Goal: Information Seeking & Learning: Learn about a topic

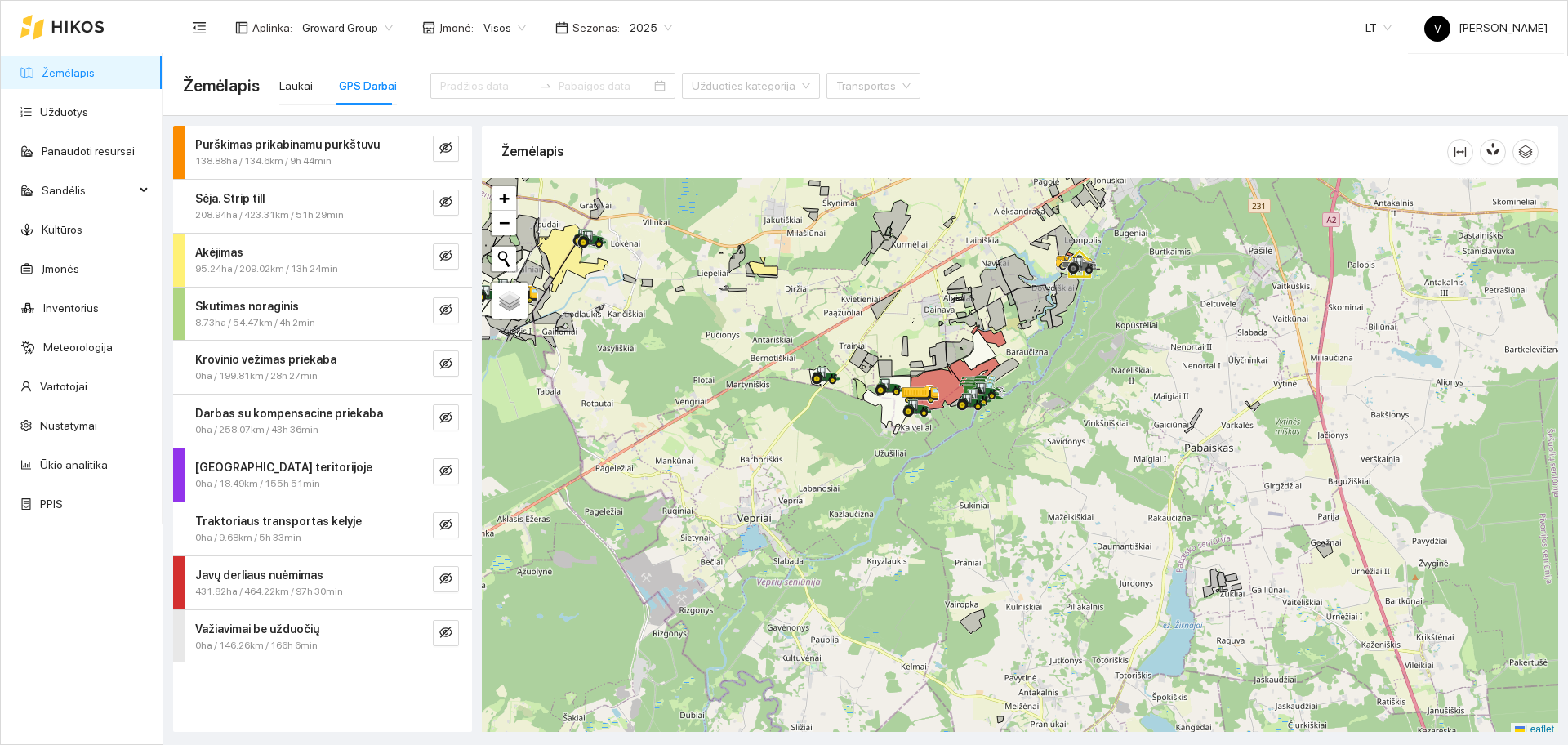
scroll to position [5, 0]
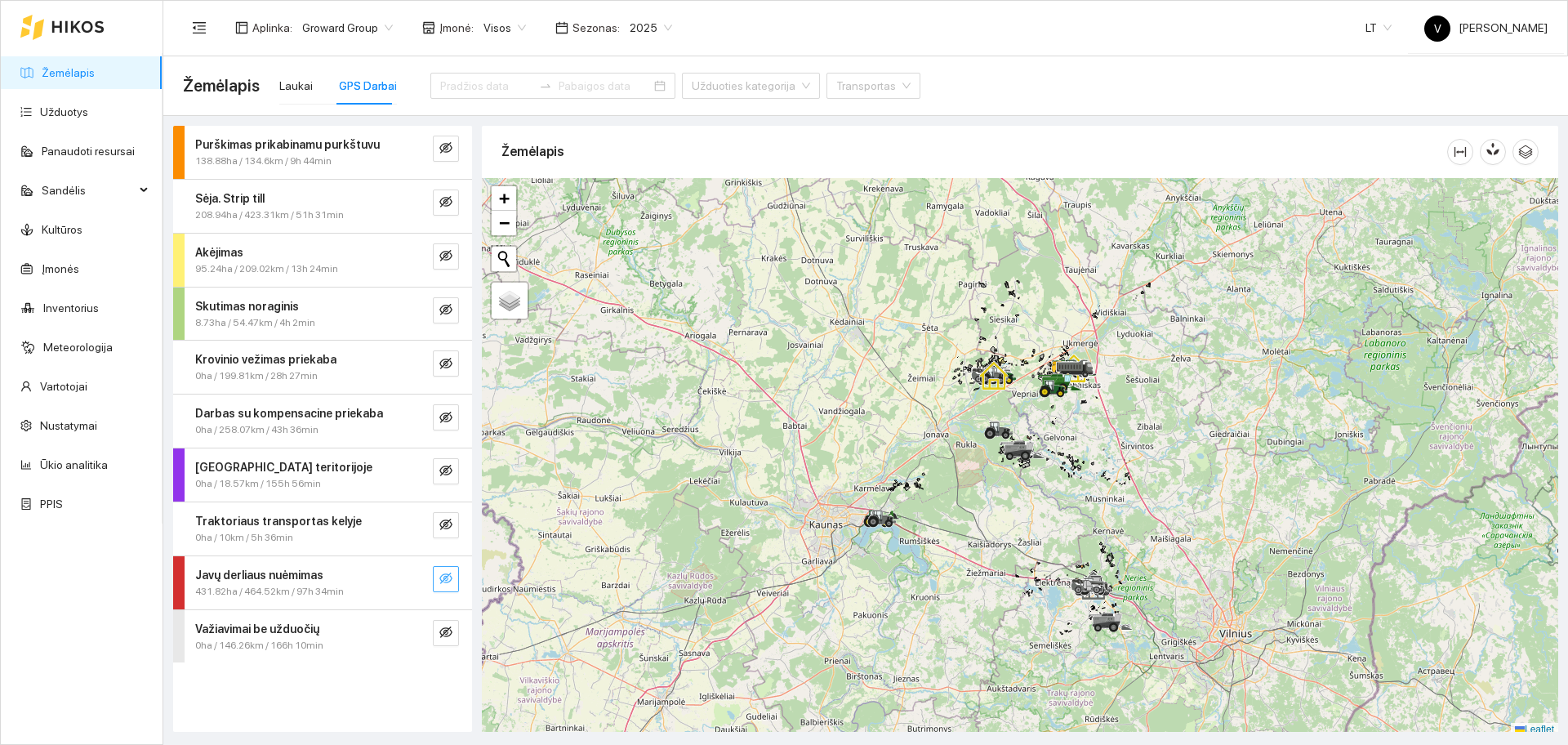
click at [451, 576] on icon "eye-invisible" at bounding box center [446, 579] width 13 height 12
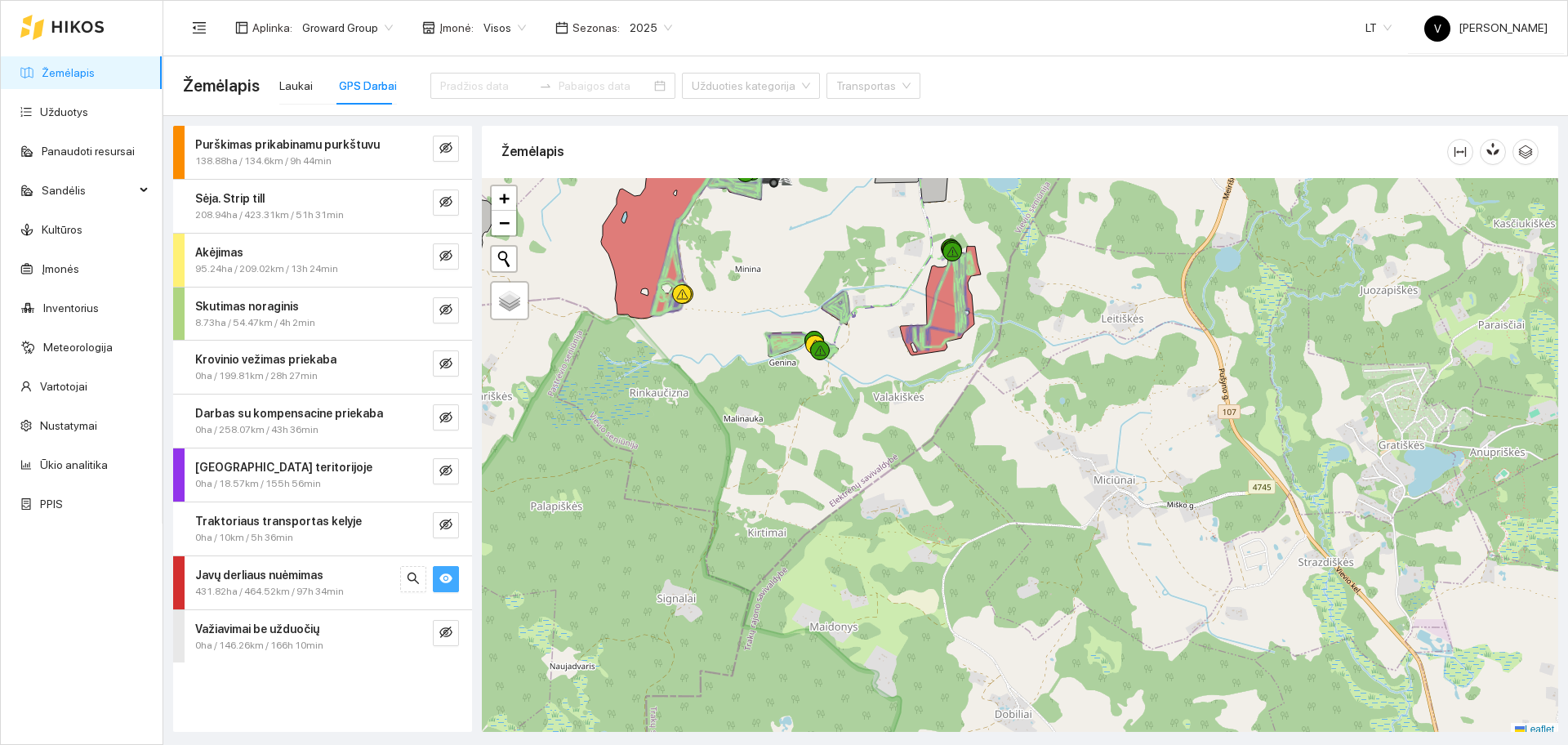
scroll to position [5, 0]
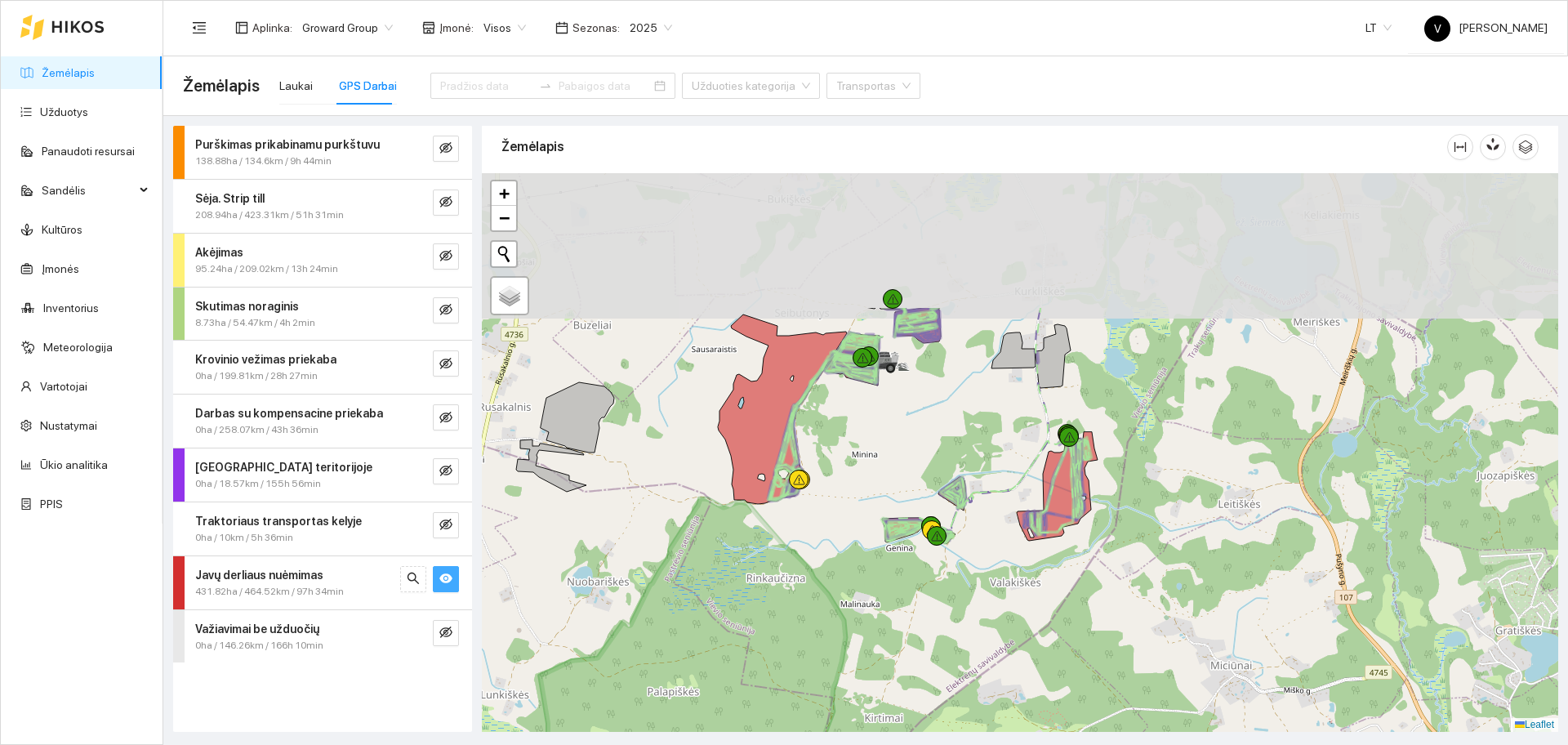
drag, startPoint x: 839, startPoint y: 420, endPoint x: 974, endPoint y: 629, distance: 248.8
click at [974, 629] on div at bounding box center [1020, 452] width 1077 height 559
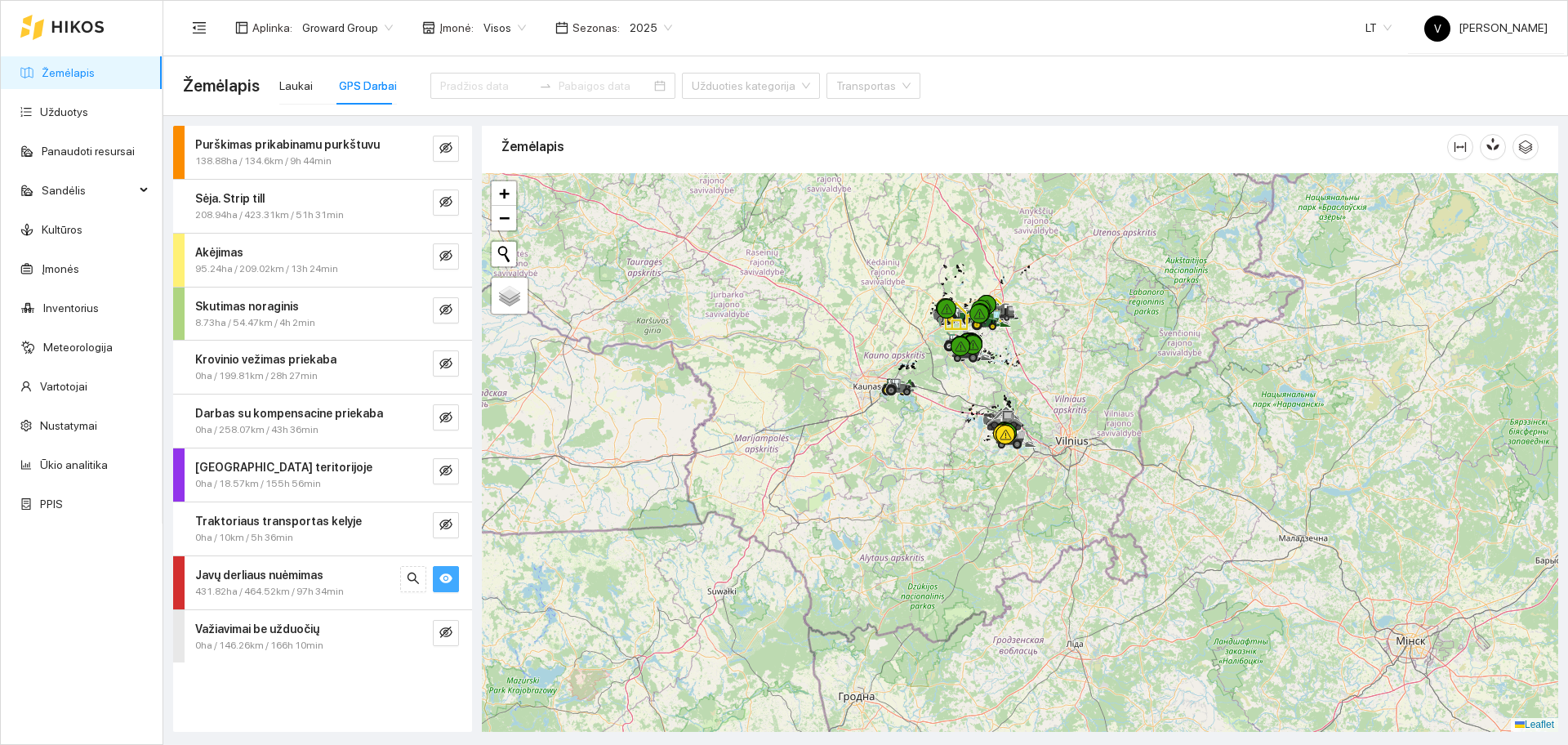
drag, startPoint x: 969, startPoint y: 270, endPoint x: 908, endPoint y: 400, distance: 143.6
click at [908, 400] on div at bounding box center [1020, 452] width 1077 height 559
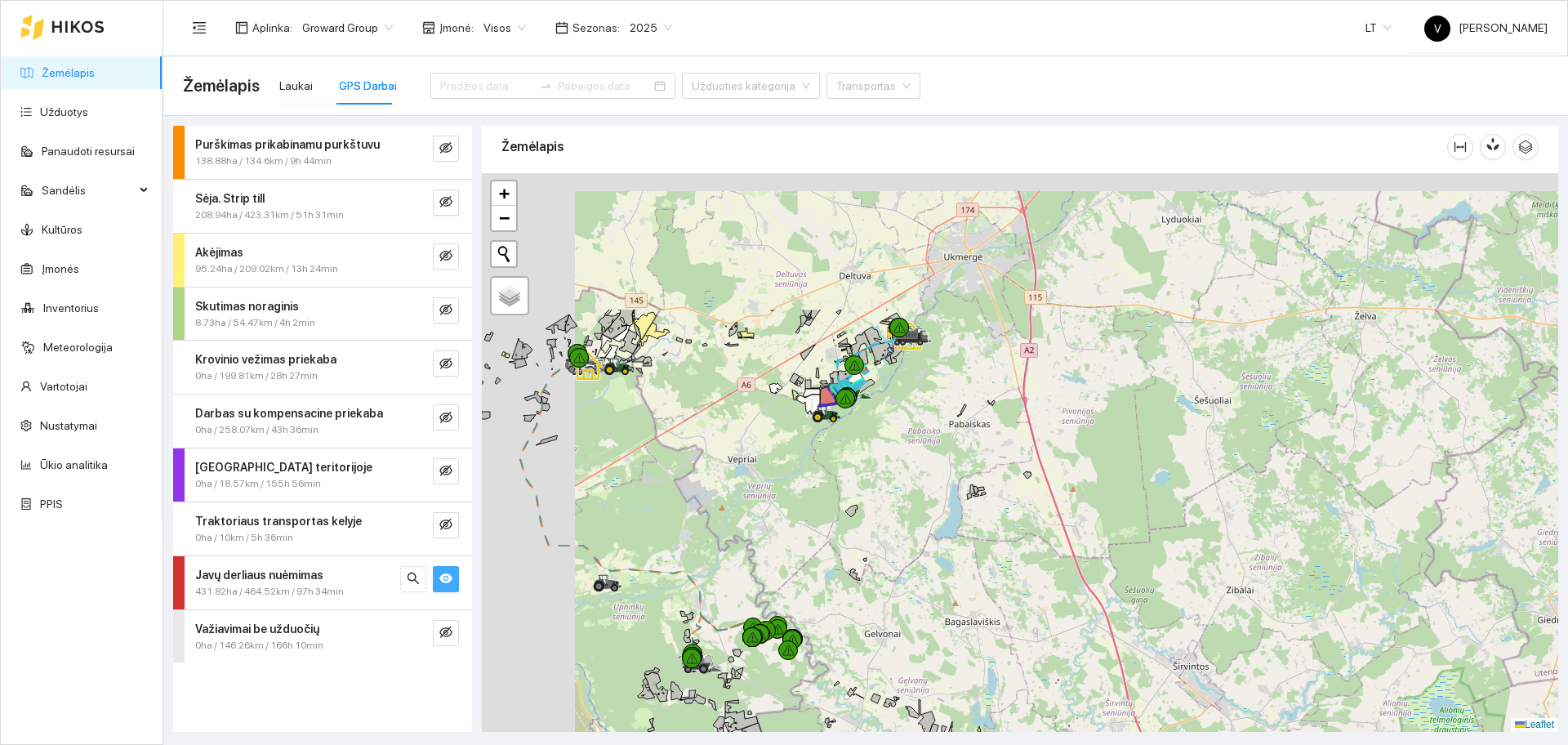
drag, startPoint x: 778, startPoint y: 297, endPoint x: 890, endPoint y: 506, distance: 237.1
click at [890, 506] on div at bounding box center [1020, 452] width 1077 height 559
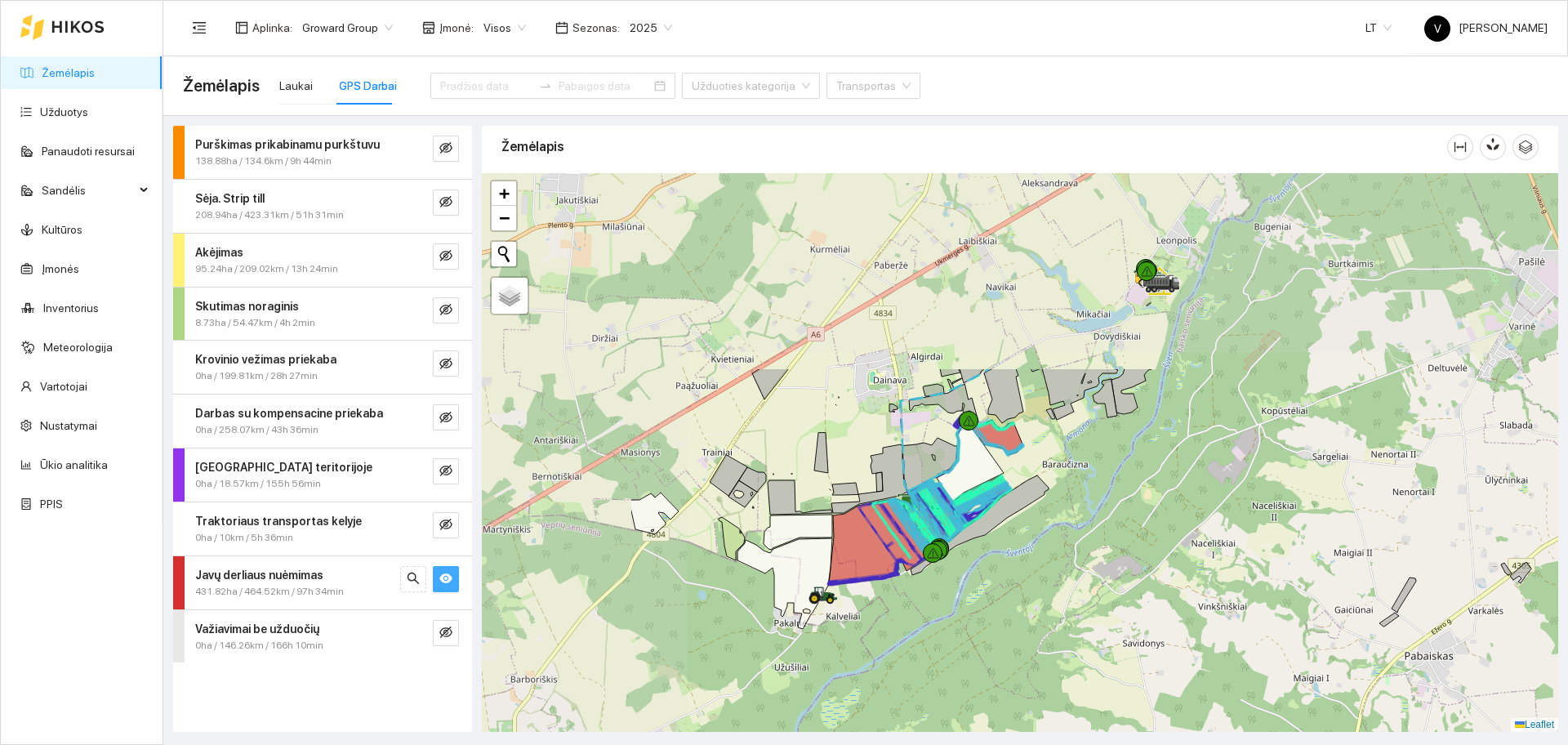
drag, startPoint x: 623, startPoint y: 335, endPoint x: 883, endPoint y: 589, distance: 363.5
click at [883, 589] on div at bounding box center [1020, 452] width 1077 height 559
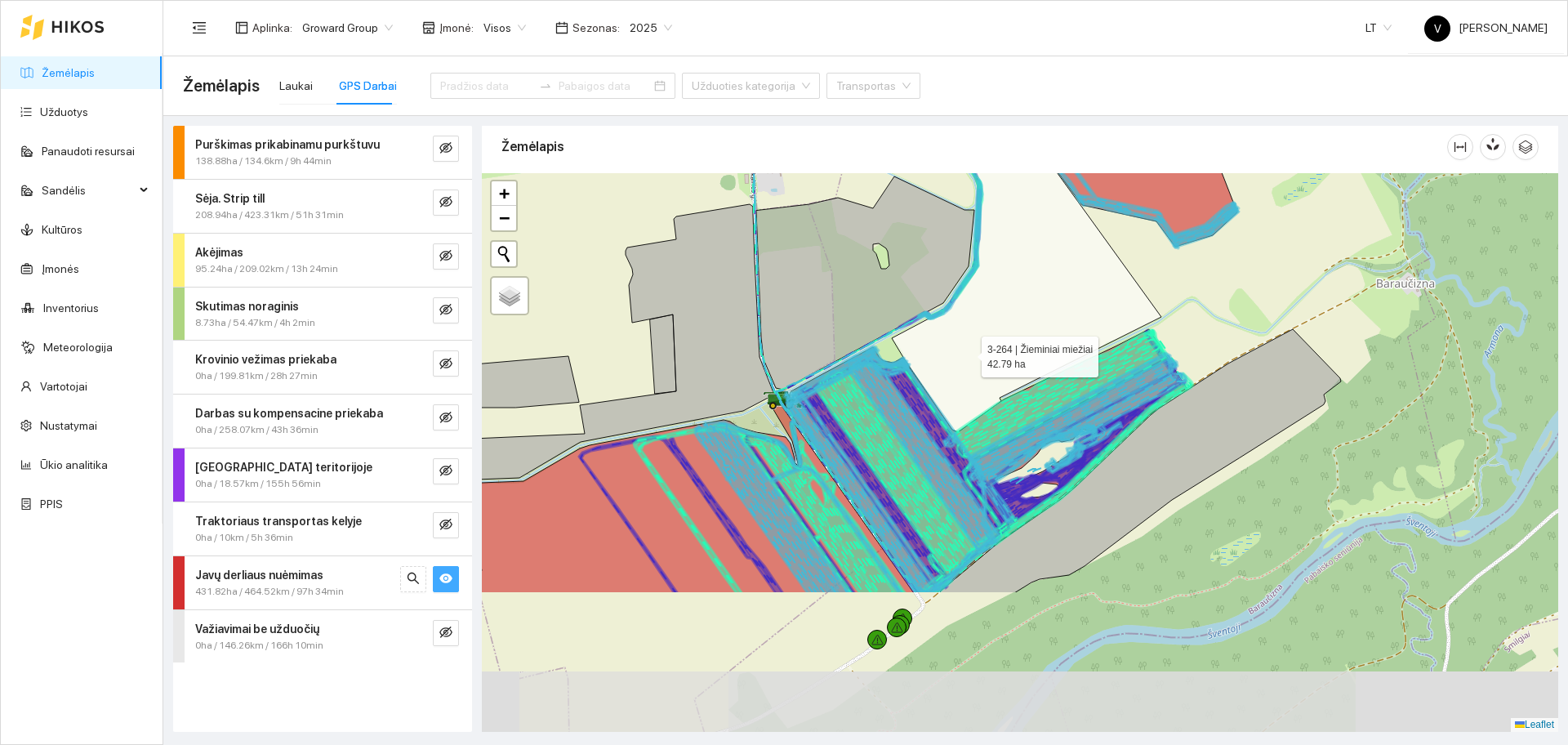
drag, startPoint x: 867, startPoint y: 552, endPoint x: 967, endPoint y: 354, distance: 221.8
click at [967, 354] on icon at bounding box center [1026, 270] width 270 height 324
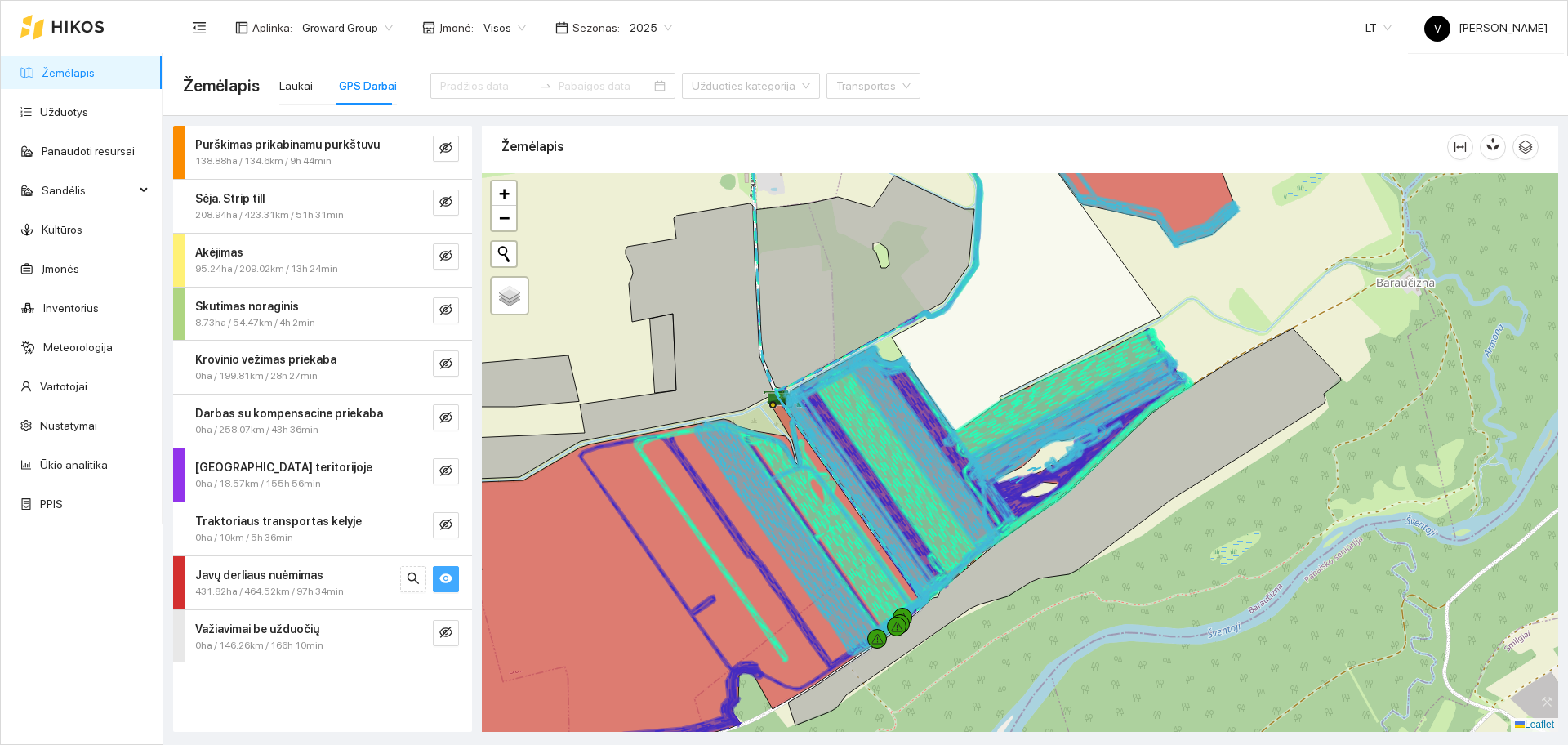
click at [448, 576] on icon "eye" at bounding box center [446, 578] width 13 height 10
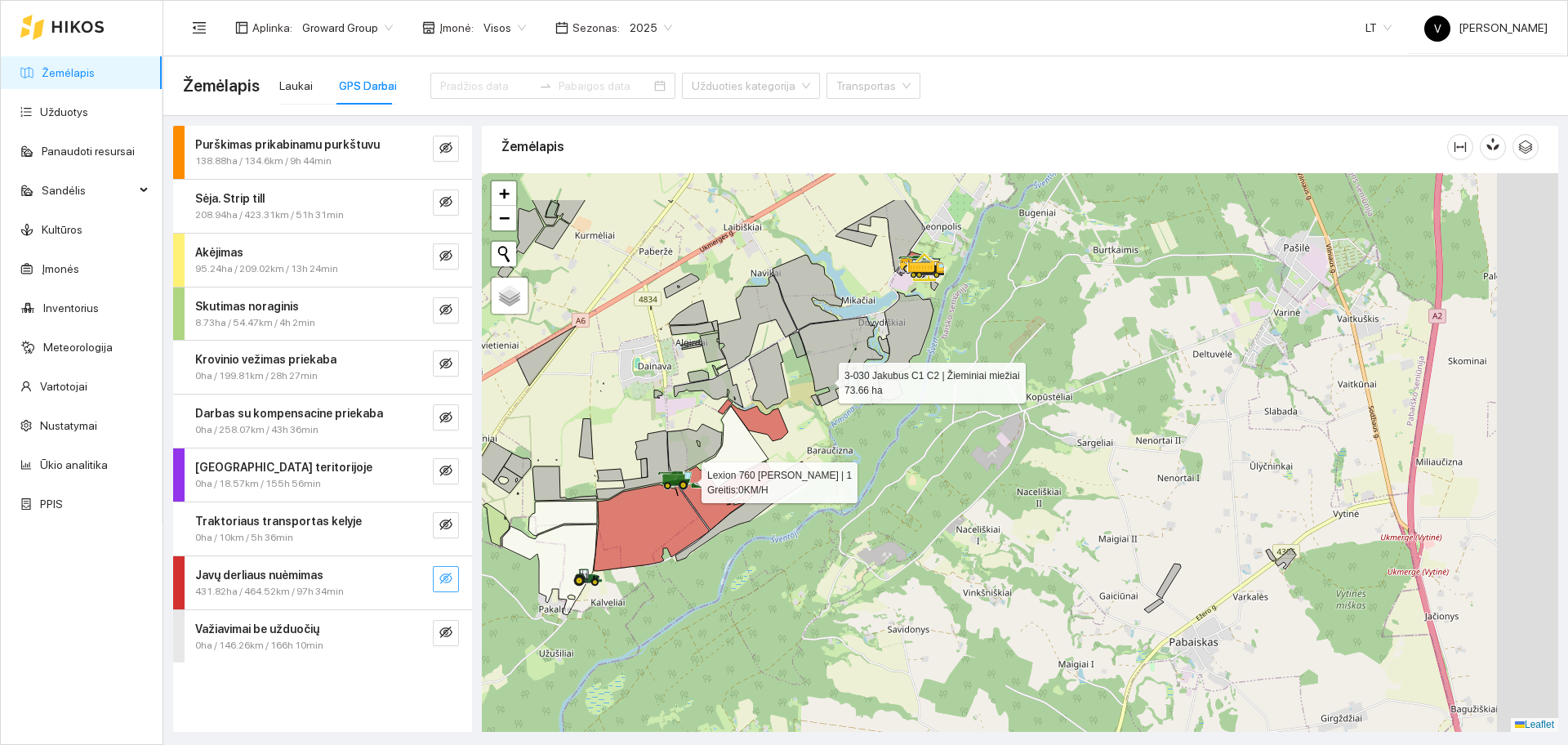
drag, startPoint x: 932, startPoint y: 287, endPoint x: 780, endPoint y: 426, distance: 206.0
click at [798, 406] on icon at bounding box center [841, 361] width 84 height 89
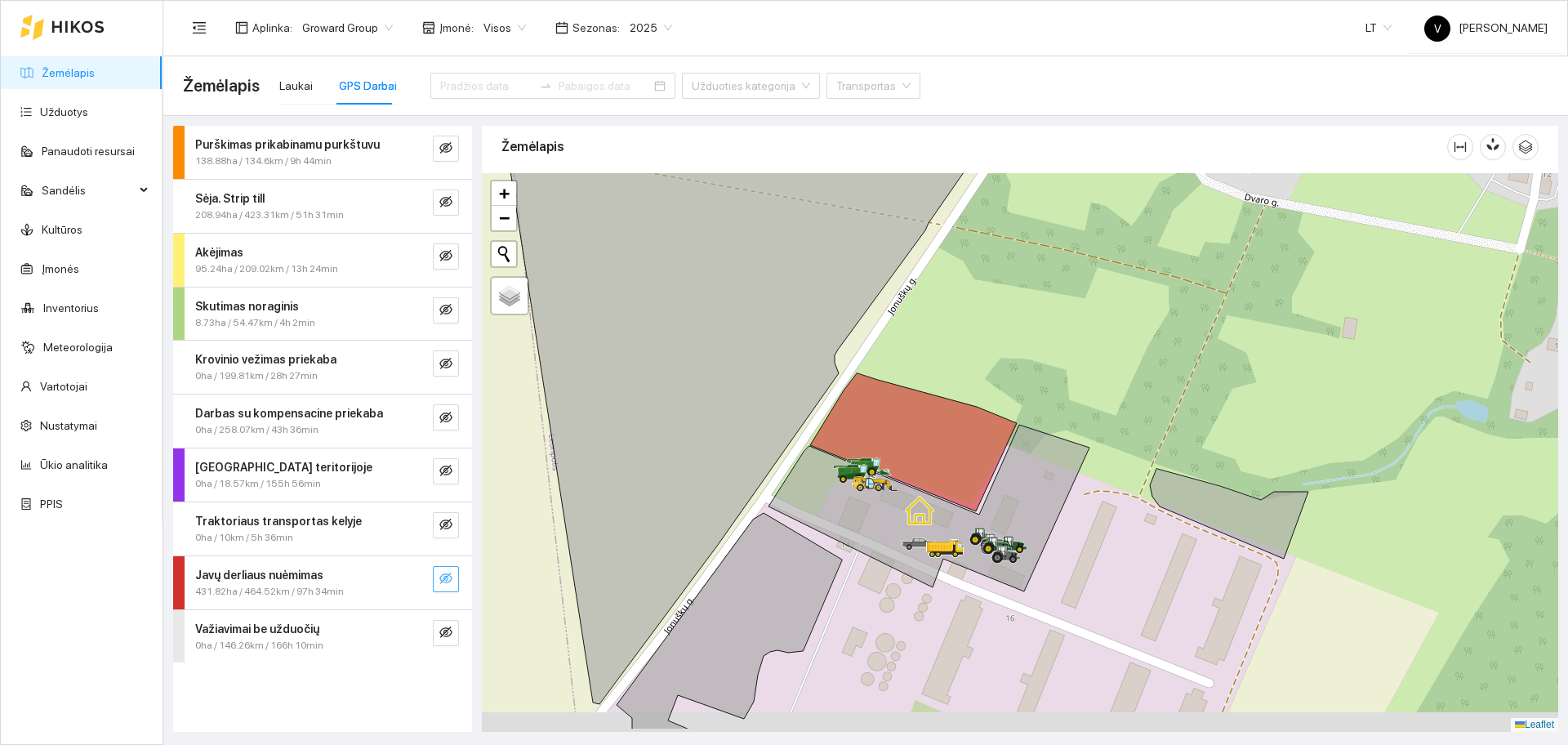
drag, startPoint x: 919, startPoint y: 445, endPoint x: 825, endPoint y: 354, distance: 130.8
click at [825, 373] on icon at bounding box center [913, 443] width 206 height 138
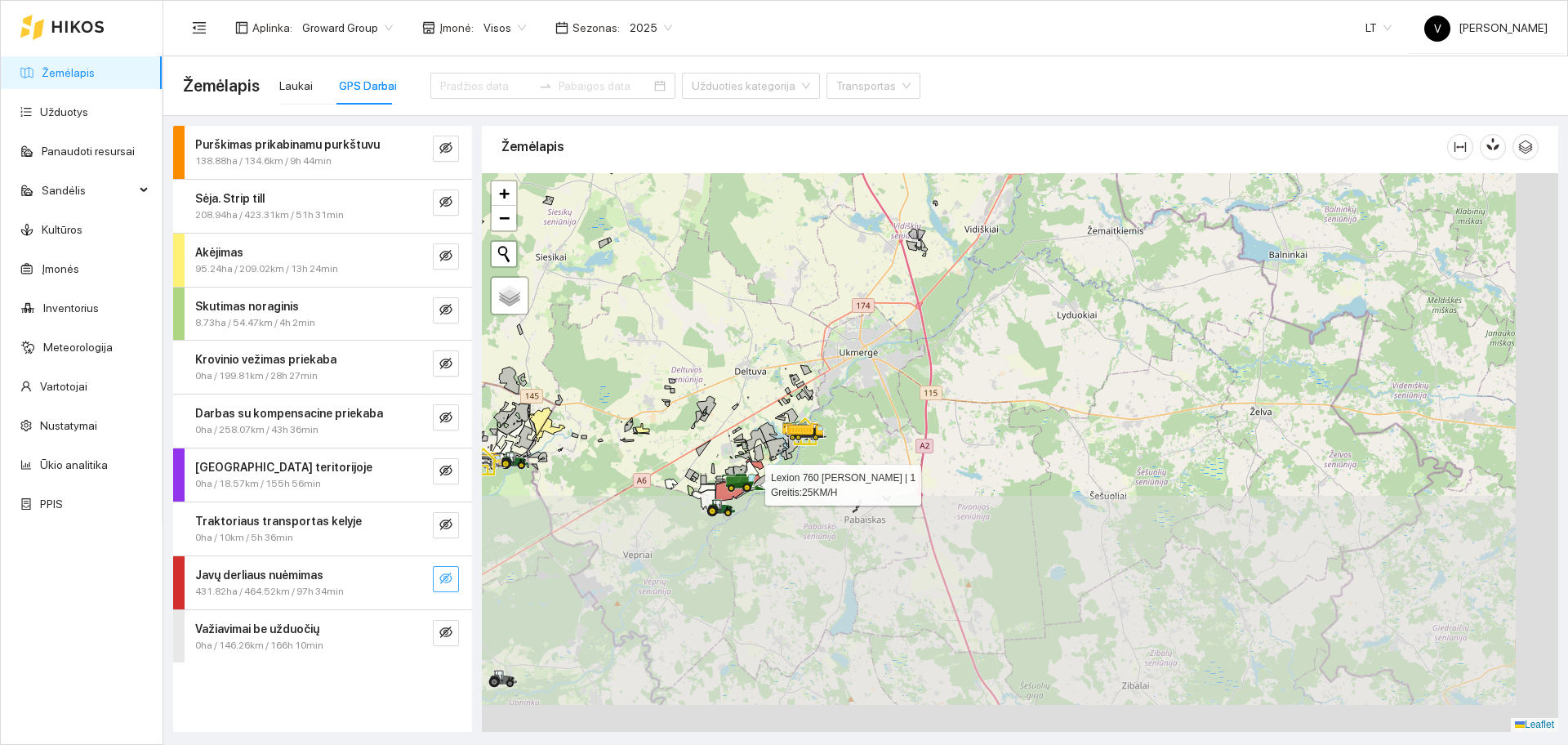
drag, startPoint x: 825, startPoint y: 583, endPoint x: 713, endPoint y: 275, distance: 327.7
click at [713, 275] on div at bounding box center [1020, 452] width 1077 height 559
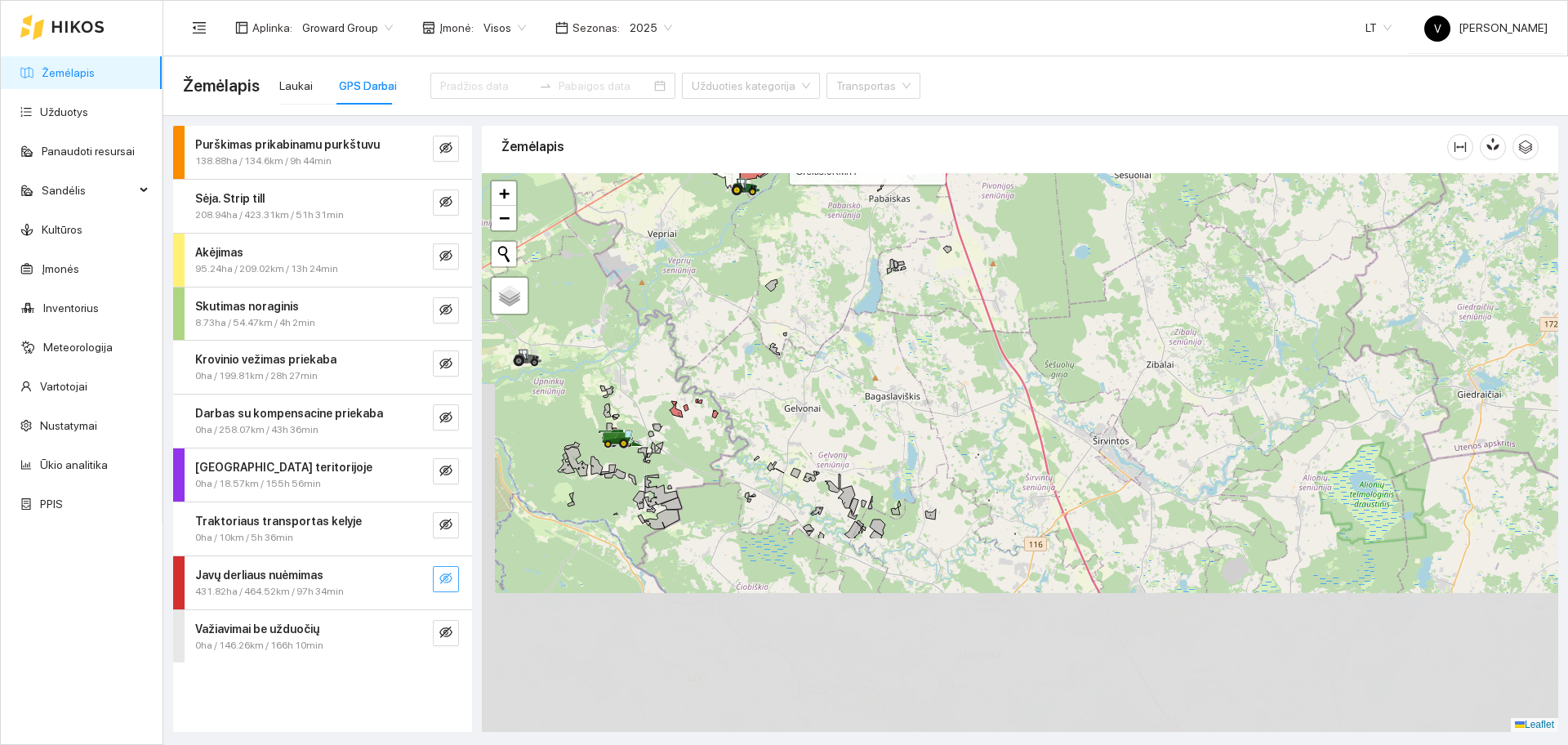
drag, startPoint x: 778, startPoint y: 495, endPoint x: 1017, endPoint y: 300, distance: 308.5
click at [1017, 300] on div at bounding box center [1020, 452] width 1077 height 559
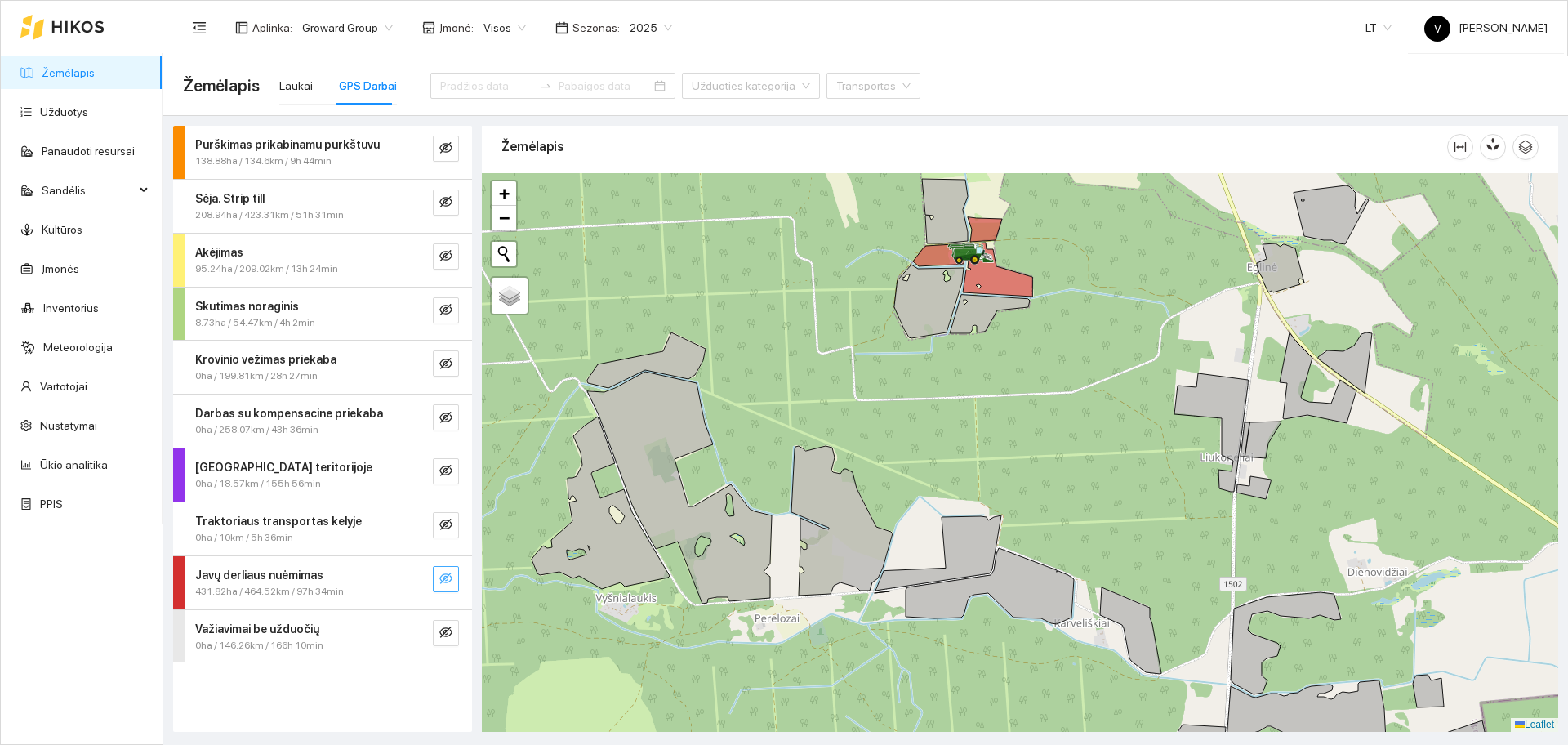
drag, startPoint x: 891, startPoint y: 337, endPoint x: 833, endPoint y: 420, distance: 101.3
click at [833, 420] on div at bounding box center [1020, 452] width 1077 height 559
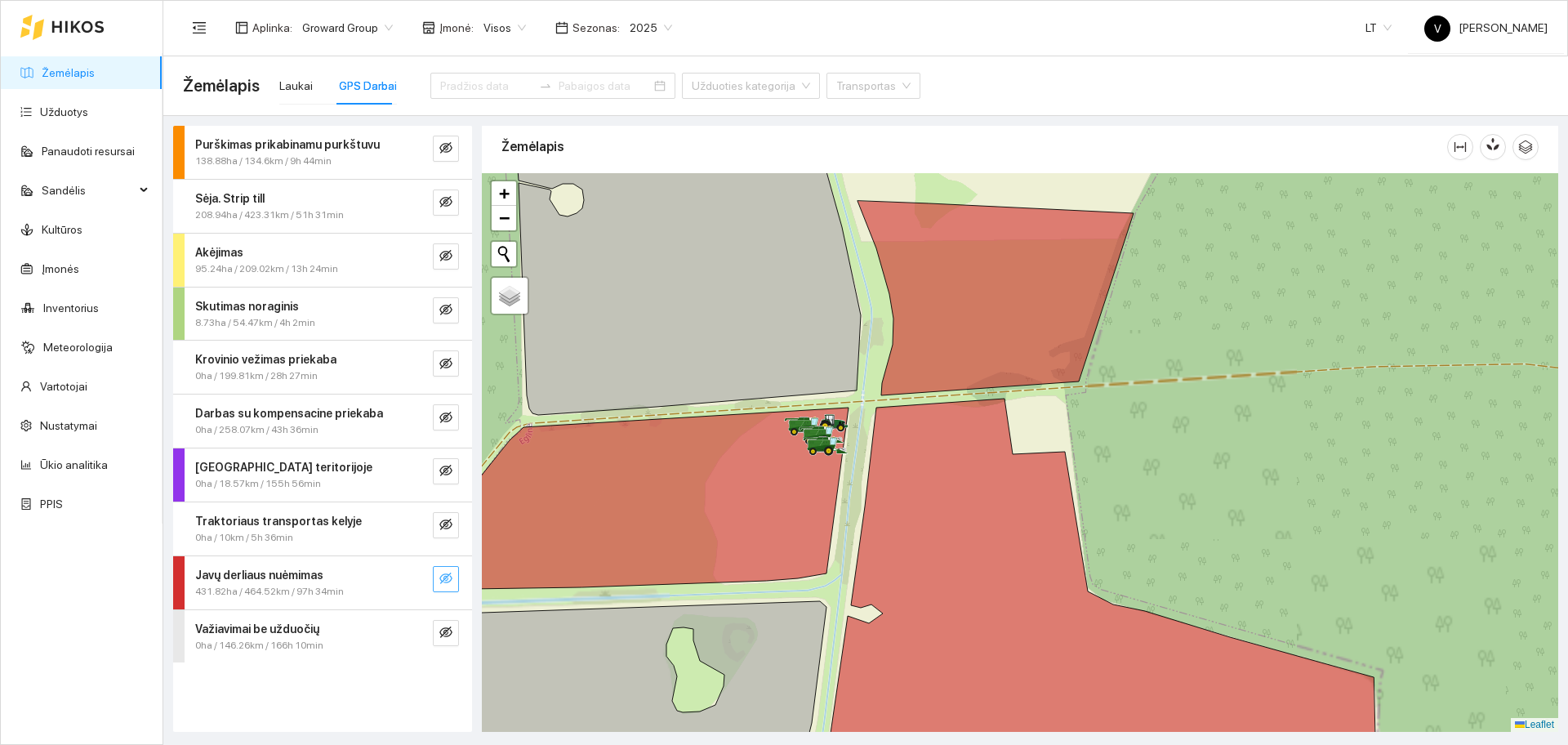
click at [459, 578] on div "Javų derliaus nuėmimas 431.82ha / 464.52km / 97h 34min" at bounding box center [322, 583] width 299 height 53
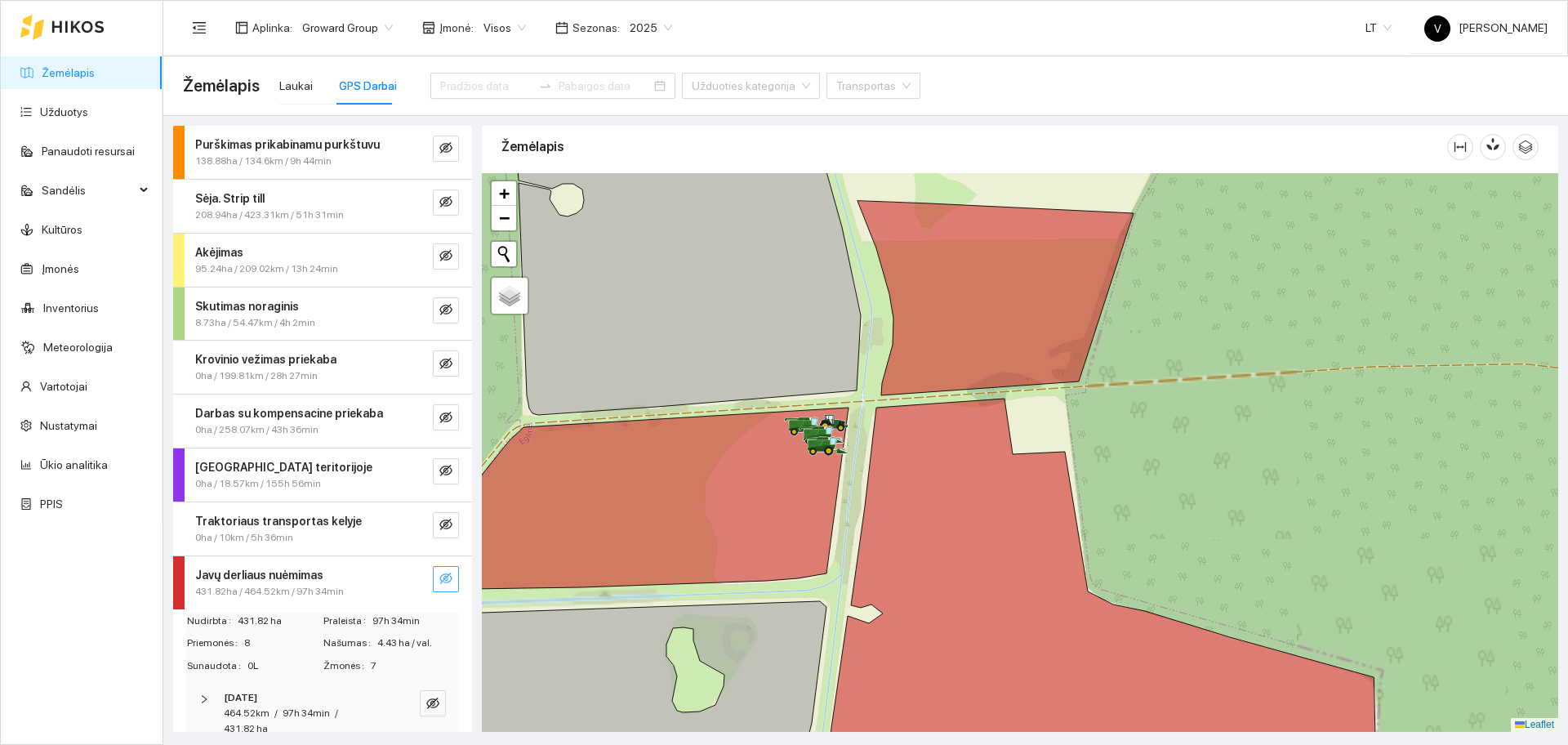
click at [440, 576] on icon "eye-invisible" at bounding box center [446, 579] width 13 height 12
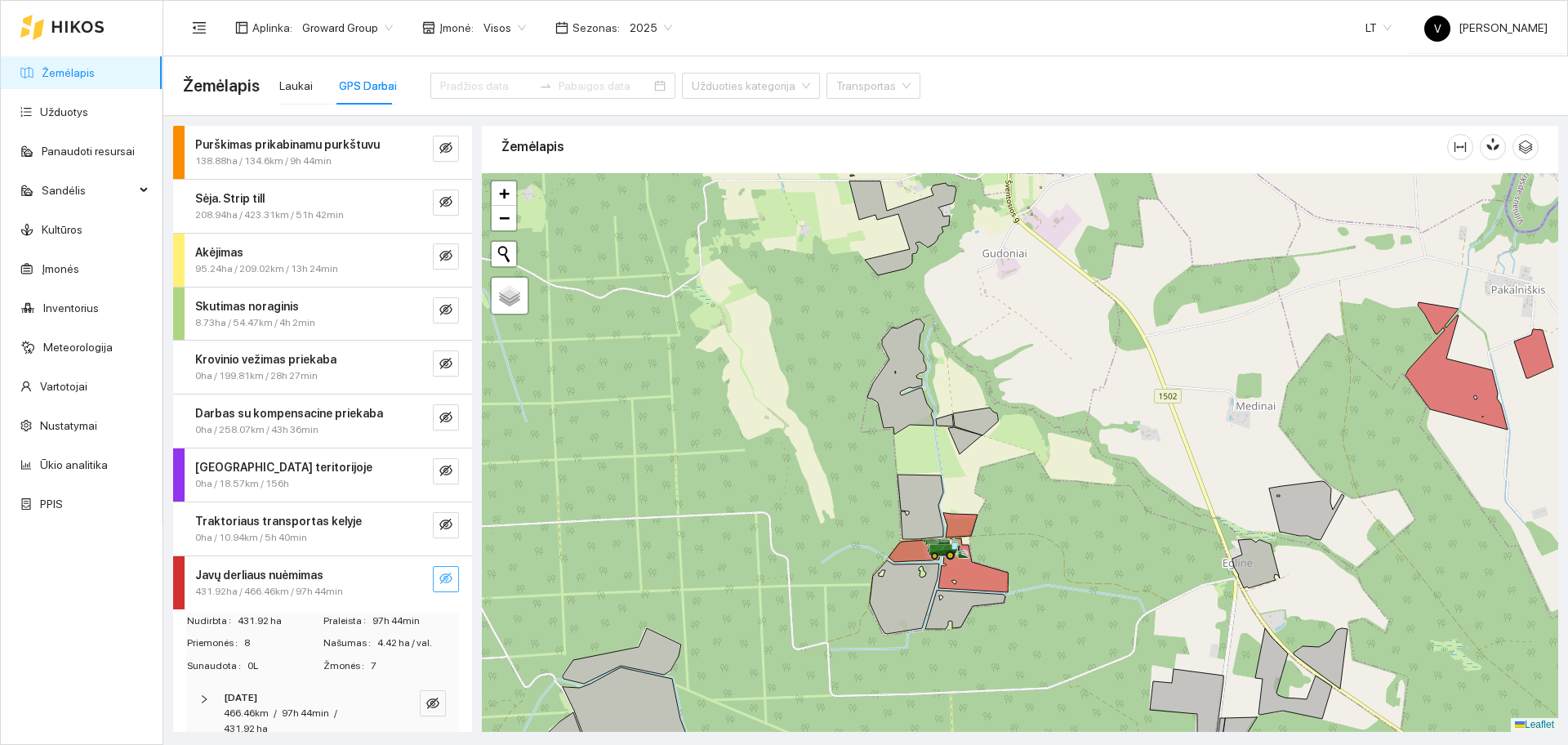
click at [440, 574] on icon "eye-invisible" at bounding box center [446, 579] width 13 height 12
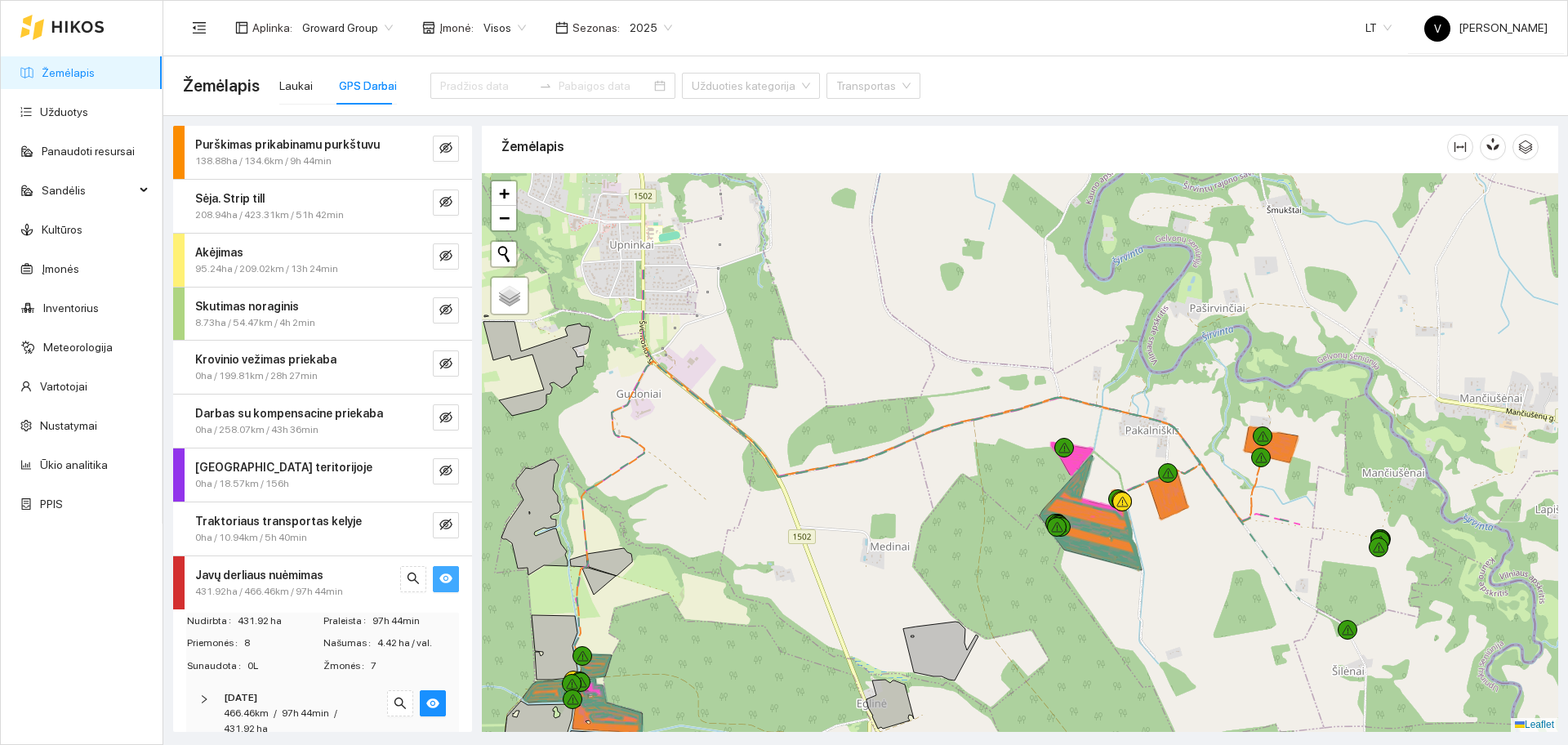
drag, startPoint x: 1181, startPoint y: 421, endPoint x: 815, endPoint y: 563, distance: 392.6
click at [815, 563] on div at bounding box center [1020, 452] width 1077 height 559
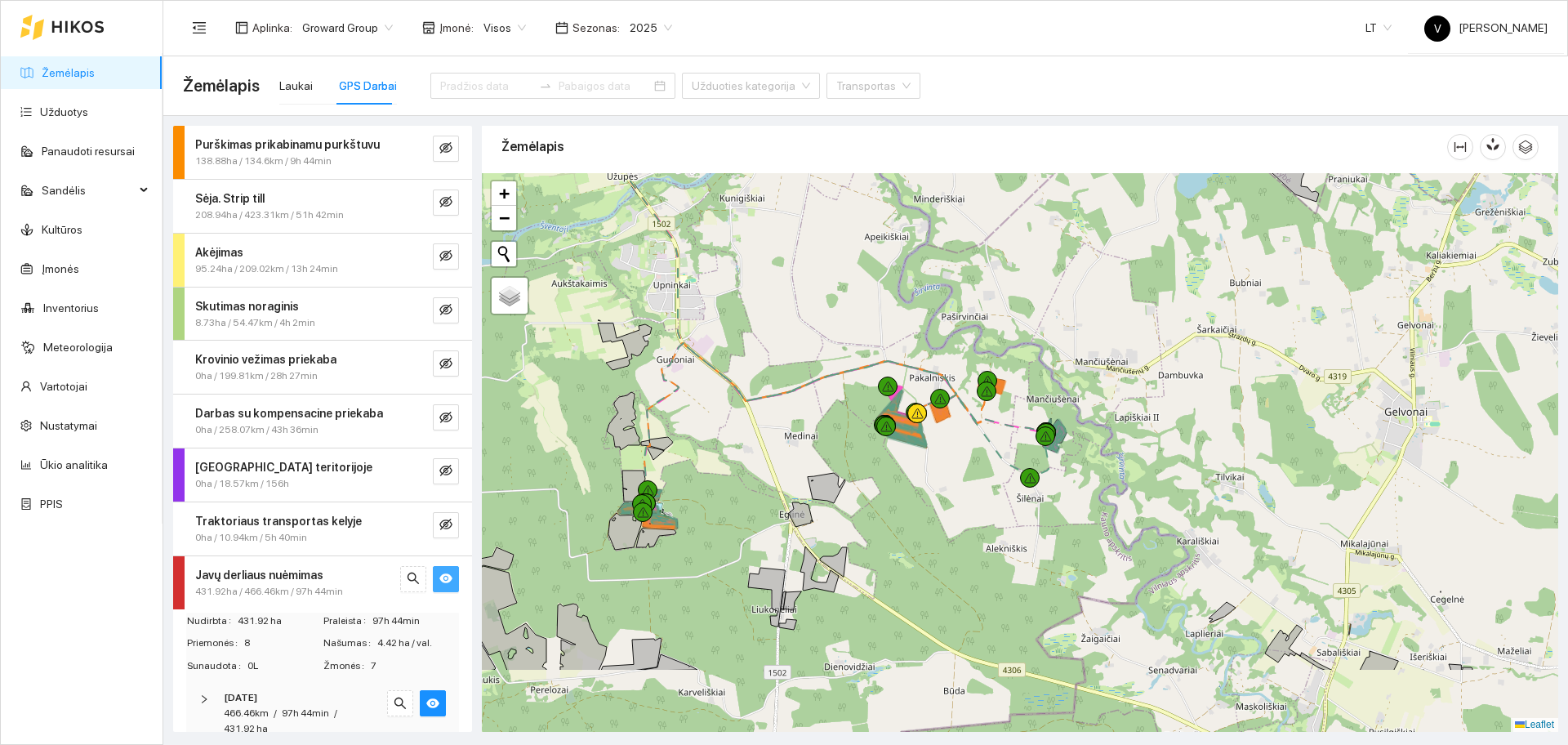
drag, startPoint x: 935, startPoint y: 577, endPoint x: 849, endPoint y: 376, distance: 218.6
click at [962, 441] on div at bounding box center [1020, 452] width 1077 height 559
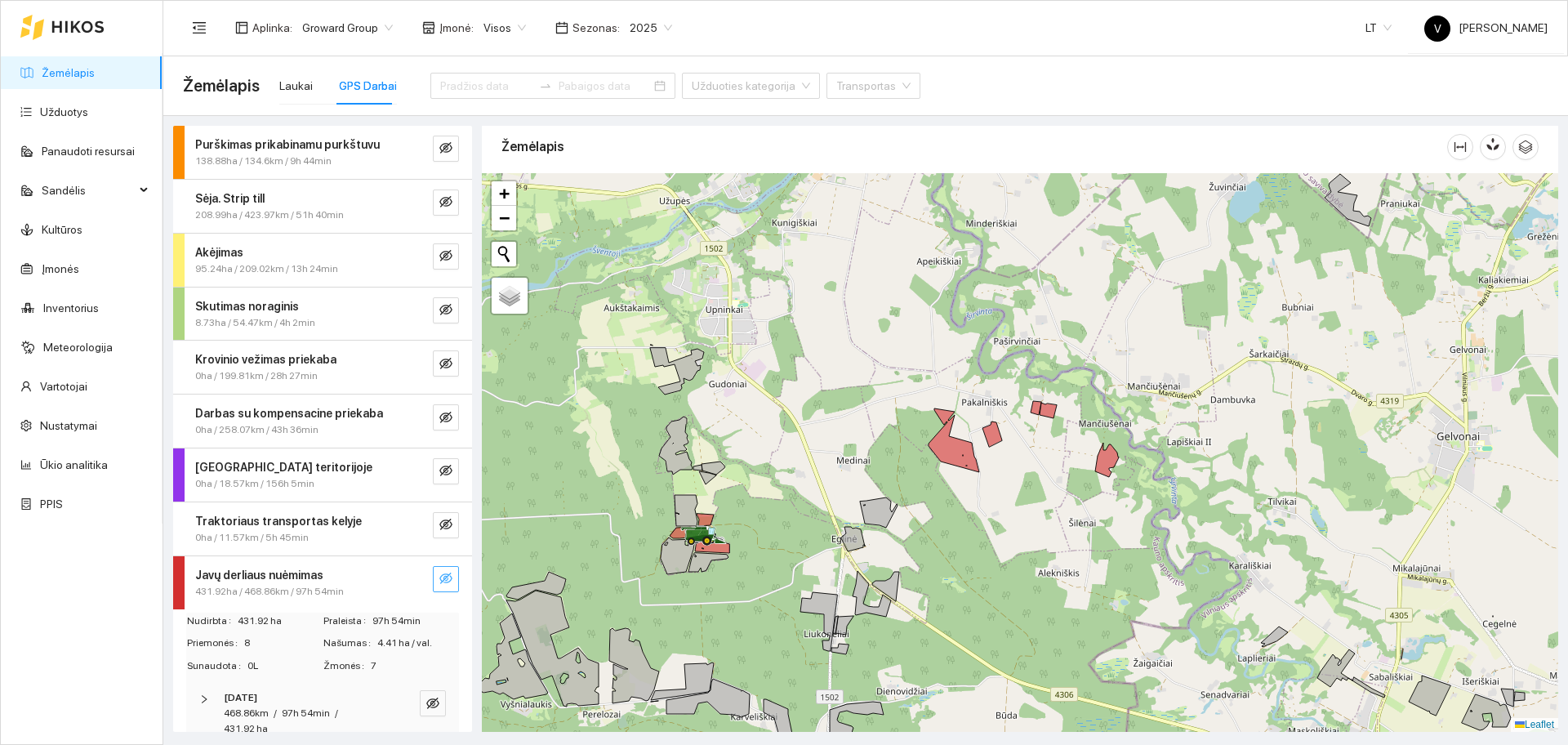
drag, startPoint x: 849, startPoint y: 376, endPoint x: 819, endPoint y: 434, distance: 65.3
click at [819, 434] on div at bounding box center [1020, 452] width 1077 height 559
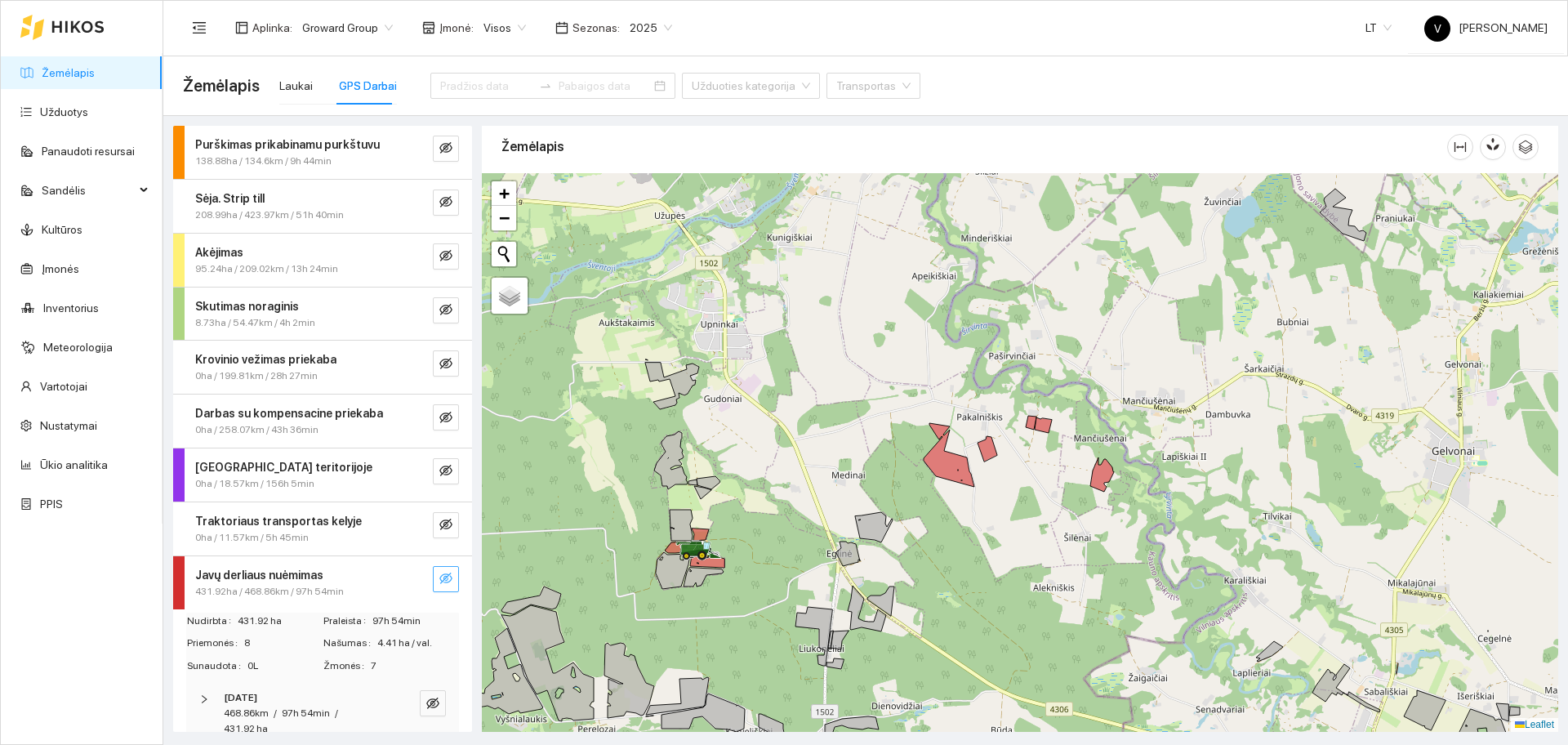
click at [440, 587] on span "eye-invisible" at bounding box center [446, 580] width 13 height 15
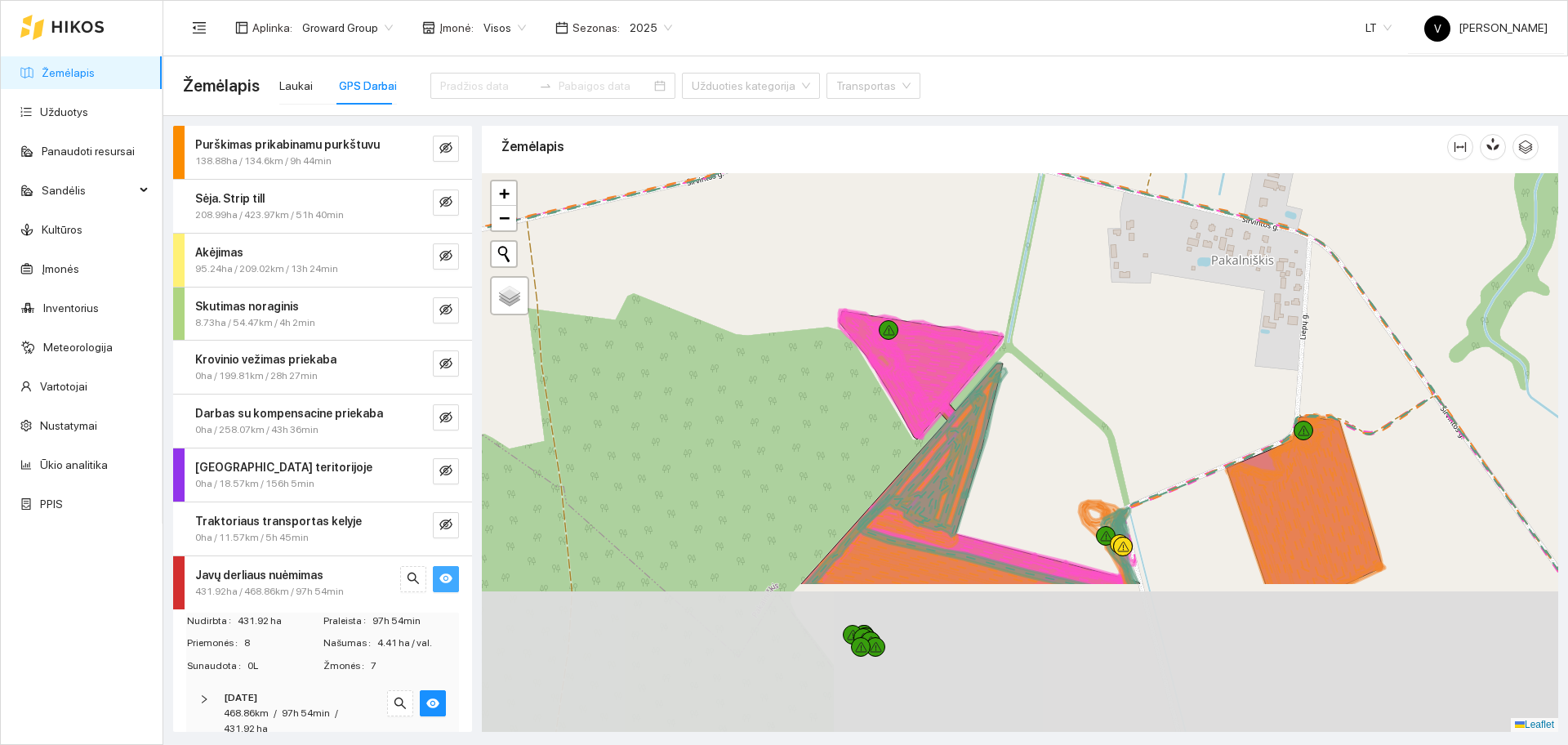
drag, startPoint x: 1087, startPoint y: 517, endPoint x: 1009, endPoint y: 304, distance: 226.8
click at [1009, 304] on div at bounding box center [1020, 452] width 1077 height 559
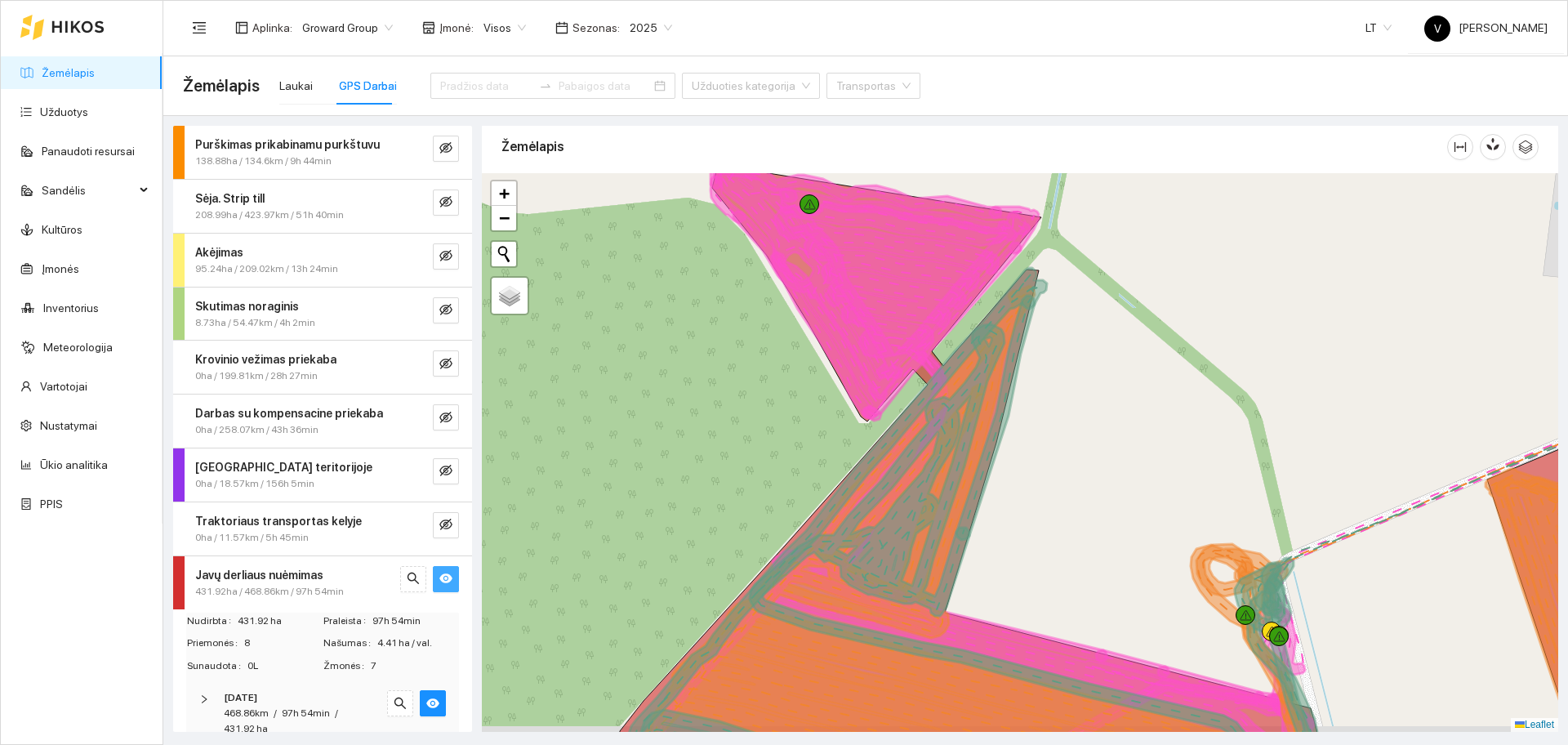
drag, startPoint x: 724, startPoint y: 512, endPoint x: 710, endPoint y: 473, distance: 41.4
click at [710, 473] on div at bounding box center [1020, 452] width 1077 height 559
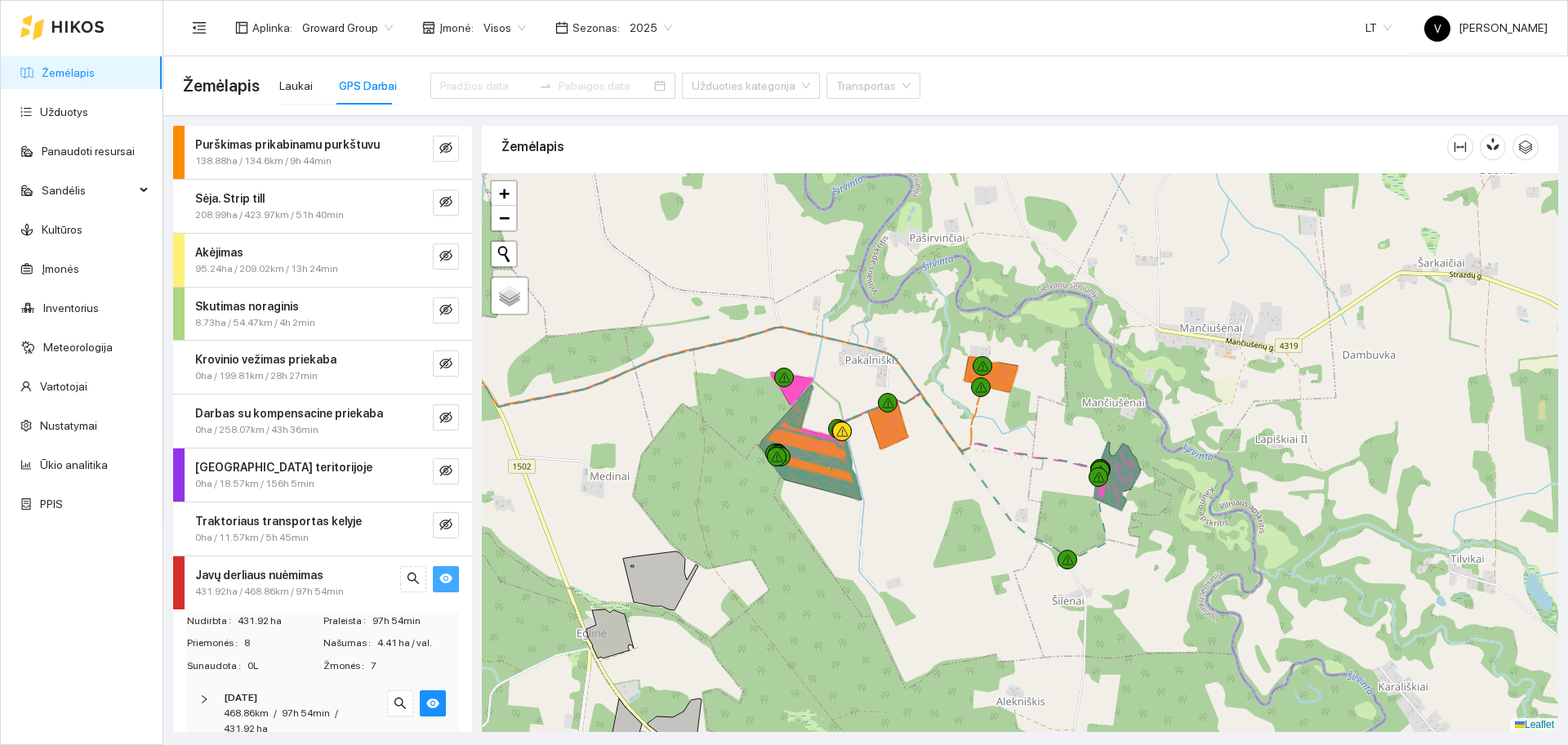
drag, startPoint x: 1045, startPoint y: 509, endPoint x: 967, endPoint y: 463, distance: 90.6
click at [967, 463] on div at bounding box center [1020, 452] width 1077 height 559
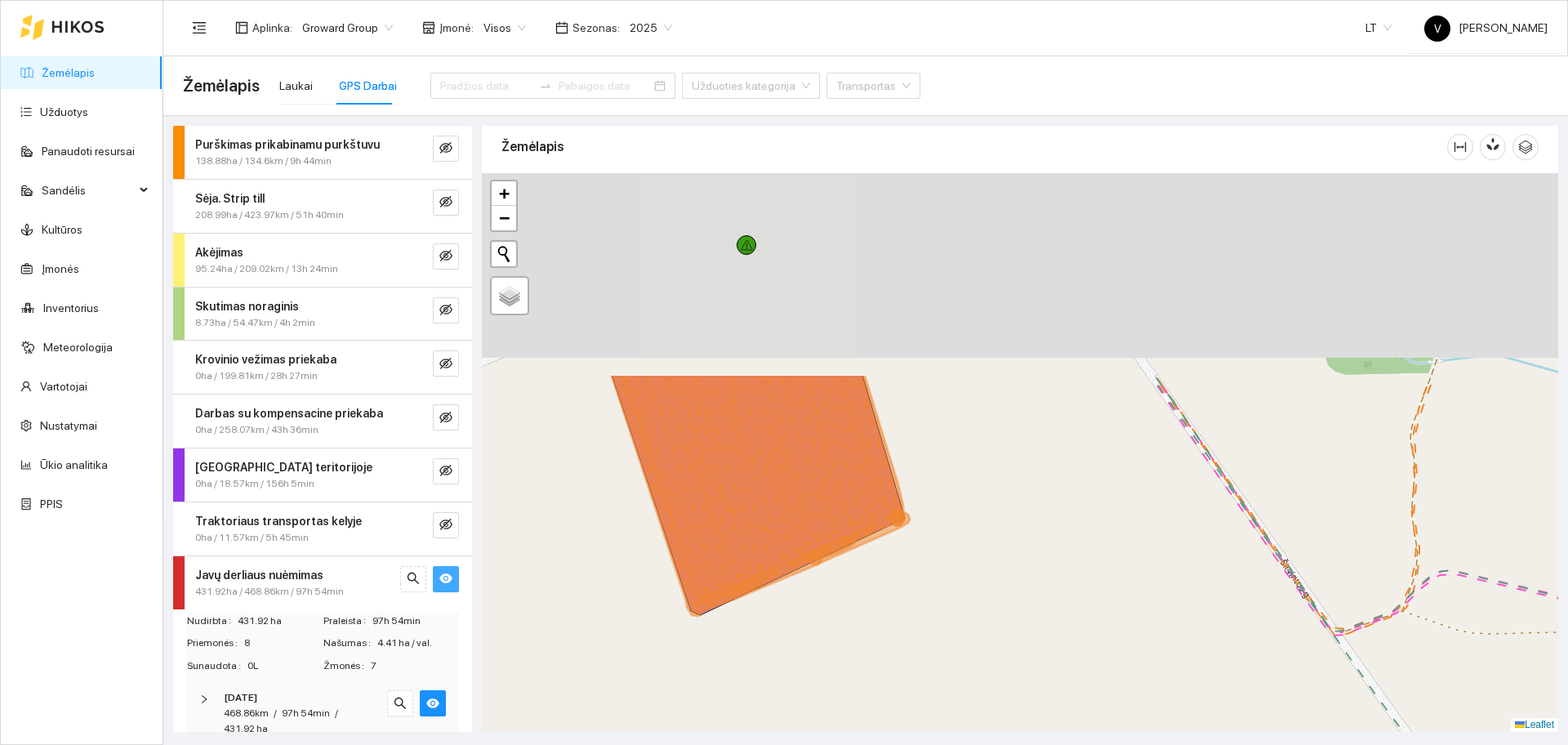
drag, startPoint x: 827, startPoint y: 322, endPoint x: 861, endPoint y: 582, distance: 262.2
click at [861, 582] on div at bounding box center [1020, 452] width 1077 height 559
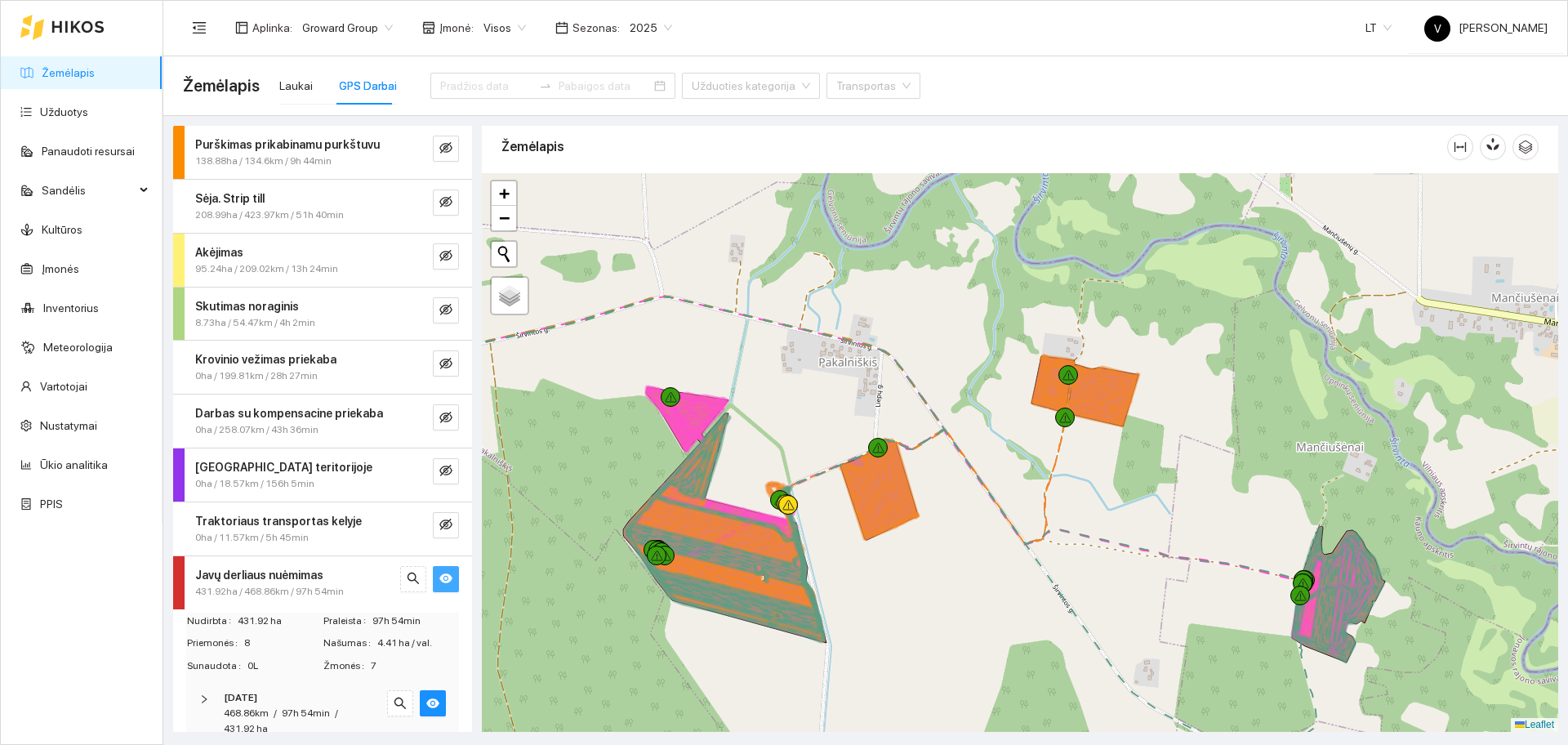
drag, startPoint x: 1135, startPoint y: 401, endPoint x: 1083, endPoint y: 487, distance: 100.5
click at [1083, 487] on div at bounding box center [1020, 452] width 1077 height 559
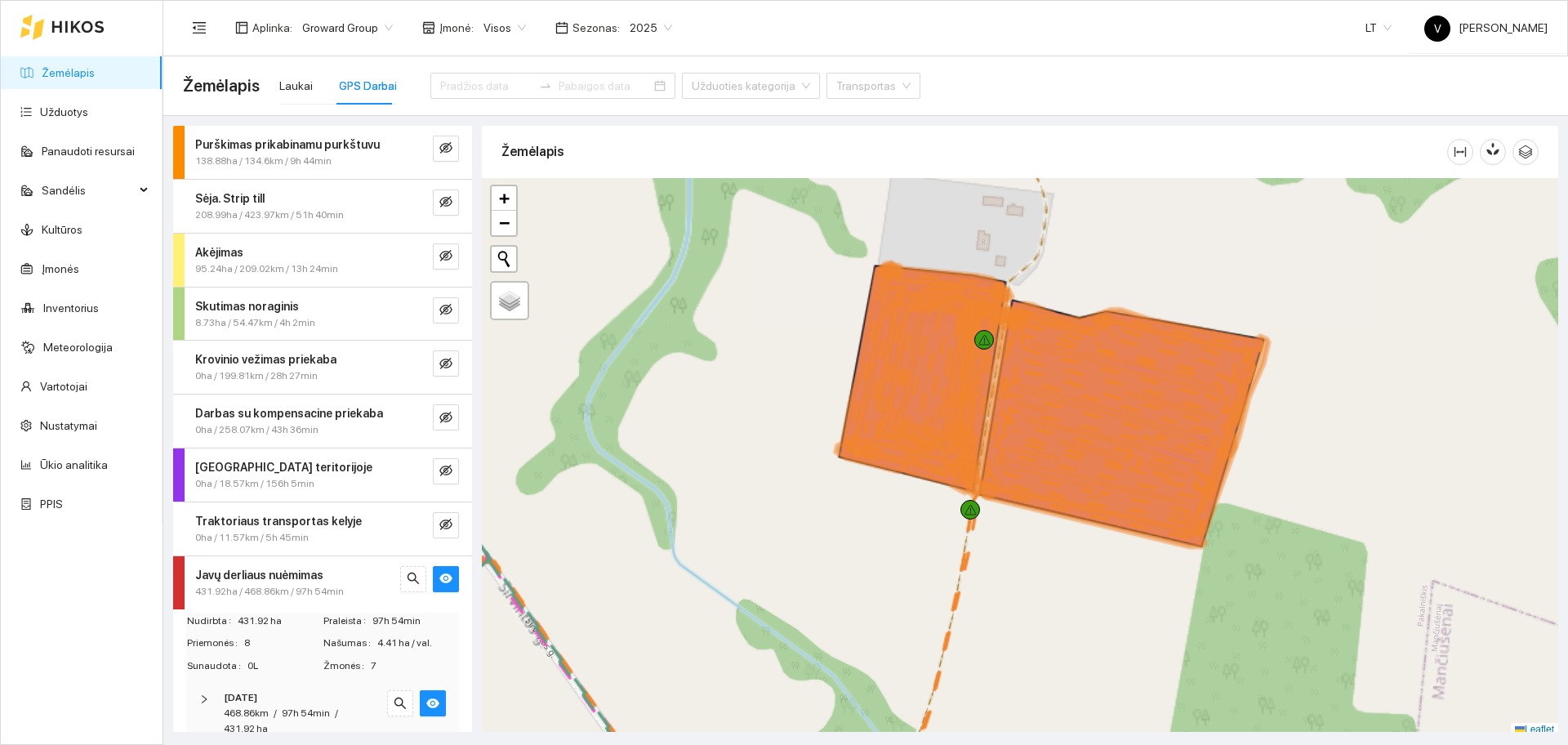
scroll to position [5, 0]
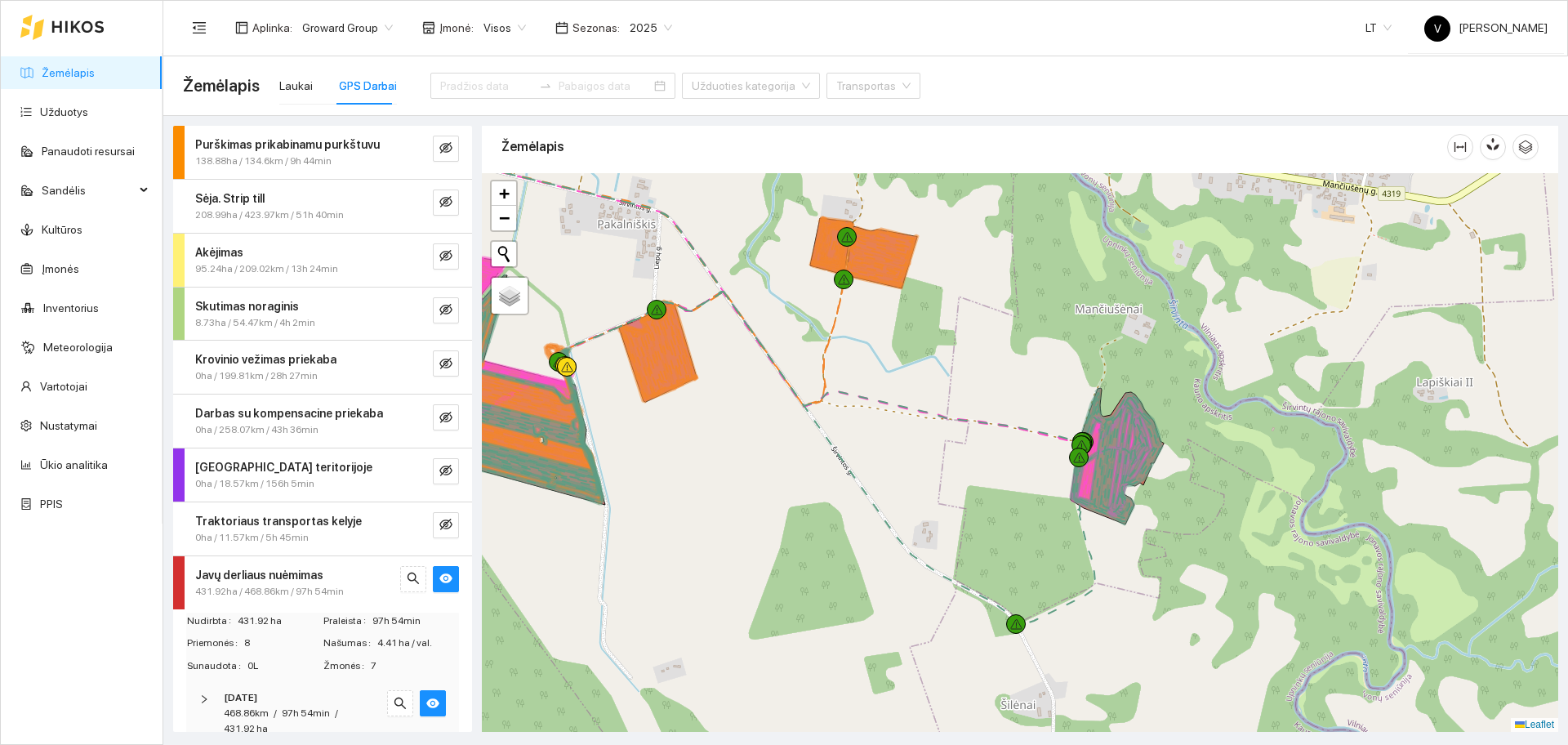
drag, startPoint x: 1127, startPoint y: 442, endPoint x: 908, endPoint y: 329, distance: 246.4
click at [908, 329] on div at bounding box center [1020, 452] width 1077 height 559
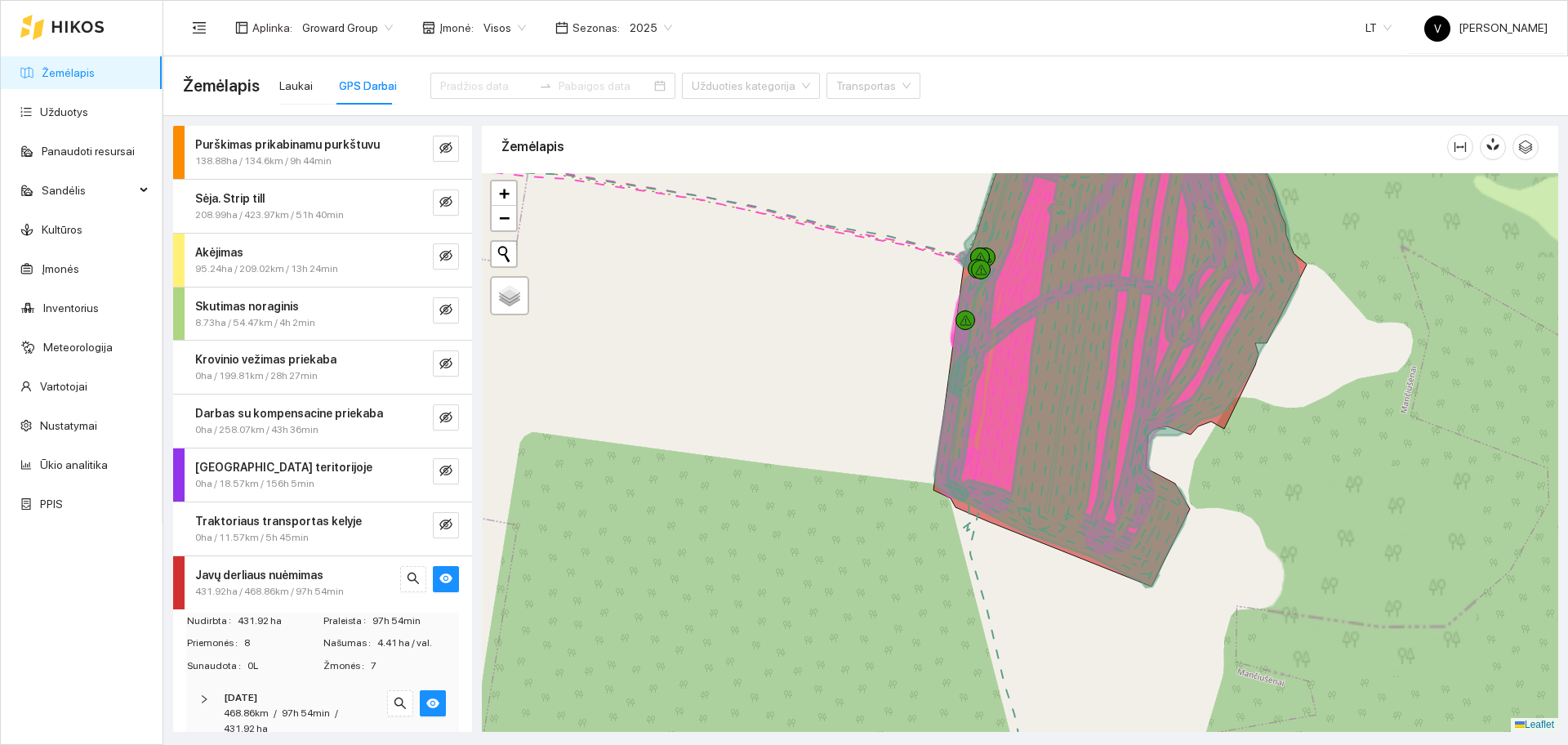
drag, startPoint x: 1060, startPoint y: 484, endPoint x: 940, endPoint y: 390, distance: 152.4
click at [952, 390] on icon at bounding box center [1108, 318] width 313 height 473
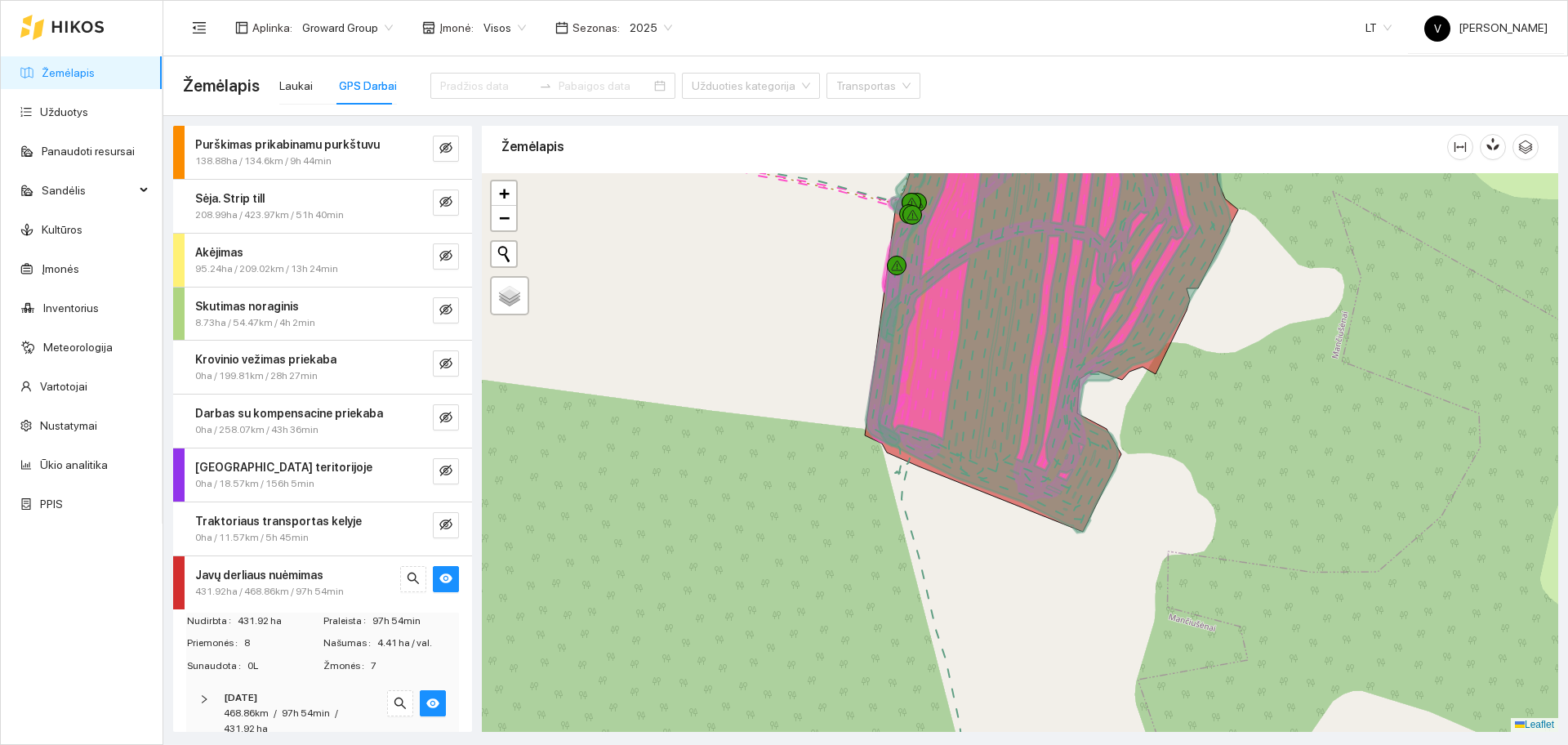
click at [1052, 346] on icon at bounding box center [1055, 324] width 352 height 418
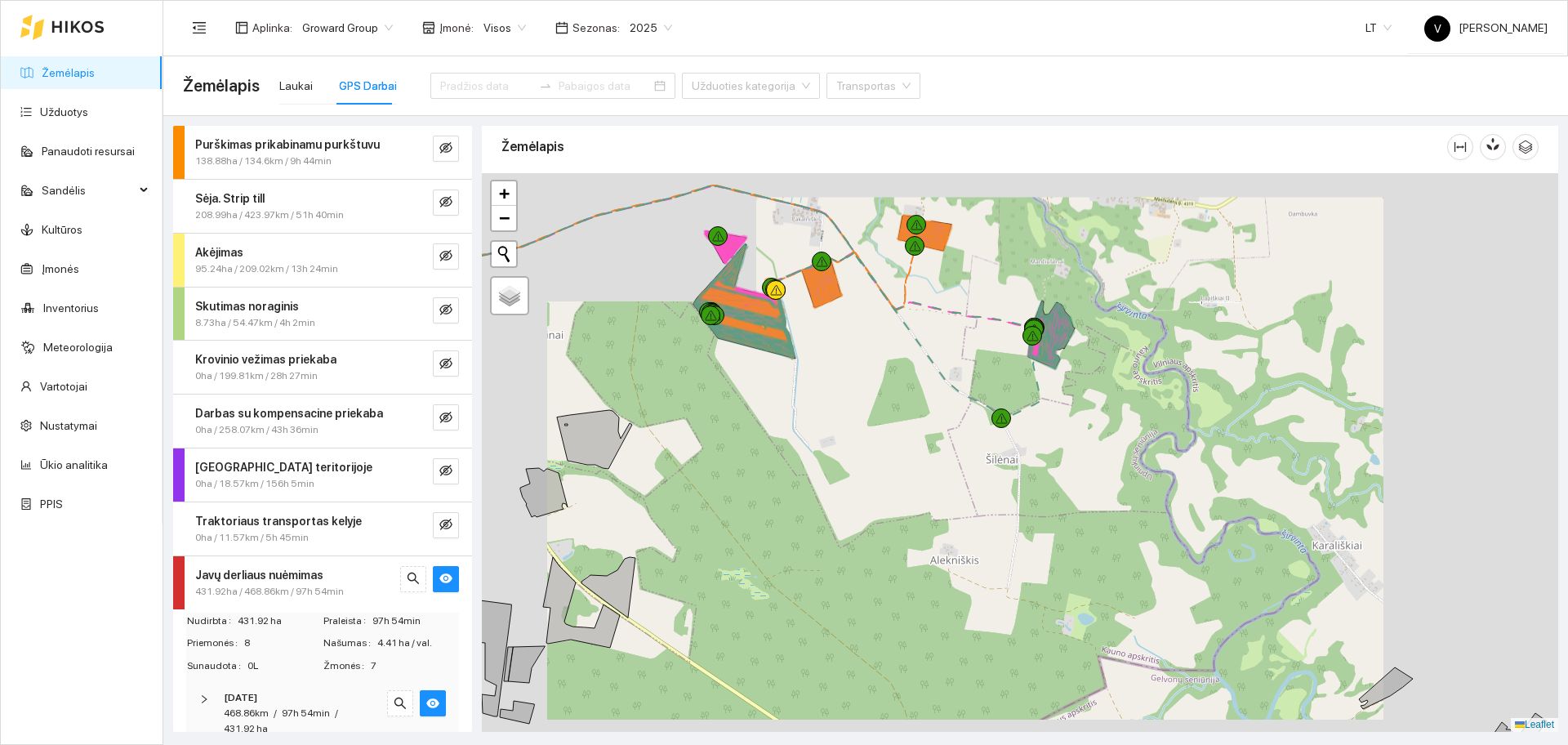
click at [1052, 346] on icon at bounding box center [1052, 336] width 44 height 66
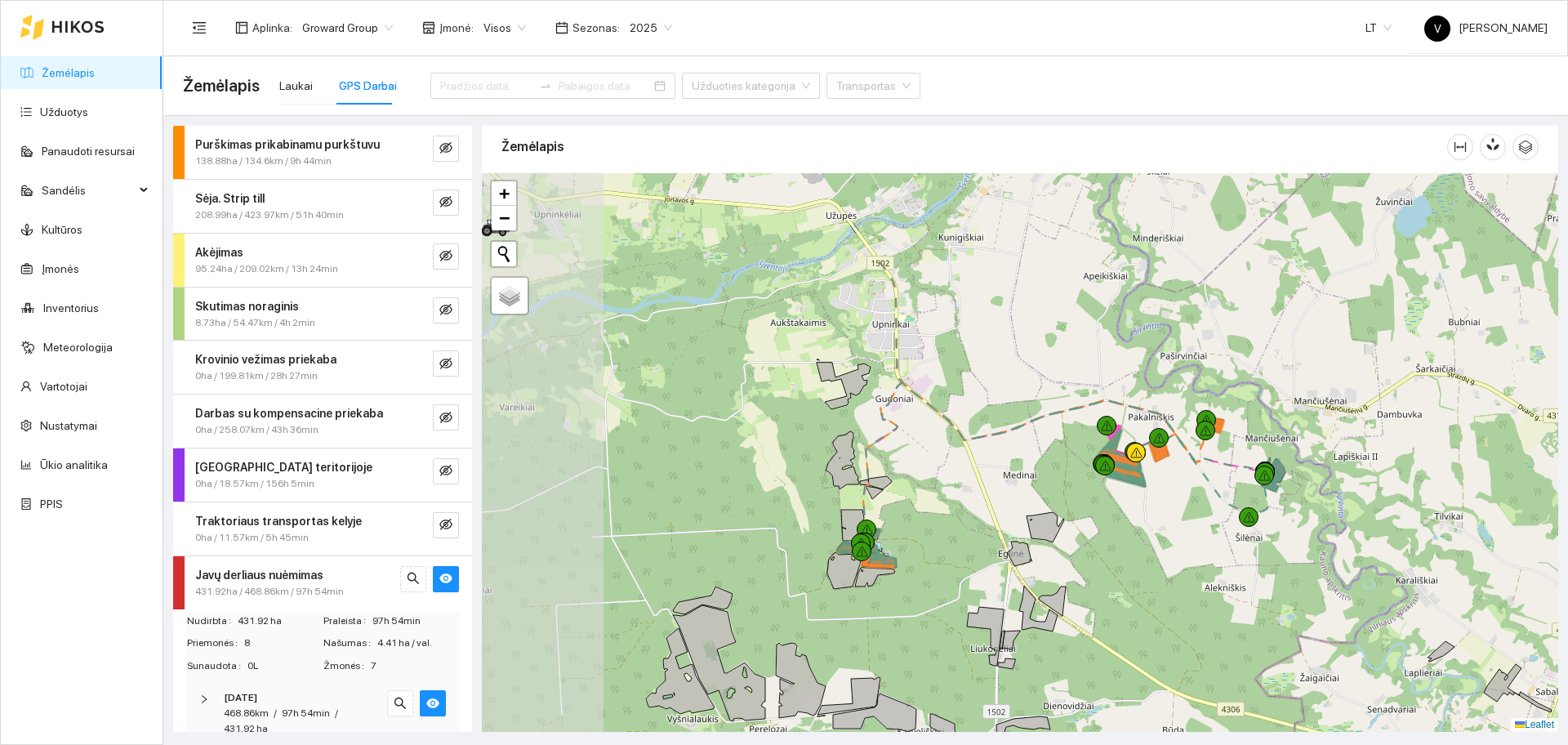
drag, startPoint x: 944, startPoint y: 349, endPoint x: 1178, endPoint y: 495, distance: 275.8
click at [1178, 495] on div at bounding box center [1020, 452] width 1077 height 559
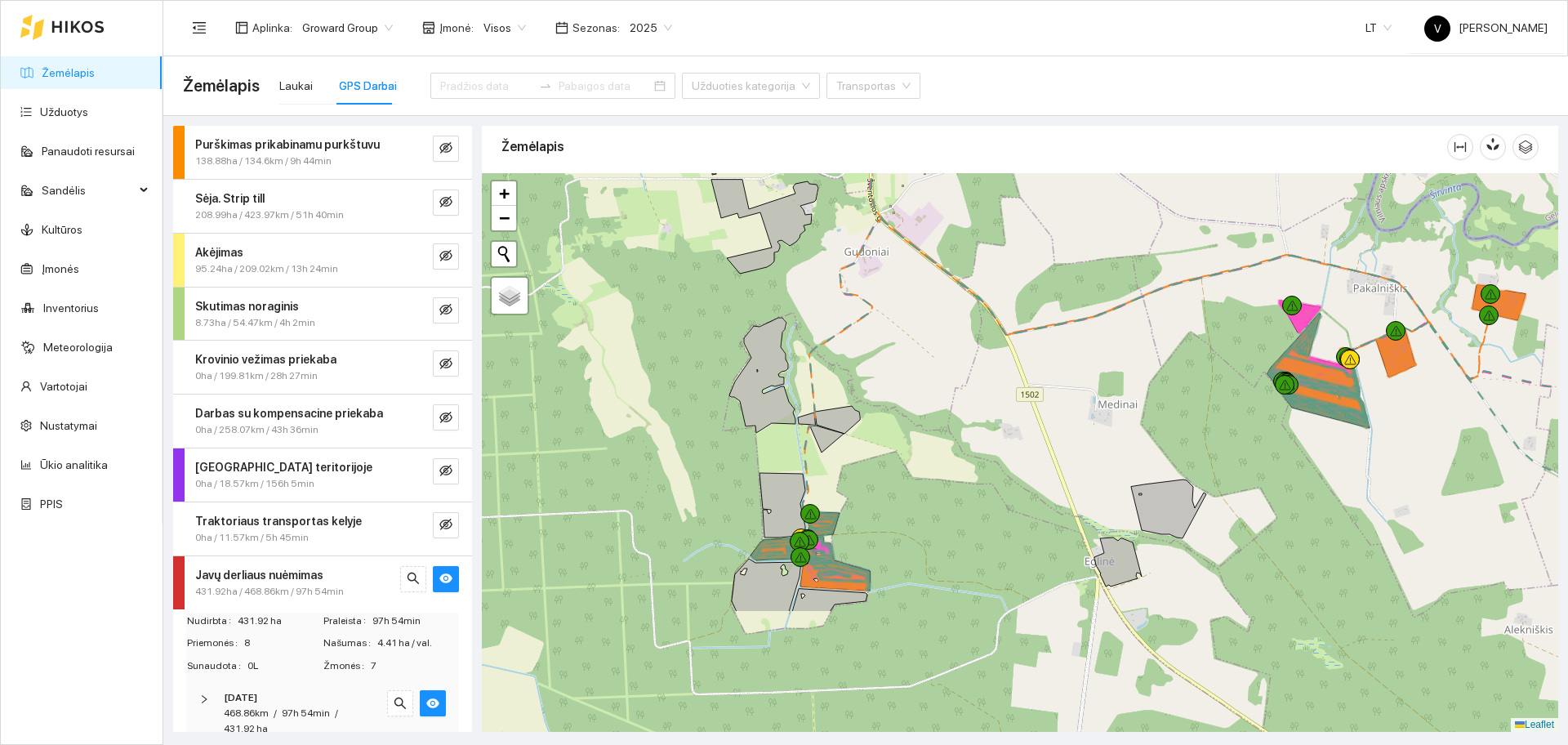
drag, startPoint x: 1052, startPoint y: 543, endPoint x: 968, endPoint y: 366, distance: 195.9
click at [968, 366] on div at bounding box center [1020, 452] width 1077 height 559
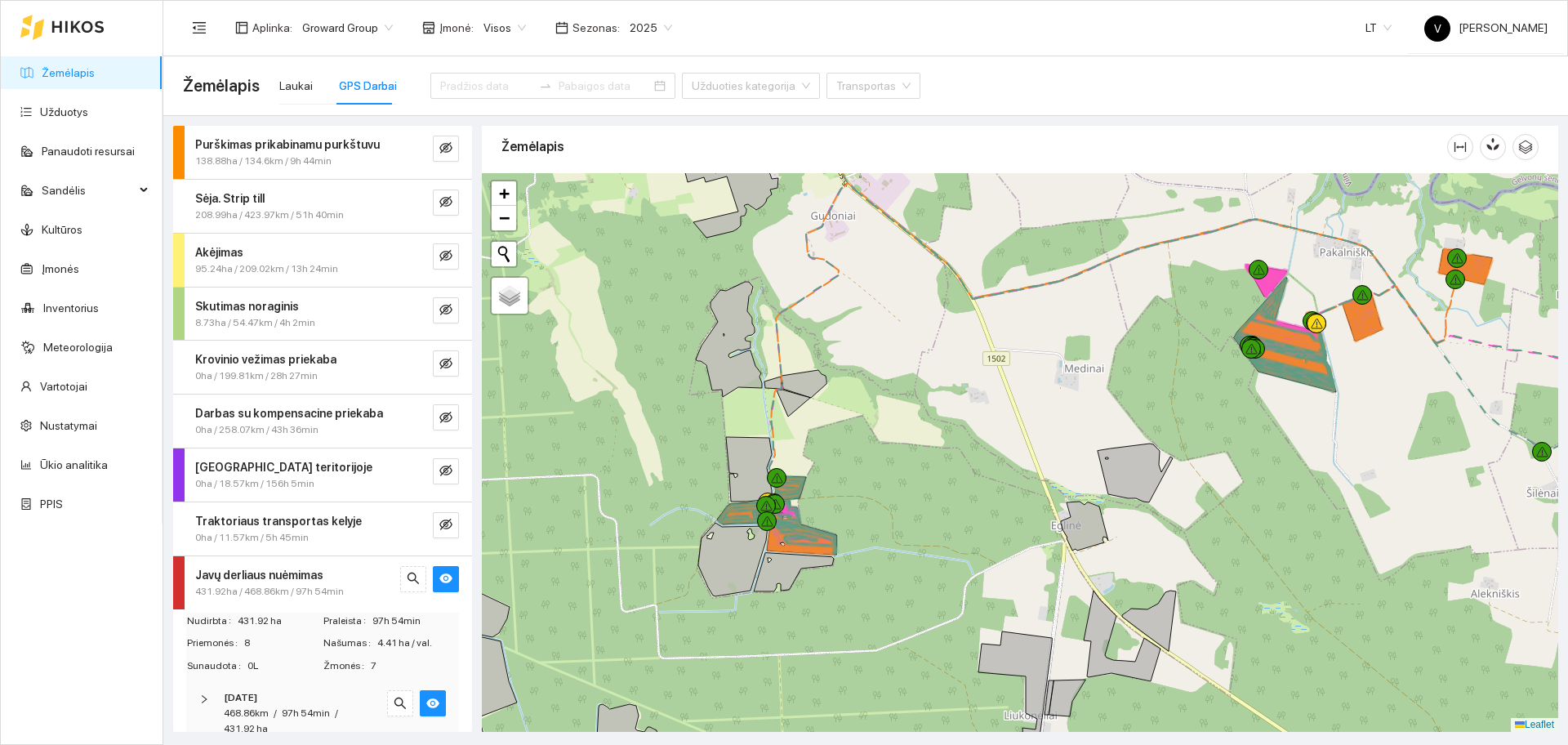
drag, startPoint x: 924, startPoint y: 321, endPoint x: 891, endPoint y: 283, distance: 50.3
click at [891, 283] on div at bounding box center [1020, 452] width 1077 height 559
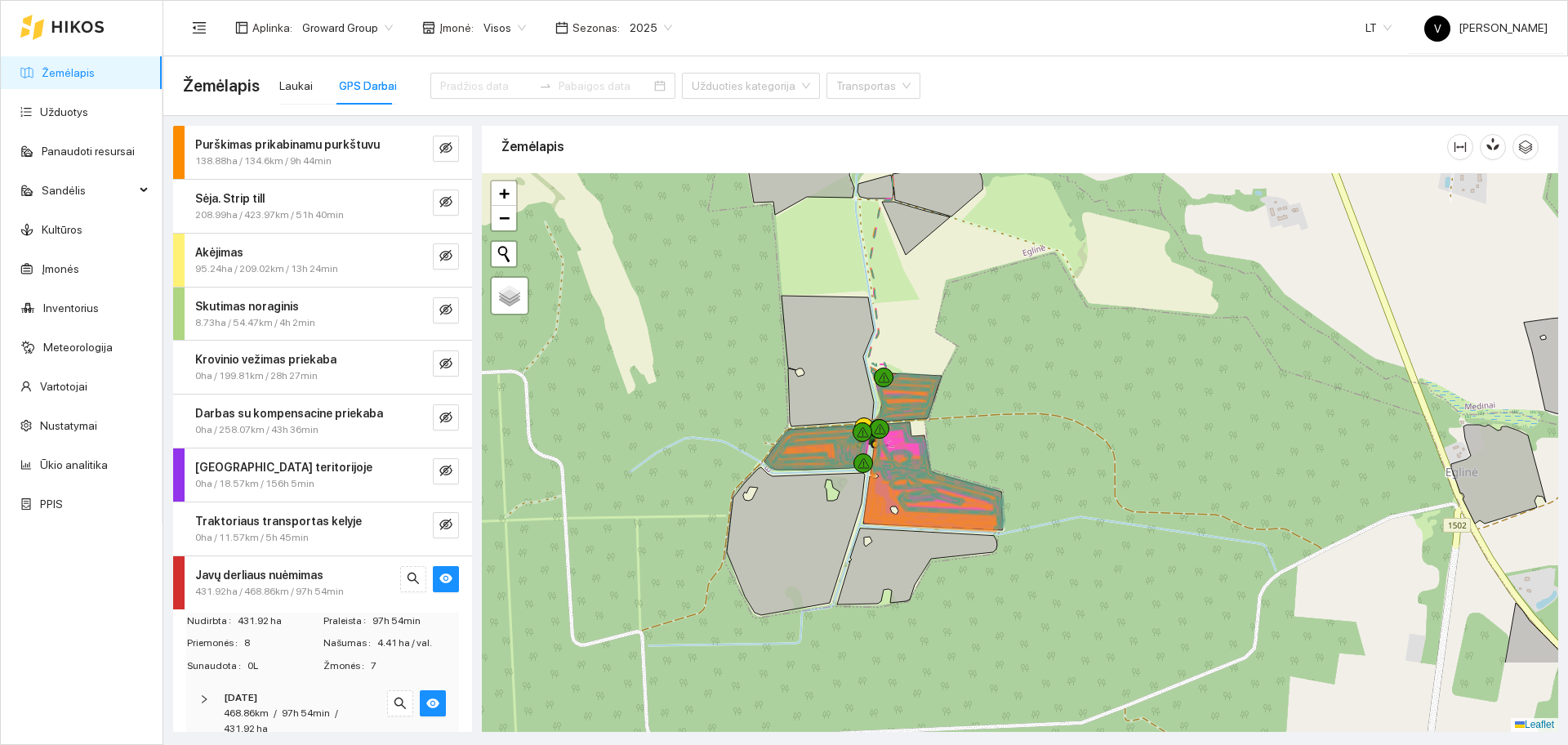
drag, startPoint x: 823, startPoint y: 515, endPoint x: 1043, endPoint y: 413, distance: 242.5
click at [1043, 413] on div at bounding box center [1020, 452] width 1077 height 559
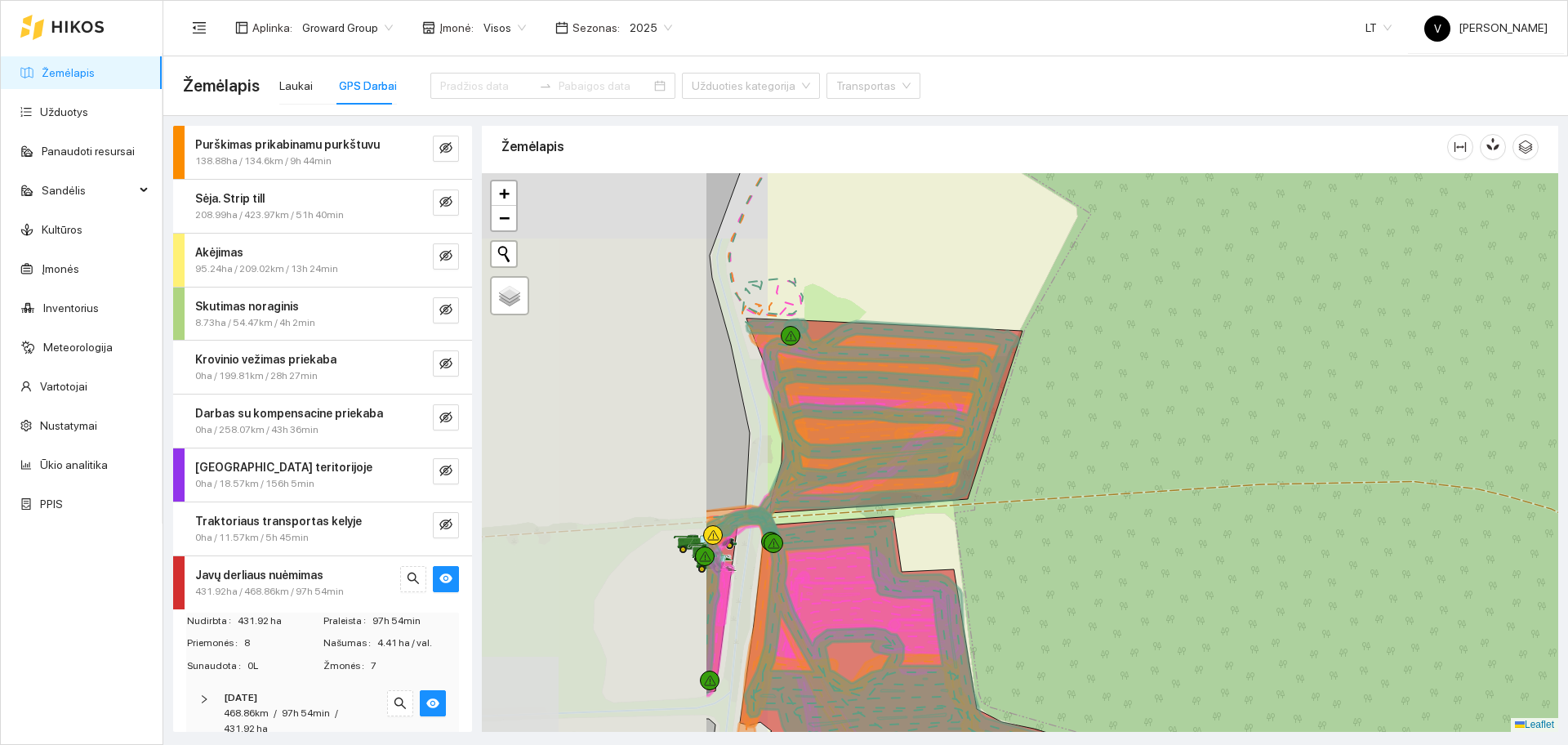
drag, startPoint x: 748, startPoint y: 420, endPoint x: 1115, endPoint y: 395, distance: 367.9
click at [1115, 395] on div at bounding box center [1020, 452] width 1077 height 559
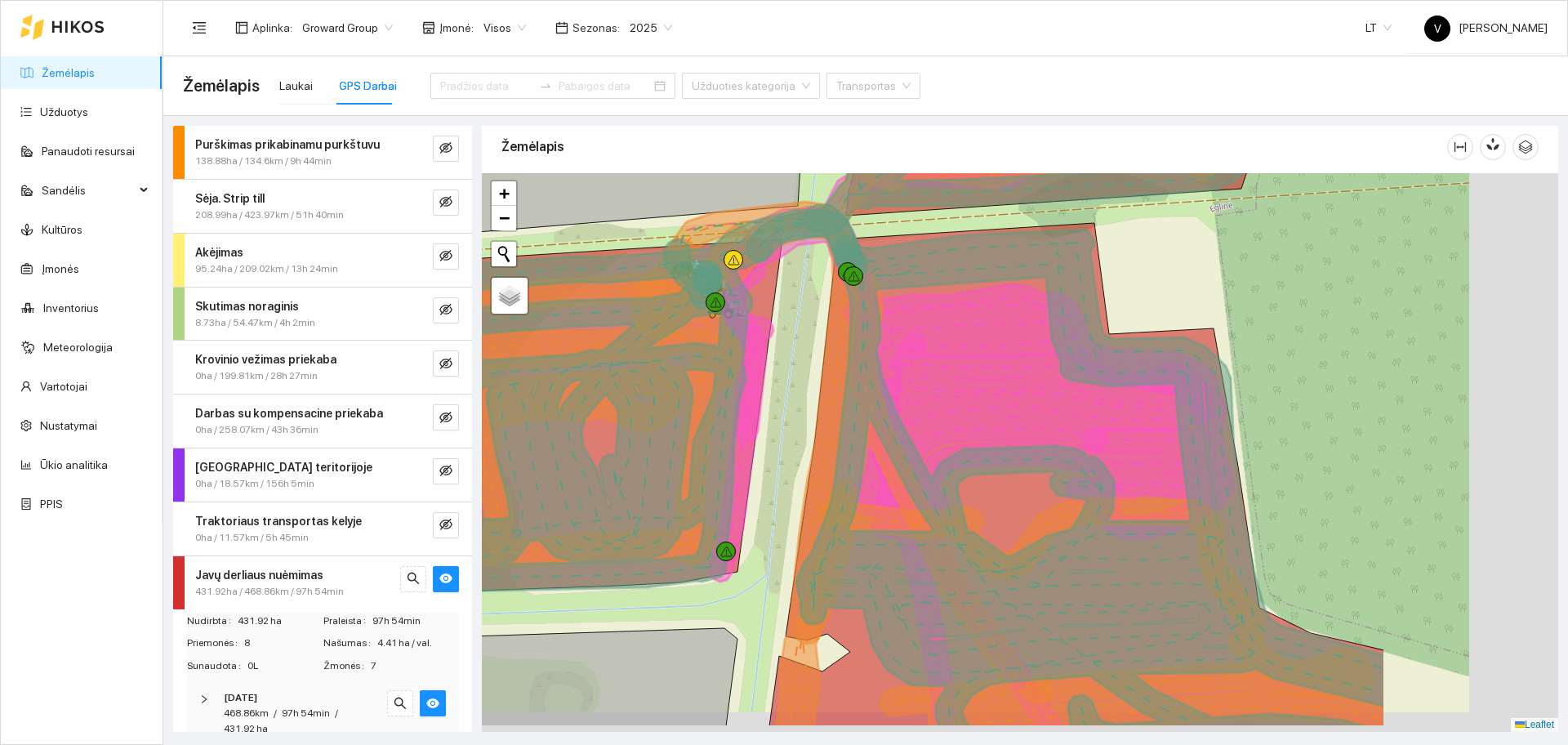
drag, startPoint x: 1189, startPoint y: 558, endPoint x: 883, endPoint y: 487, distance: 314.1
click at [883, 487] on icon at bounding box center [1027, 465] width 718 height 526
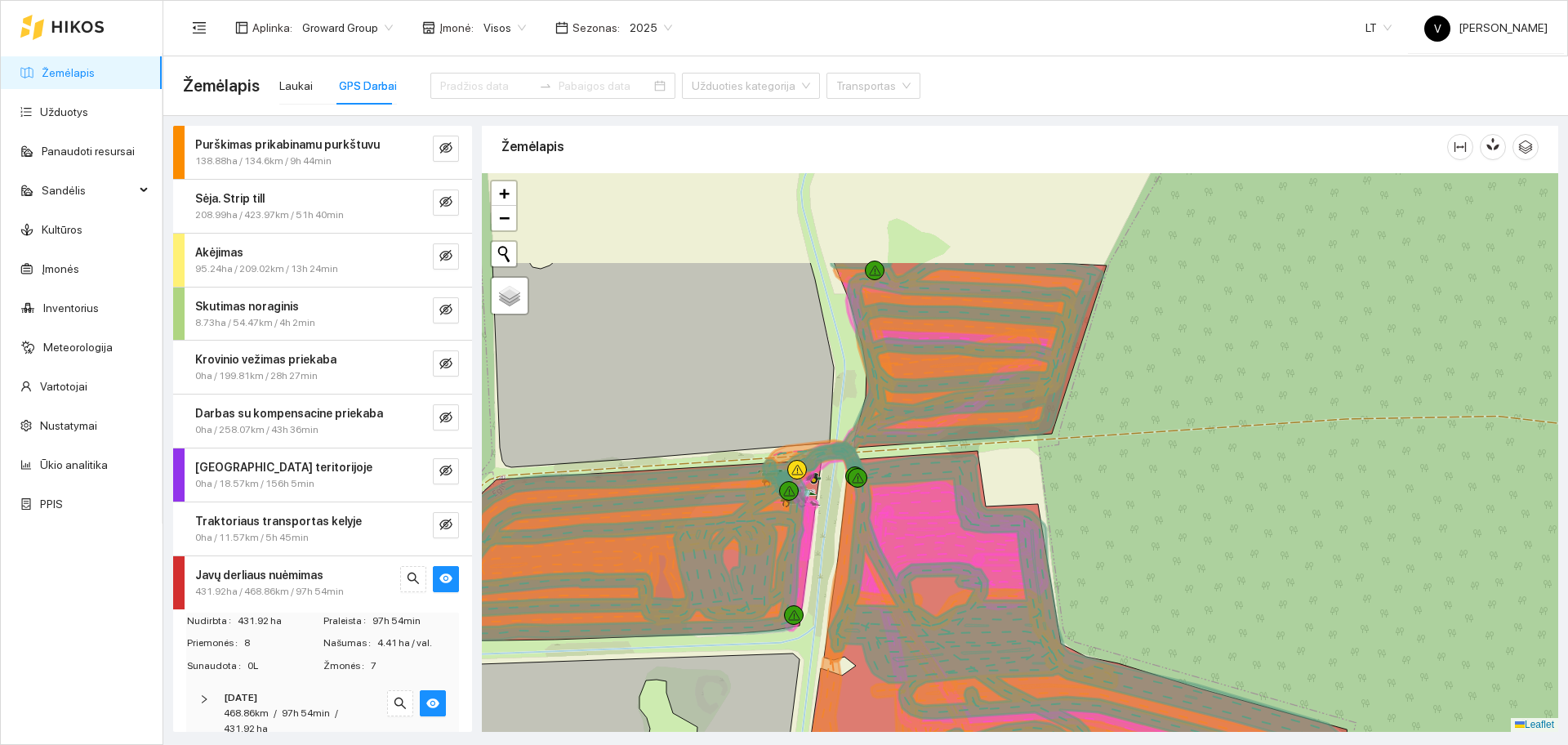
drag, startPoint x: 1150, startPoint y: 285, endPoint x: 1088, endPoint y: 431, distance: 158.6
click at [1088, 431] on div at bounding box center [1020, 452] width 1077 height 559
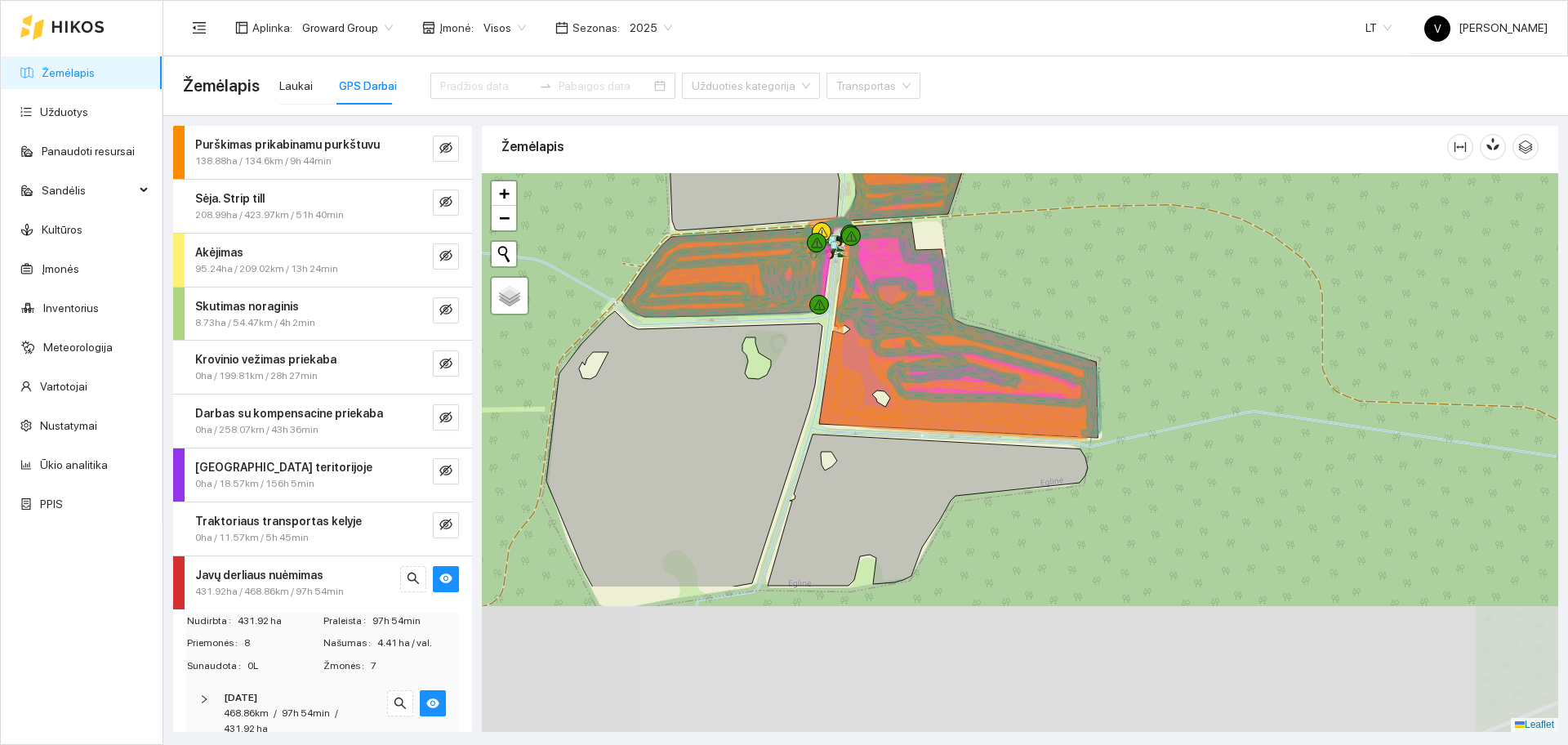
drag, startPoint x: 1150, startPoint y: 489, endPoint x: 1094, endPoint y: 287, distance: 209.6
click at [1094, 287] on div at bounding box center [1020, 452] width 1077 height 559
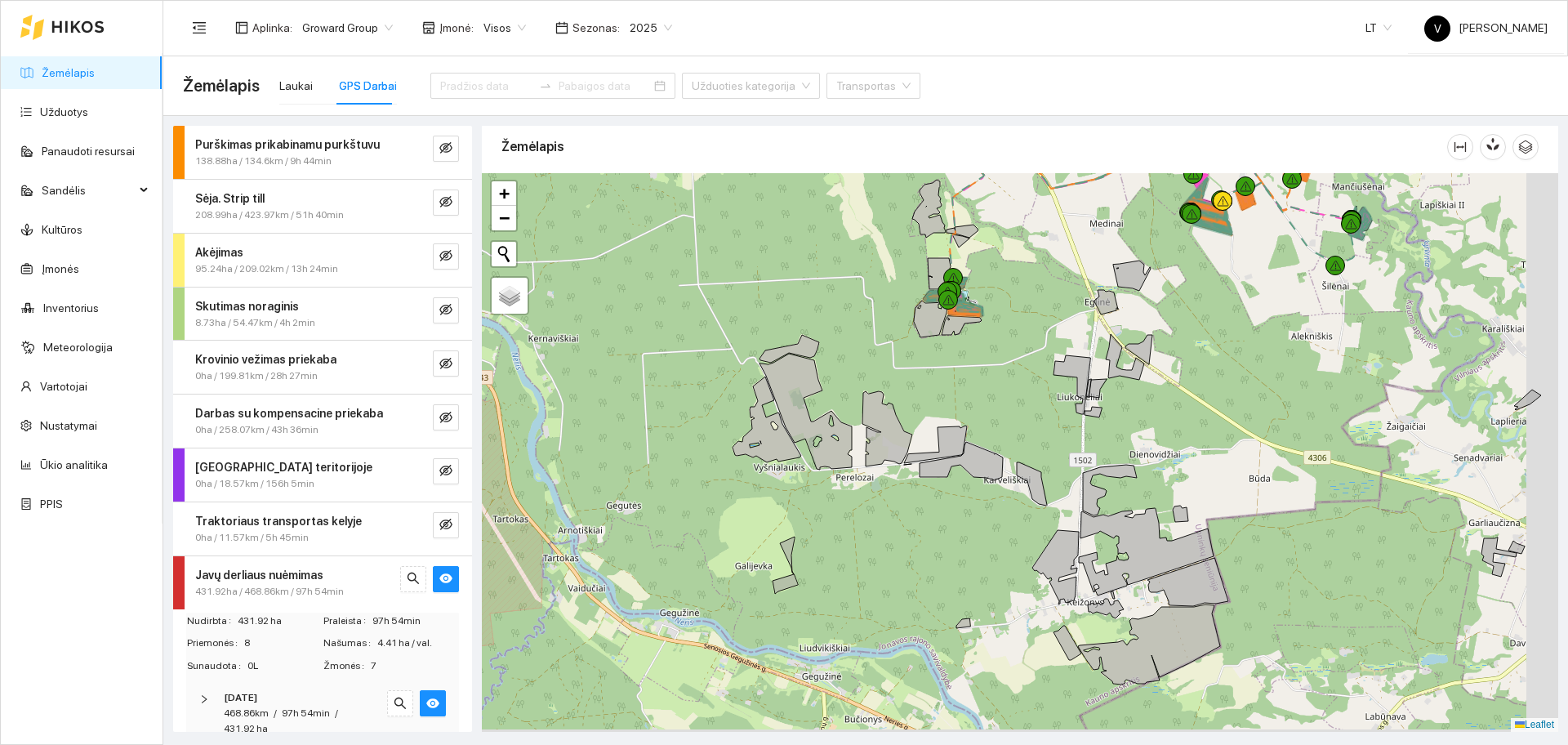
drag, startPoint x: 1126, startPoint y: 415, endPoint x: 1027, endPoint y: 268, distance: 177.2
click at [1027, 268] on div at bounding box center [1020, 452] width 1077 height 559
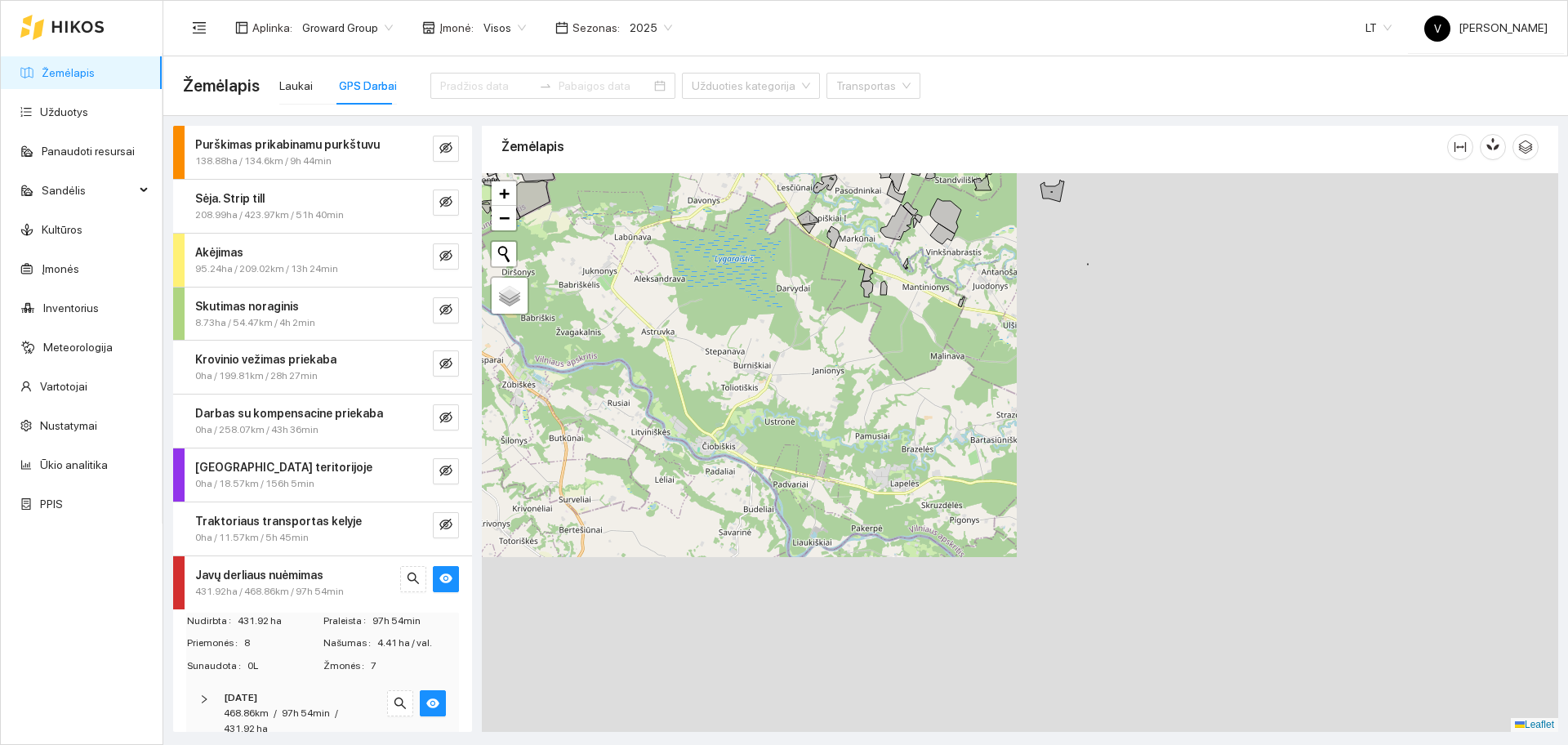
drag, startPoint x: 1172, startPoint y: 492, endPoint x: 577, endPoint y: 189, distance: 667.7
click at [577, 189] on div at bounding box center [1020, 452] width 1077 height 559
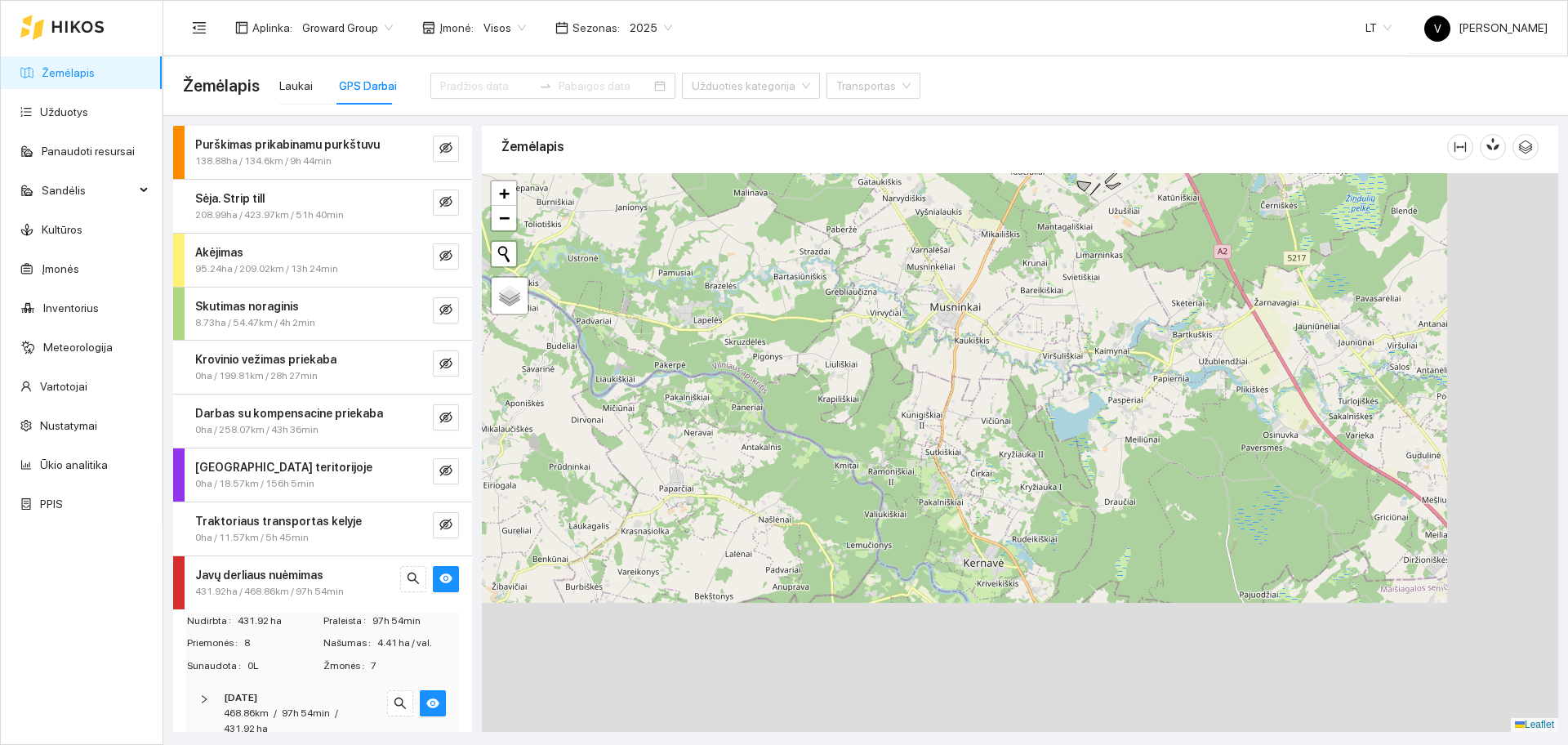
drag, startPoint x: 727, startPoint y: 332, endPoint x: 593, endPoint y: 174, distance: 207.2
click at [593, 174] on div at bounding box center [1020, 452] width 1077 height 559
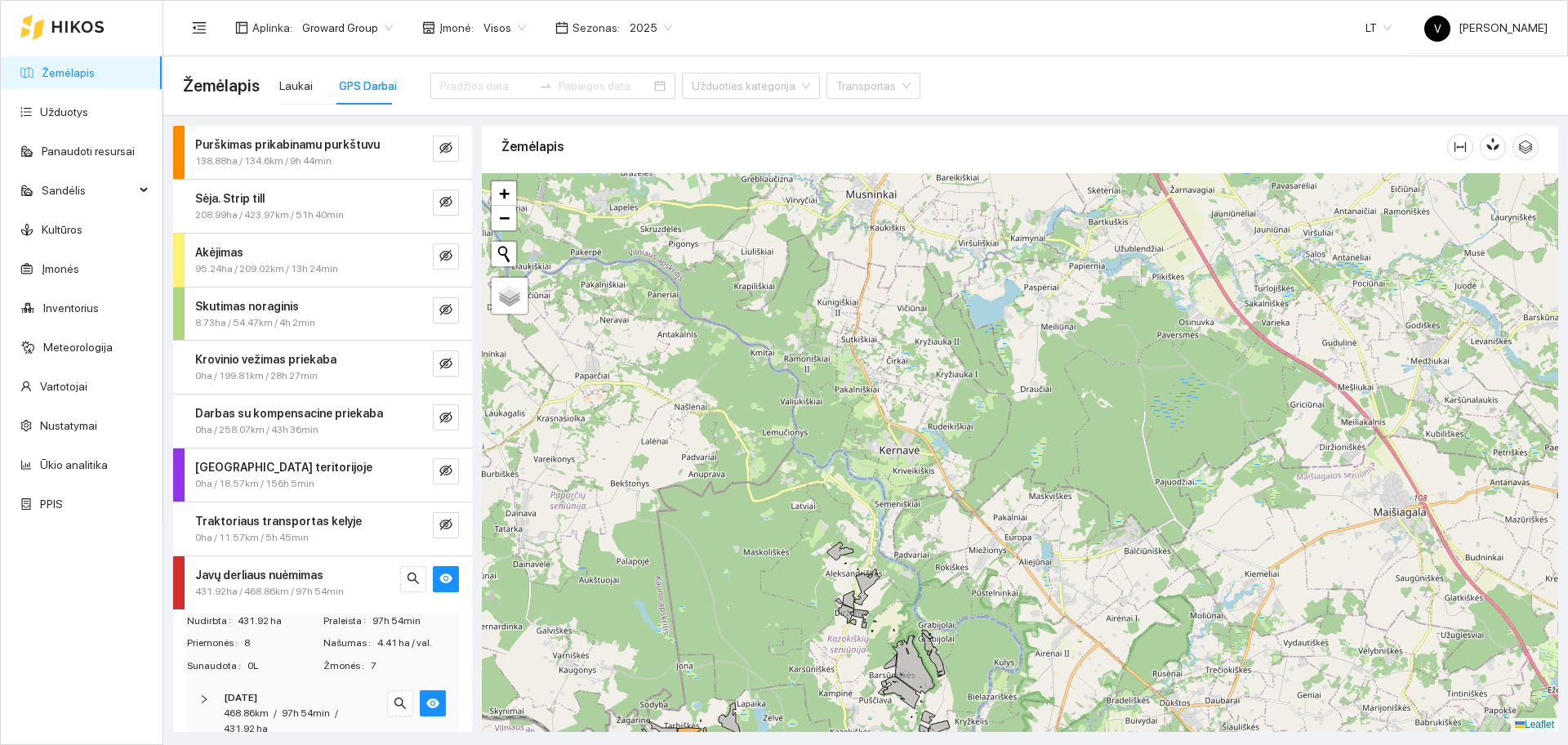
drag, startPoint x: 836, startPoint y: 436, endPoint x: 682, endPoint y: 210, distance: 273.5
click at [682, 210] on div at bounding box center [1020, 452] width 1077 height 559
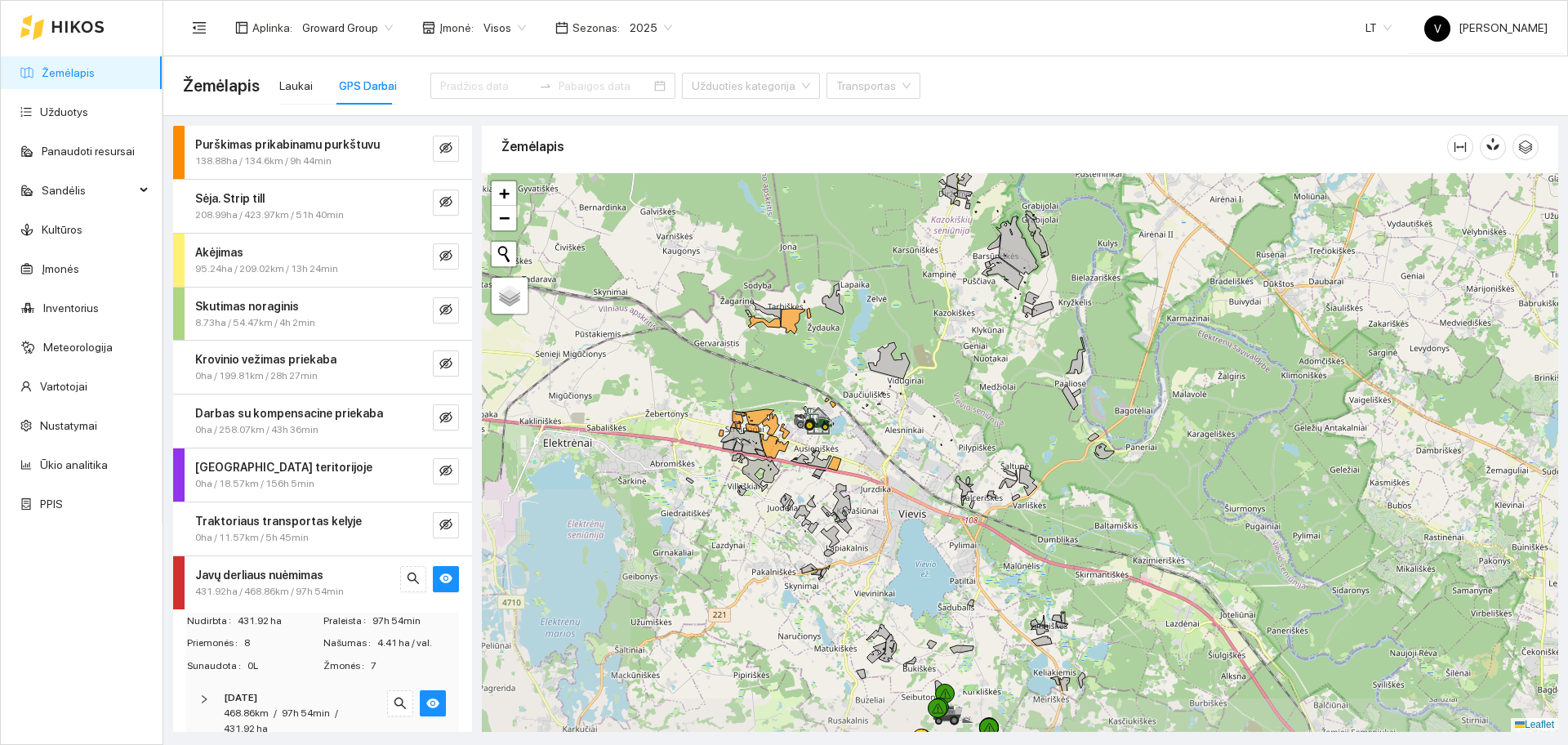
drag, startPoint x: 629, startPoint y: 455, endPoint x: 939, endPoint y: 356, distance: 325.4
click at [939, 356] on div at bounding box center [1020, 452] width 1077 height 559
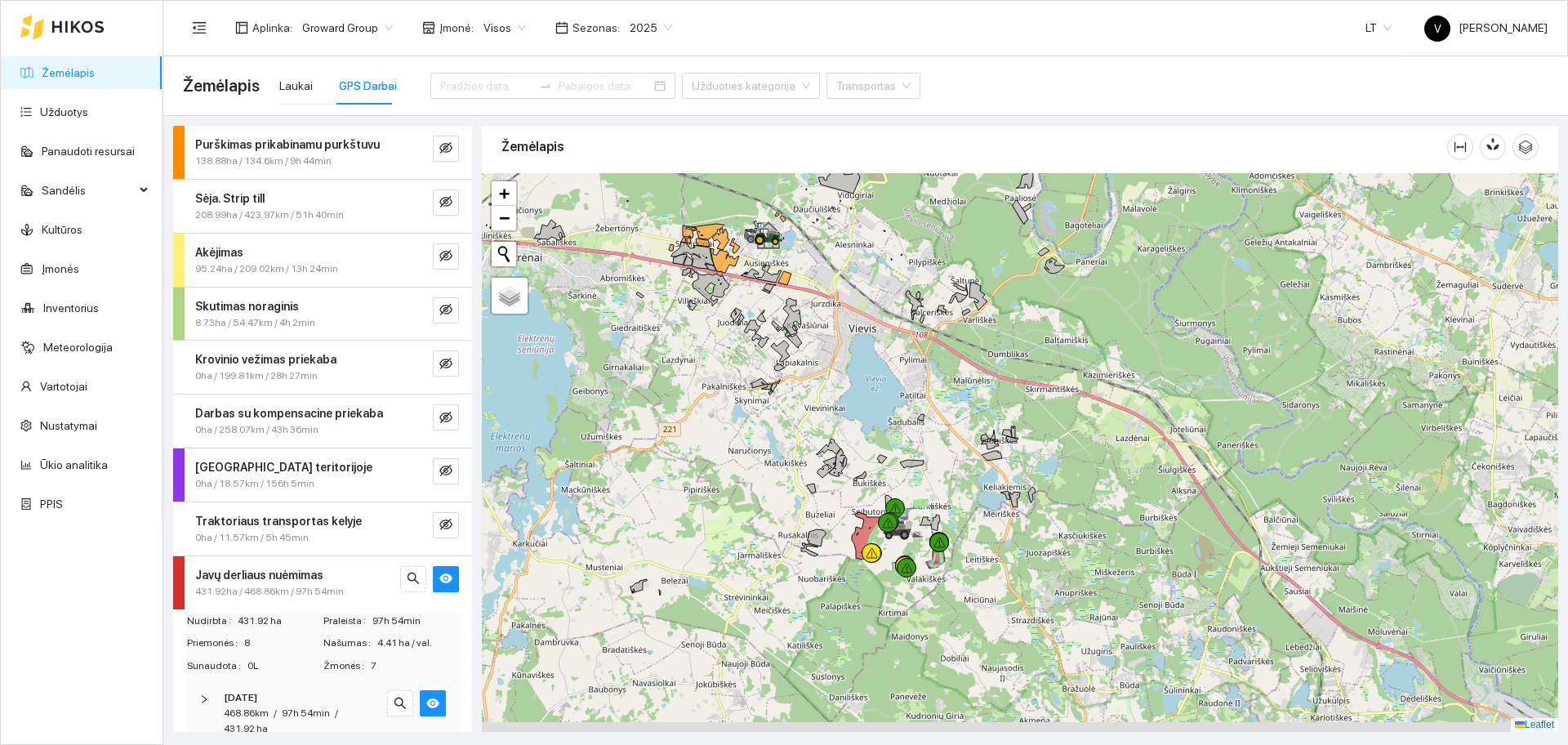
drag, startPoint x: 893, startPoint y: 574, endPoint x: 831, endPoint y: 357, distance: 225.7
click at [831, 357] on div at bounding box center [1020, 452] width 1077 height 559
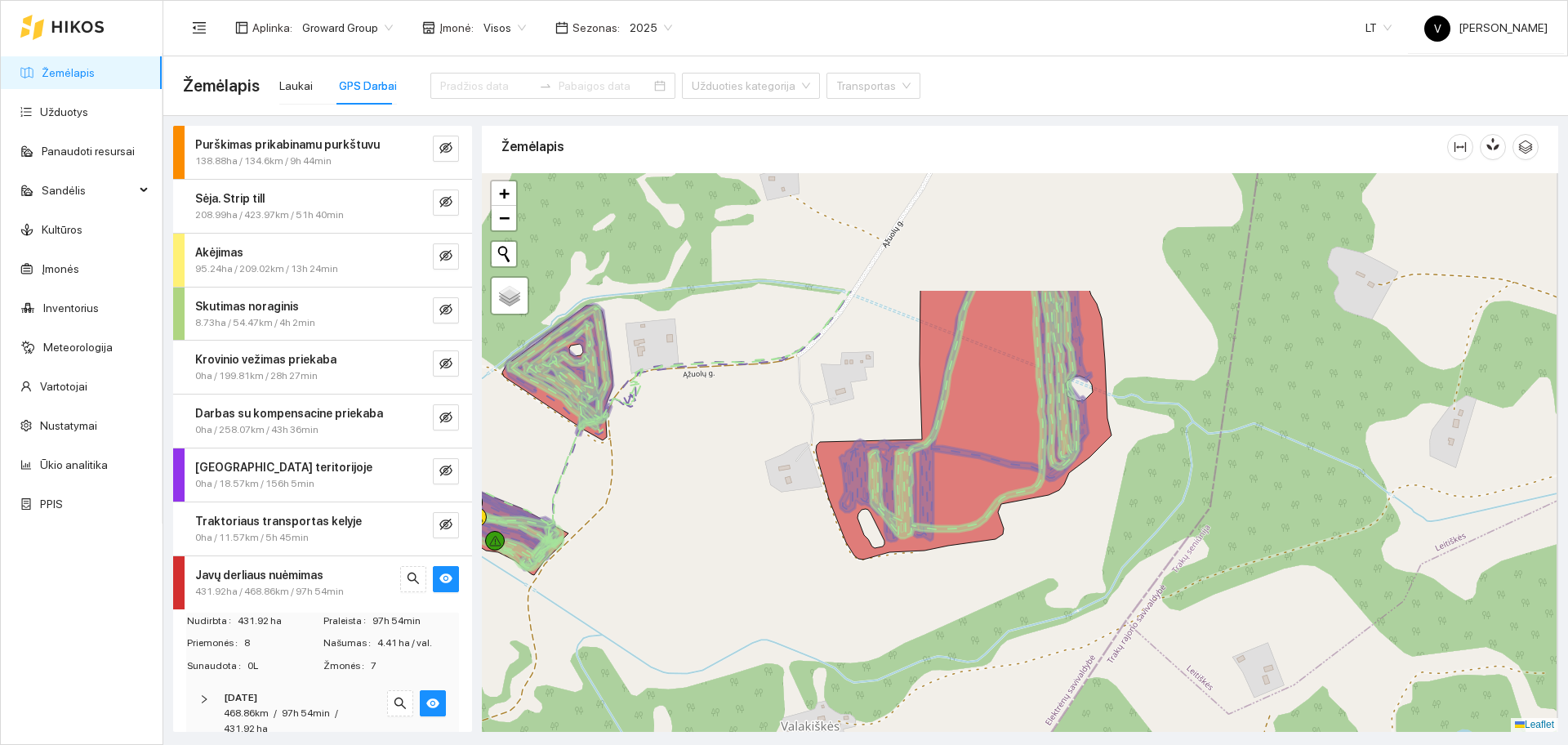
drag, startPoint x: 1248, startPoint y: 530, endPoint x: 838, endPoint y: 736, distance: 458.8
click at [838, 736] on main "Žemėlapis Laukai GPS Darbai Užduoties kategorija Transportas Purškimas prikabin…" at bounding box center [866, 401] width 1405 height 689
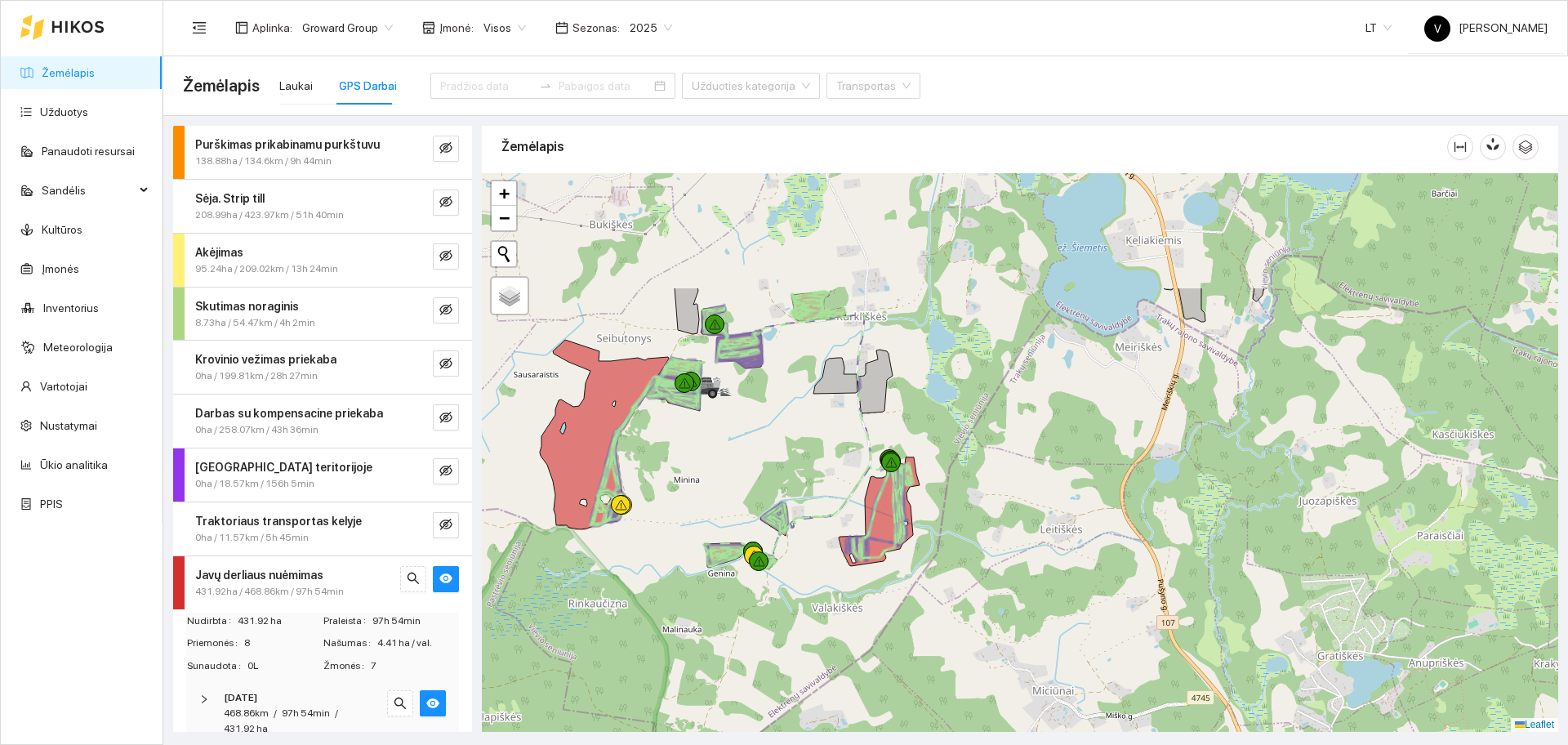
drag, startPoint x: 810, startPoint y: 332, endPoint x: 843, endPoint y: 503, distance: 174.2
click at [843, 503] on icon at bounding box center [829, 420] width 84 height 220
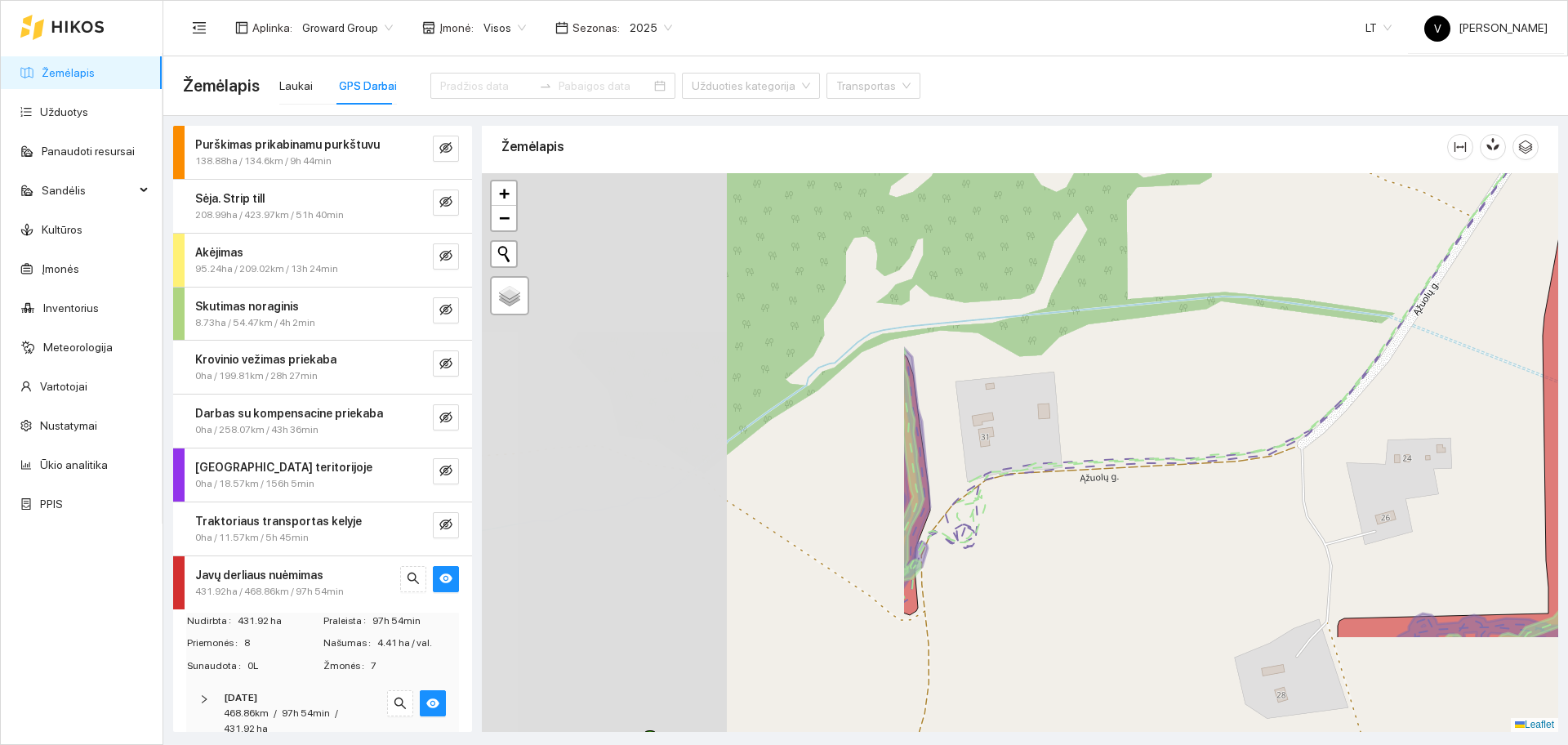
drag, startPoint x: 676, startPoint y: 466, endPoint x: 1205, endPoint y: 314, distance: 550.4
click at [1205, 314] on div at bounding box center [1020, 452] width 1077 height 559
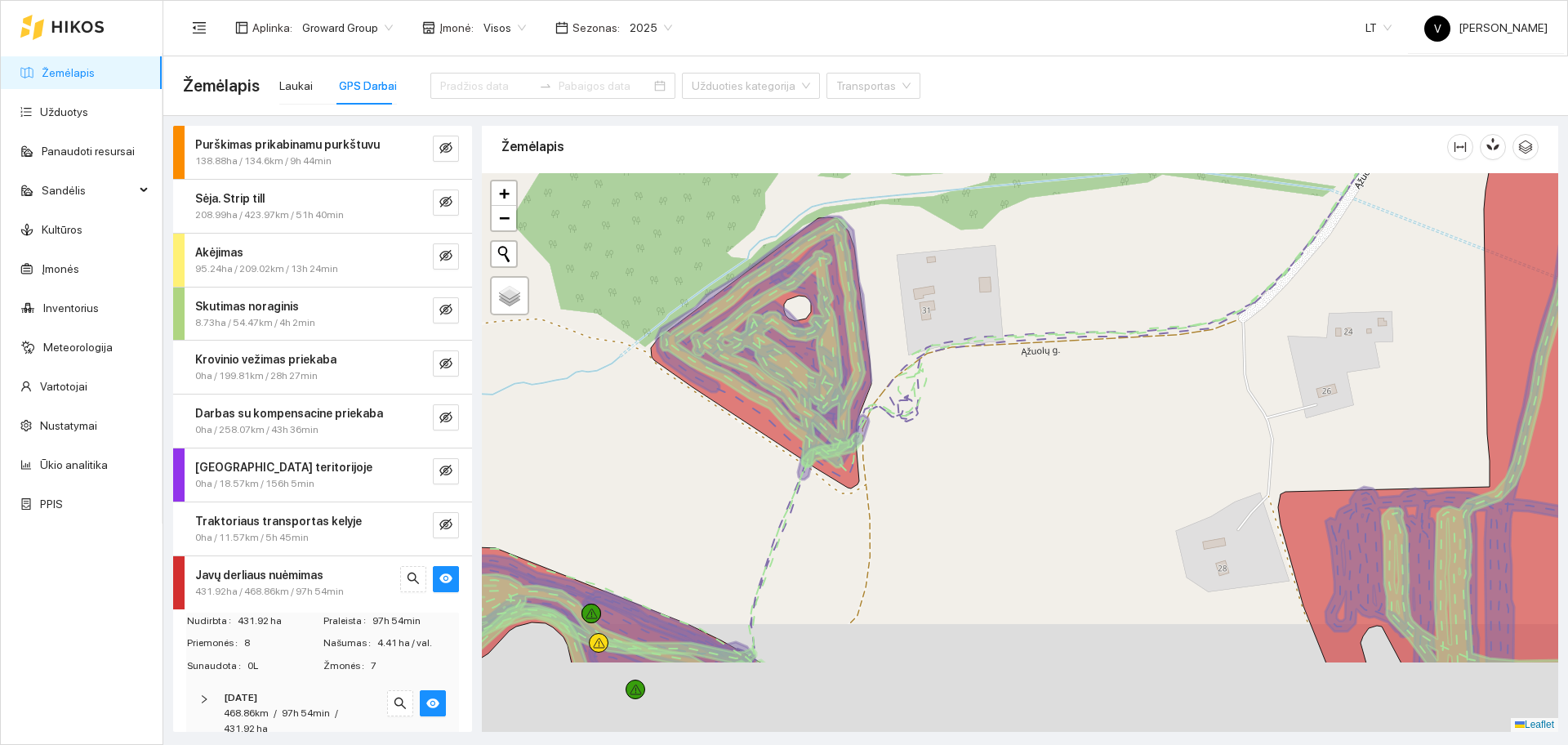
drag, startPoint x: 745, startPoint y: 479, endPoint x: 672, endPoint y: 252, distance: 238.4
click at [672, 252] on icon at bounding box center [763, 343] width 204 height 250
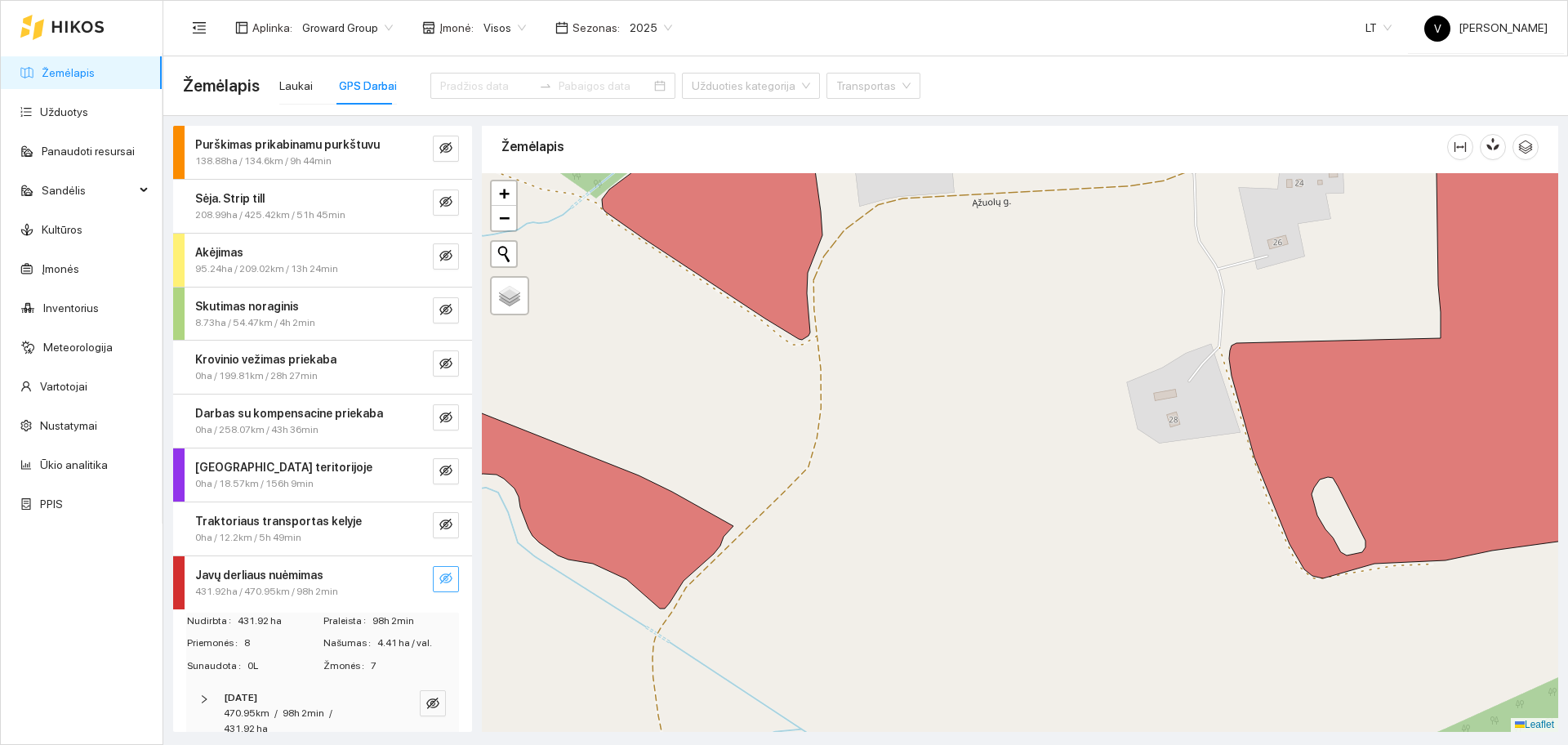
click at [438, 579] on button "button" at bounding box center [445, 579] width 26 height 26
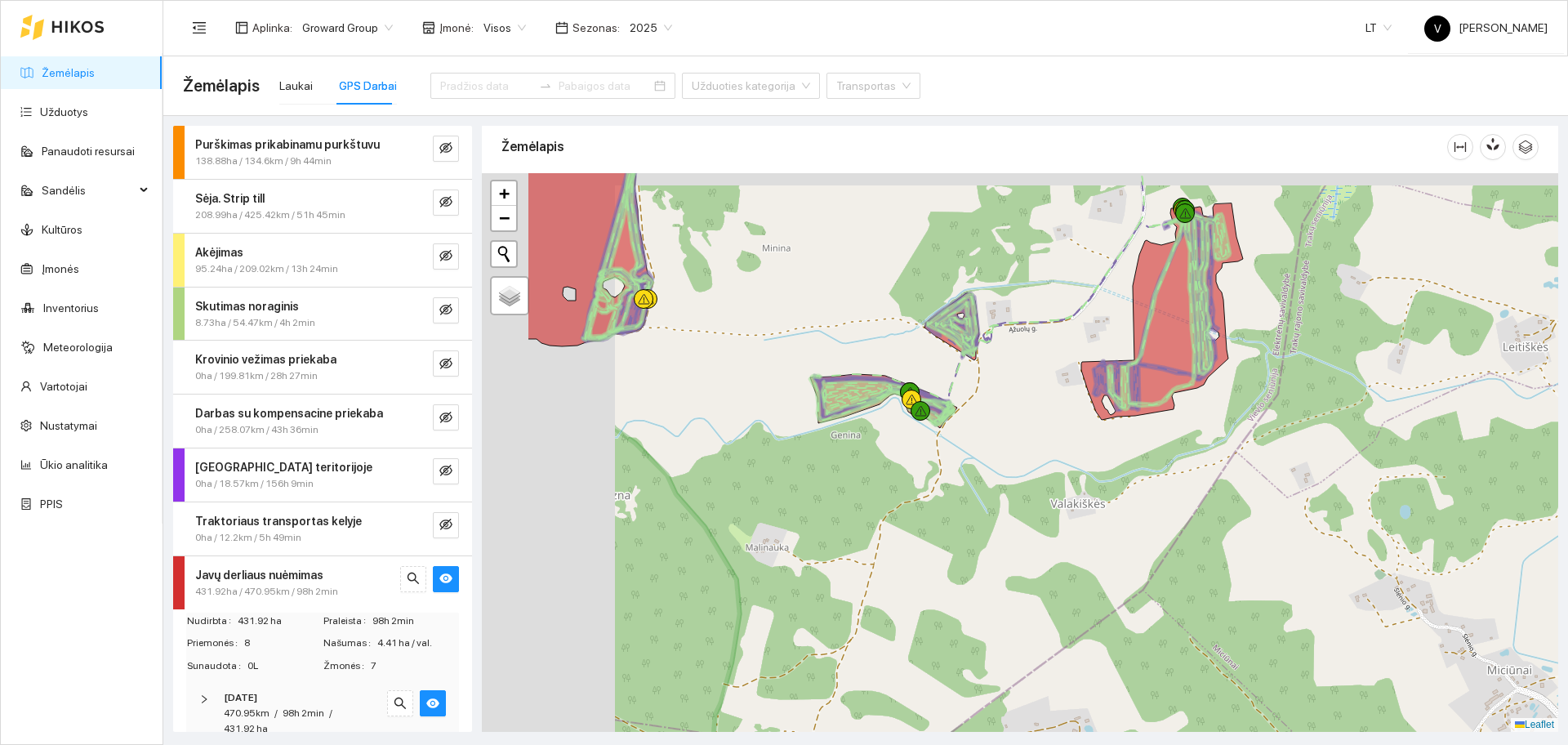
drag, startPoint x: 771, startPoint y: 389, endPoint x: 935, endPoint y: 430, distance: 169.0
click at [935, 430] on div at bounding box center [1020, 452] width 1077 height 559
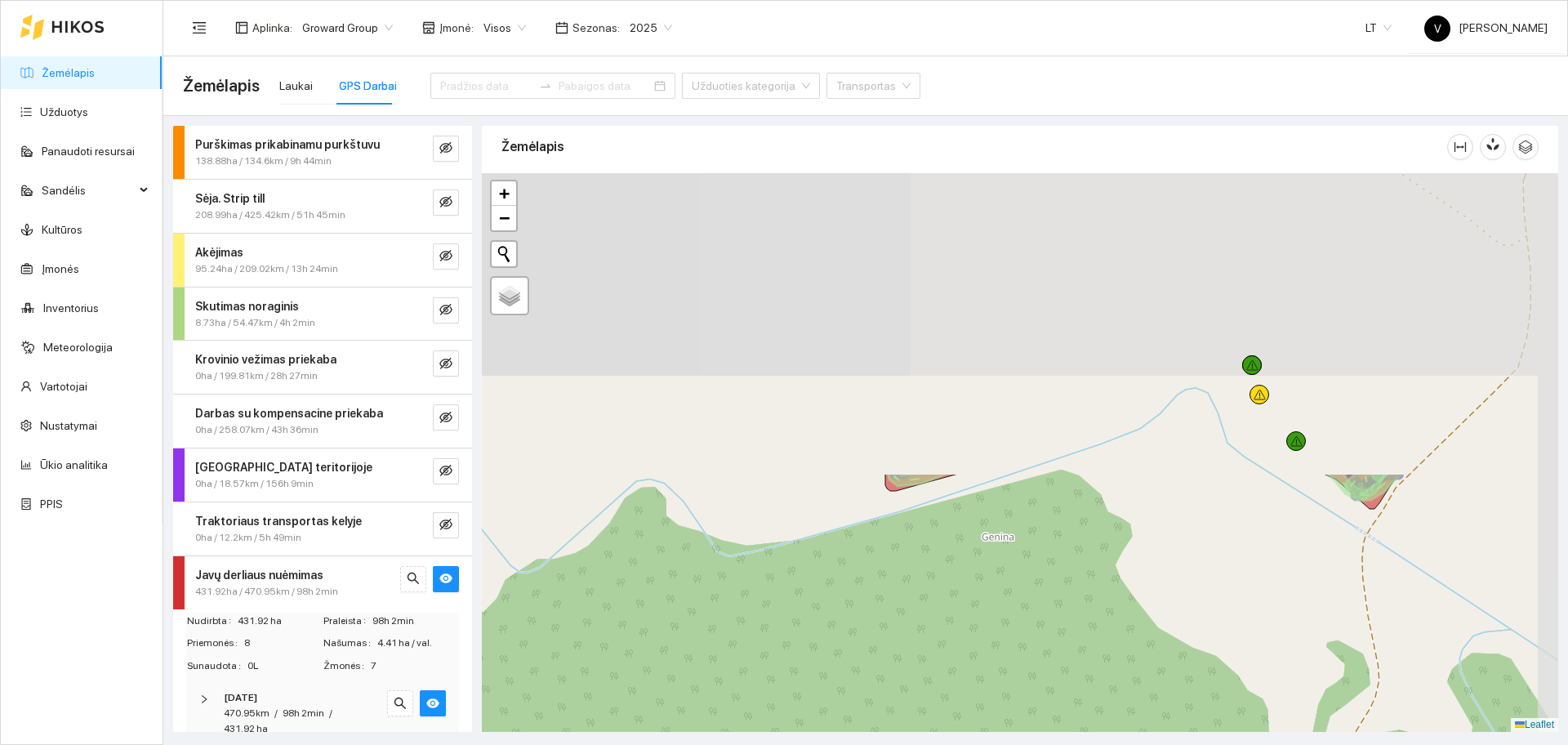
drag, startPoint x: 1045, startPoint y: 293, endPoint x: 947, endPoint y: 654, distance: 374.1
click at [947, 654] on div at bounding box center [1020, 452] width 1077 height 559
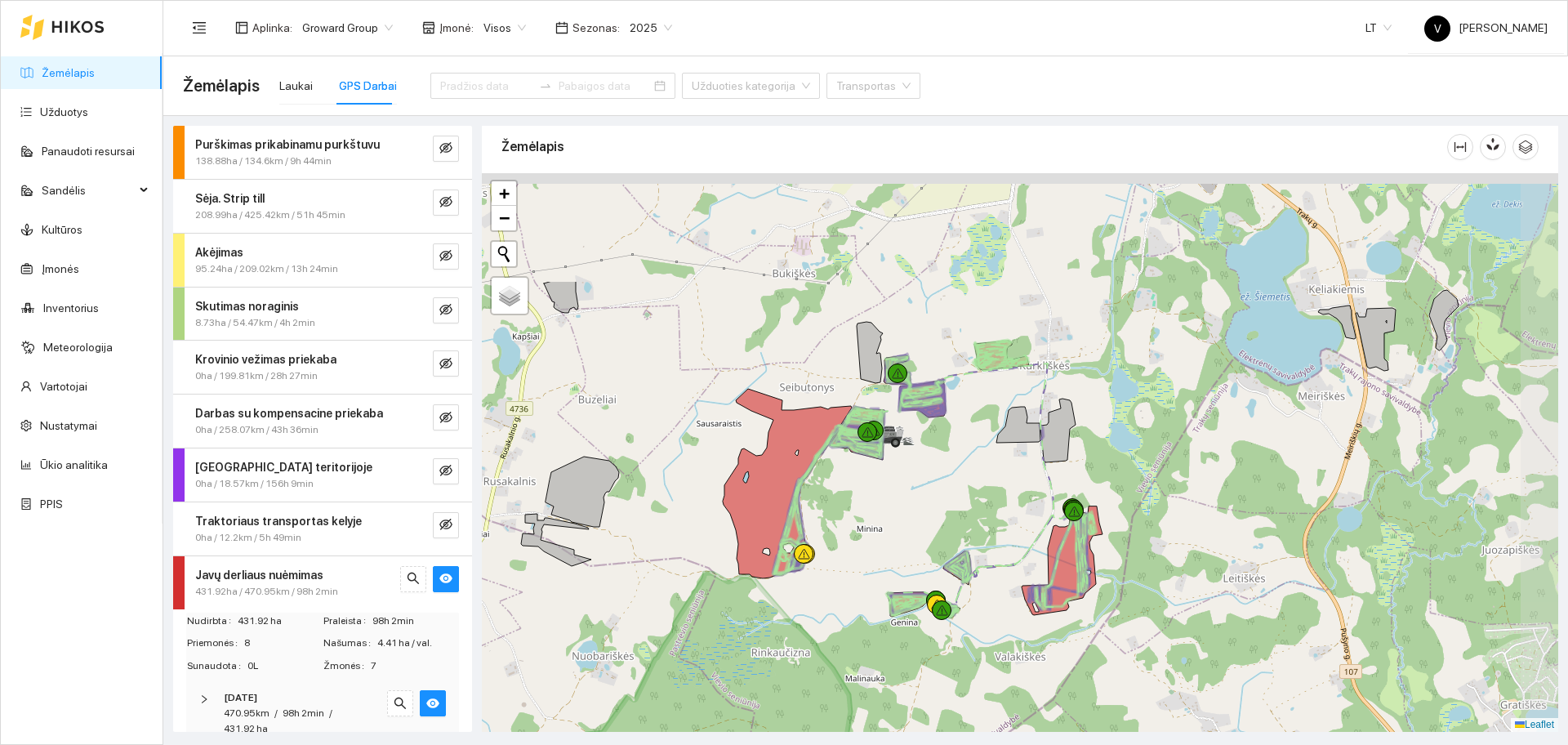
drag, startPoint x: 982, startPoint y: 257, endPoint x: 937, endPoint y: 442, distance: 190.4
click at [937, 442] on div at bounding box center [1020, 452] width 1077 height 559
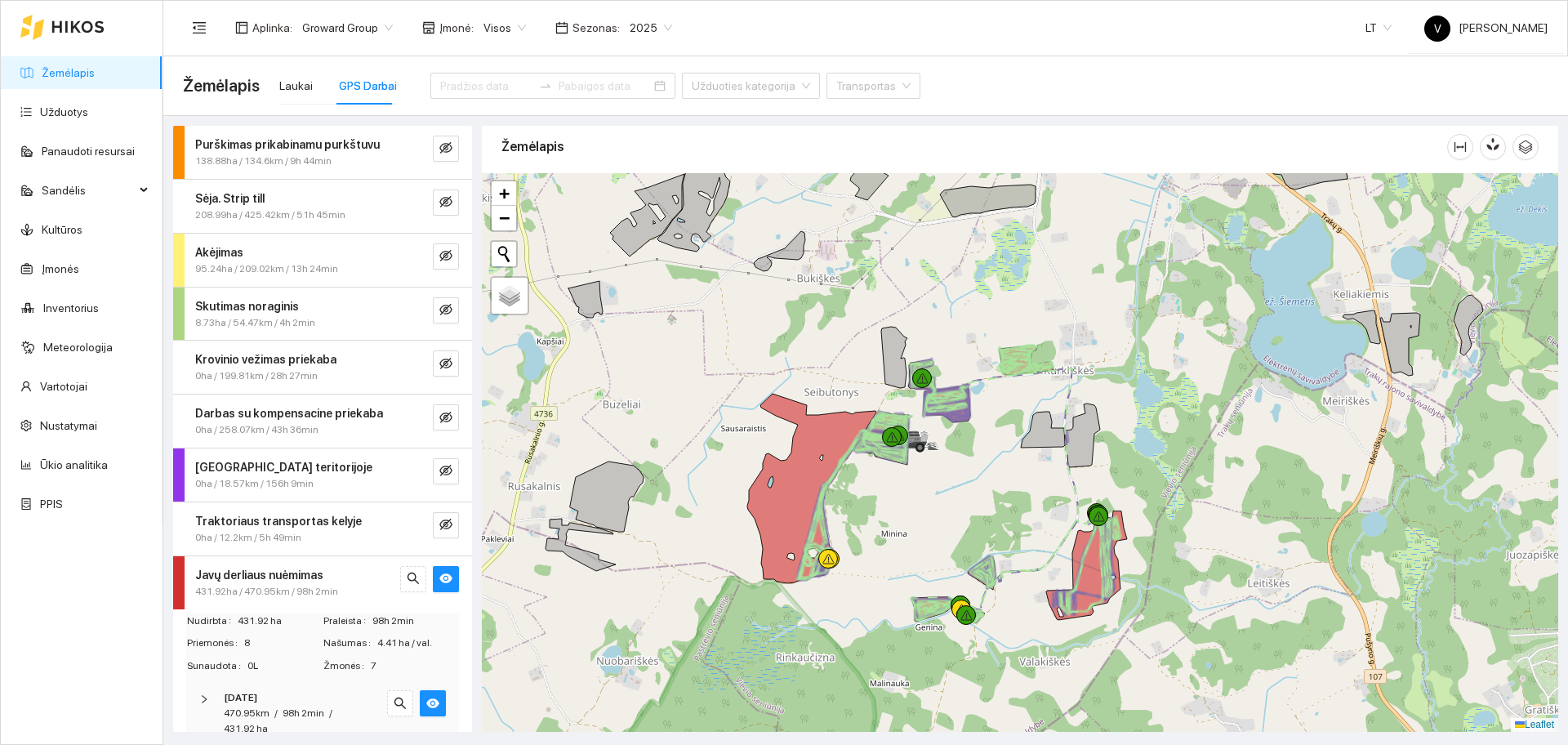
drag, startPoint x: 937, startPoint y: 442, endPoint x: 958, endPoint y: 426, distance: 26.4
click at [958, 426] on div at bounding box center [1020, 452] width 1077 height 559
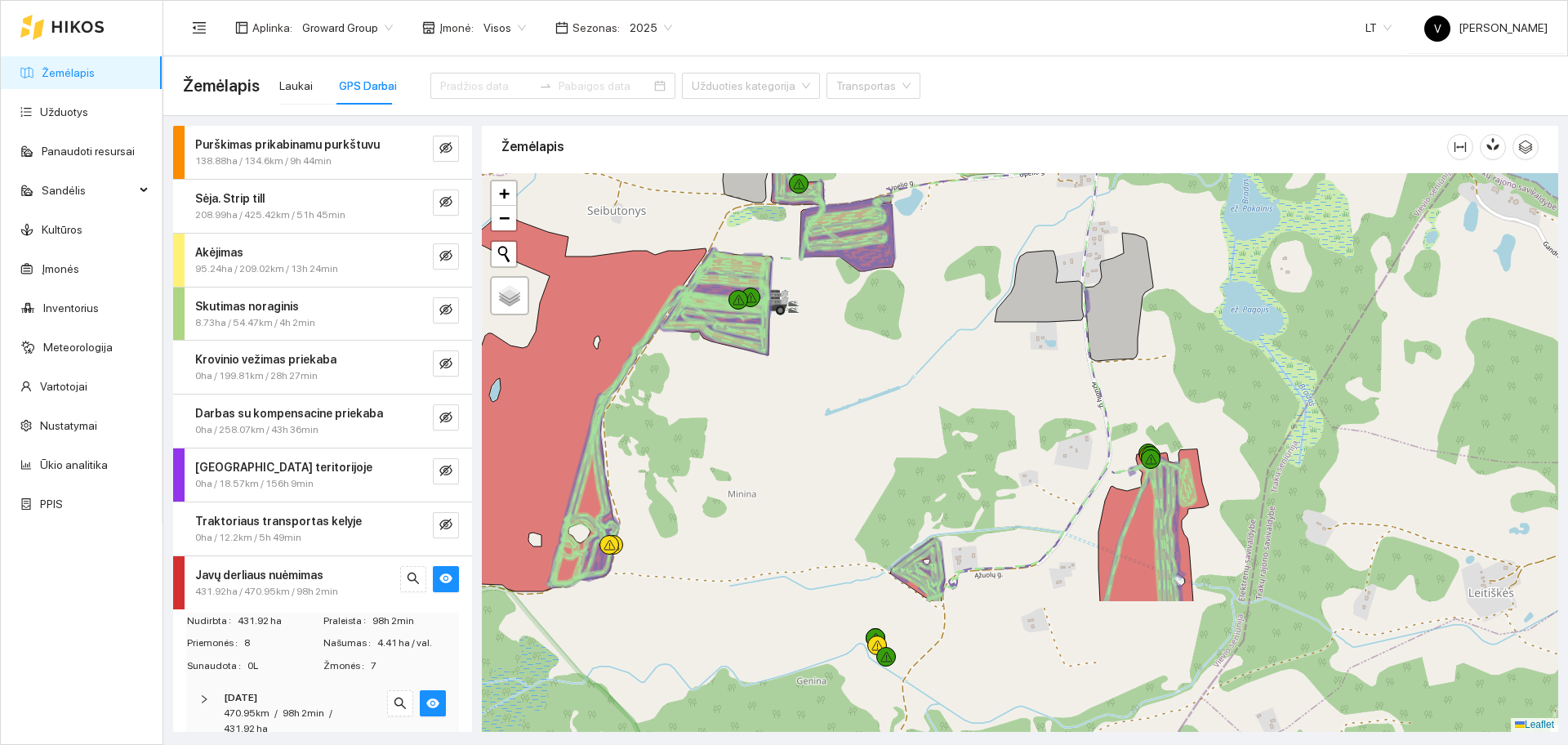
drag, startPoint x: 1321, startPoint y: 451, endPoint x: 1073, endPoint y: 264, distance: 310.6
click at [1073, 264] on div at bounding box center [1020, 452] width 1077 height 559
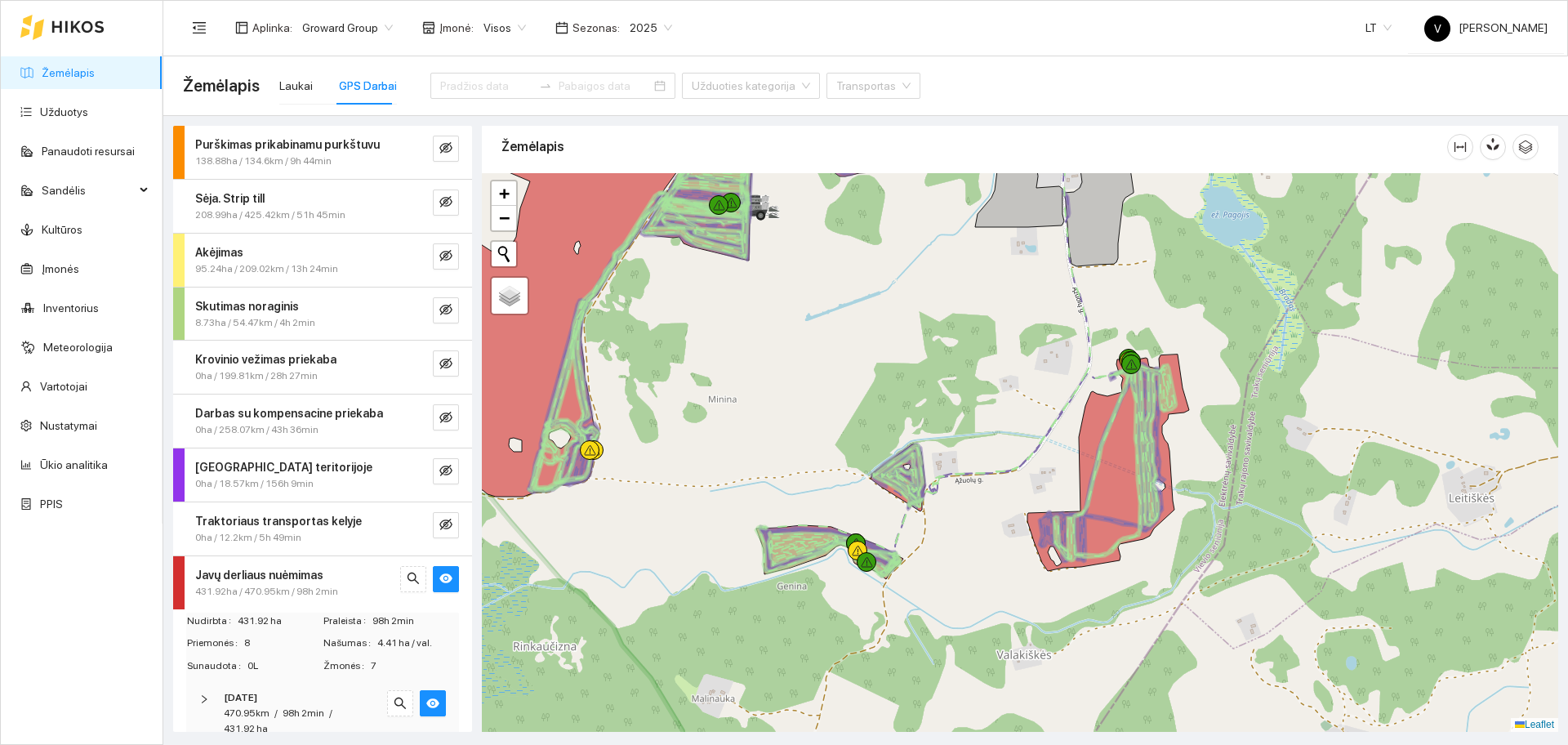
drag, startPoint x: 1028, startPoint y: 498, endPoint x: 1008, endPoint y: 410, distance: 90.2
click at [1008, 410] on div at bounding box center [1020, 452] width 1077 height 559
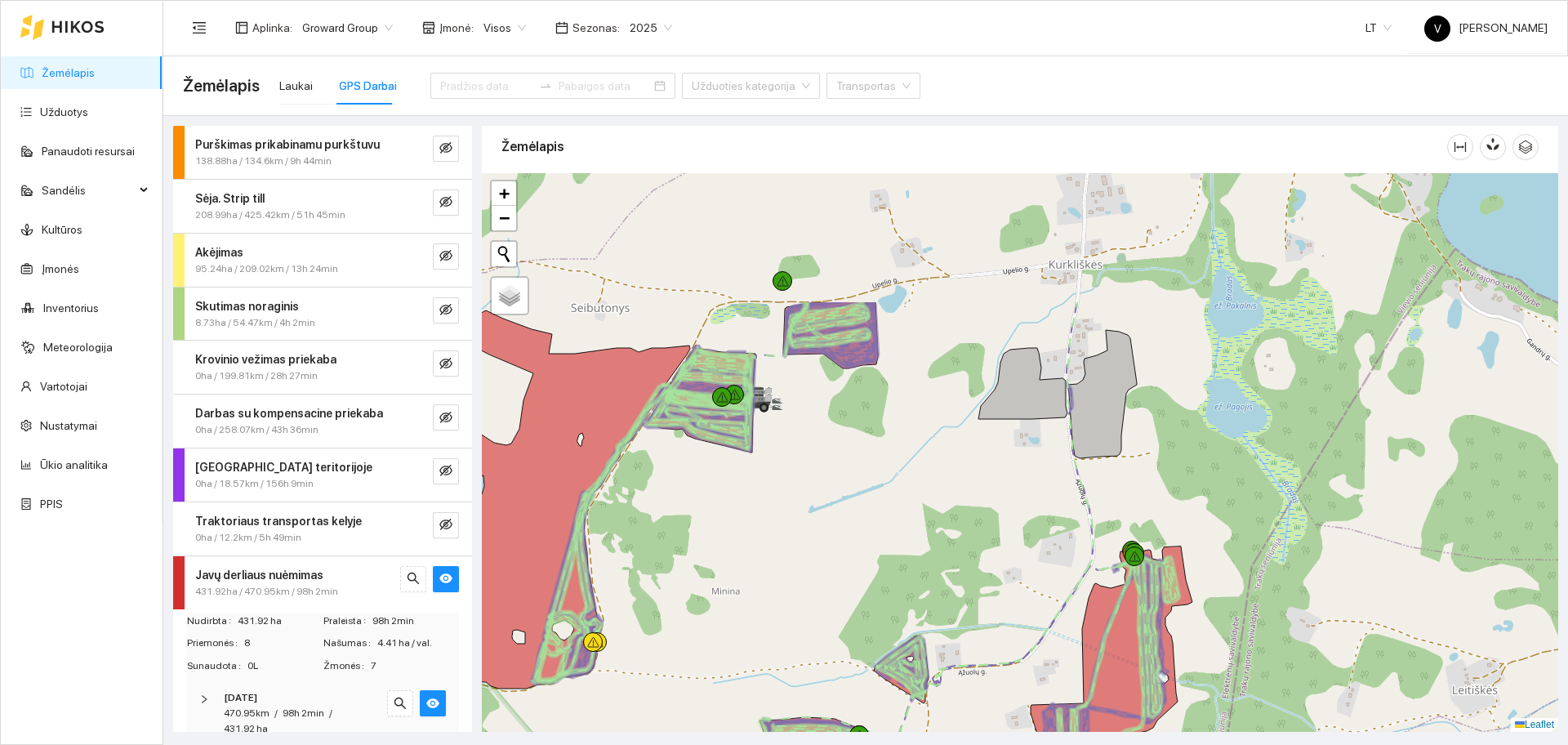
drag, startPoint x: 876, startPoint y: 300, endPoint x: 880, endPoint y: 484, distance: 184.0
click at [880, 484] on div at bounding box center [1020, 452] width 1077 height 559
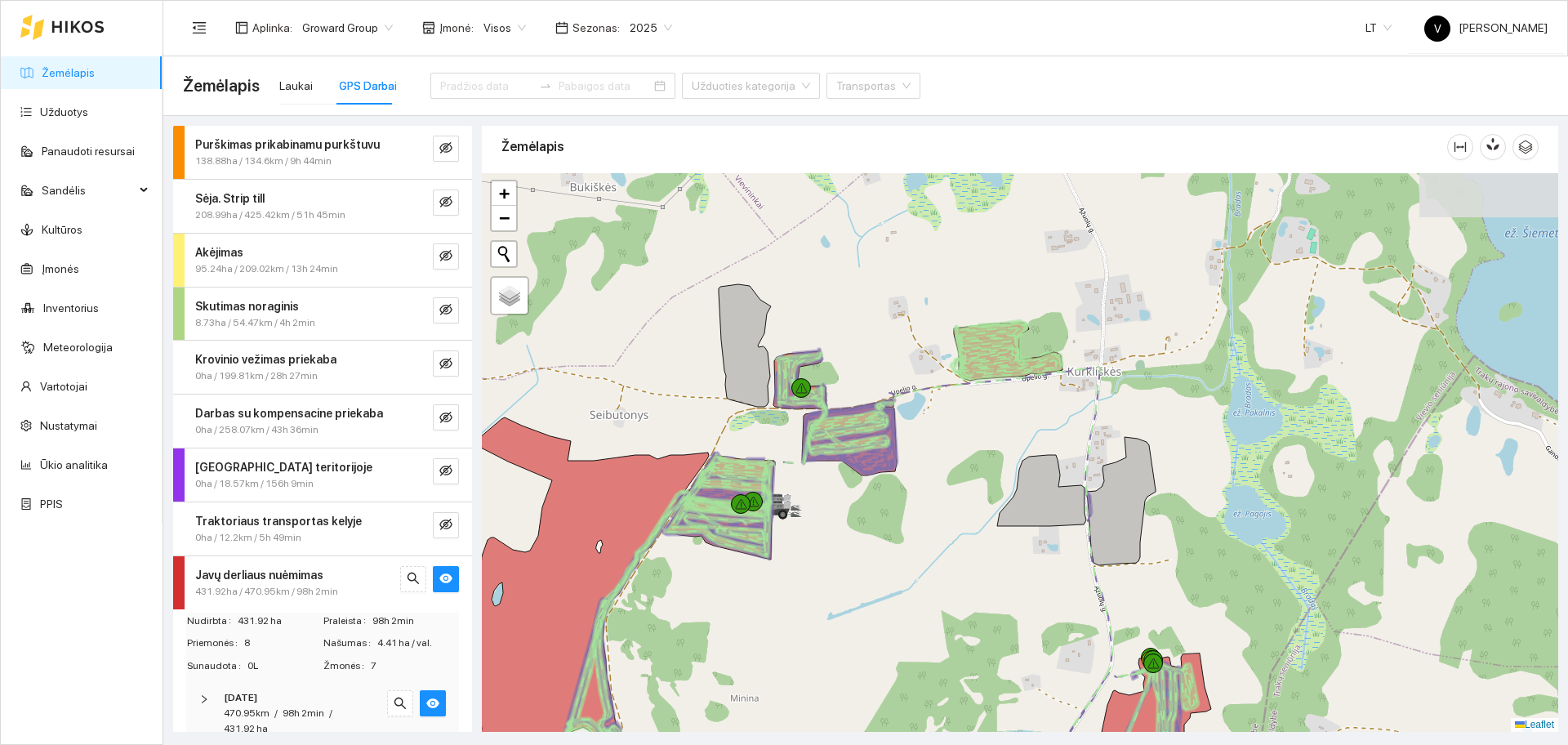
drag, startPoint x: 892, startPoint y: 287, endPoint x: 916, endPoint y: 397, distance: 112.6
click at [916, 397] on div at bounding box center [1020, 452] width 1077 height 559
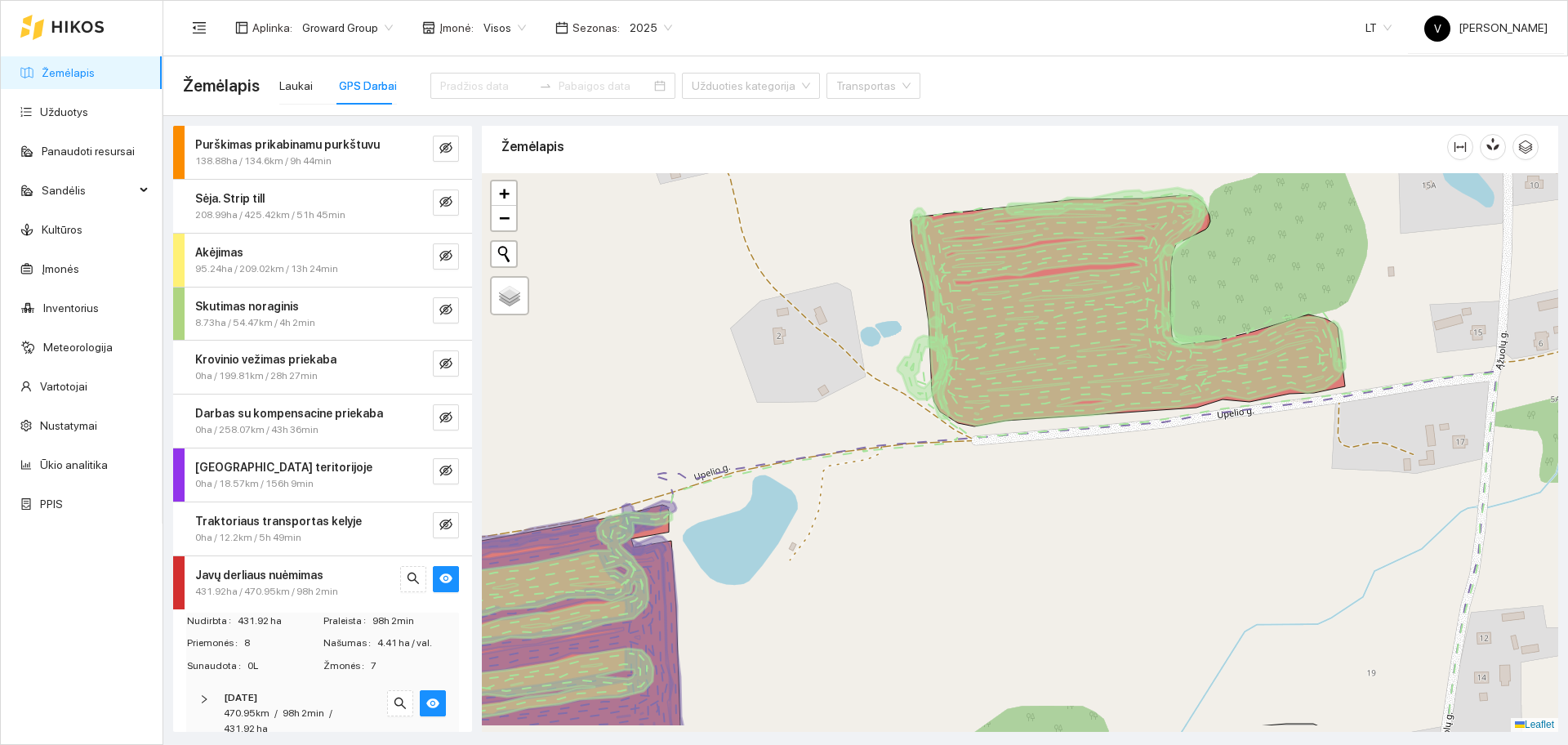
drag, startPoint x: 741, startPoint y: 353, endPoint x: 884, endPoint y: 267, distance: 166.9
click at [884, 267] on div at bounding box center [1020, 452] width 1077 height 559
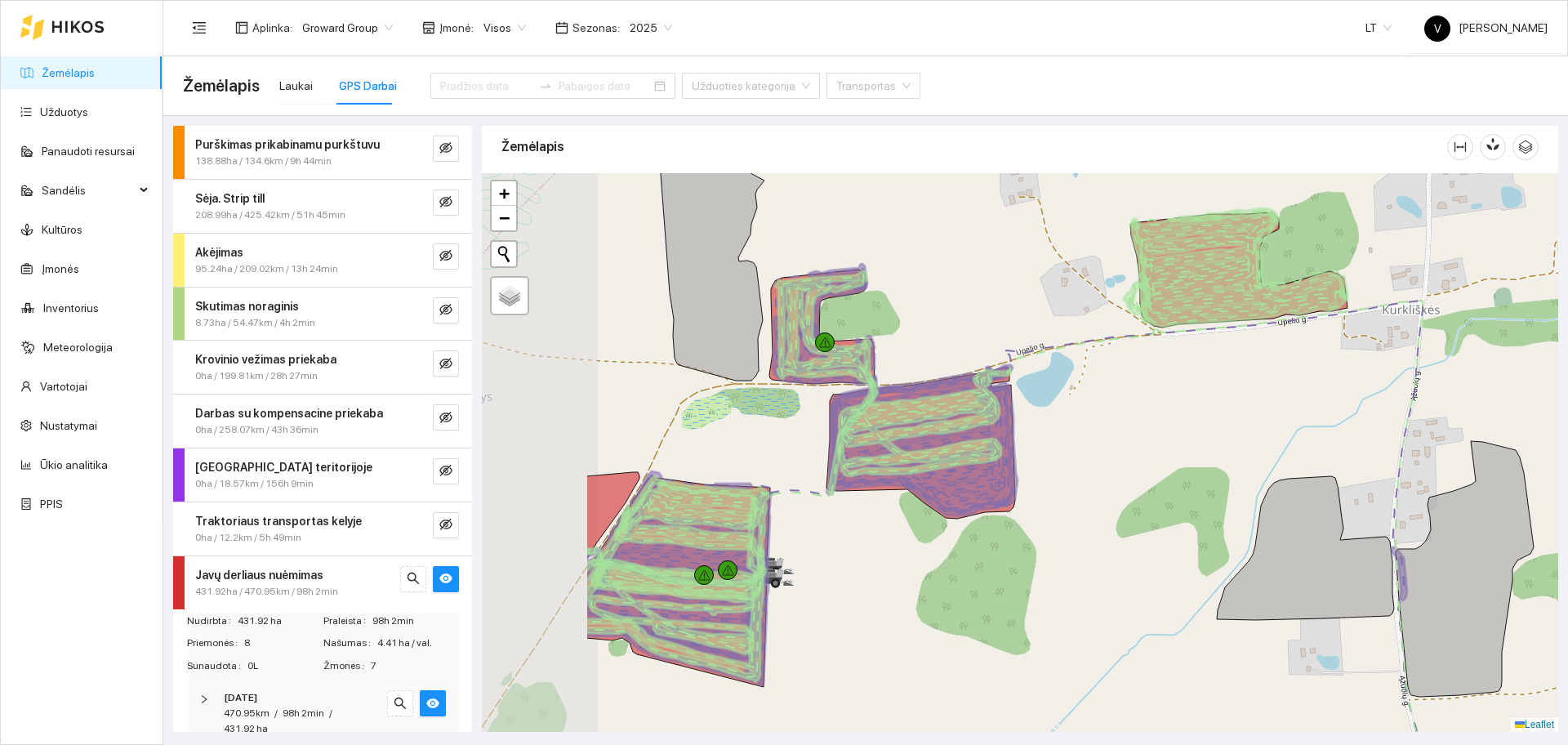
drag, startPoint x: 803, startPoint y: 413, endPoint x: 1023, endPoint y: 409, distance: 220.0
click at [1023, 409] on div at bounding box center [1020, 452] width 1077 height 559
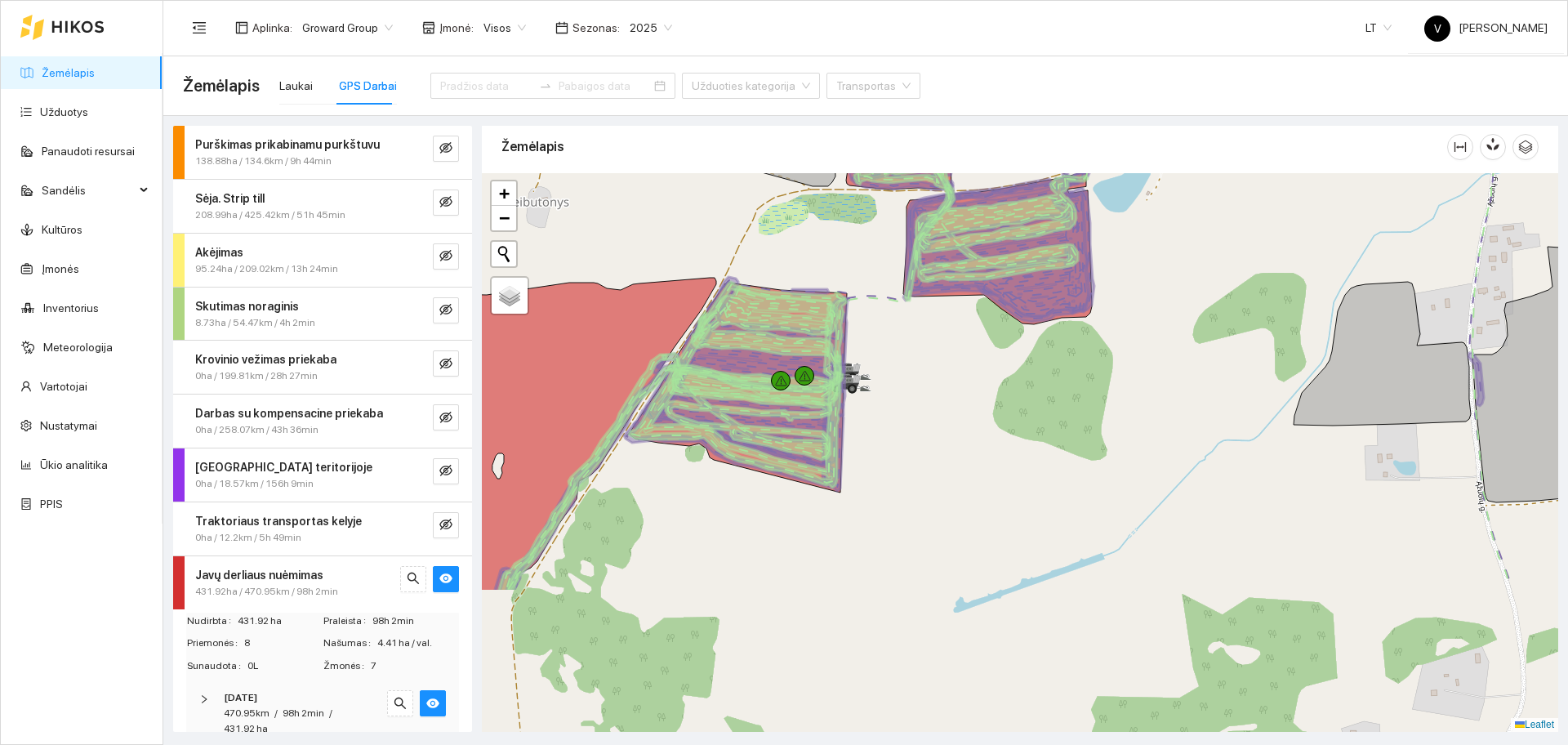
drag, startPoint x: 726, startPoint y: 451, endPoint x: 805, endPoint y: 256, distance: 210.4
click at [805, 256] on div at bounding box center [1020, 452] width 1077 height 559
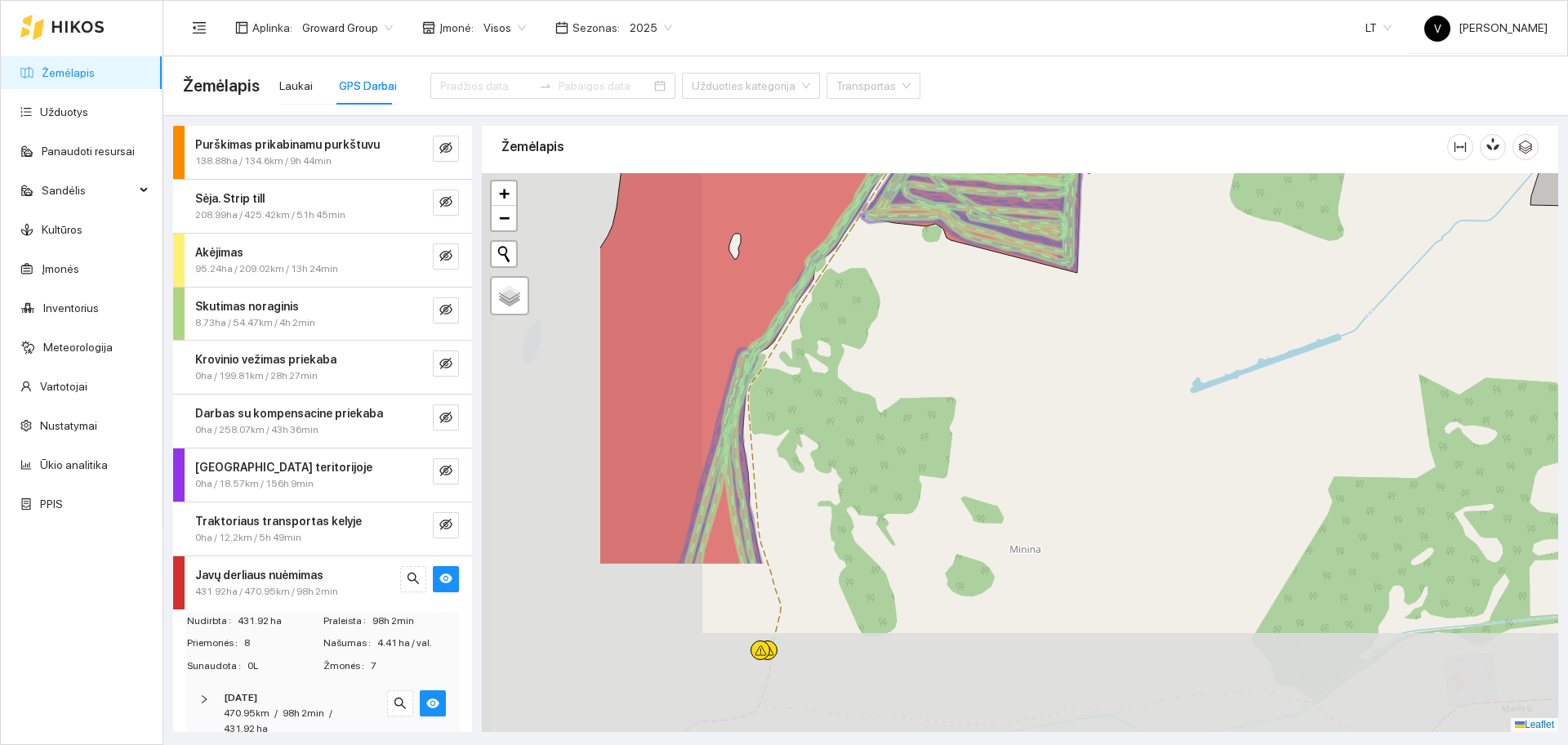
drag, startPoint x: 680, startPoint y: 425, endPoint x: 951, endPoint y: 184, distance: 362.7
click at [951, 184] on icon at bounding box center [980, 190] width 197 height 112
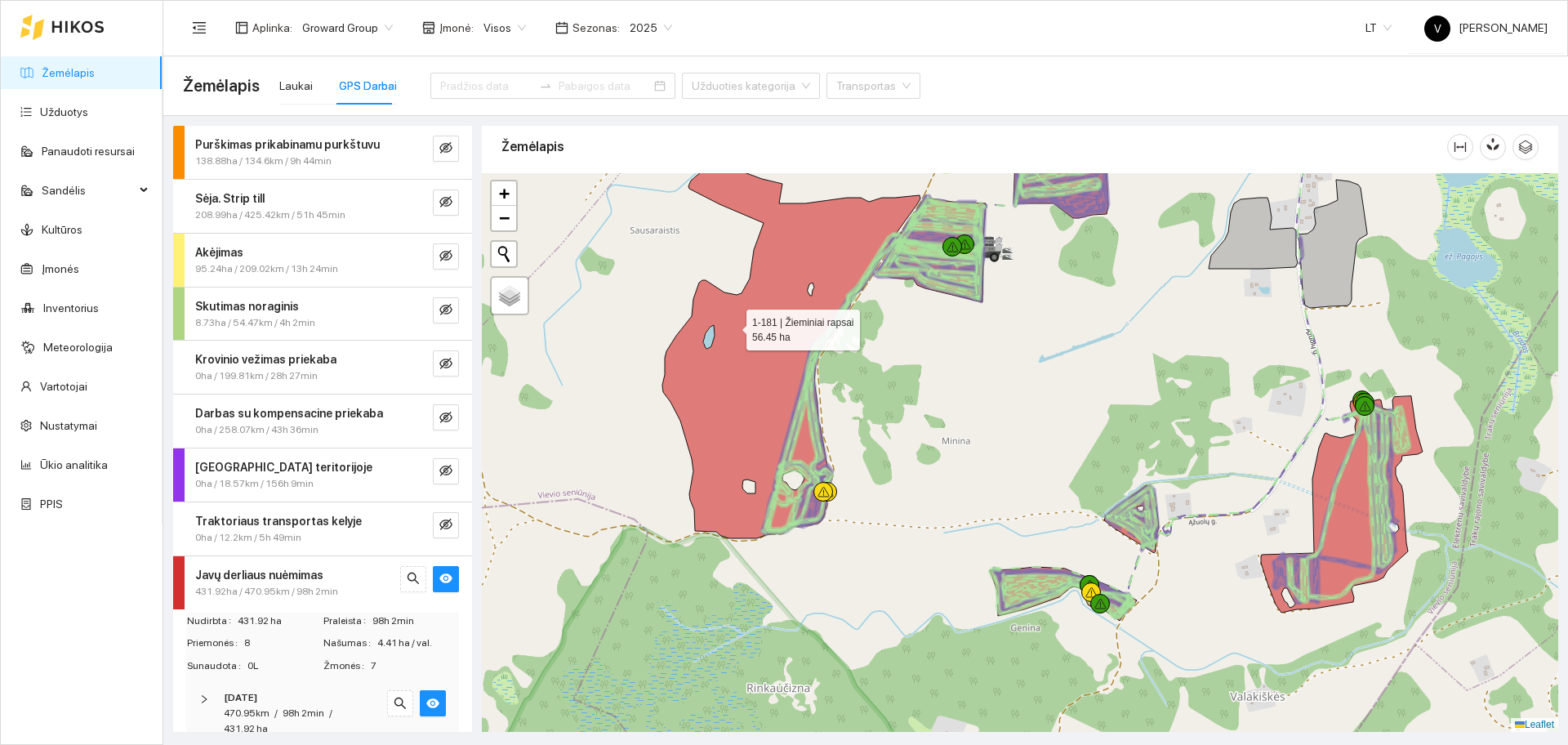
drag, startPoint x: 648, startPoint y: 331, endPoint x: 742, endPoint y: 333, distance: 94.0
click at [742, 333] on icon at bounding box center [791, 349] width 258 height 378
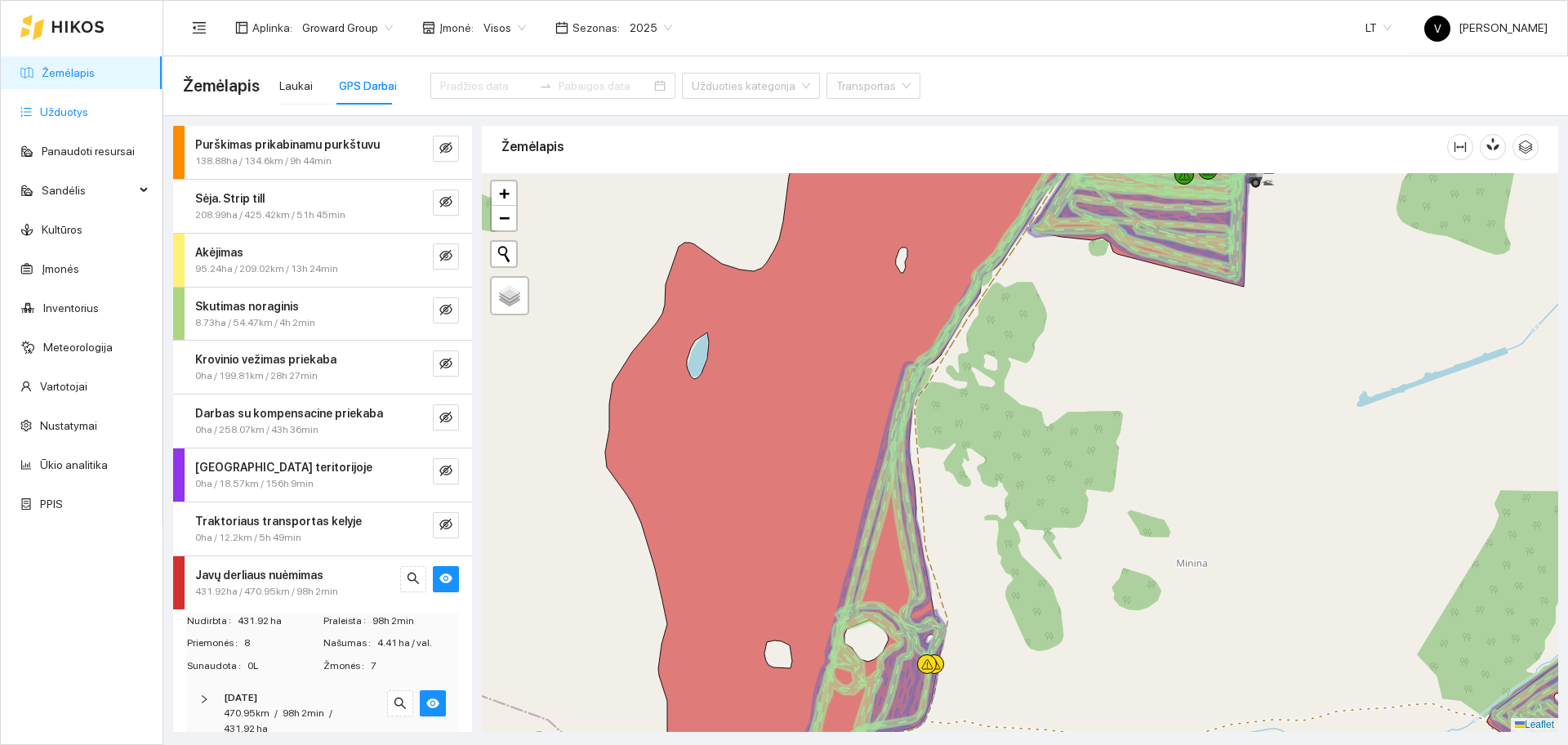
click at [85, 107] on link "Užduotys" at bounding box center [64, 112] width 48 height 13
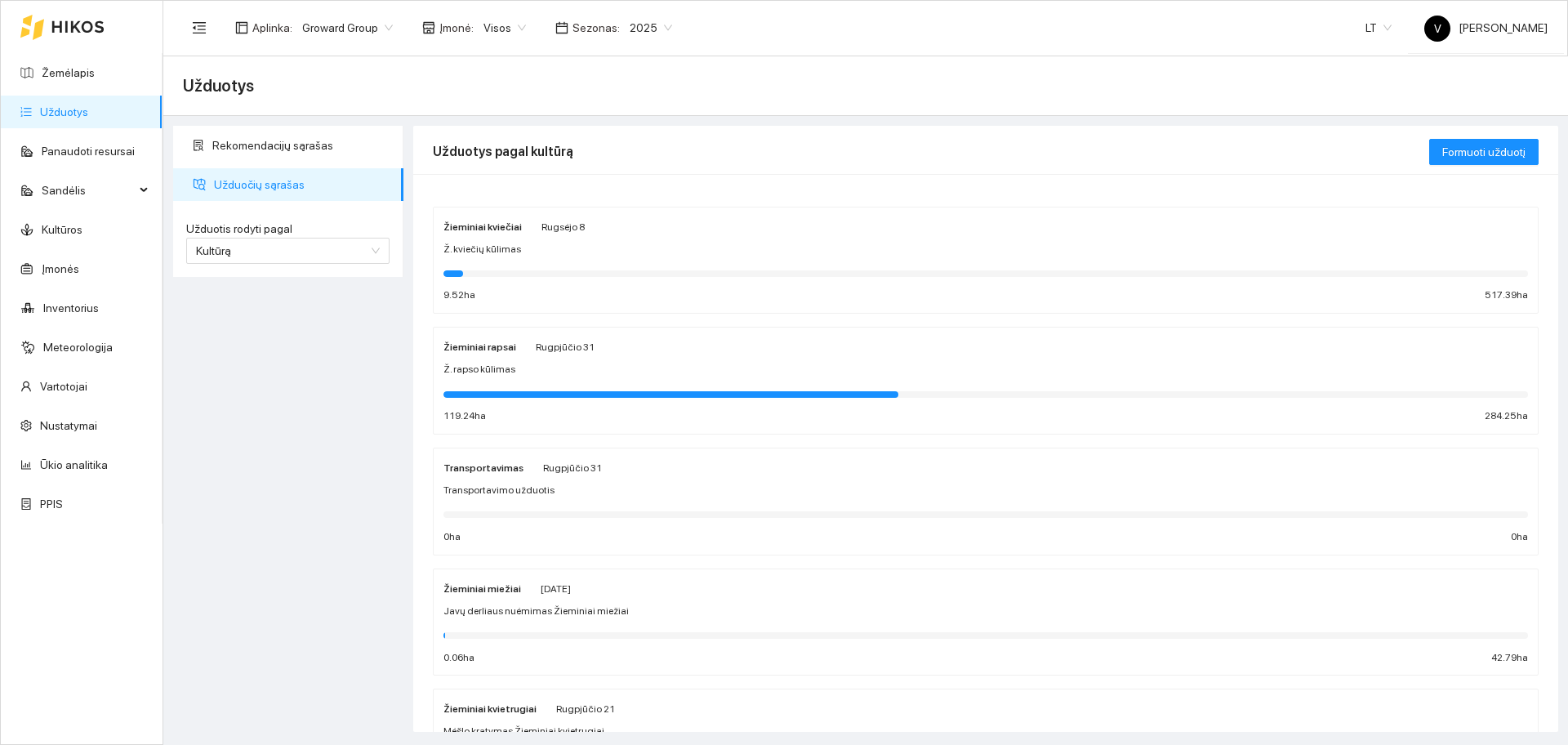
click at [492, 350] on strong "Žieminiai rapsai" at bounding box center [480, 348] width 73 height 12
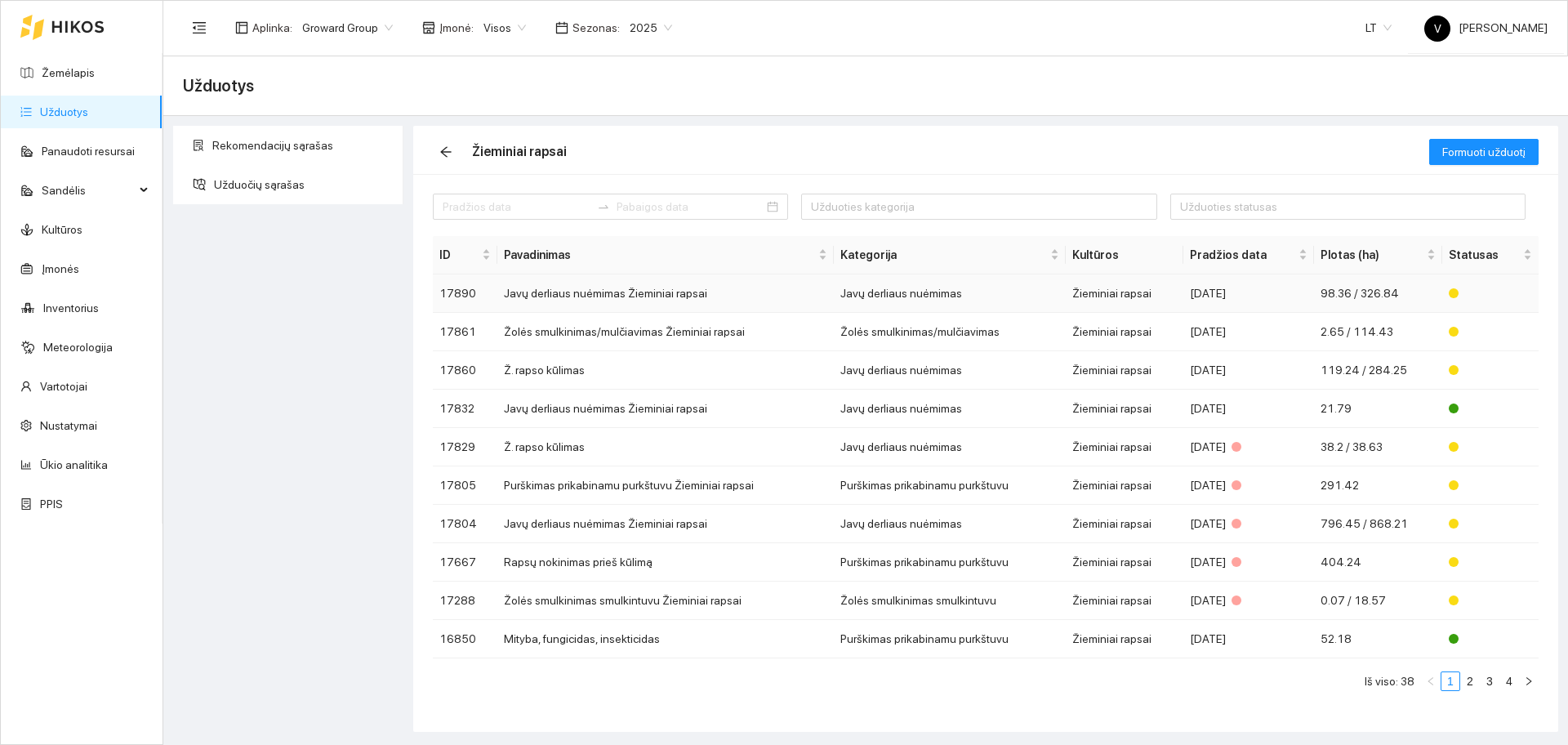
click at [591, 286] on td "Javų derliaus nuėmimas Žieminiai rapsai" at bounding box center [665, 294] width 337 height 38
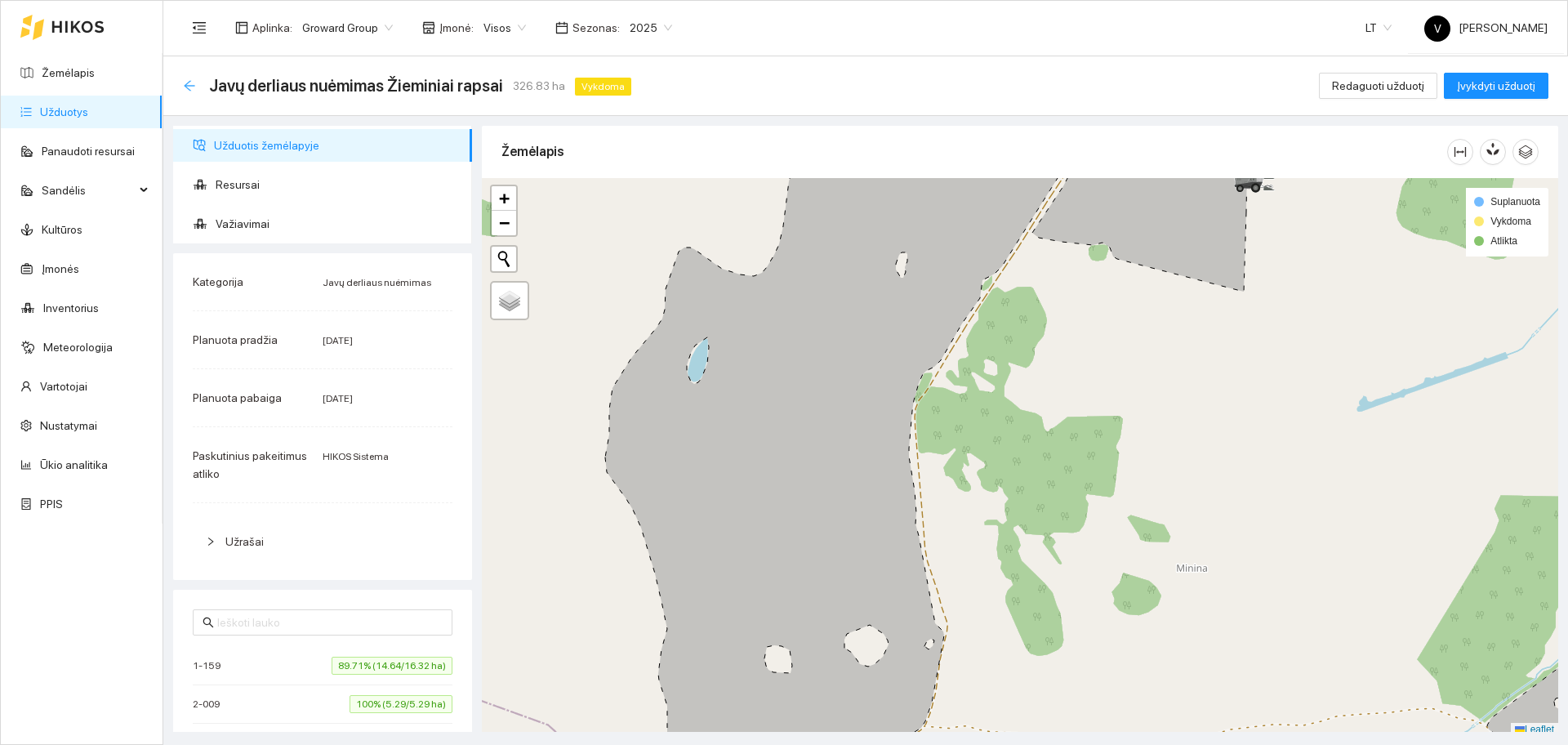
click at [192, 88] on icon "arrow-left" at bounding box center [190, 86] width 13 height 13
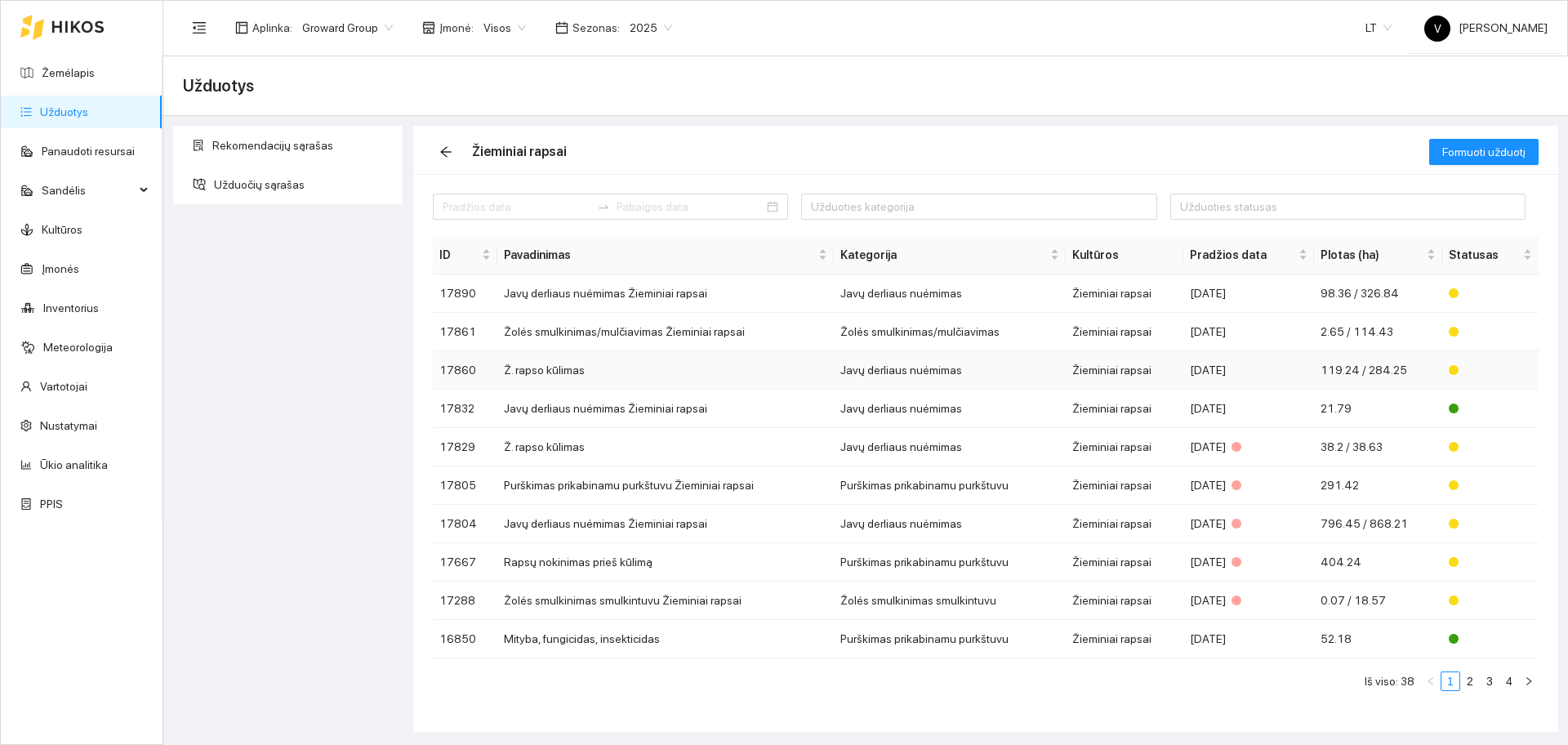
click at [562, 373] on td "Ž. rapso kūlimas" at bounding box center [665, 371] width 337 height 38
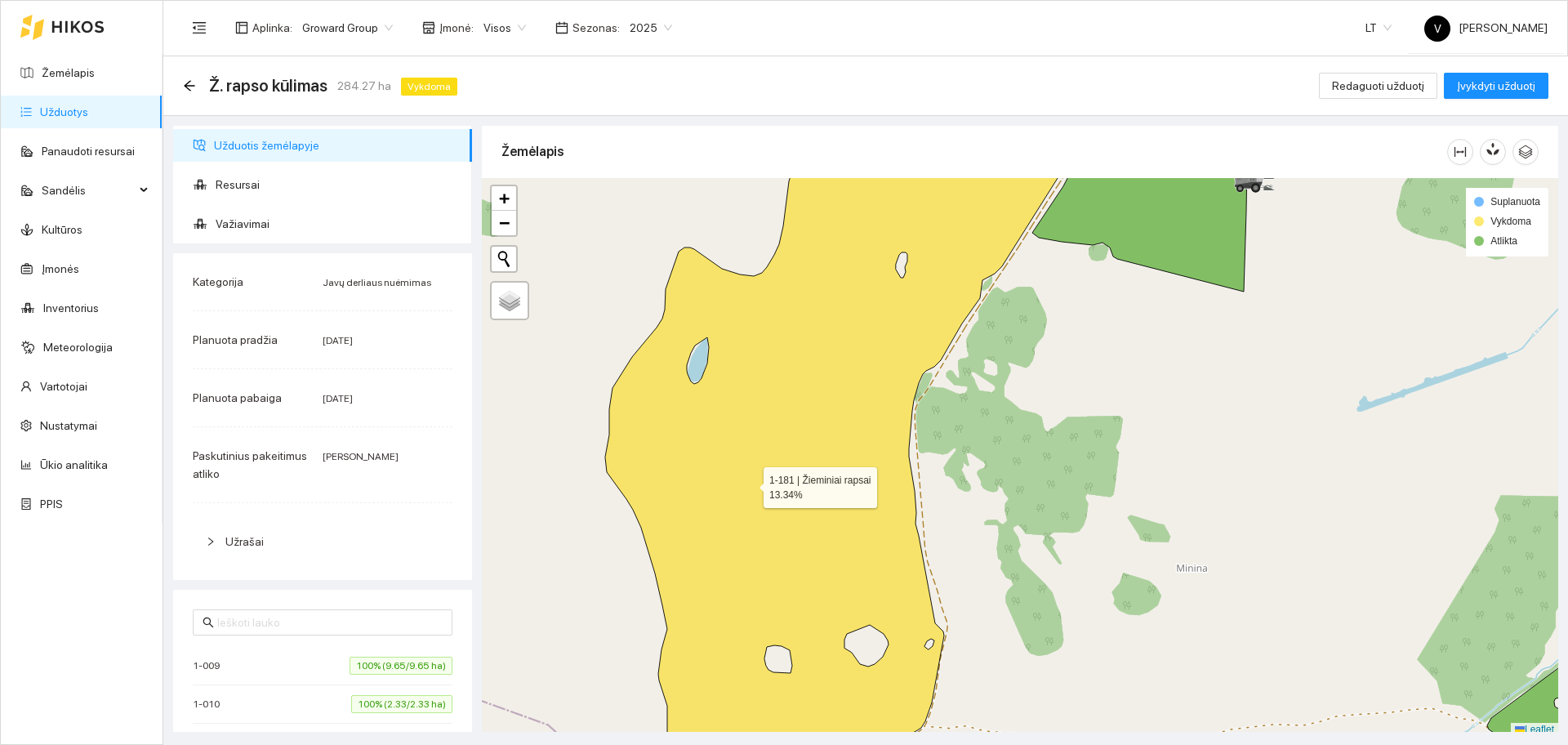
click at [748, 484] on icon at bounding box center [851, 443] width 491 height 645
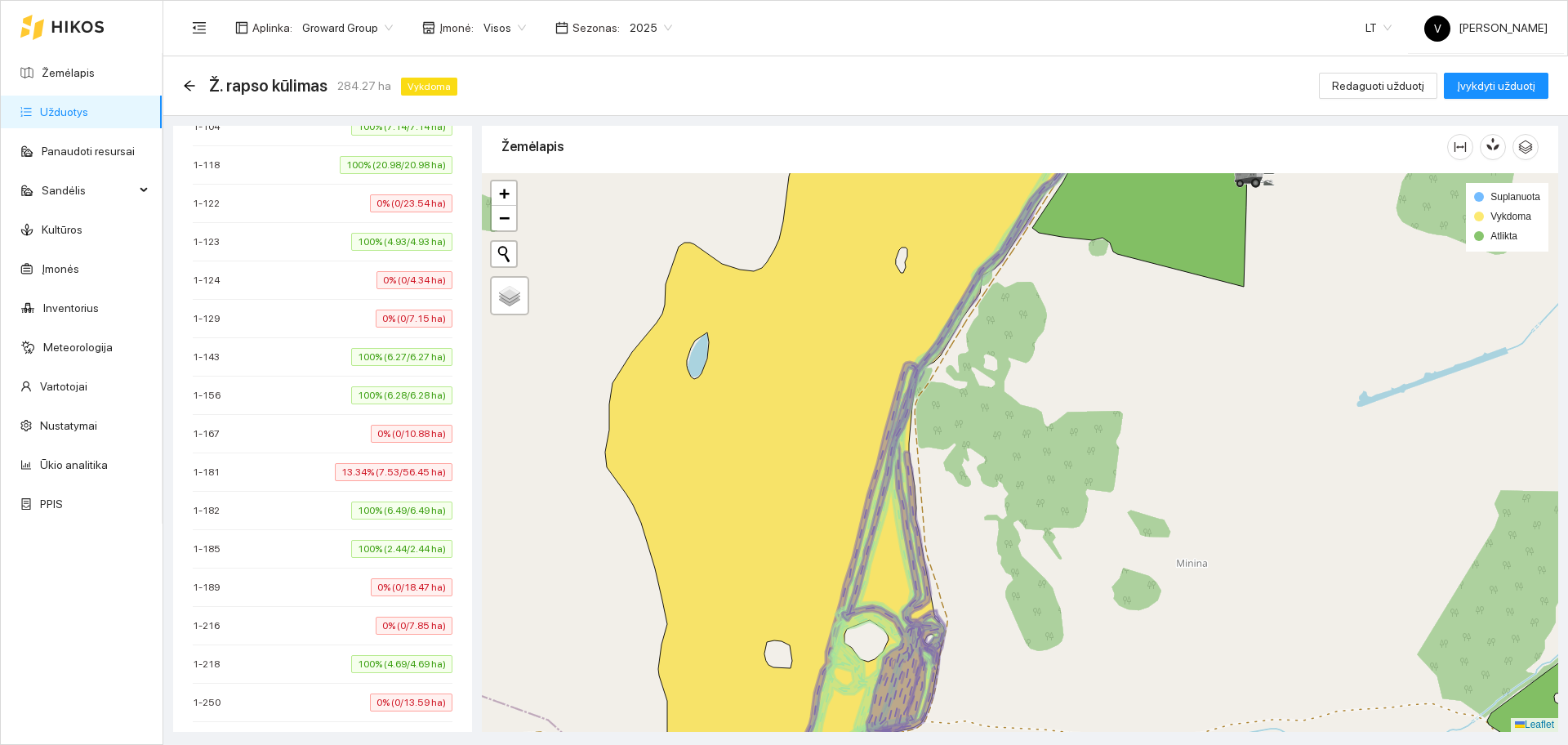
scroll to position [1005, 0]
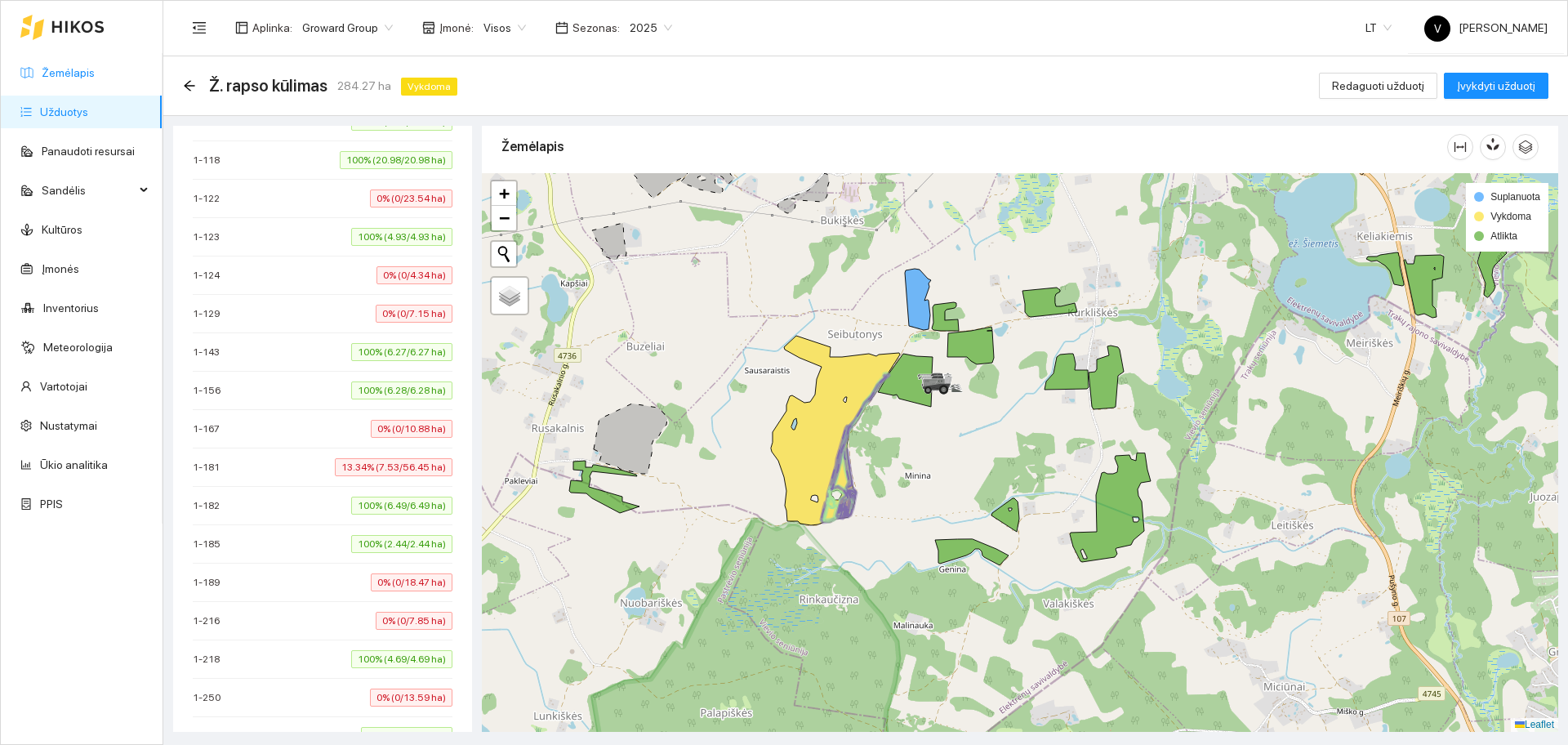
click at [95, 68] on link "Žemėlapis" at bounding box center [67, 73] width 53 height 13
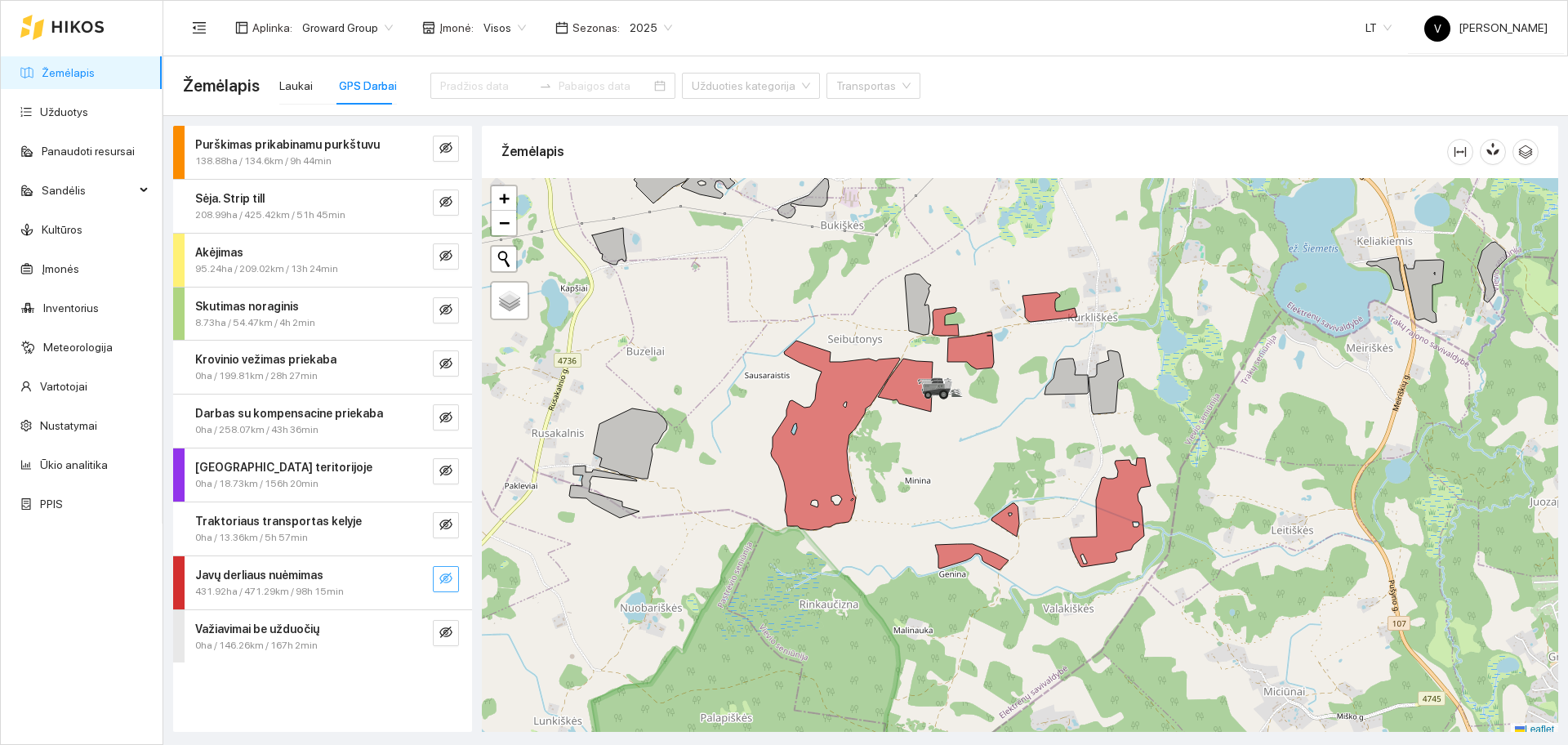
click at [458, 568] on button "button" at bounding box center [445, 579] width 26 height 26
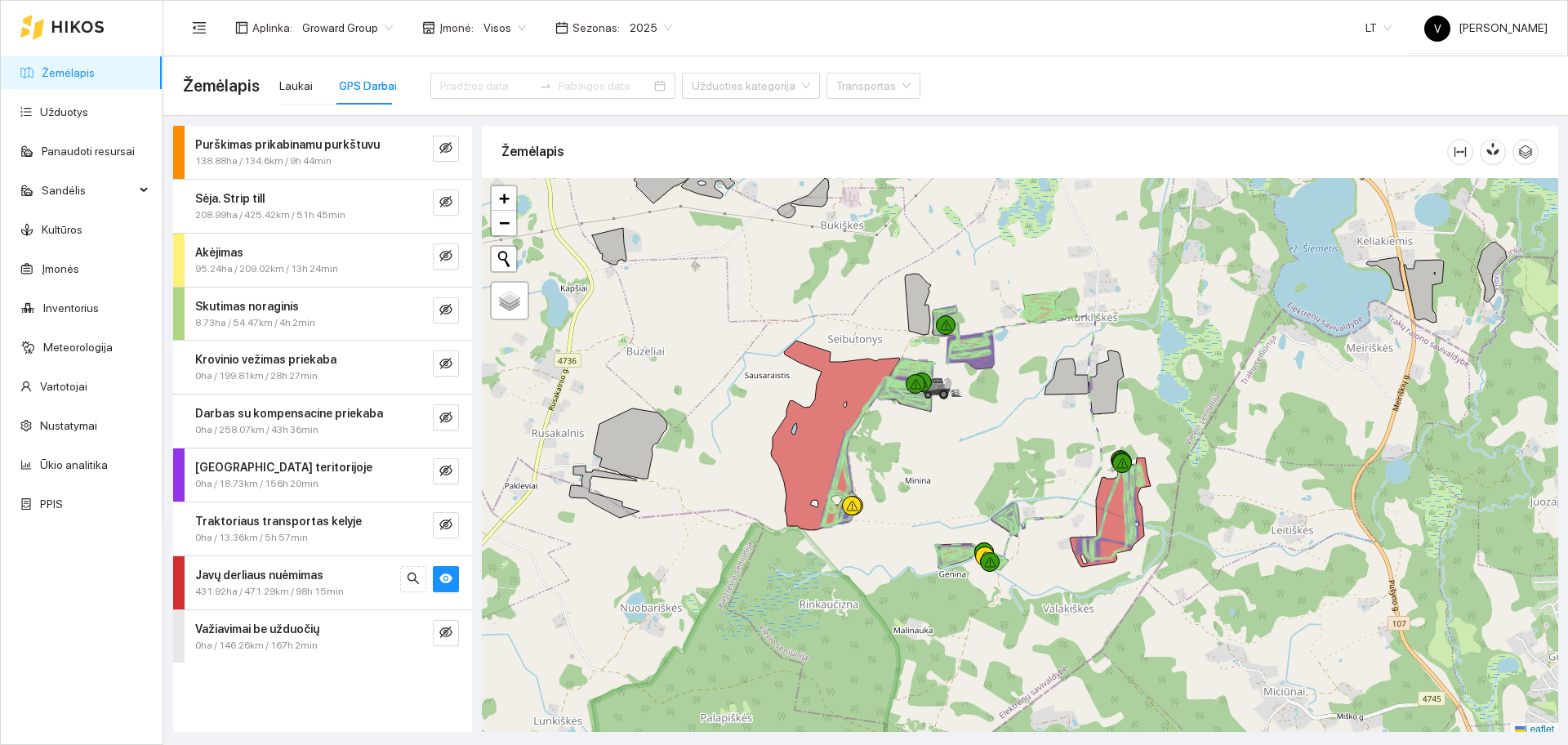
scroll to position [5, 0]
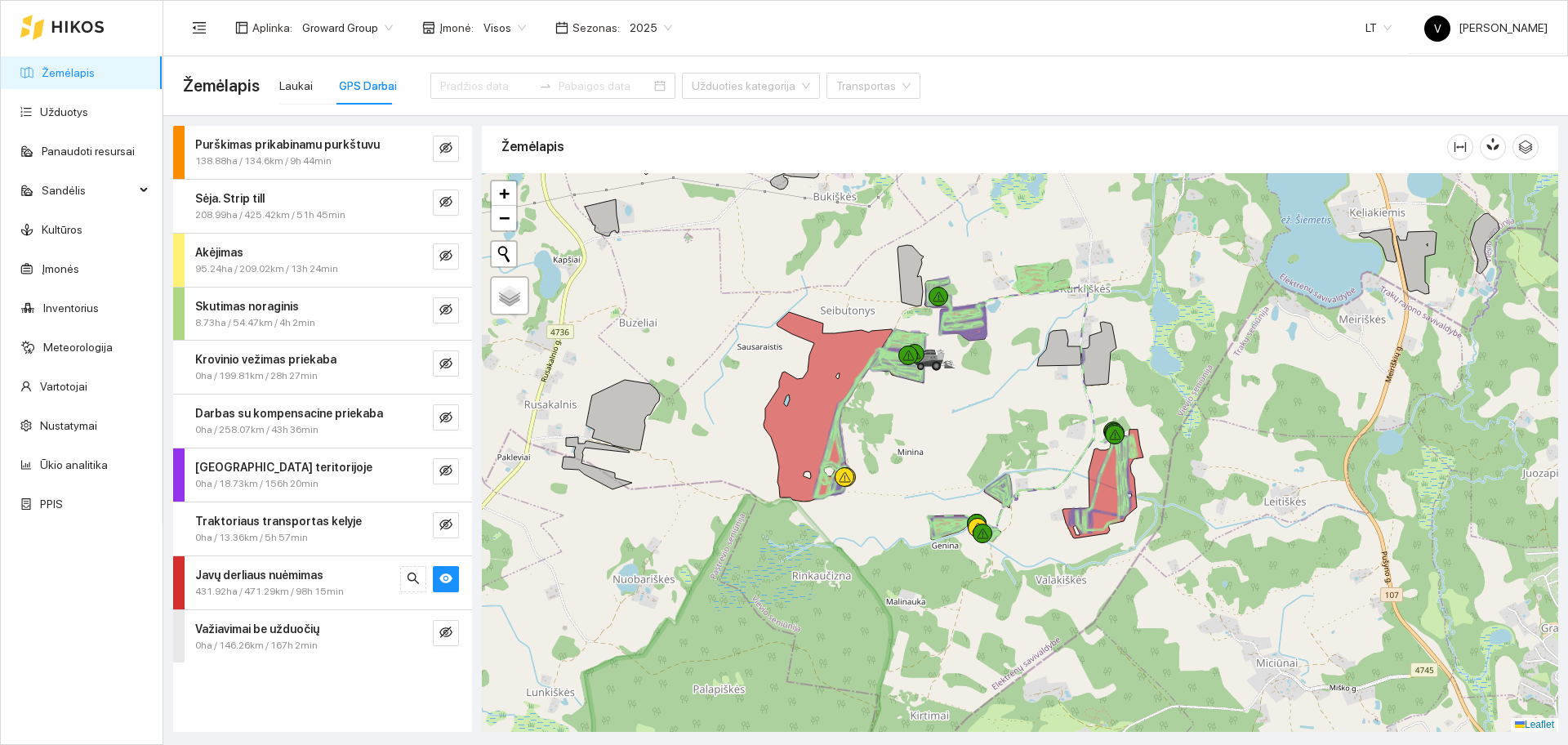
drag, startPoint x: 1013, startPoint y: 514, endPoint x: 1008, endPoint y: 496, distance: 18.7
click at [1008, 496] on icon at bounding box center [998, 491] width 25 height 31
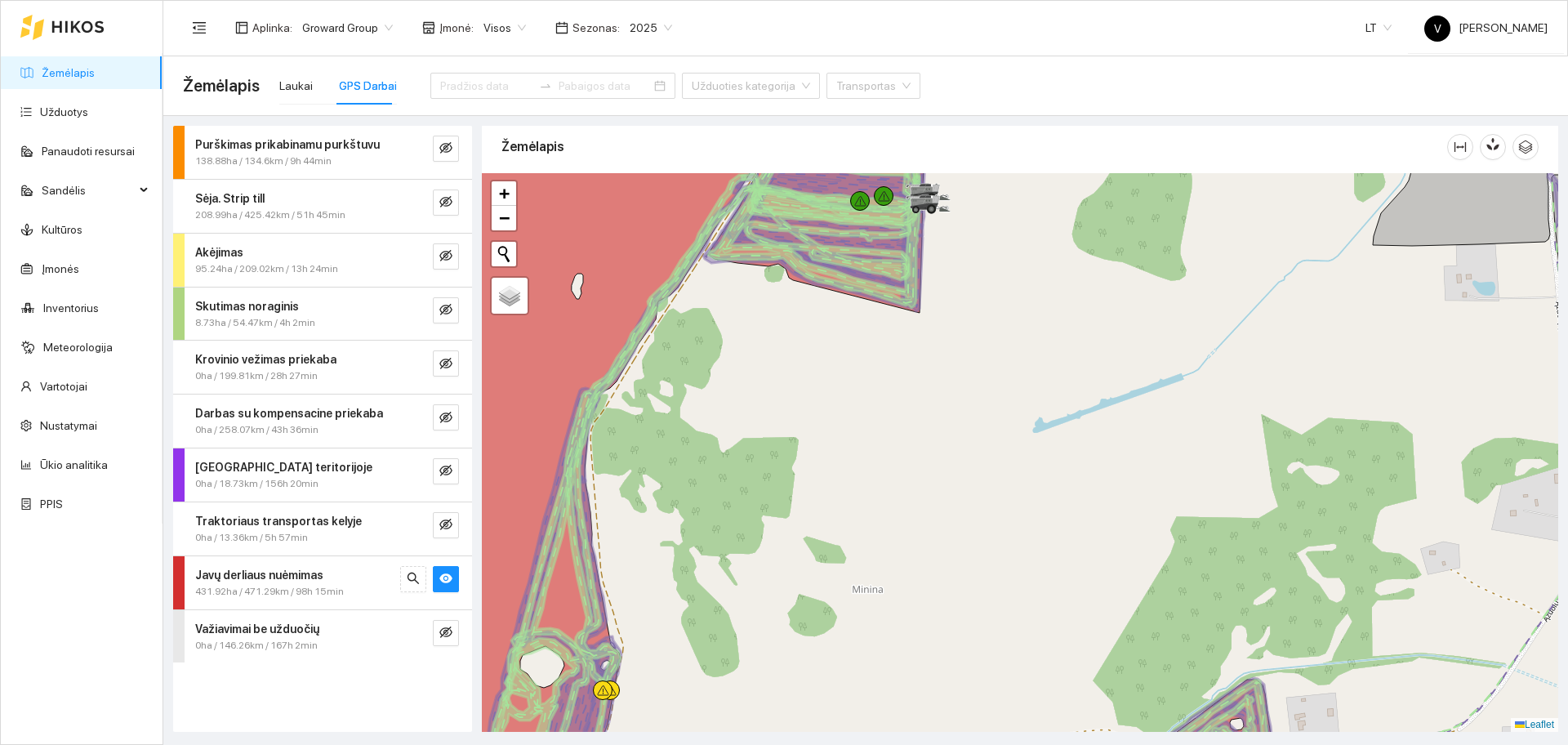
click at [927, 415] on div at bounding box center [1020, 452] width 1077 height 559
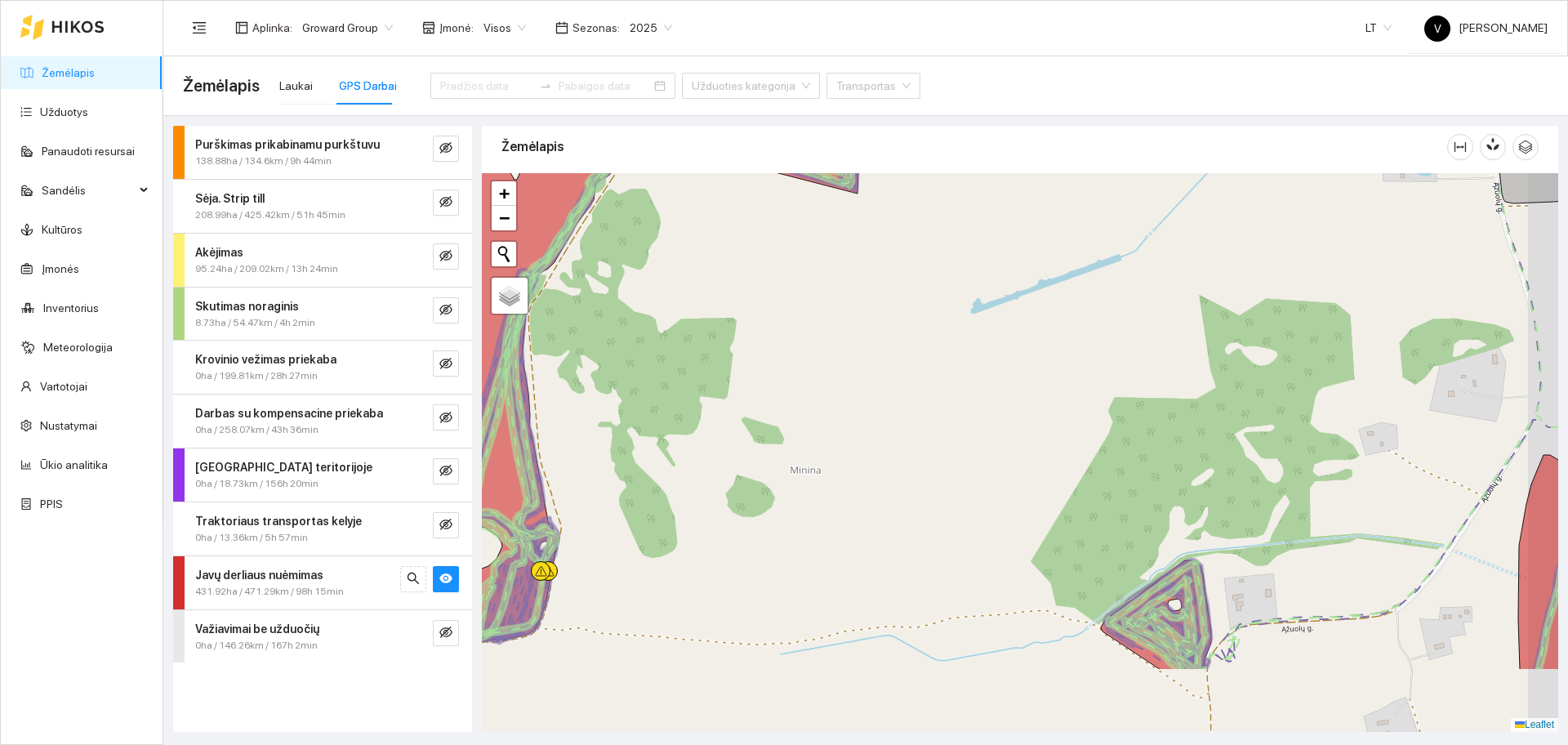
drag, startPoint x: 926, startPoint y: 477, endPoint x: 860, endPoint y: 350, distance: 143.1
click at [860, 350] on div at bounding box center [1020, 452] width 1077 height 559
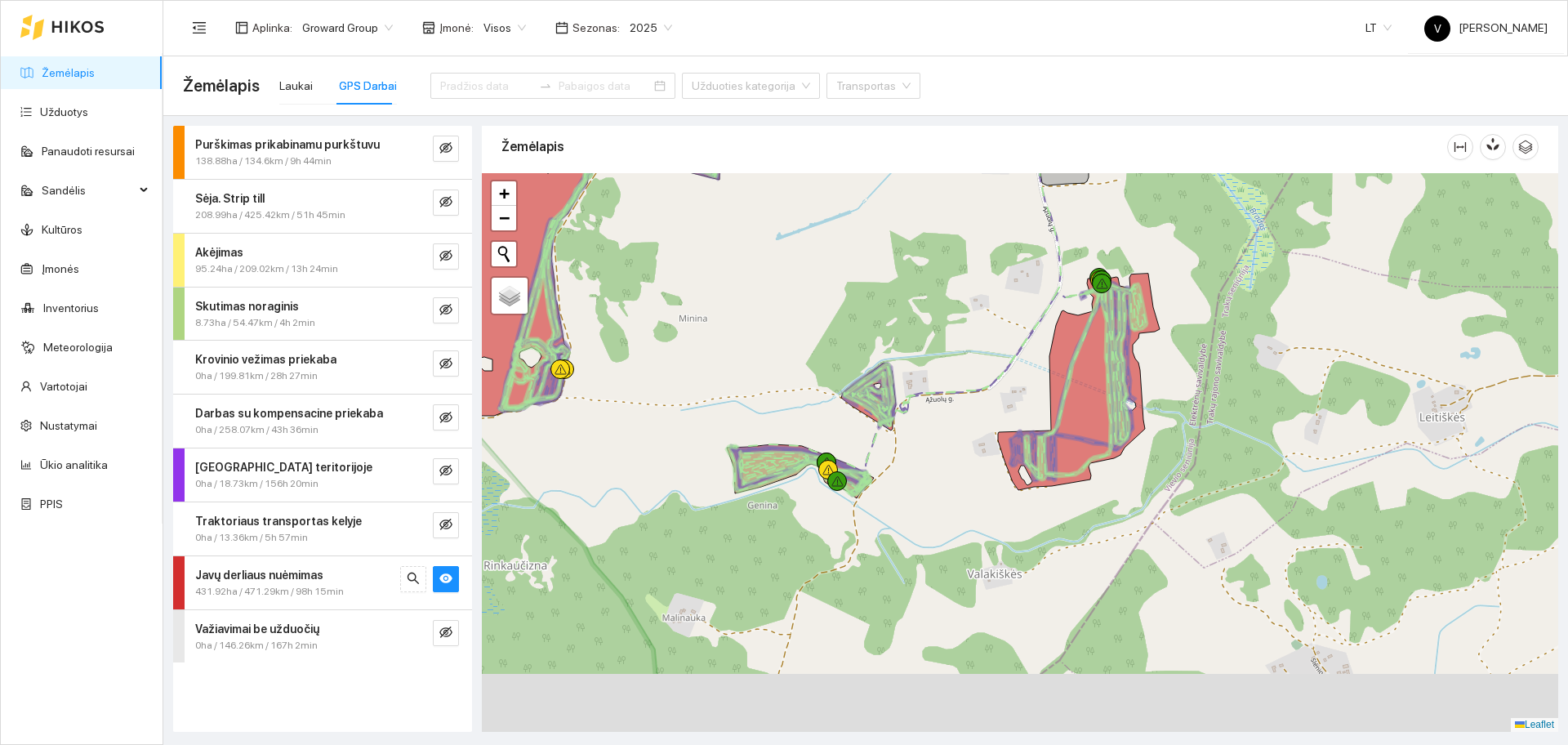
drag, startPoint x: 1014, startPoint y: 470, endPoint x: 875, endPoint y: 382, distance: 164.5
click at [875, 382] on icon at bounding box center [877, 401] width 27 height 55
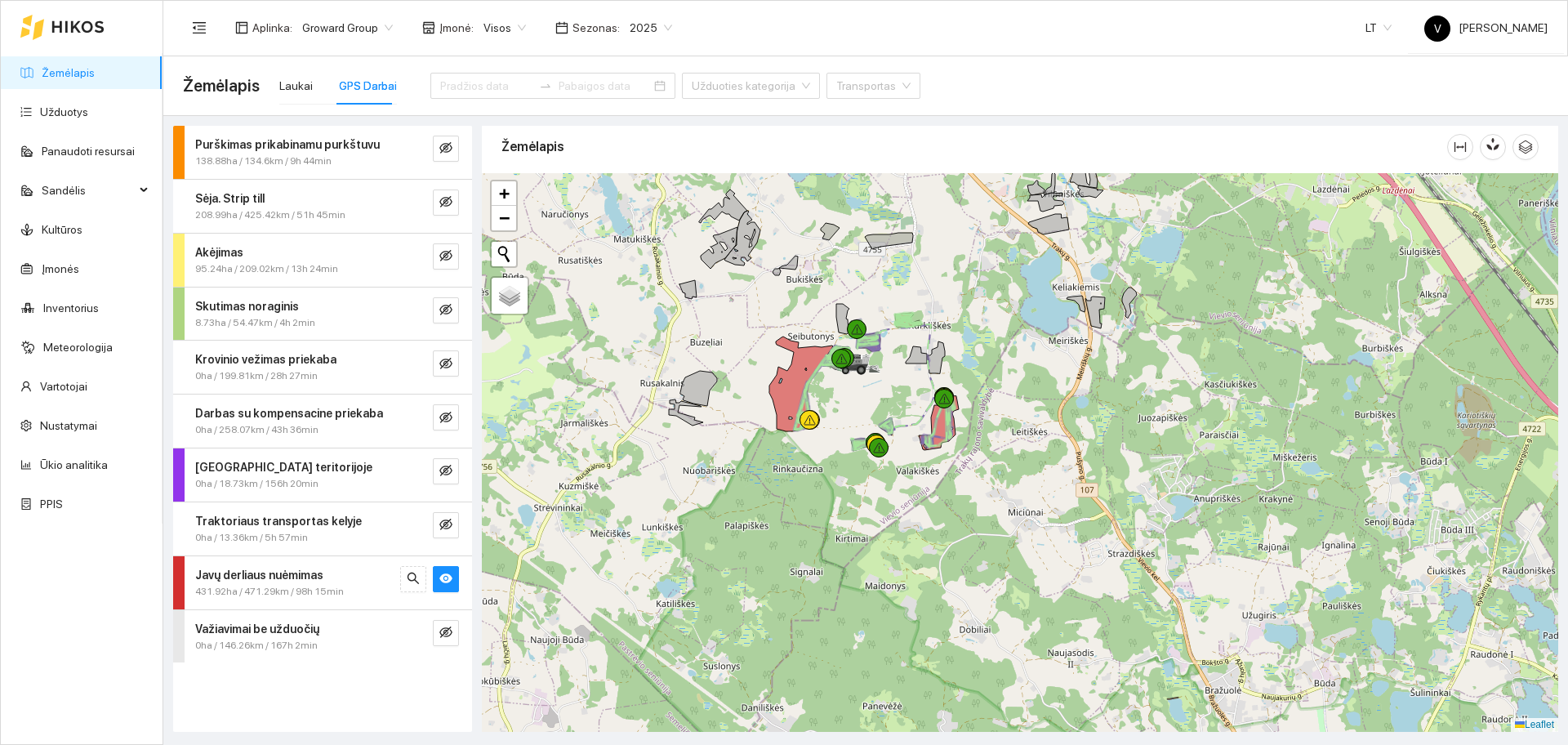
drag, startPoint x: 959, startPoint y: 351, endPoint x: 1017, endPoint y: 454, distance: 118.2
click at [1017, 454] on div at bounding box center [1020, 452] width 1077 height 559
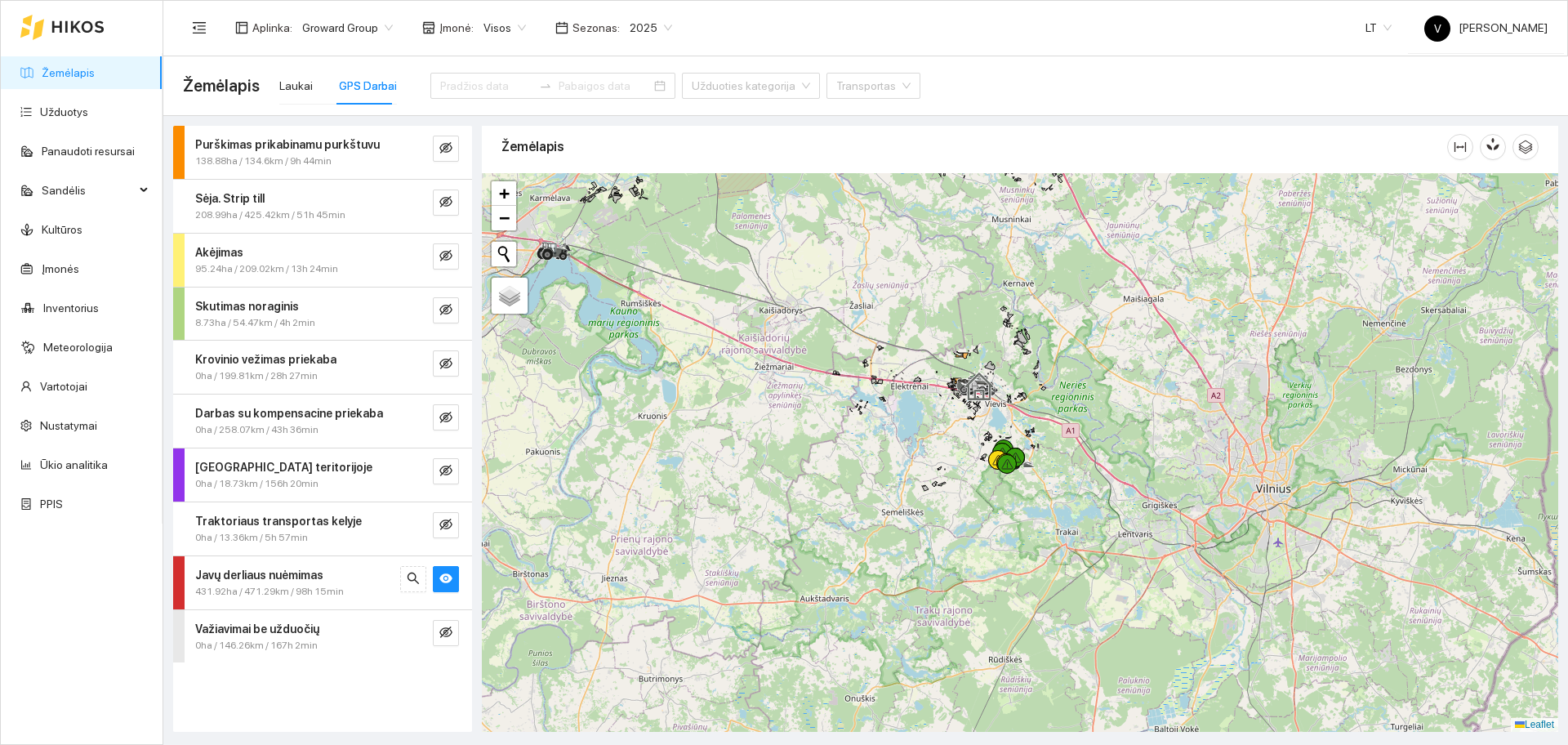
drag, startPoint x: 898, startPoint y: 324, endPoint x: 1074, endPoint y: 495, distance: 245.4
click at [1074, 495] on div at bounding box center [1020, 452] width 1077 height 559
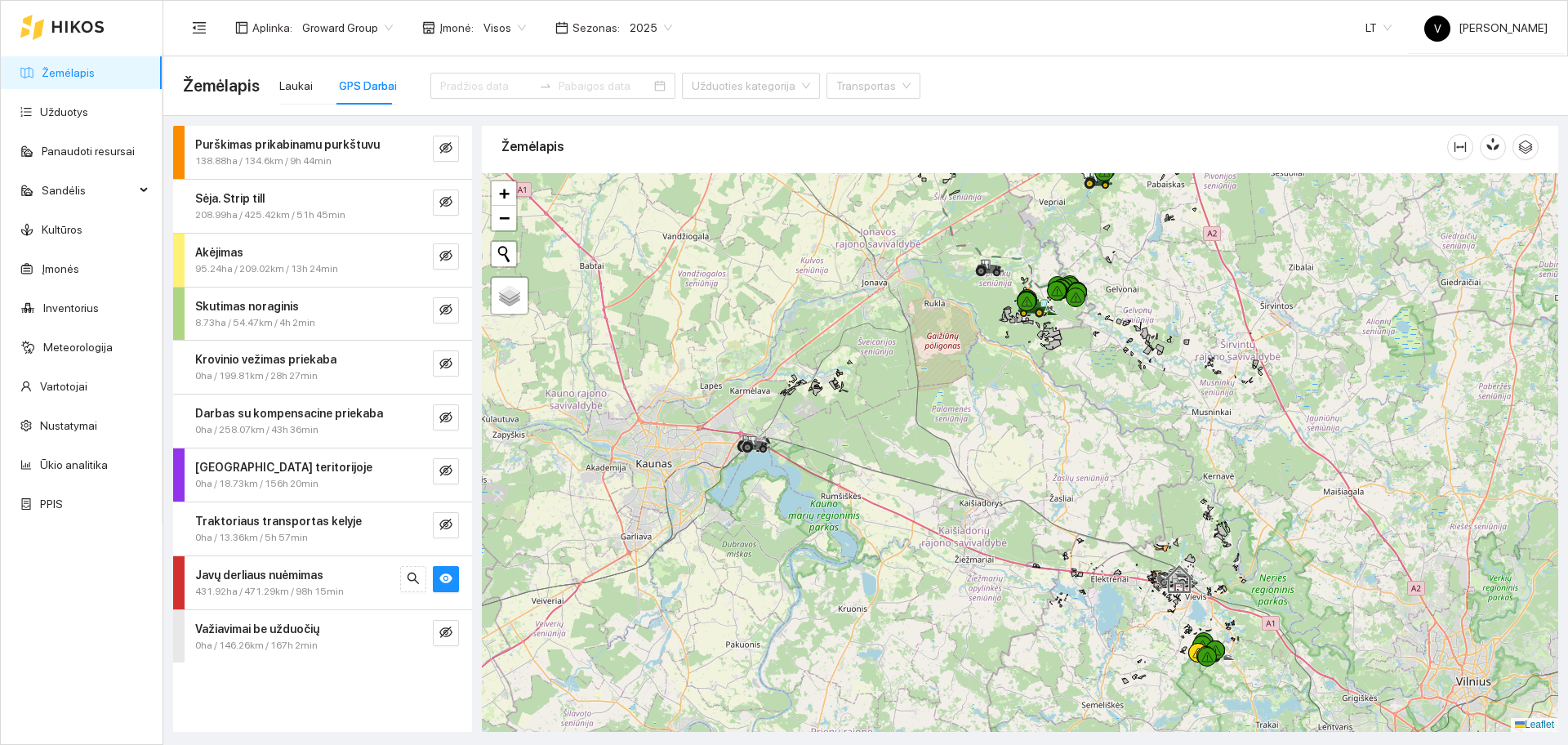
click at [894, 419] on div at bounding box center [1020, 452] width 1077 height 559
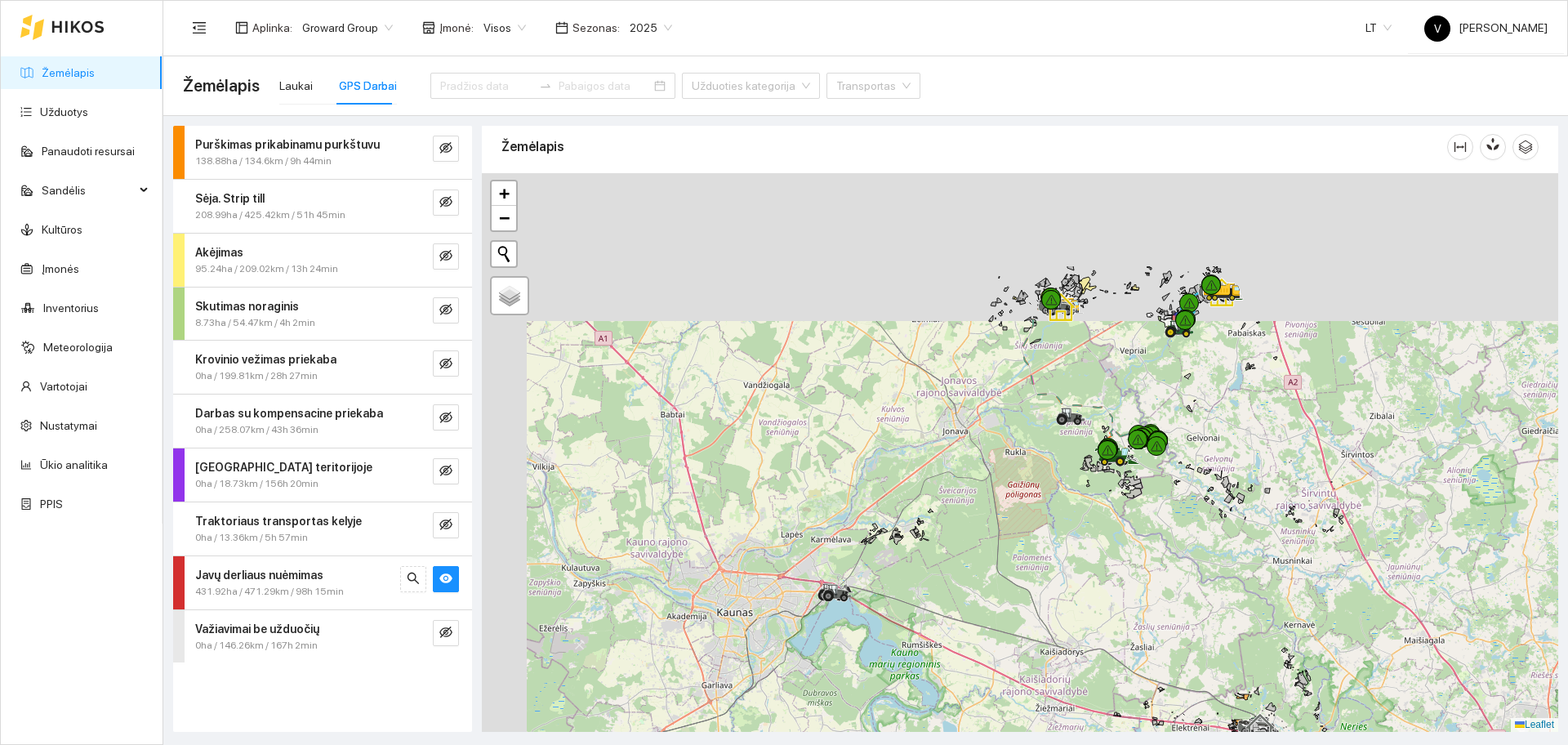
drag, startPoint x: 667, startPoint y: 356, endPoint x: 804, endPoint y: 577, distance: 260.0
click at [804, 577] on div at bounding box center [1020, 452] width 1077 height 559
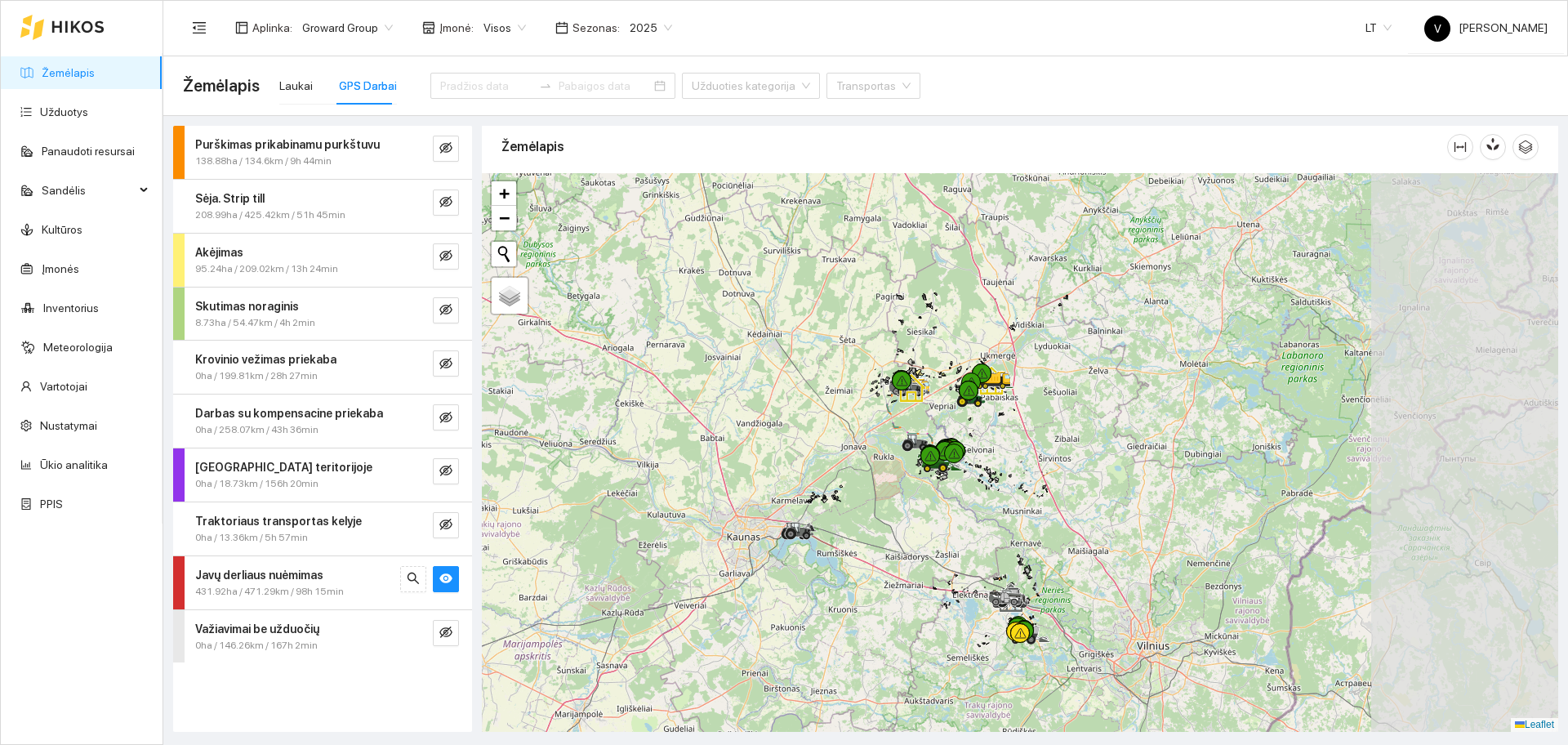
drag, startPoint x: 1150, startPoint y: 376, endPoint x: 945, endPoint y: 377, distance: 205.0
click at [945, 377] on div at bounding box center [1020, 452] width 1077 height 559
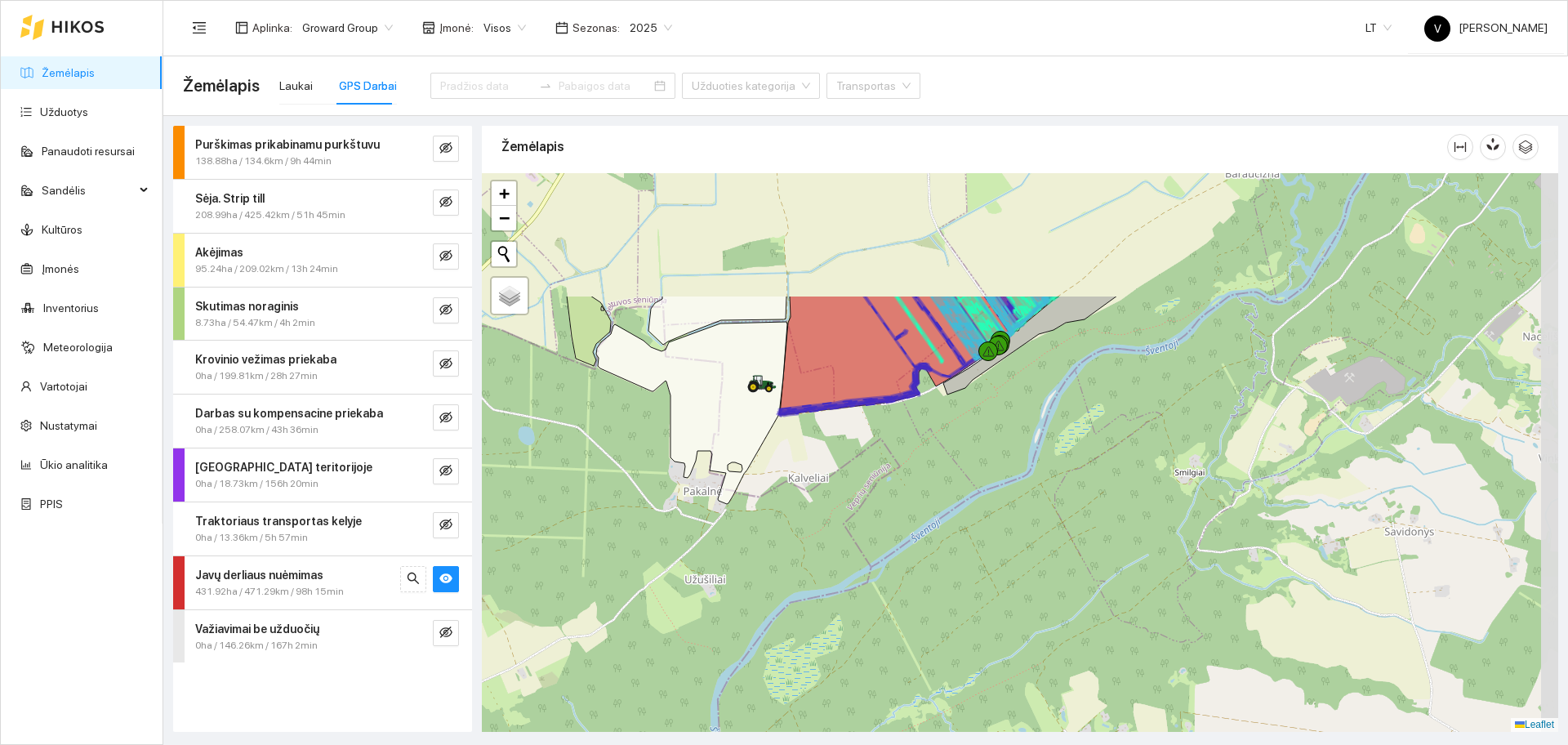
drag, startPoint x: 1207, startPoint y: 308, endPoint x: 1100, endPoint y: 508, distance: 226.8
click at [1100, 508] on div at bounding box center [1020, 452] width 1077 height 559
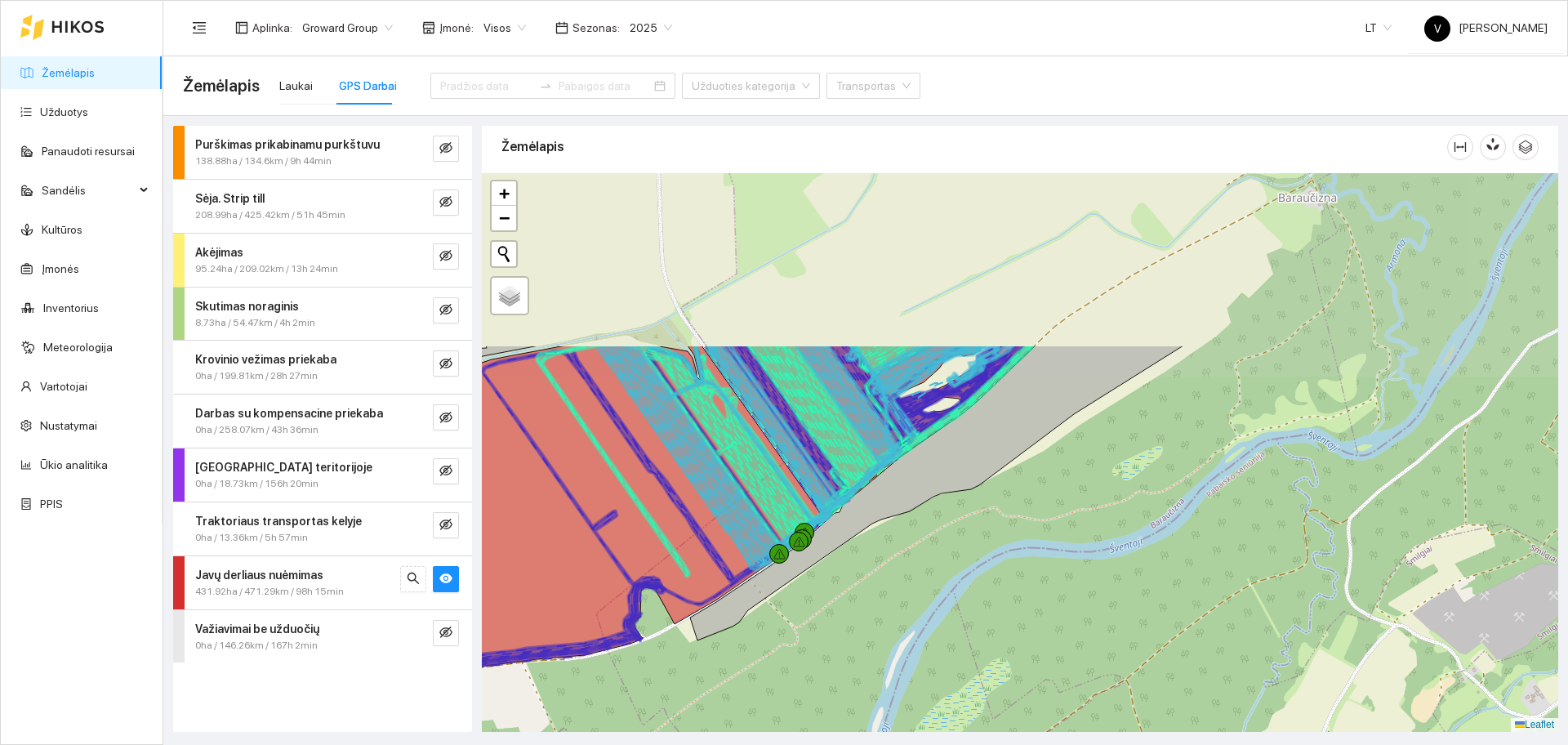
drag, startPoint x: 963, startPoint y: 375, endPoint x: 974, endPoint y: 642, distance: 267.2
click at [974, 642] on div at bounding box center [1020, 452] width 1077 height 559
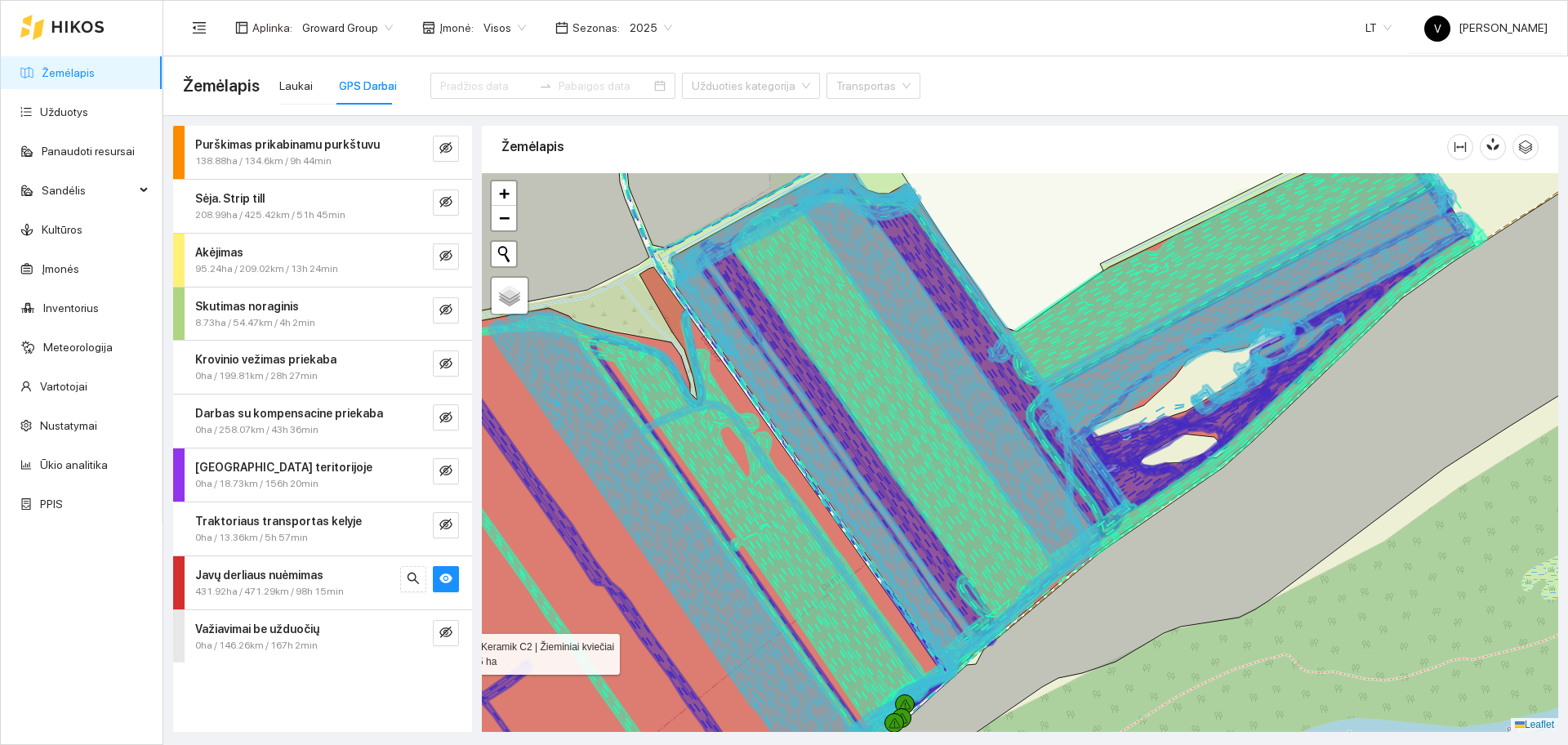
click at [785, 469] on icon at bounding box center [658, 528] width 570 height 522
click at [444, 575] on icon "eye" at bounding box center [446, 578] width 13 height 10
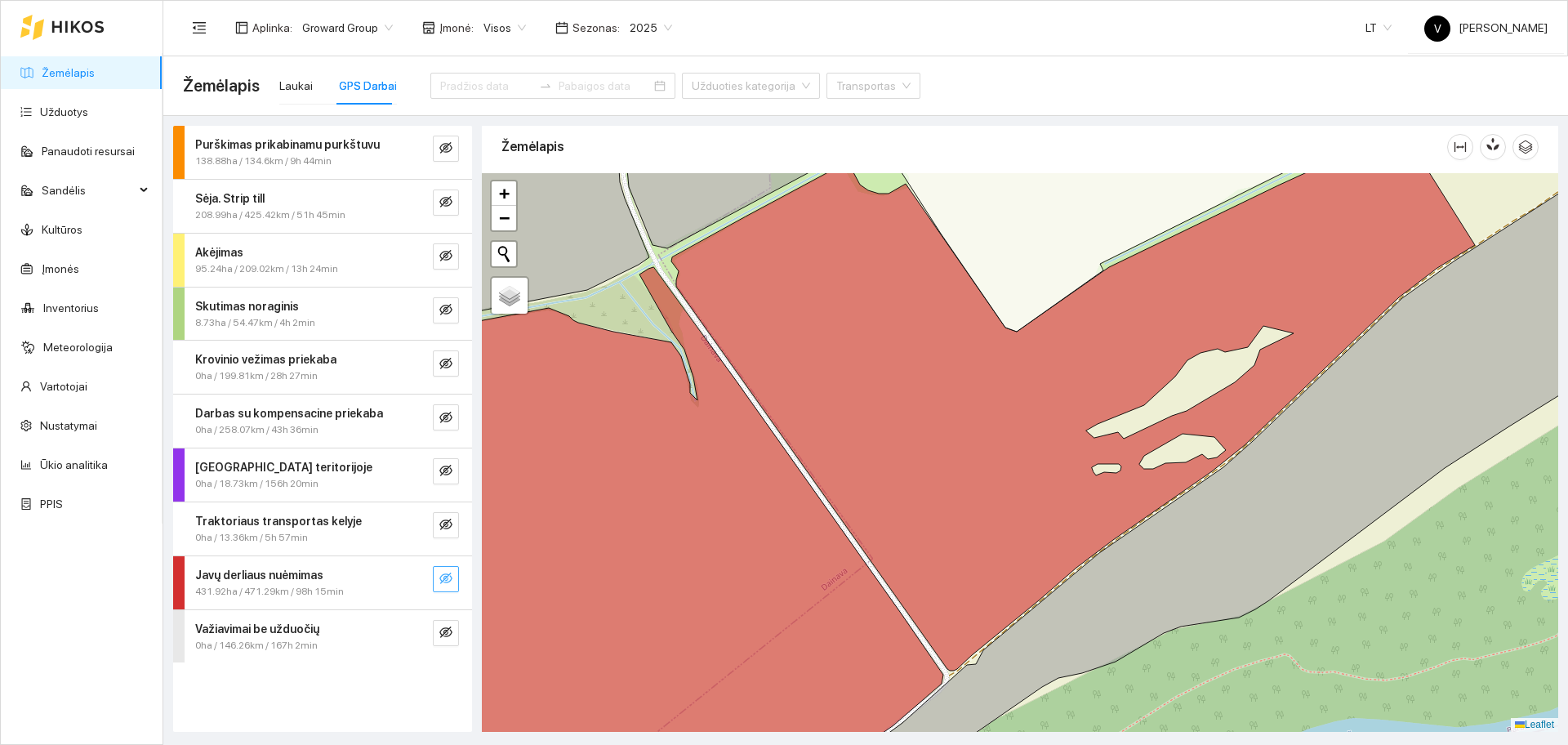
click at [444, 575] on icon "eye-invisible" at bounding box center [446, 579] width 13 height 13
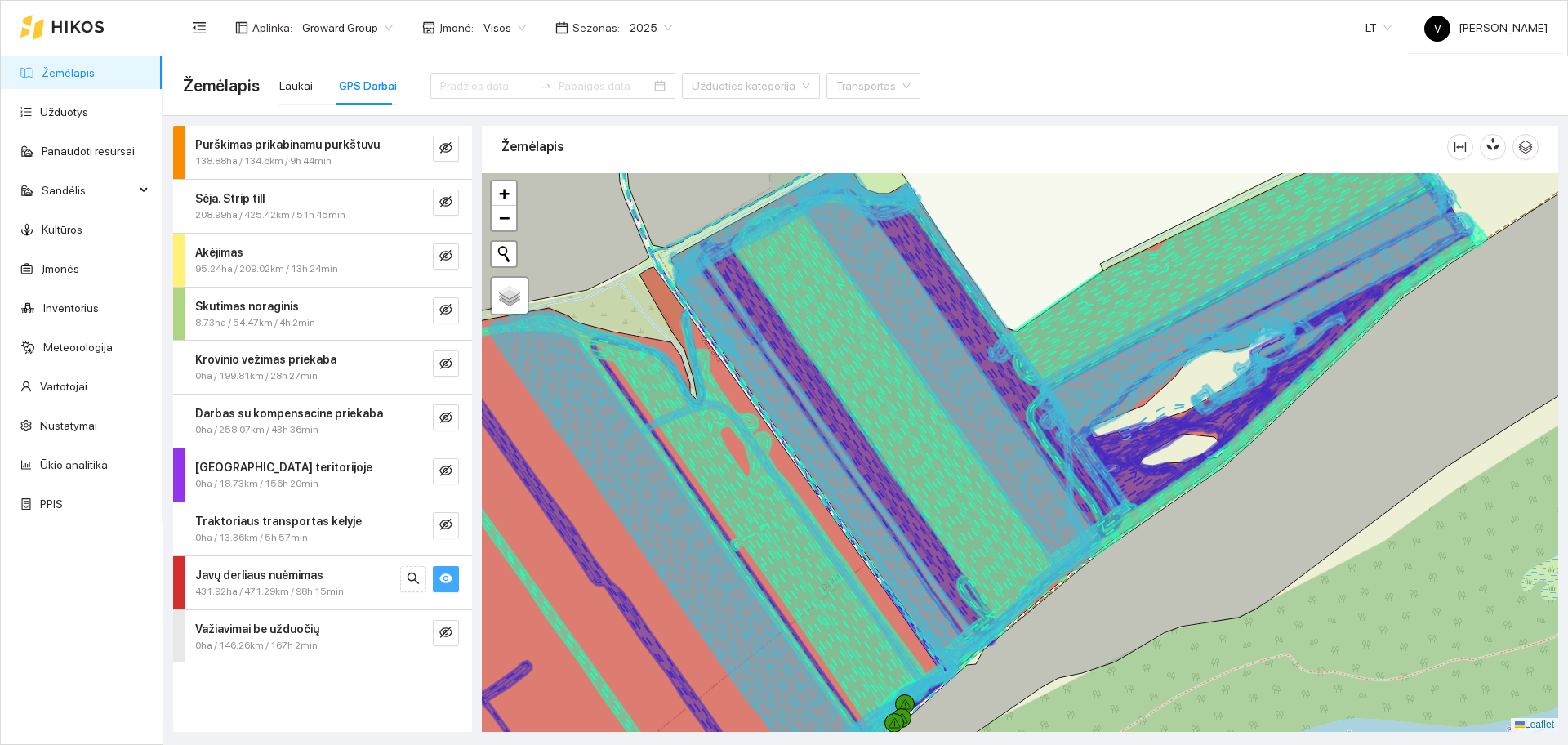
click at [444, 575] on icon "eye" at bounding box center [446, 578] width 13 height 10
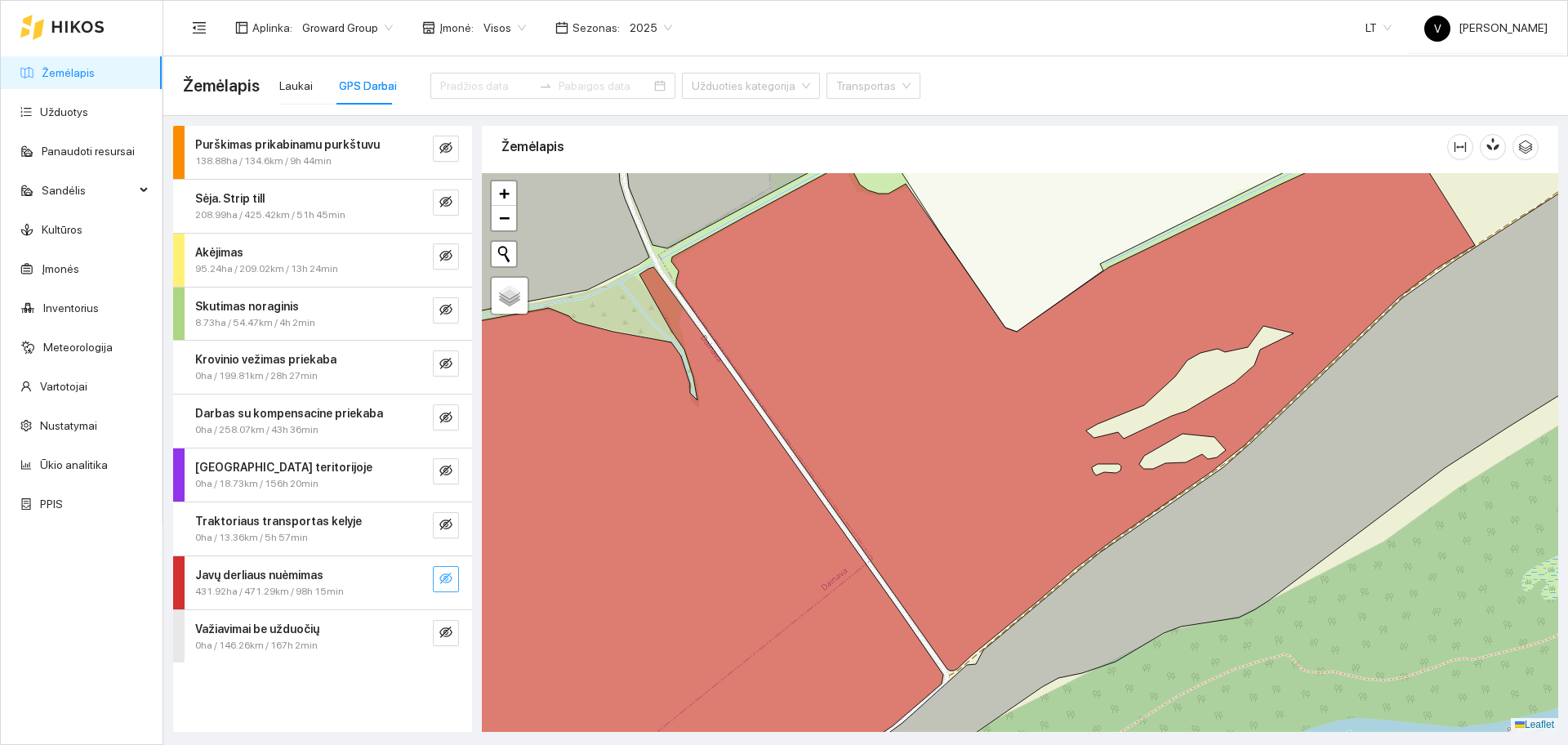
click at [444, 575] on icon "eye-invisible" at bounding box center [446, 579] width 13 height 13
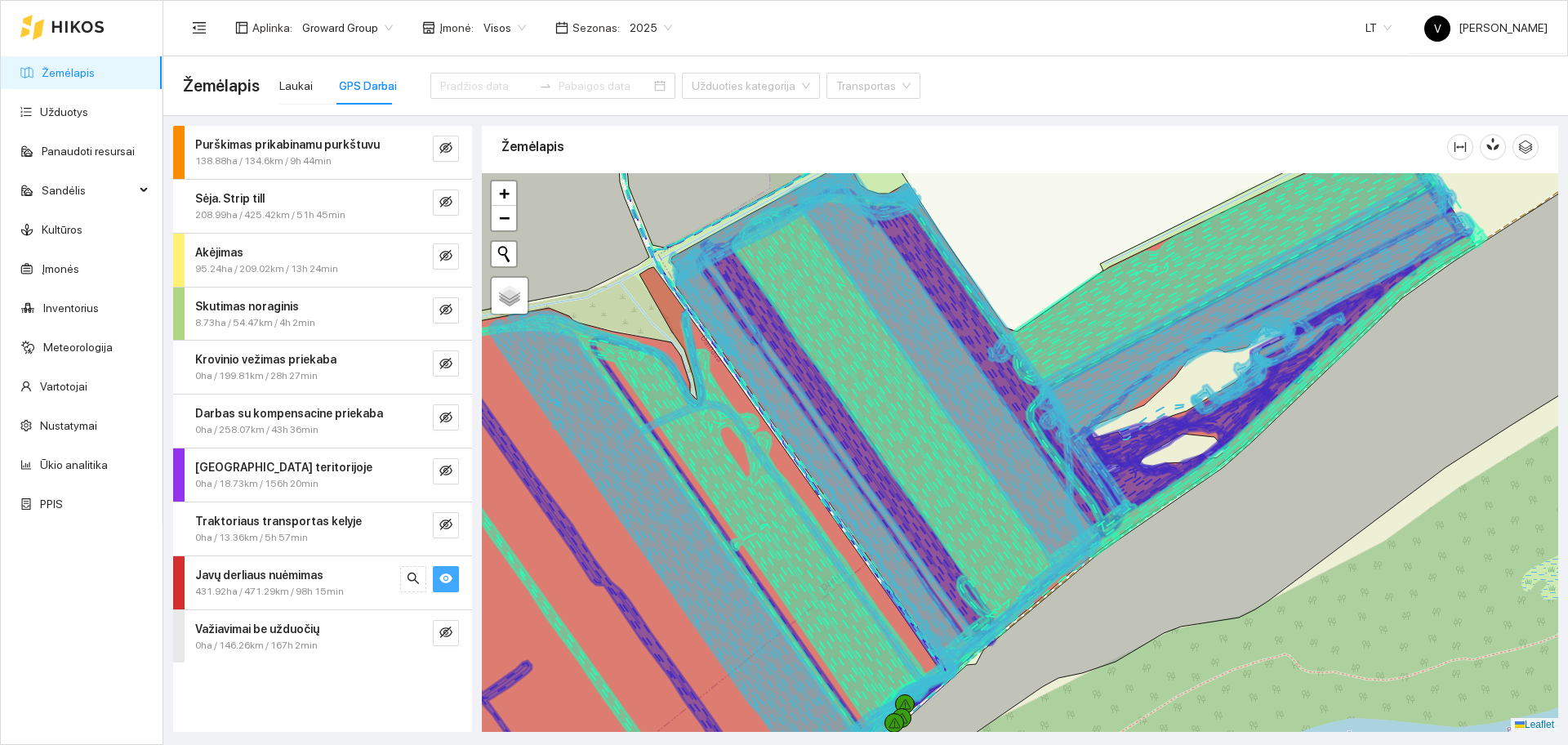
click at [444, 575] on icon "eye" at bounding box center [446, 578] width 13 height 10
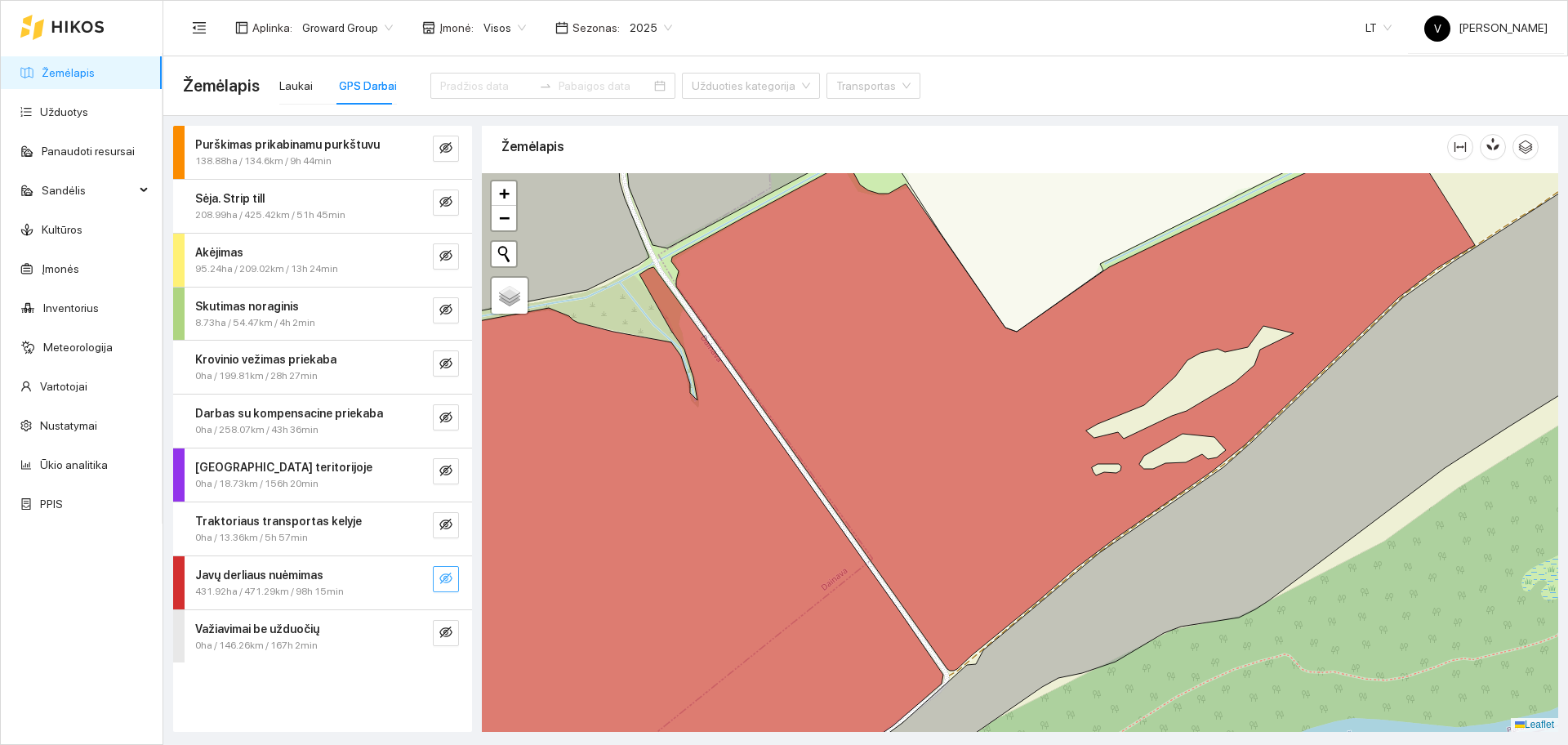
click at [450, 572] on icon "eye-invisible" at bounding box center [446, 579] width 13 height 13
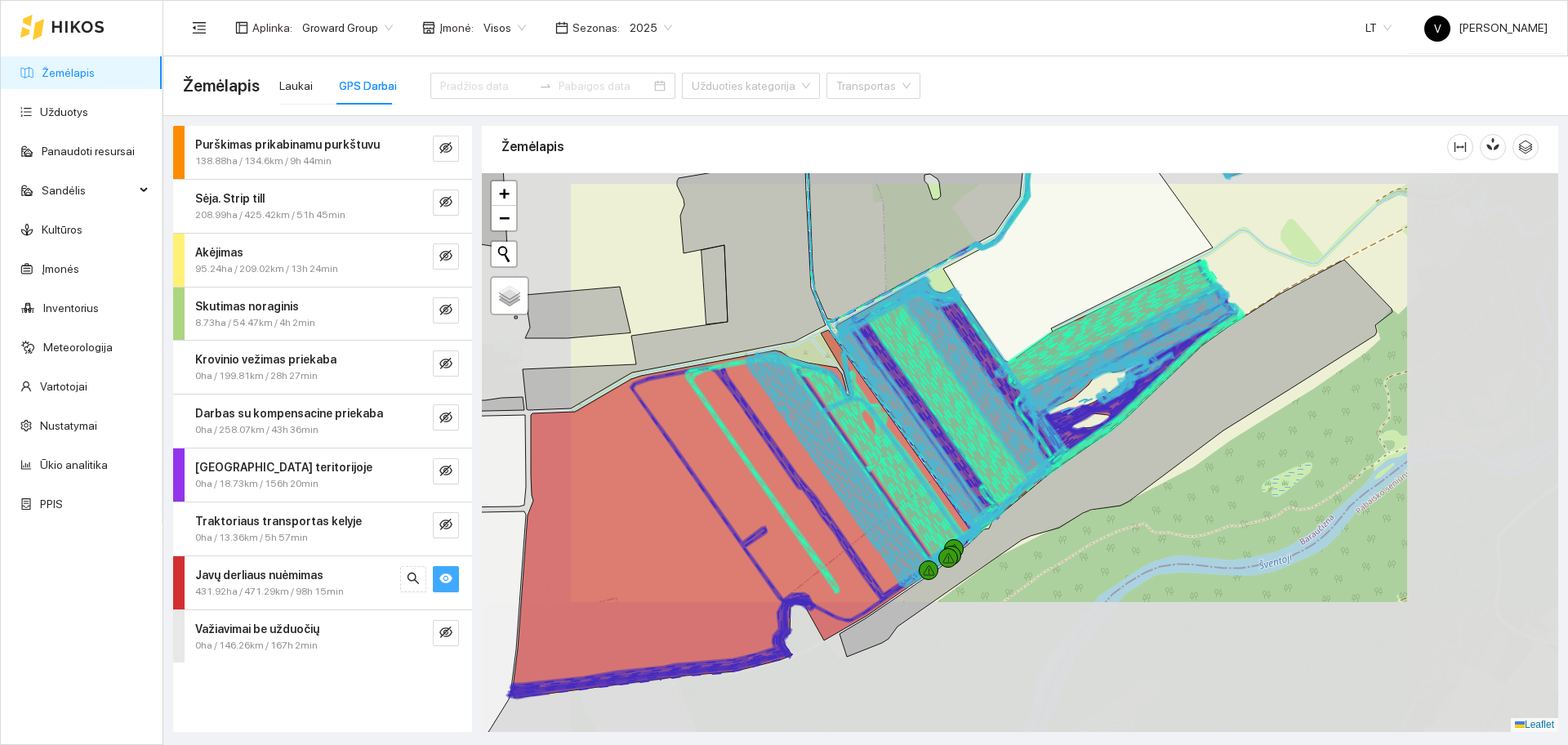
click at [1003, 393] on icon at bounding box center [1043, 390] width 388 height 258
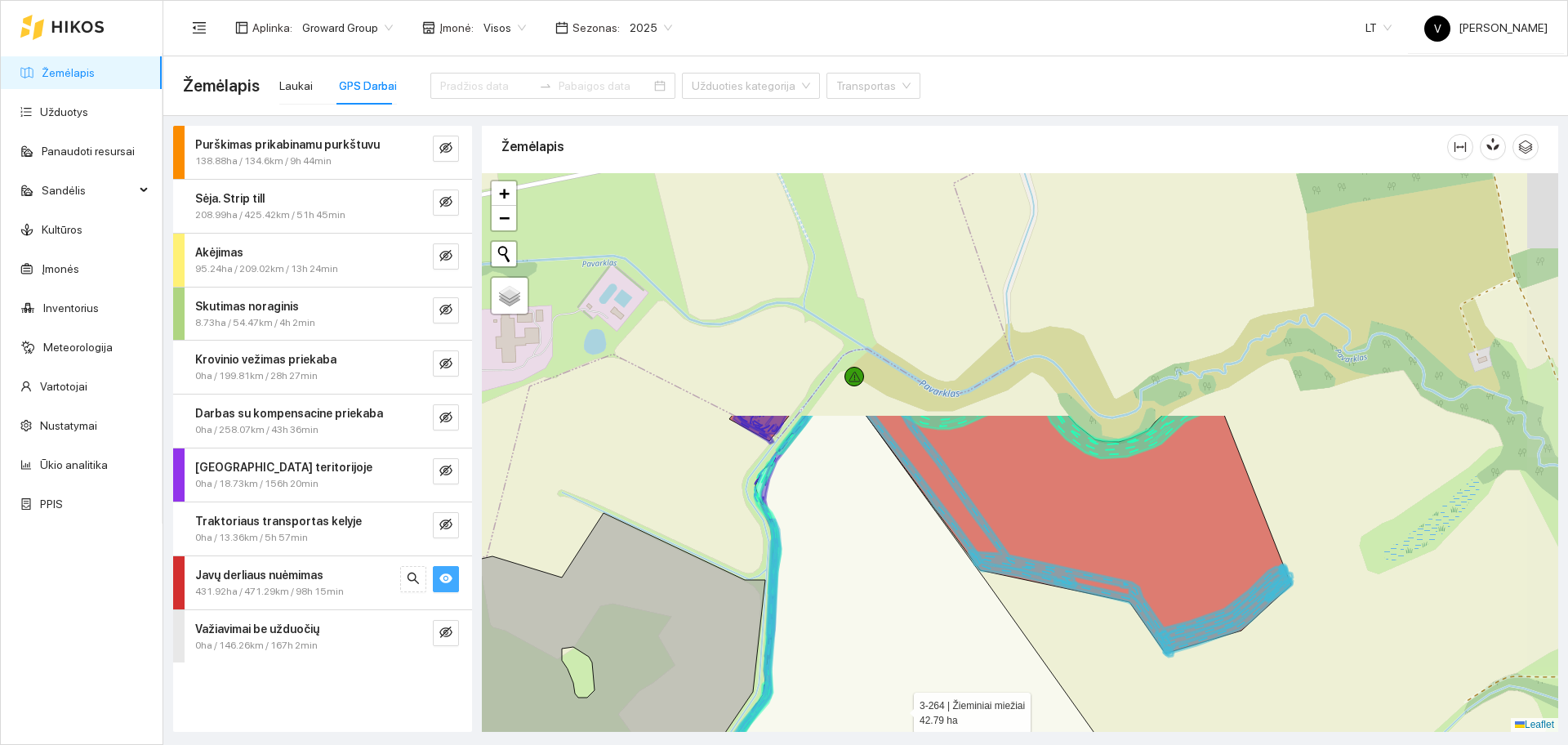
drag, startPoint x: 1044, startPoint y: 410, endPoint x: 898, endPoint y: 709, distance: 332.7
click at [898, 709] on icon at bounding box center [868, 719] width 540 height 609
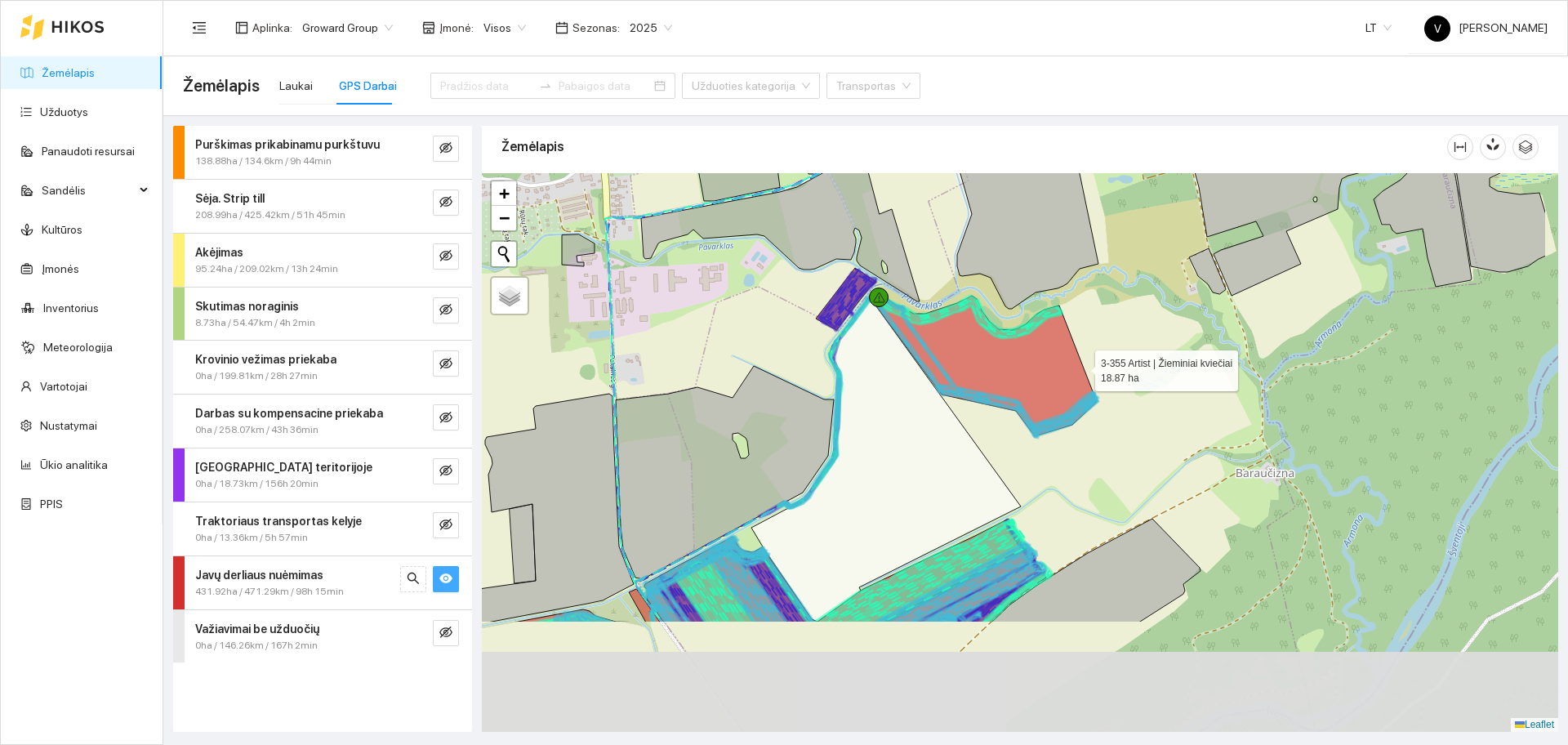
drag, startPoint x: 1204, startPoint y: 538, endPoint x: 1080, endPoint y: 365, distance: 212.8
click at [1080, 365] on icon at bounding box center [983, 364] width 227 height 146
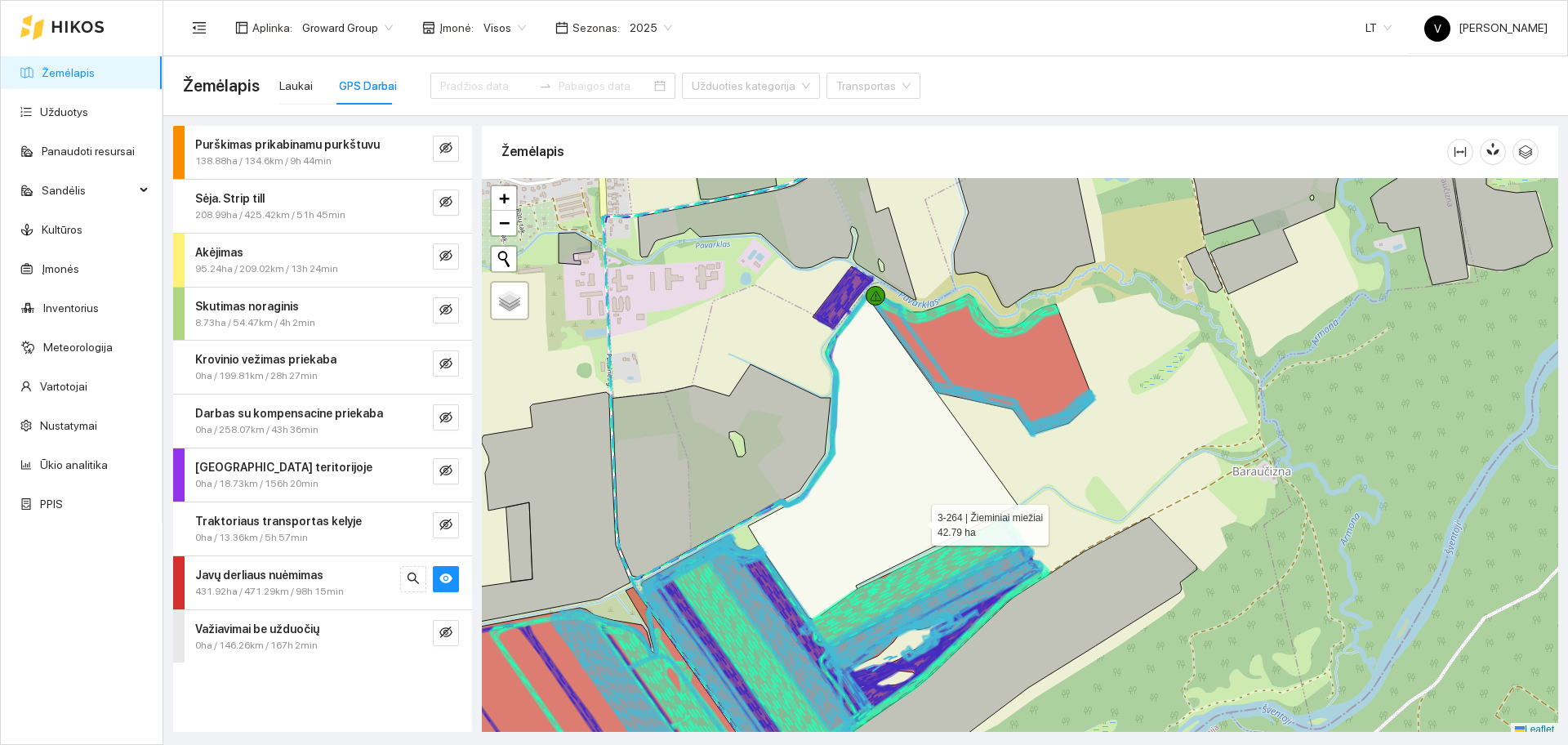
scroll to position [5, 0]
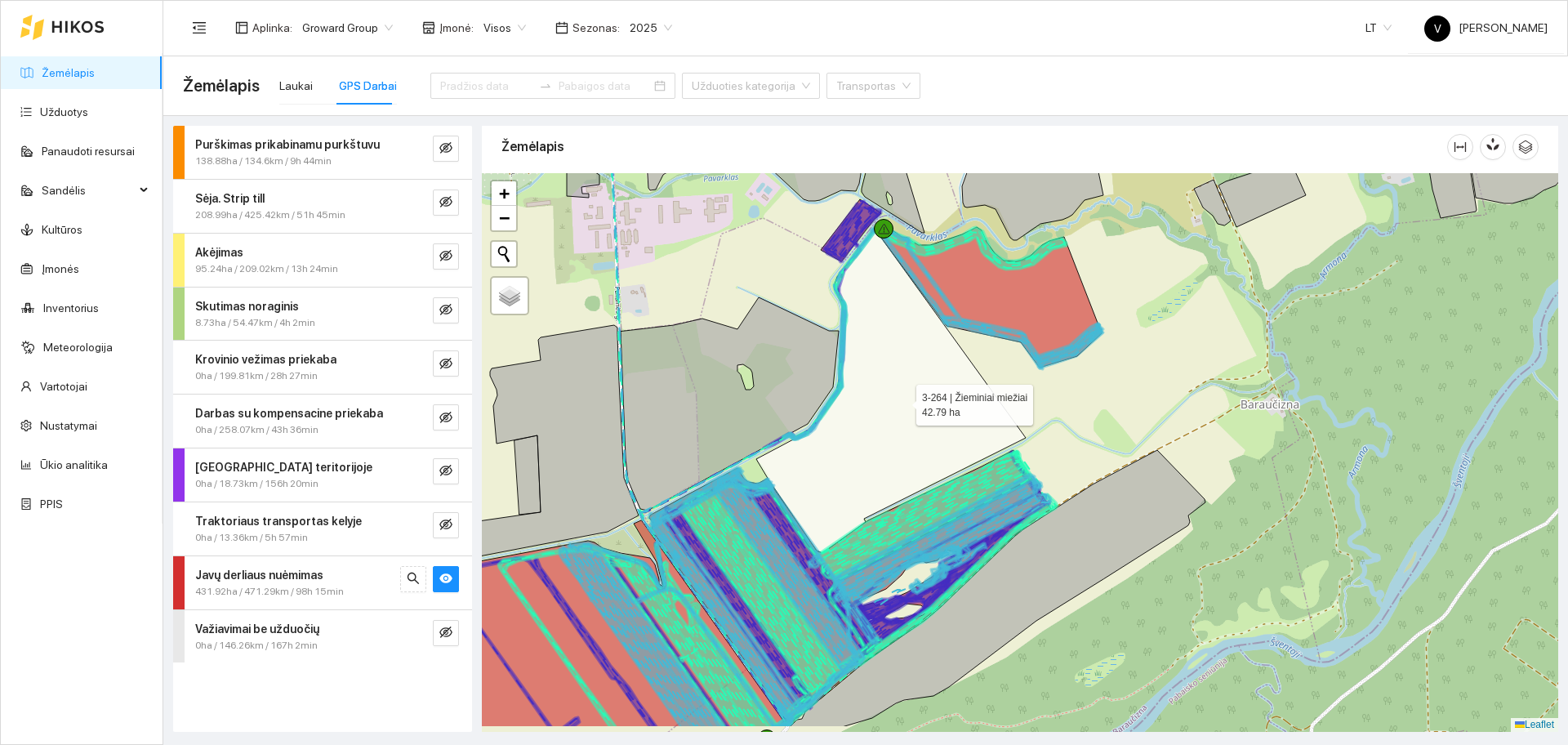
drag, startPoint x: 897, startPoint y: 459, endPoint x: 865, endPoint y: 441, distance: 36.7
click at [865, 441] on icon at bounding box center [891, 391] width 270 height 324
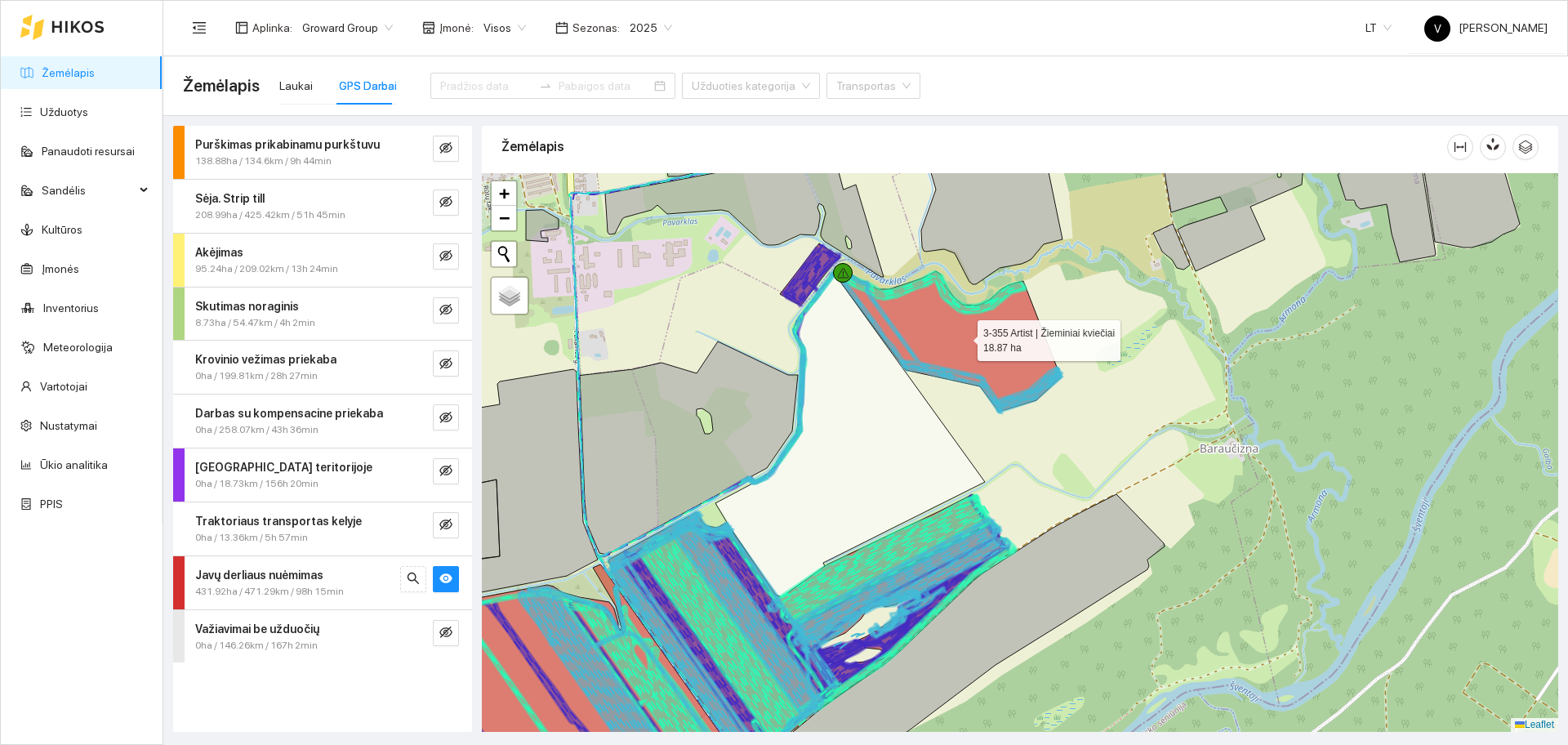
click at [978, 340] on icon at bounding box center [947, 339] width 227 height 146
click at [88, 117] on link "Užduotys" at bounding box center [64, 112] width 48 height 13
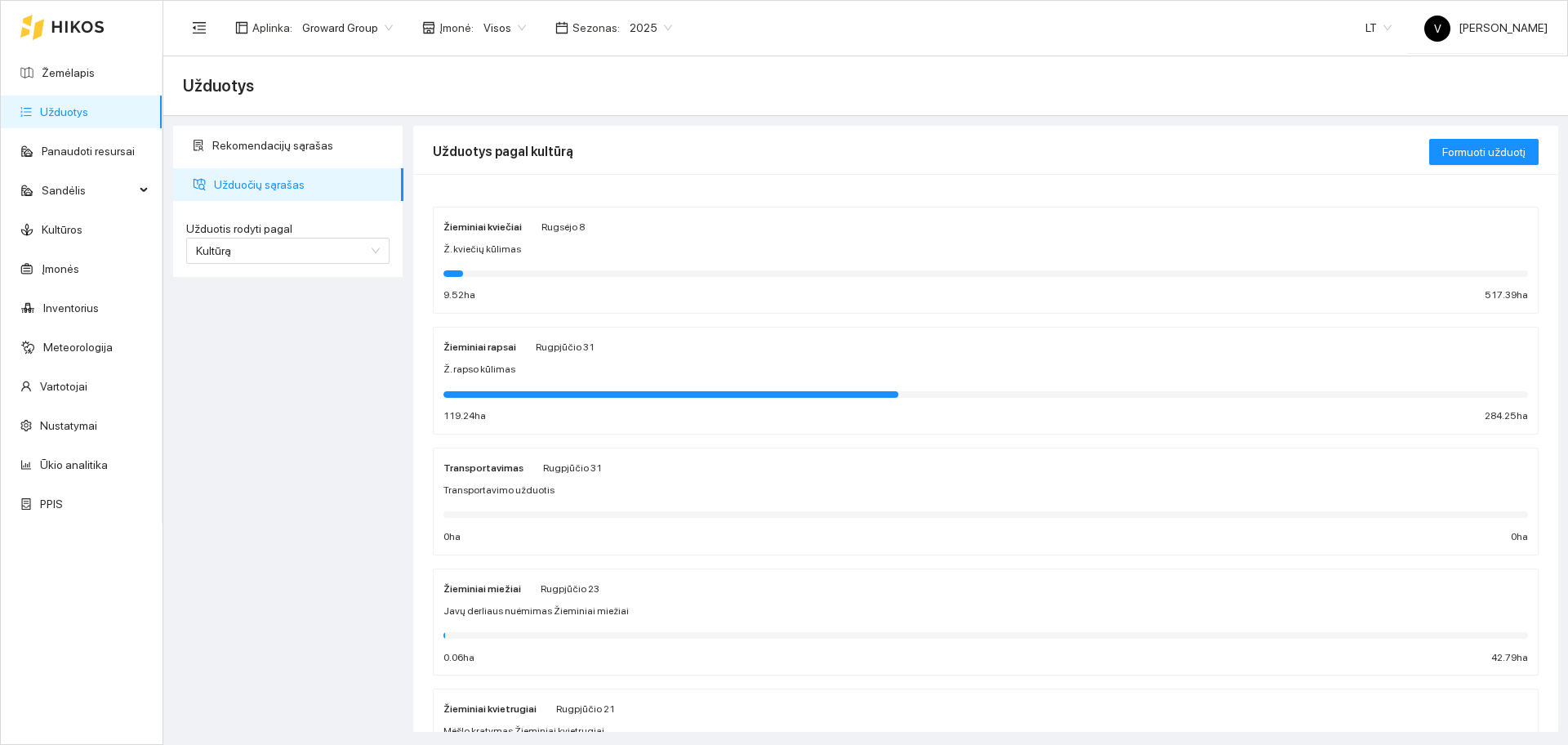
click at [506, 25] on span "Visos" at bounding box center [505, 28] width 42 height 25
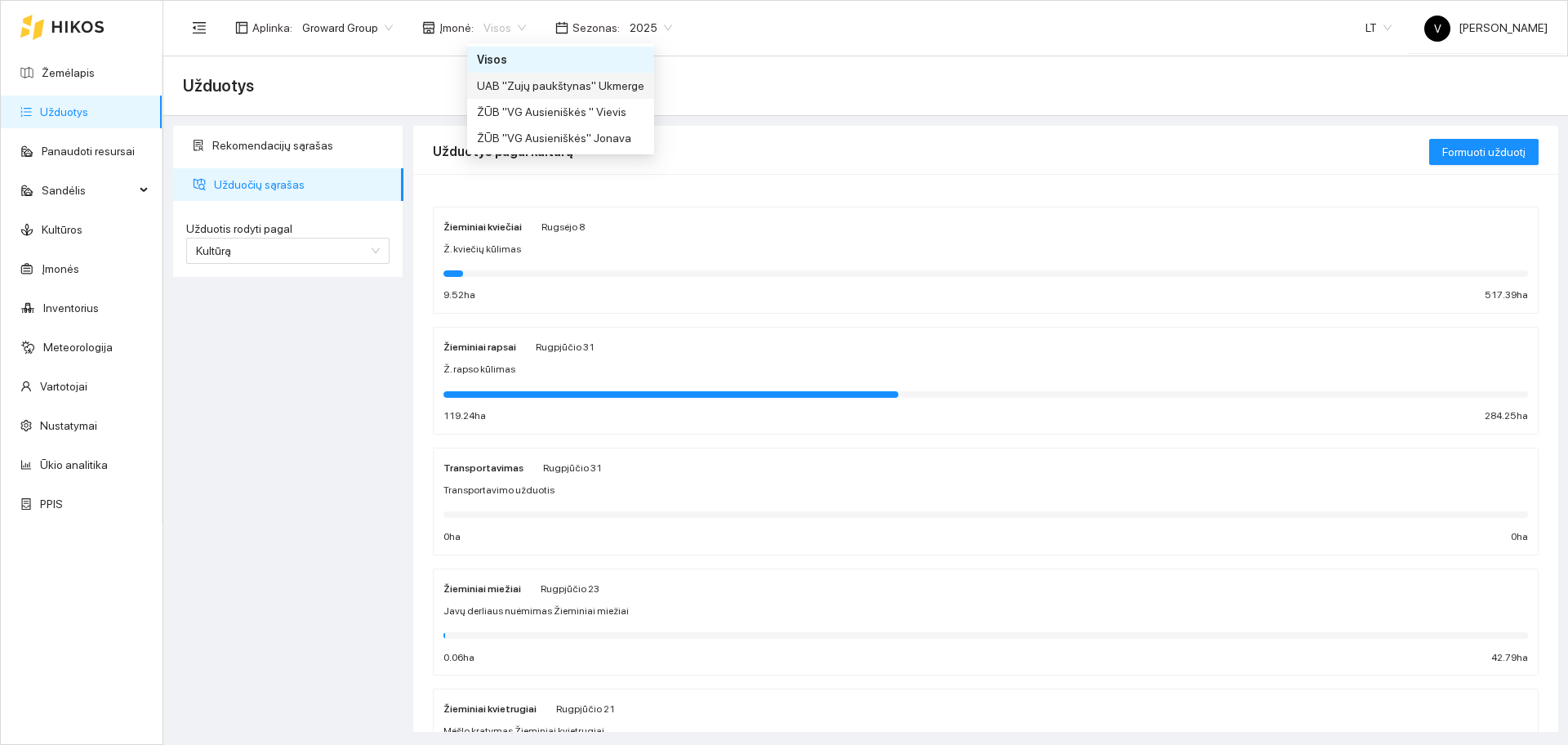
click at [602, 89] on div "UAB "Zujų paukštynas" Ukmerge" at bounding box center [560, 85] width 167 height 18
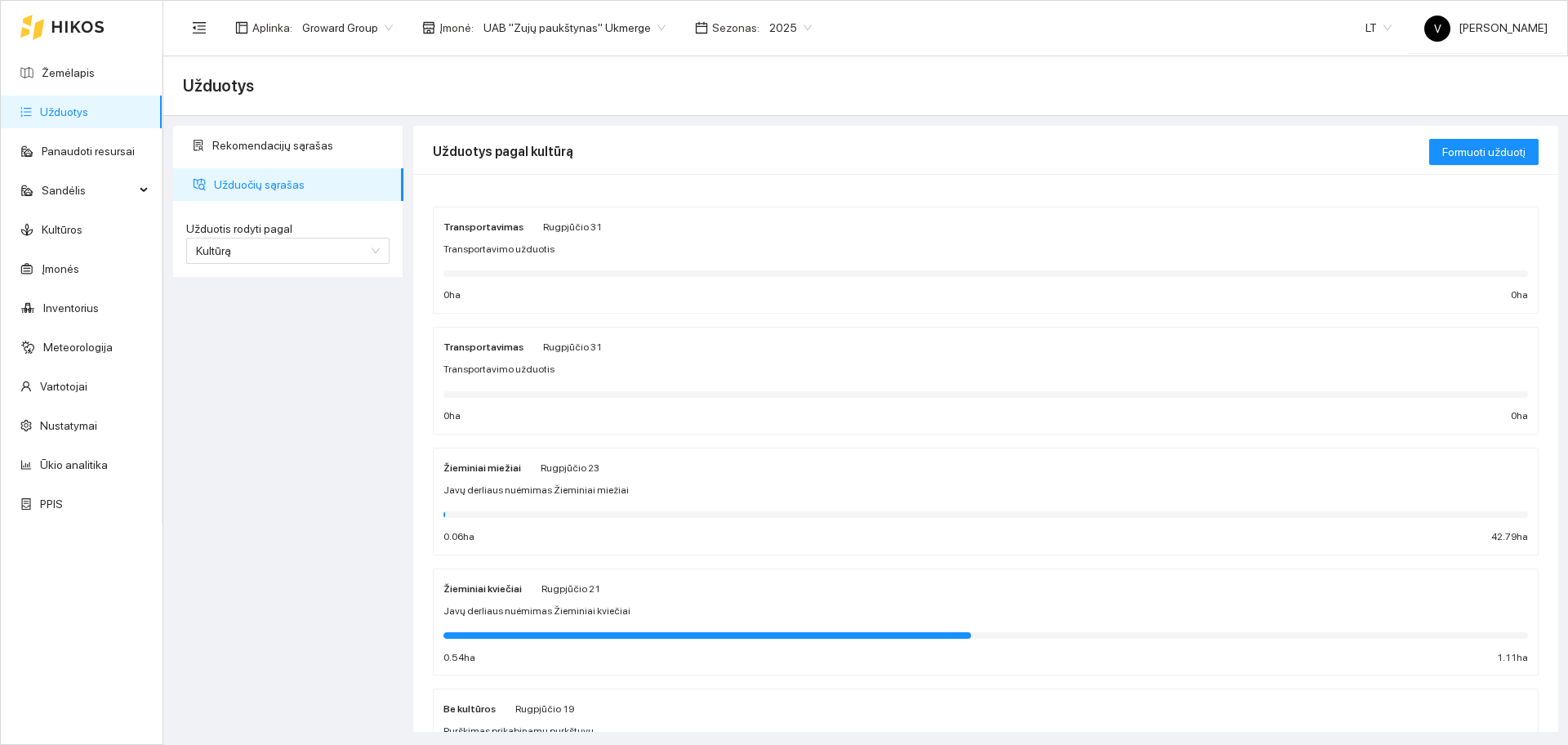
click at [491, 585] on strong "Žieminiai kviečiai" at bounding box center [483, 589] width 79 height 12
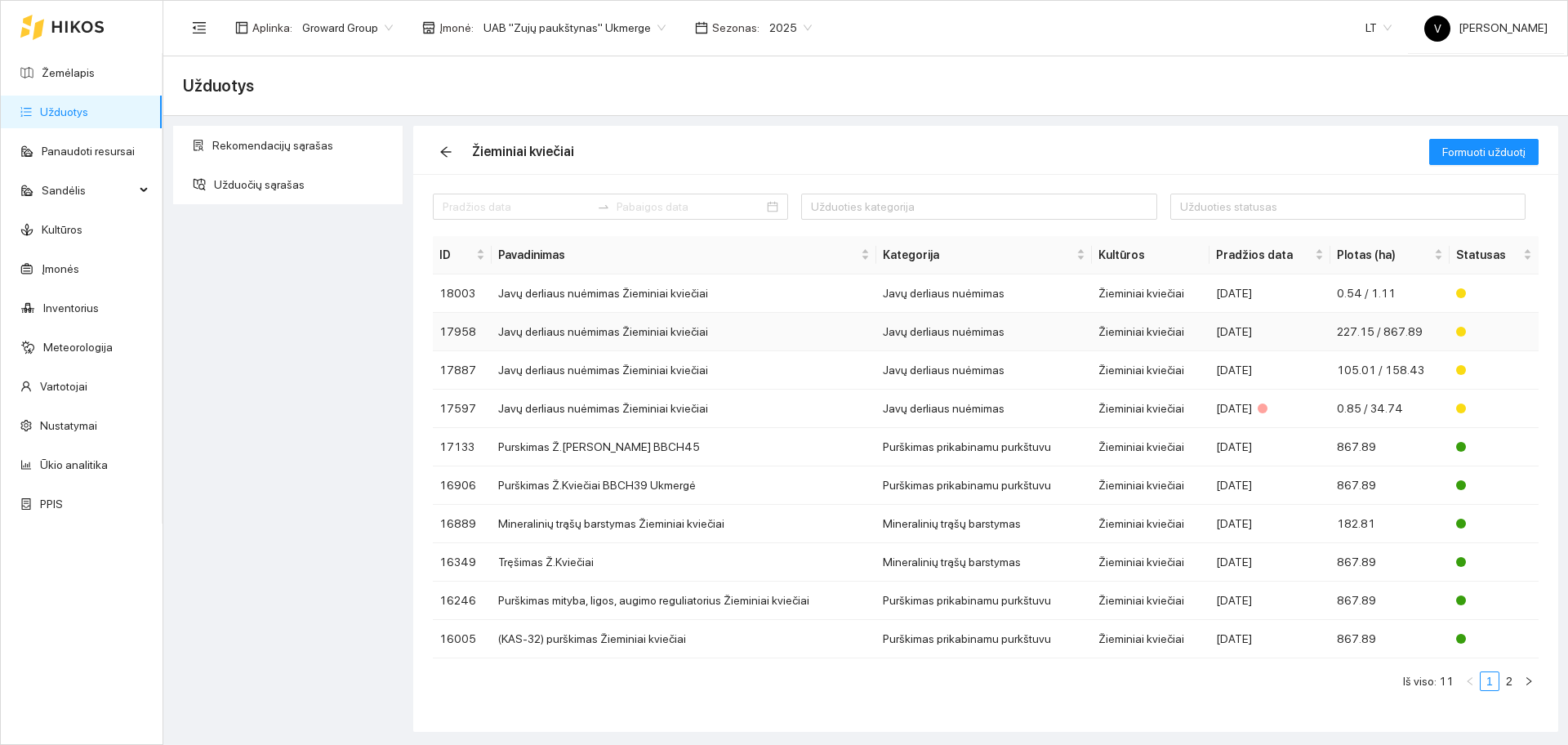
click at [588, 328] on td "Javų derliaus nuėmimas Žieminiai kviečiai" at bounding box center [683, 332] width 385 height 38
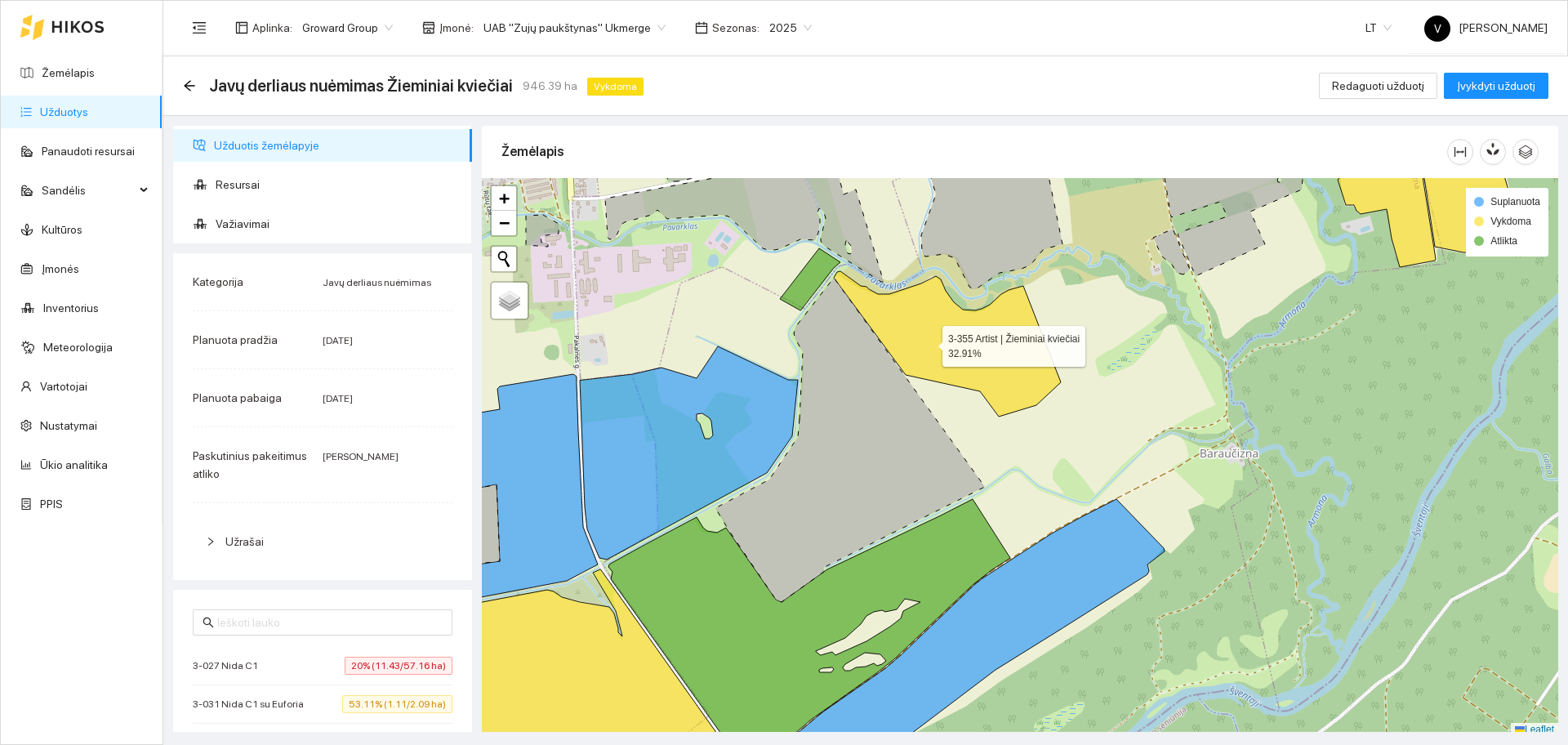
click at [928, 343] on icon at bounding box center [947, 345] width 227 height 146
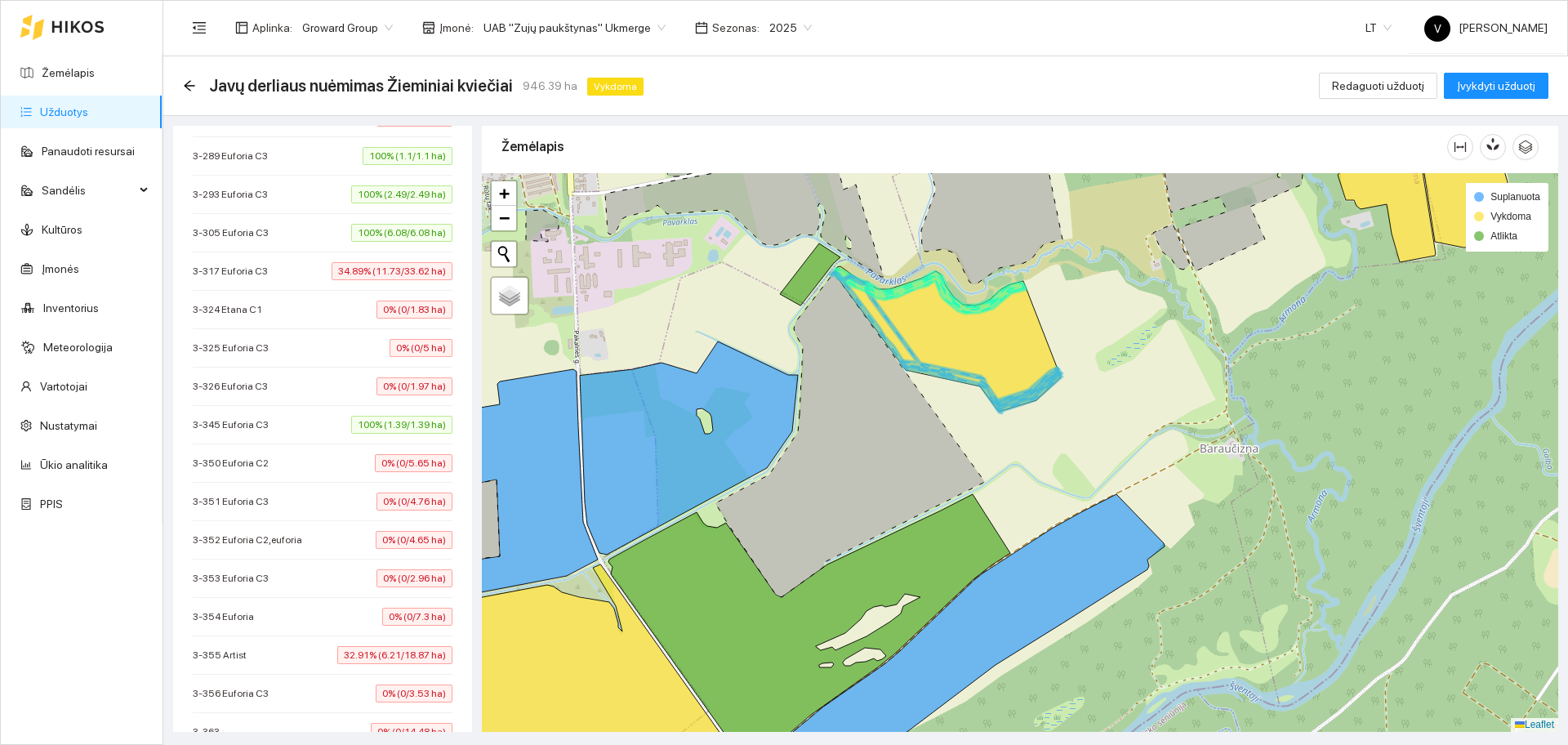
scroll to position [2319, 0]
drag, startPoint x: 252, startPoint y: 652, endPoint x: 211, endPoint y: 651, distance: 41.0
click at [211, 651] on span "3-355 Artist" at bounding box center [224, 651] width 62 height 16
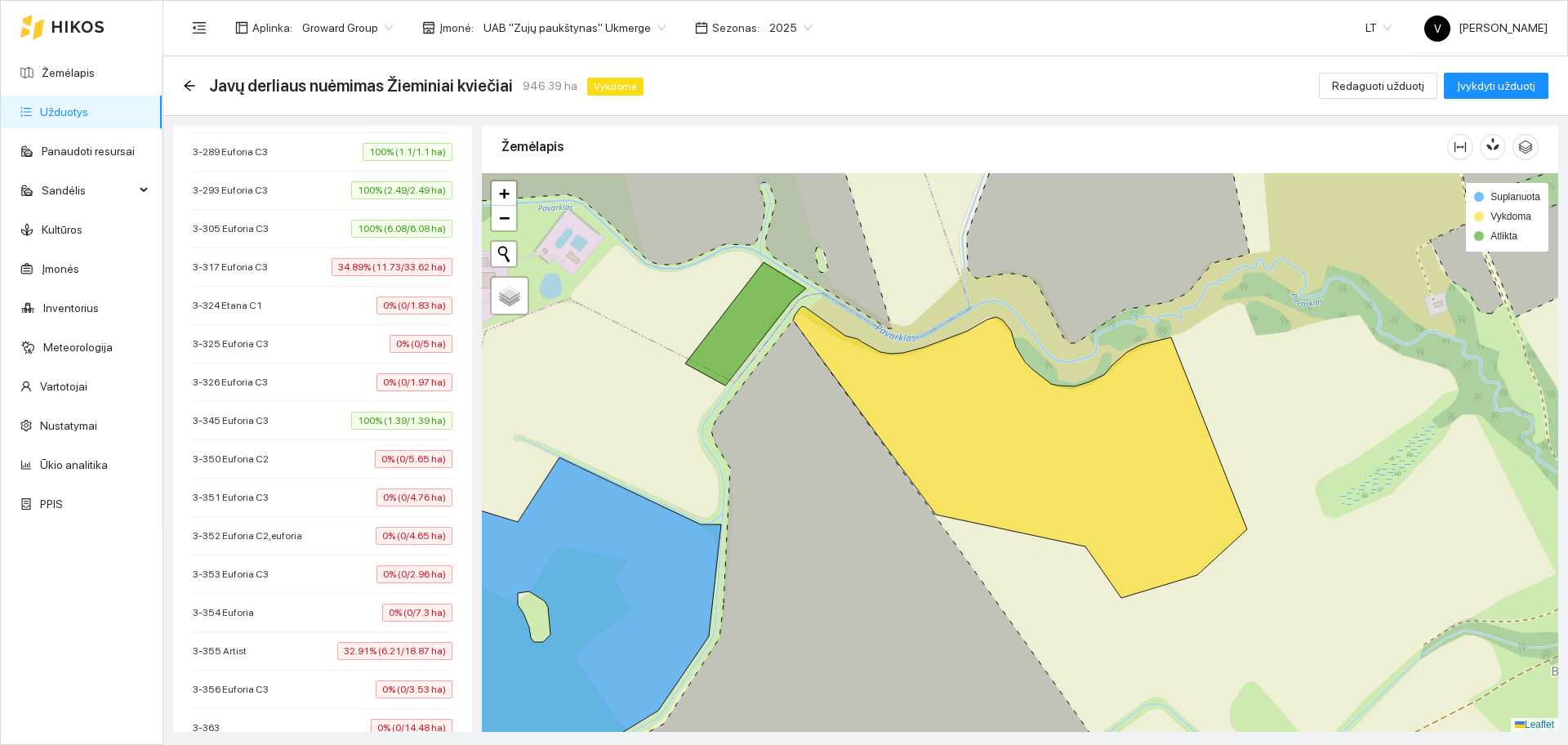
click at [253, 665] on li "3-355 Artist 32.91% (6.21/18.87 ha)" at bounding box center [322, 652] width 260 height 38
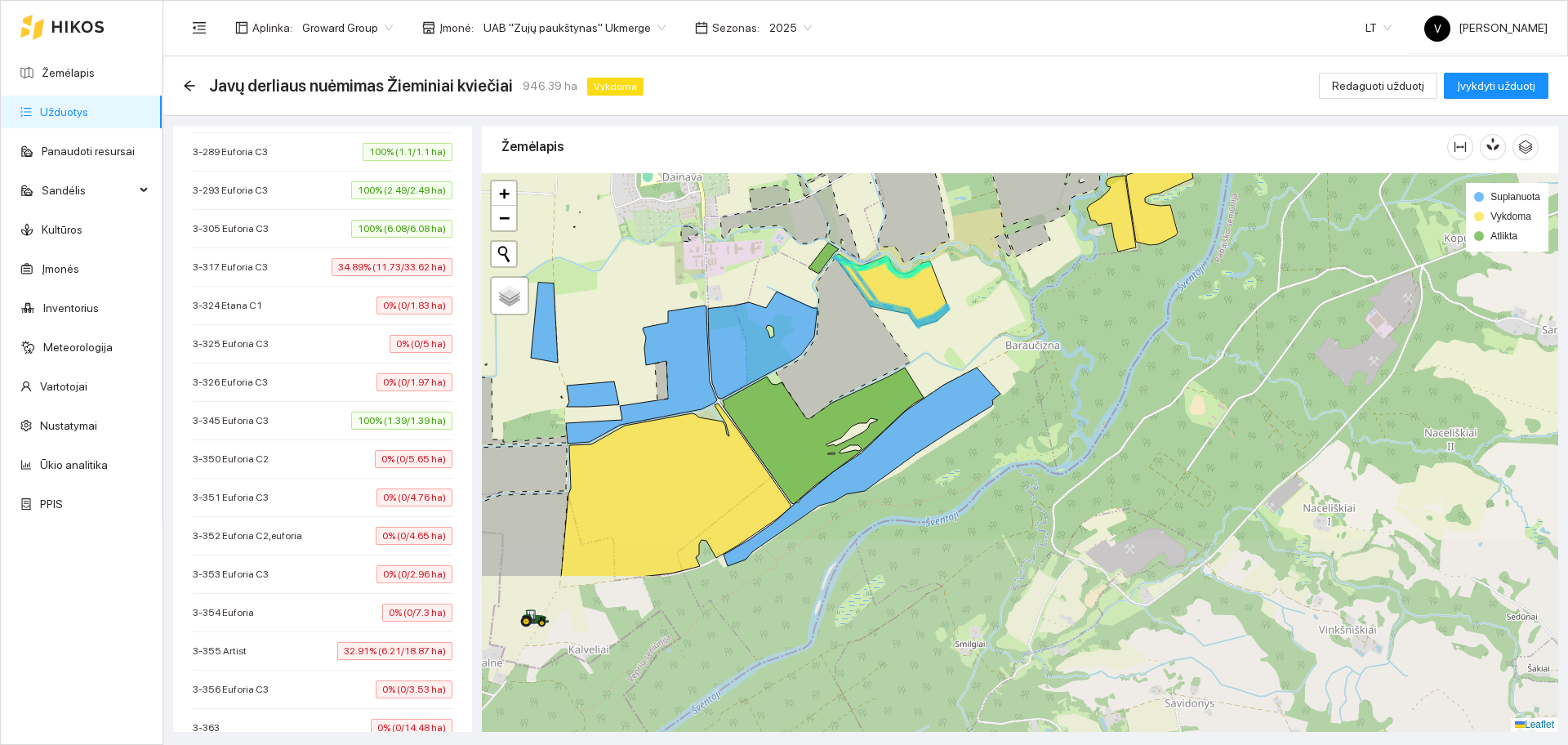
drag, startPoint x: 847, startPoint y: 520, endPoint x: 848, endPoint y: 310, distance: 210.0
click at [848, 310] on icon at bounding box center [843, 338] width 134 height 162
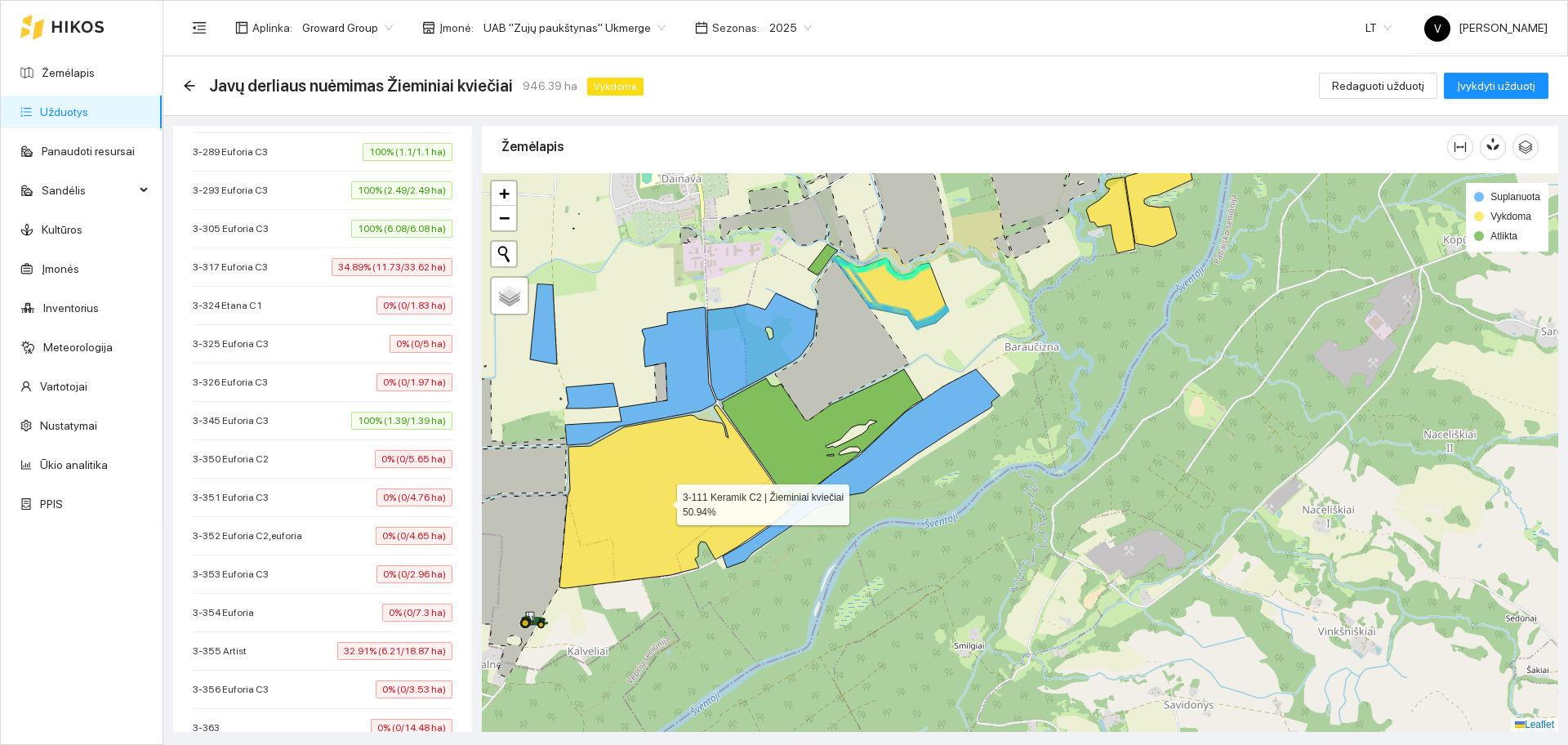
click at [686, 444] on icon at bounding box center [675, 496] width 230 height 183
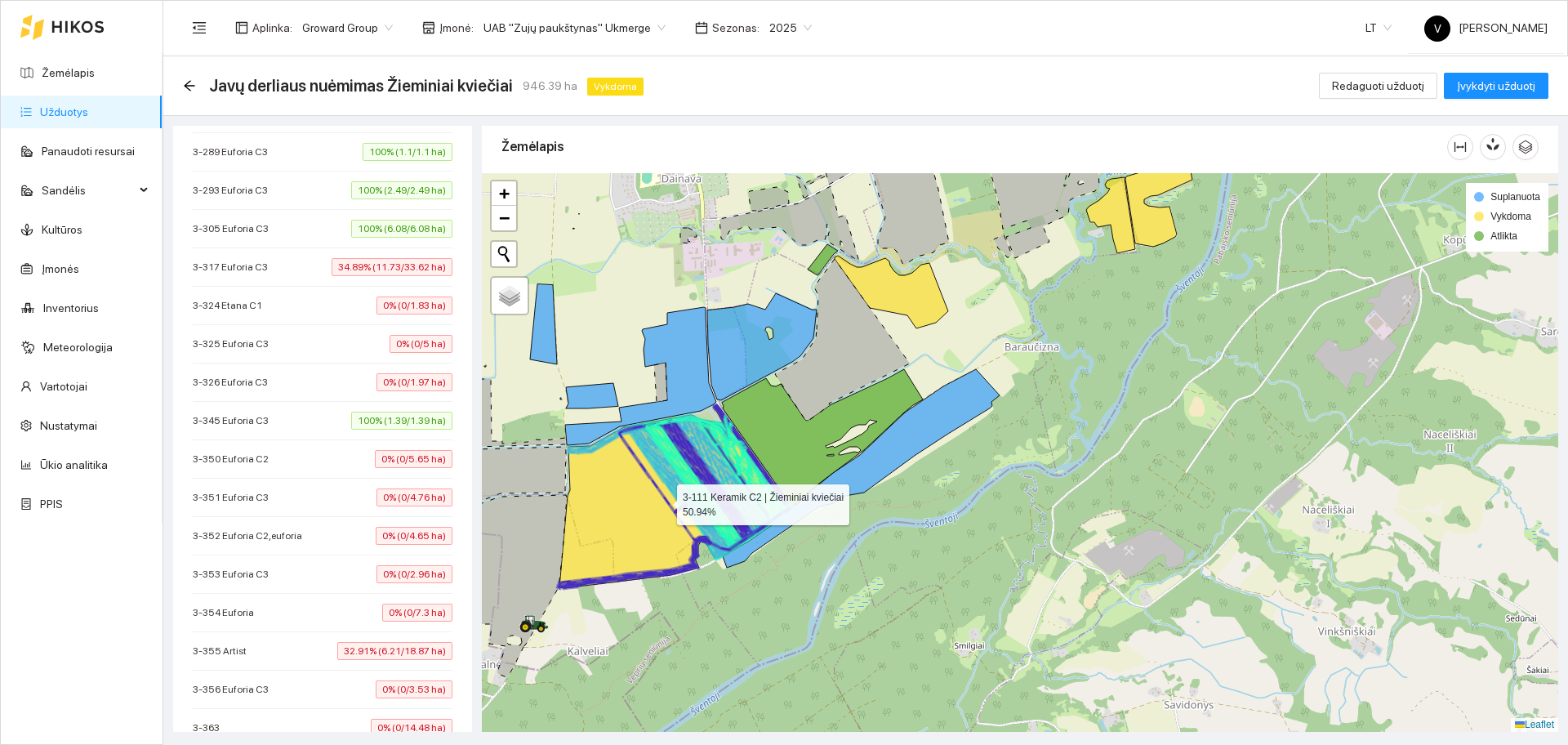
click at [618, 516] on icon at bounding box center [675, 496] width 230 height 183
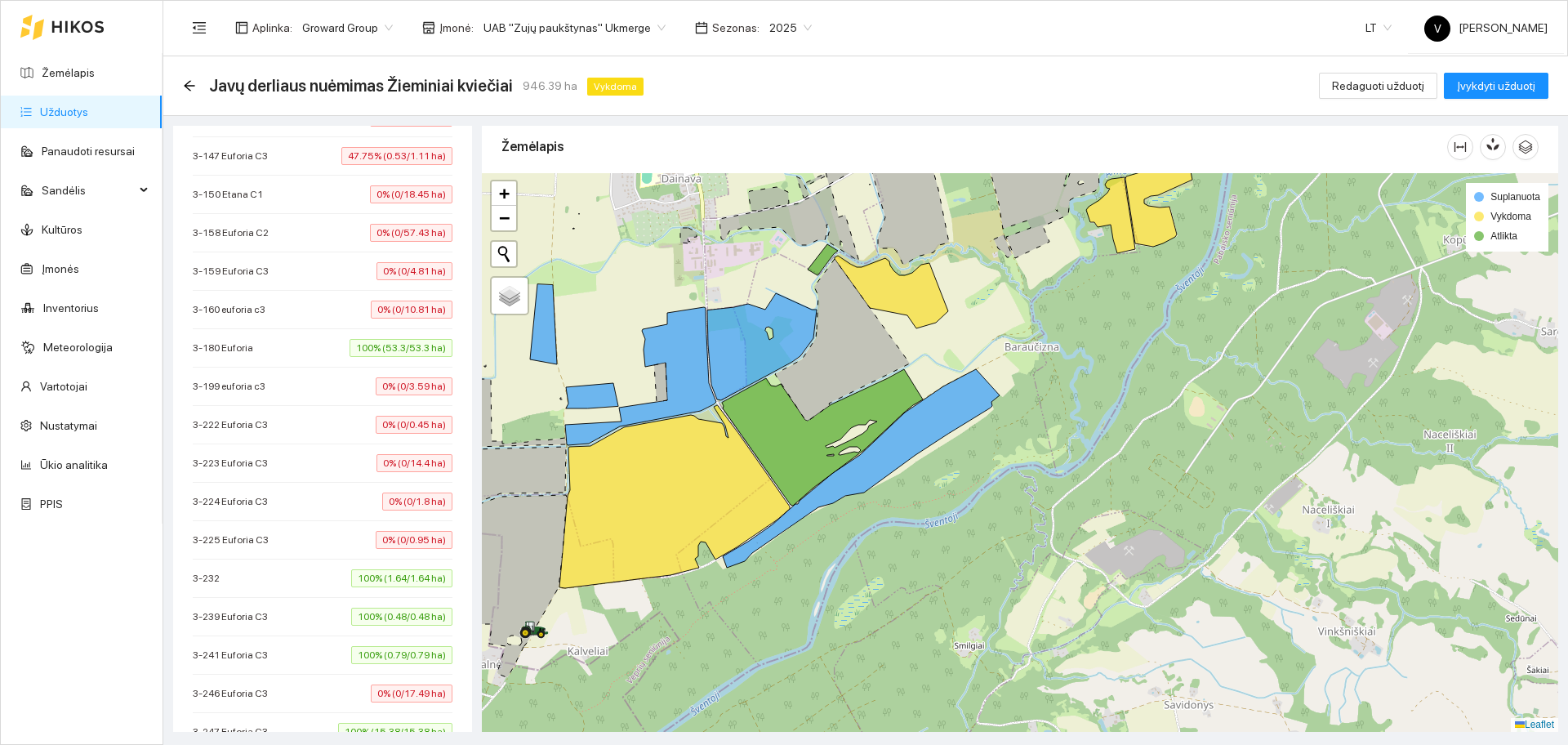
scroll to position [1463, 0]
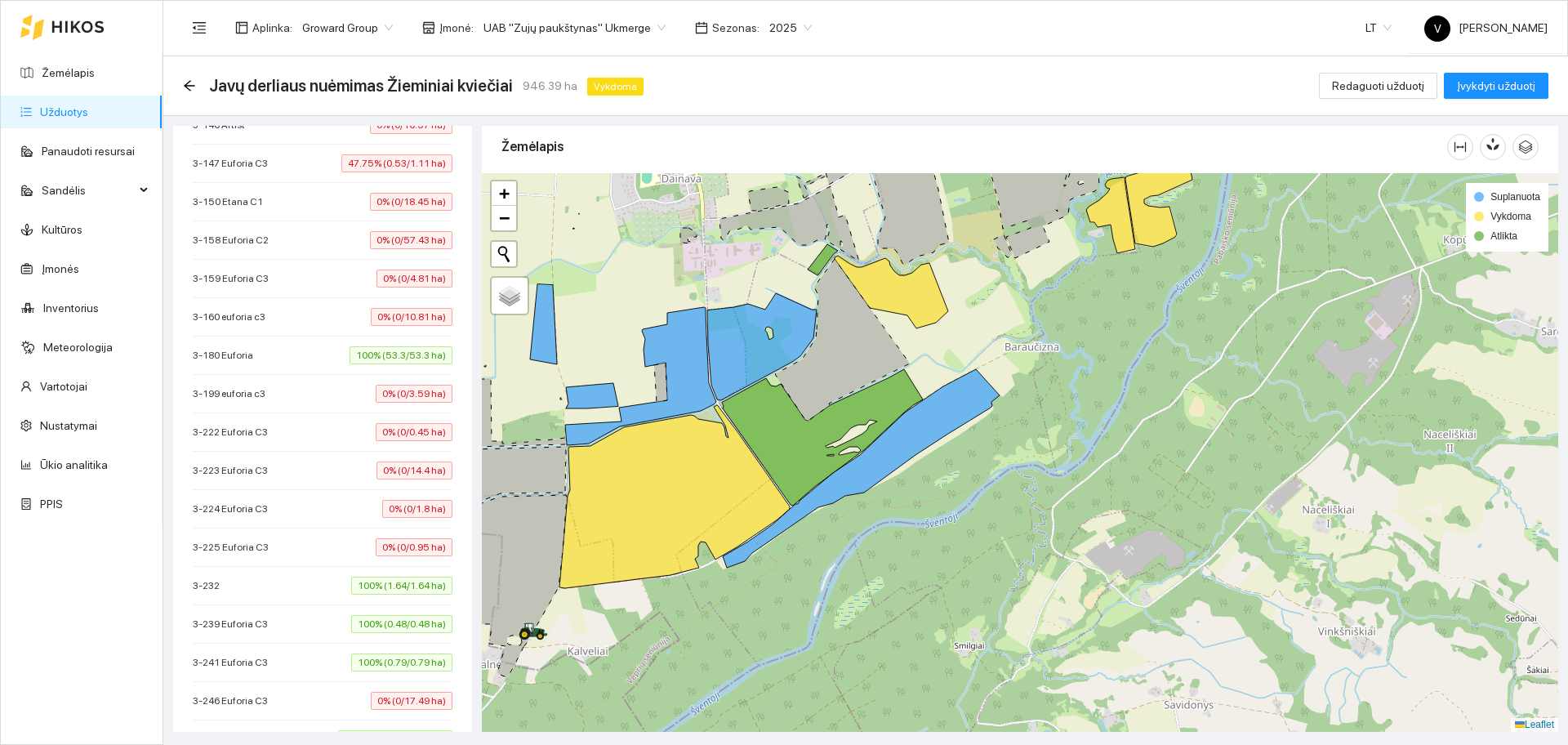
click at [289, 357] on div "3-180 Euforia 100% (53.3/53.3 ha)" at bounding box center [322, 355] width 260 height 18
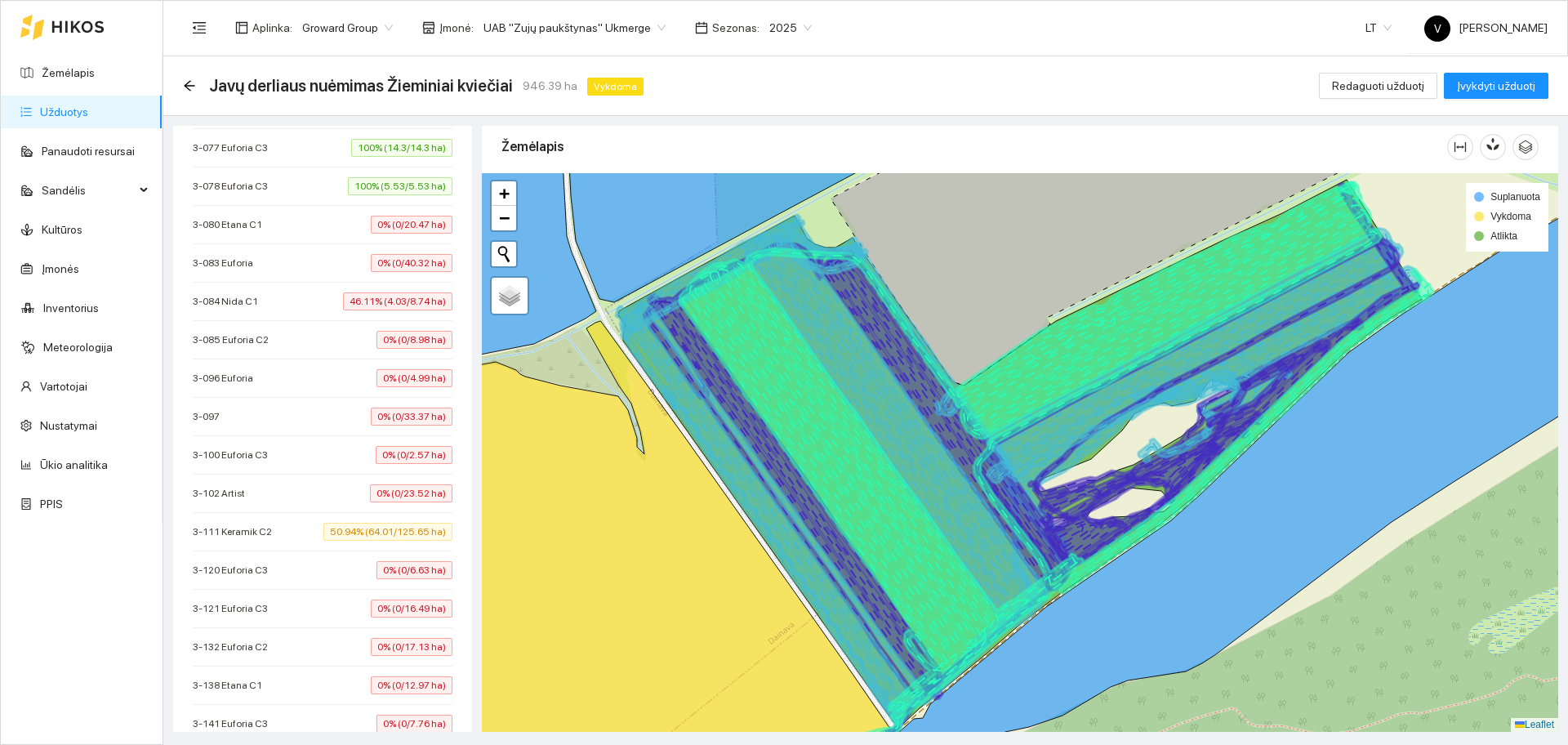
scroll to position [772, 0]
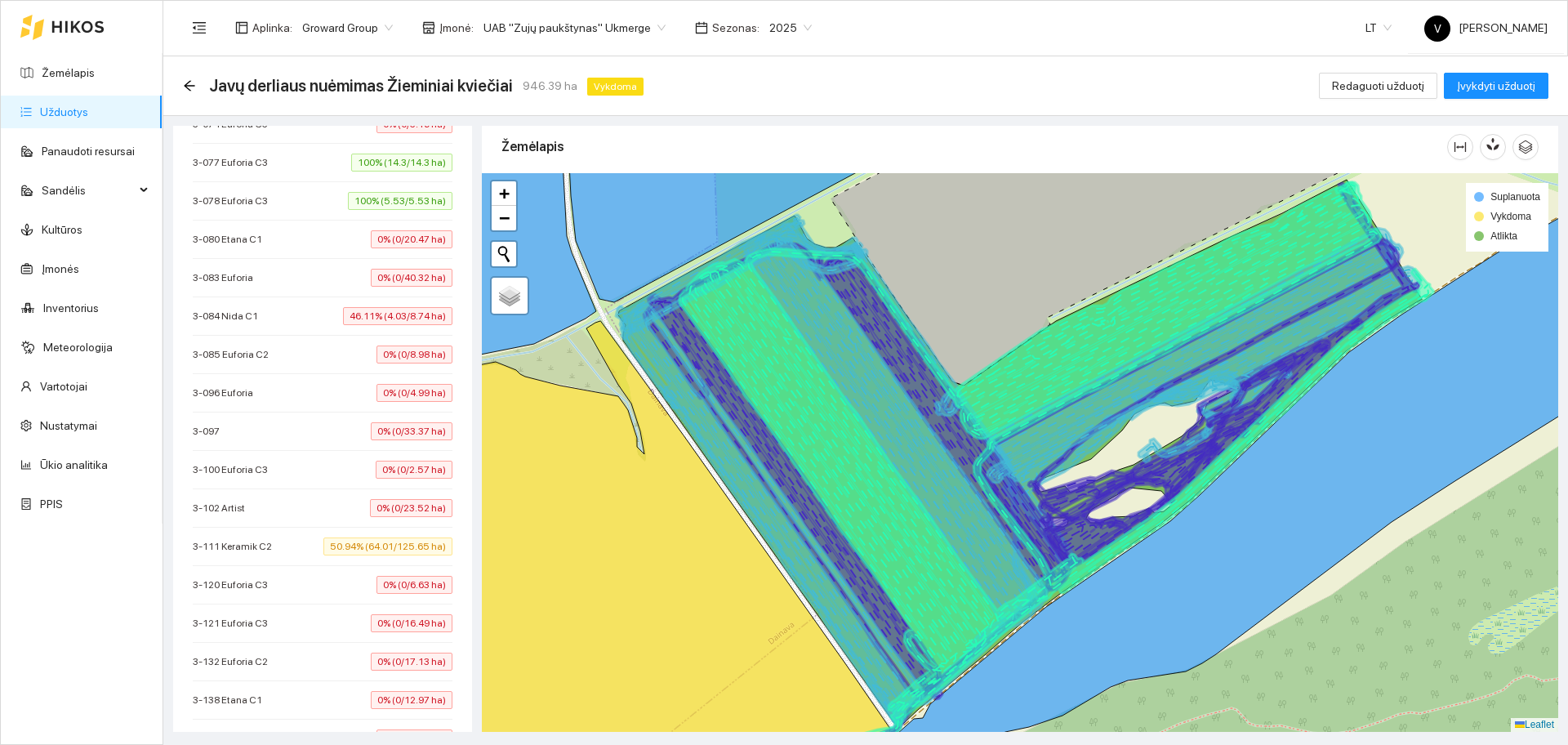
click at [269, 548] on span "3-111 Keramik C2" at bounding box center [236, 546] width 87 height 16
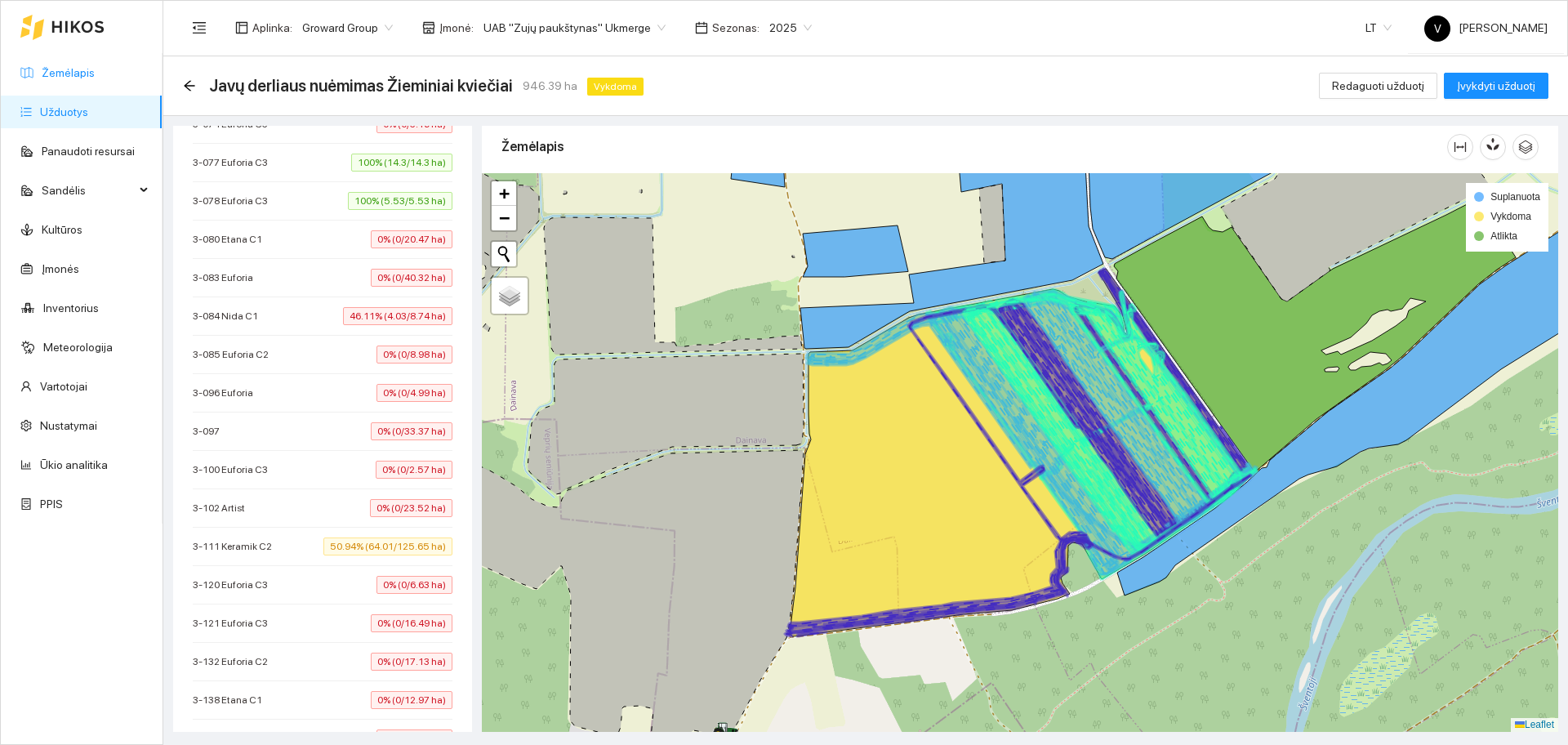
click at [85, 75] on link "Žemėlapis" at bounding box center [67, 73] width 53 height 13
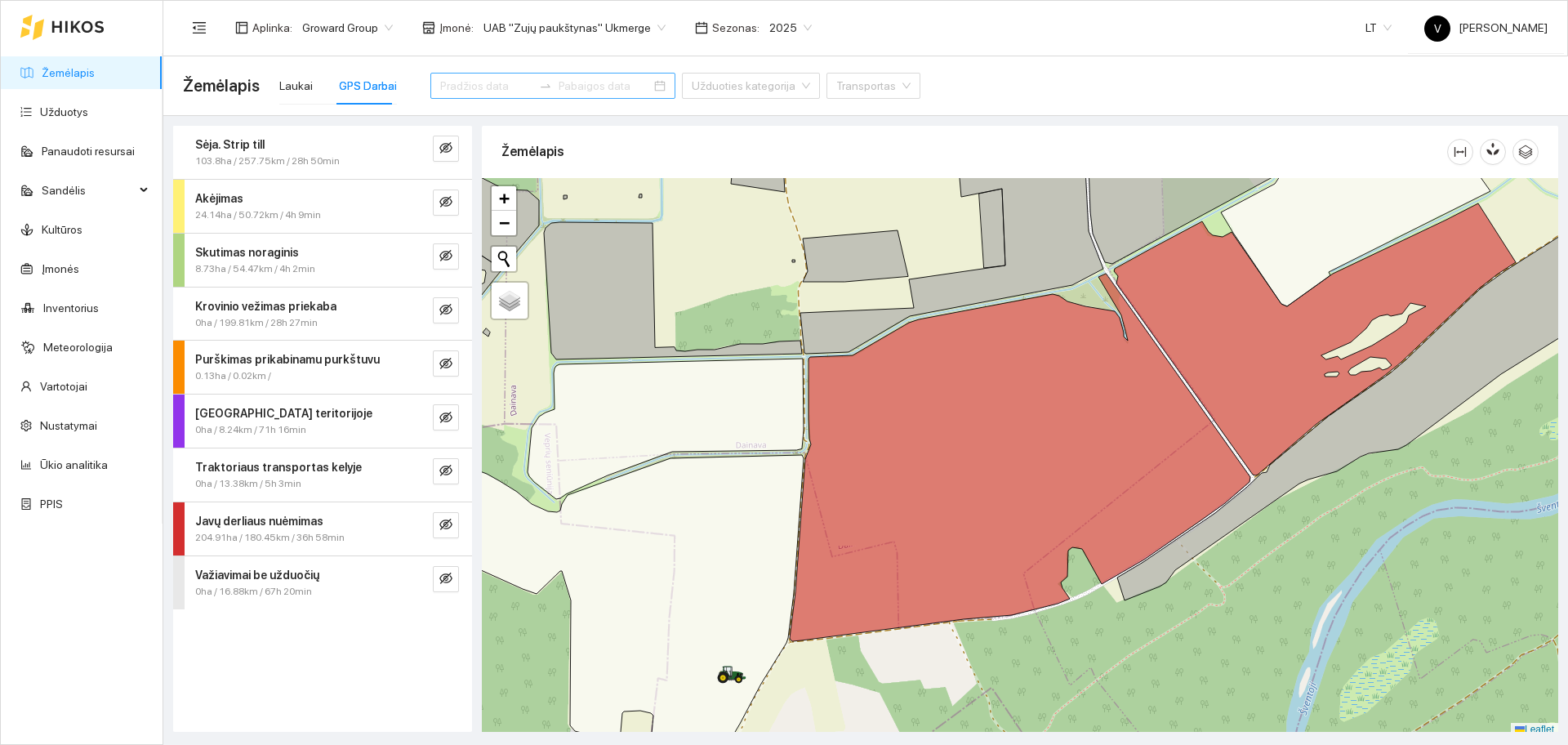
click at [450, 91] on input at bounding box center [487, 85] width 92 height 18
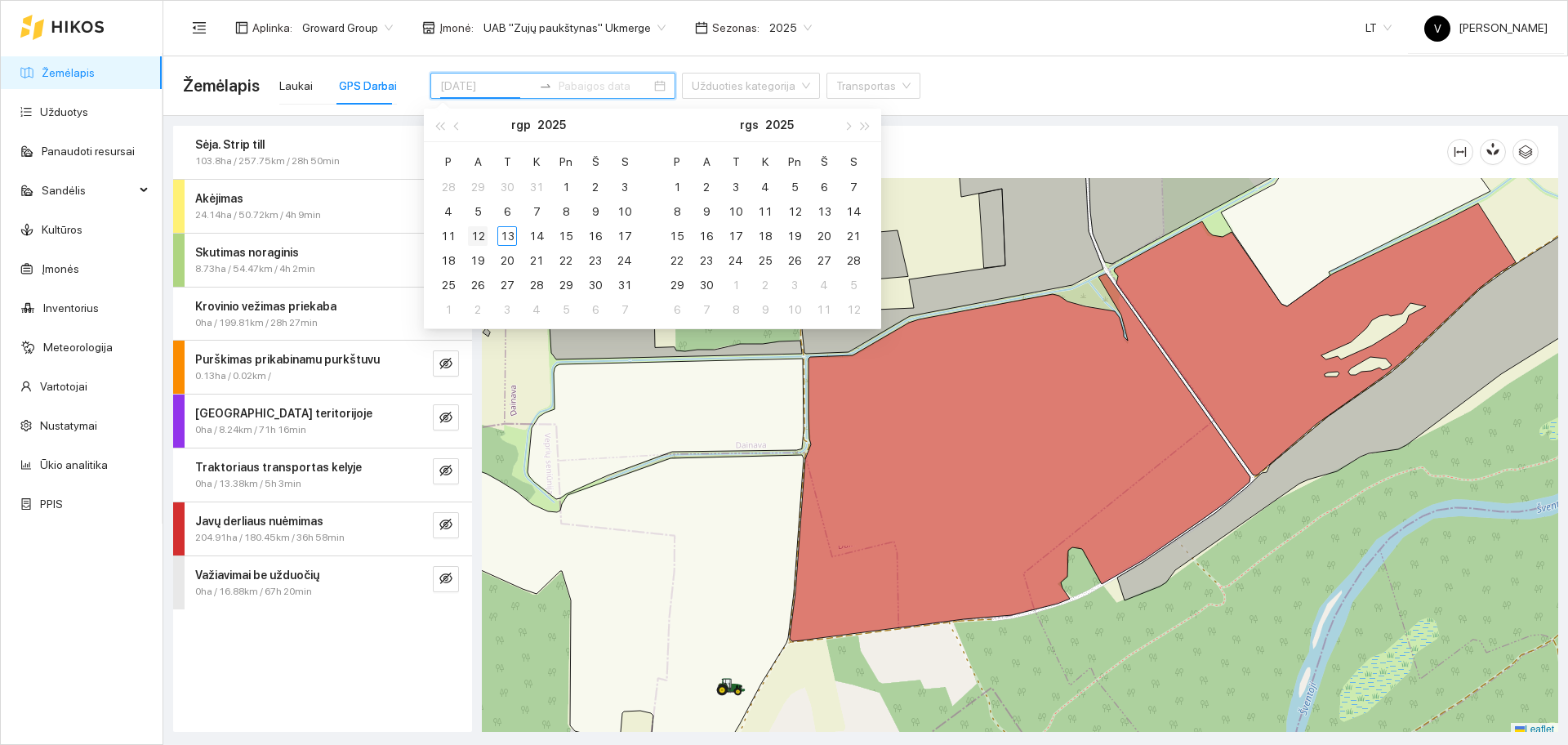
type input "2025-08-12"
click at [481, 236] on div "12" at bounding box center [478, 236] width 19 height 19
type input "[DATE]"
click at [507, 235] on div "13" at bounding box center [507, 236] width 19 height 19
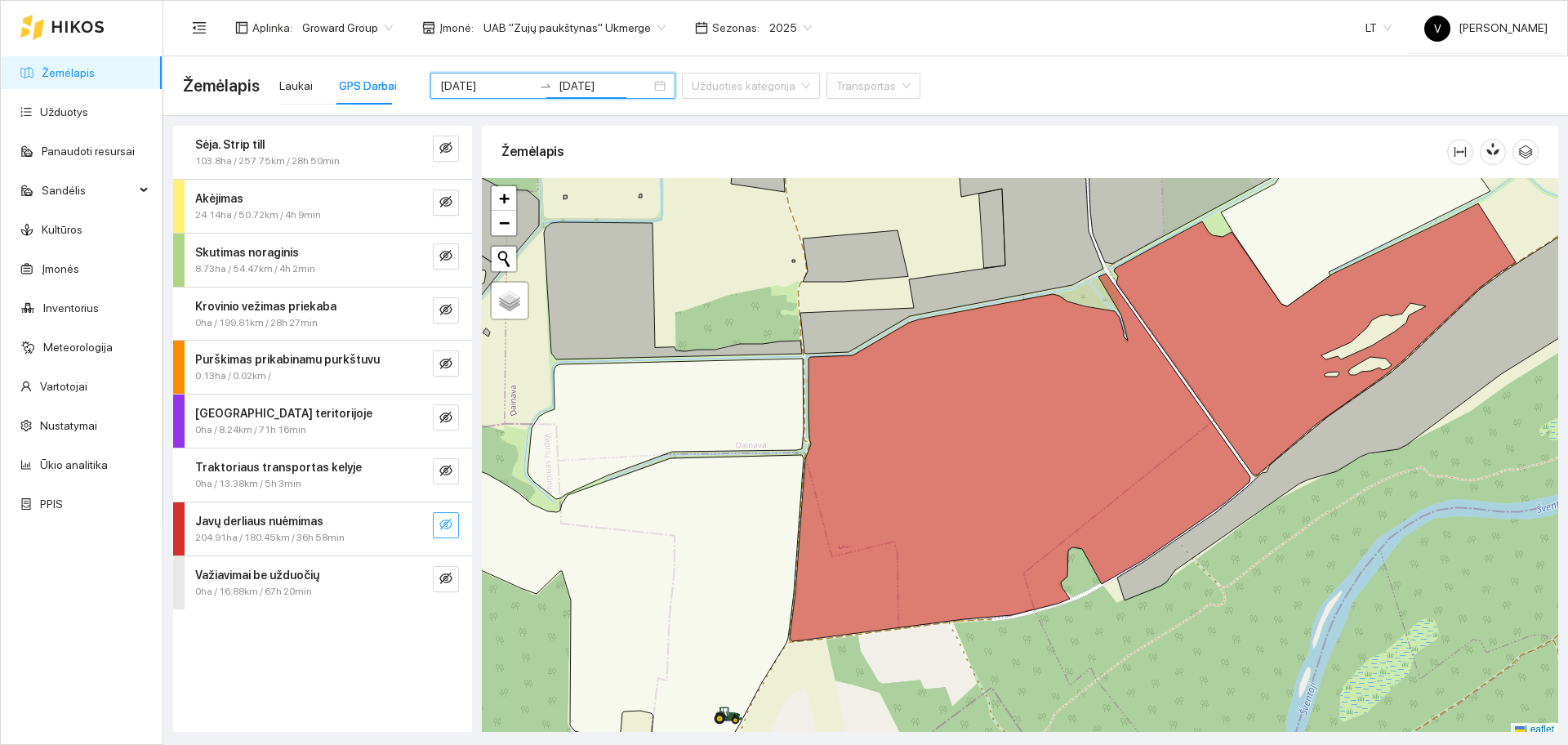
click at [444, 520] on icon "eye-invisible" at bounding box center [446, 524] width 13 height 12
click at [446, 517] on button "button" at bounding box center [445, 525] width 26 height 26
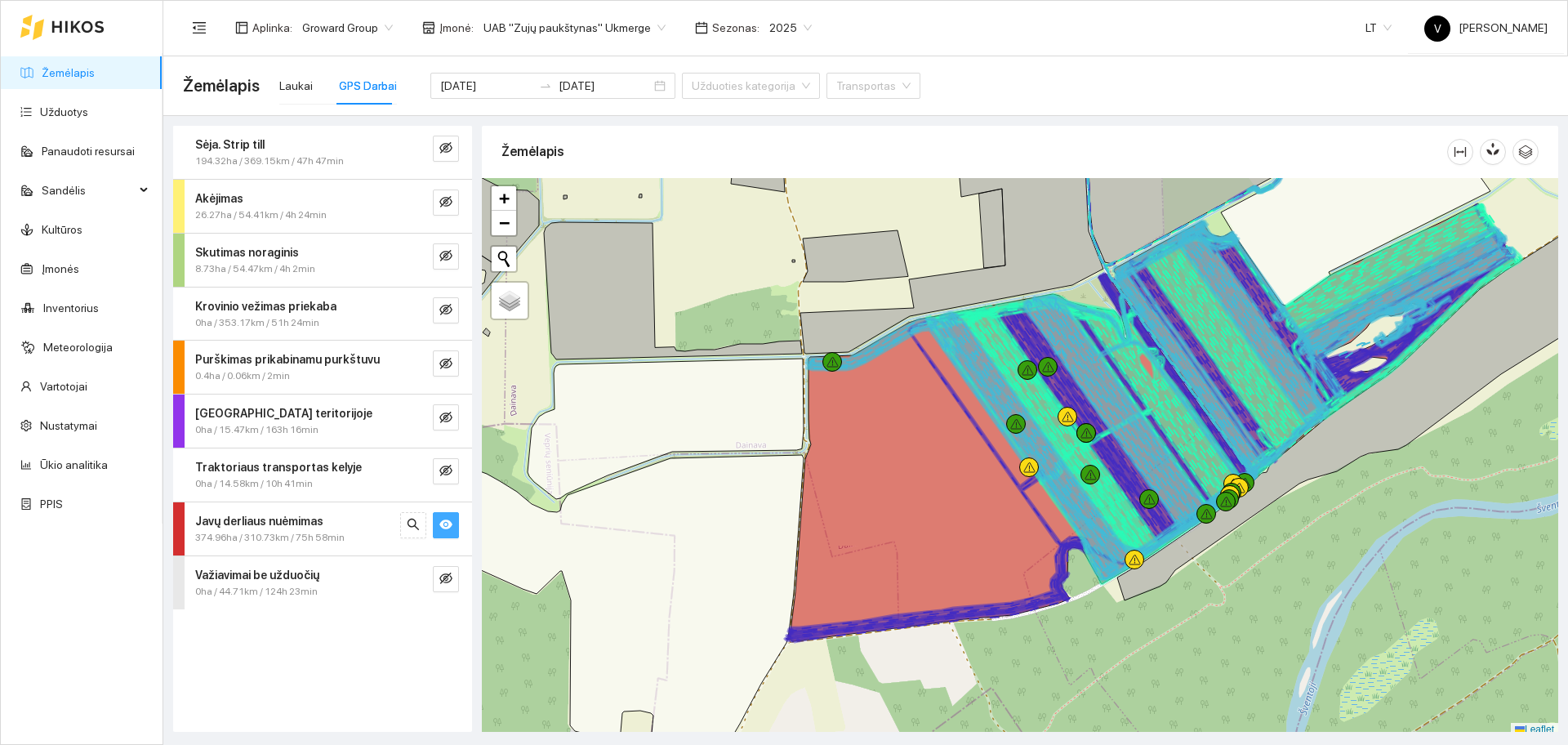
click at [446, 517] on button "button" at bounding box center [445, 525] width 26 height 26
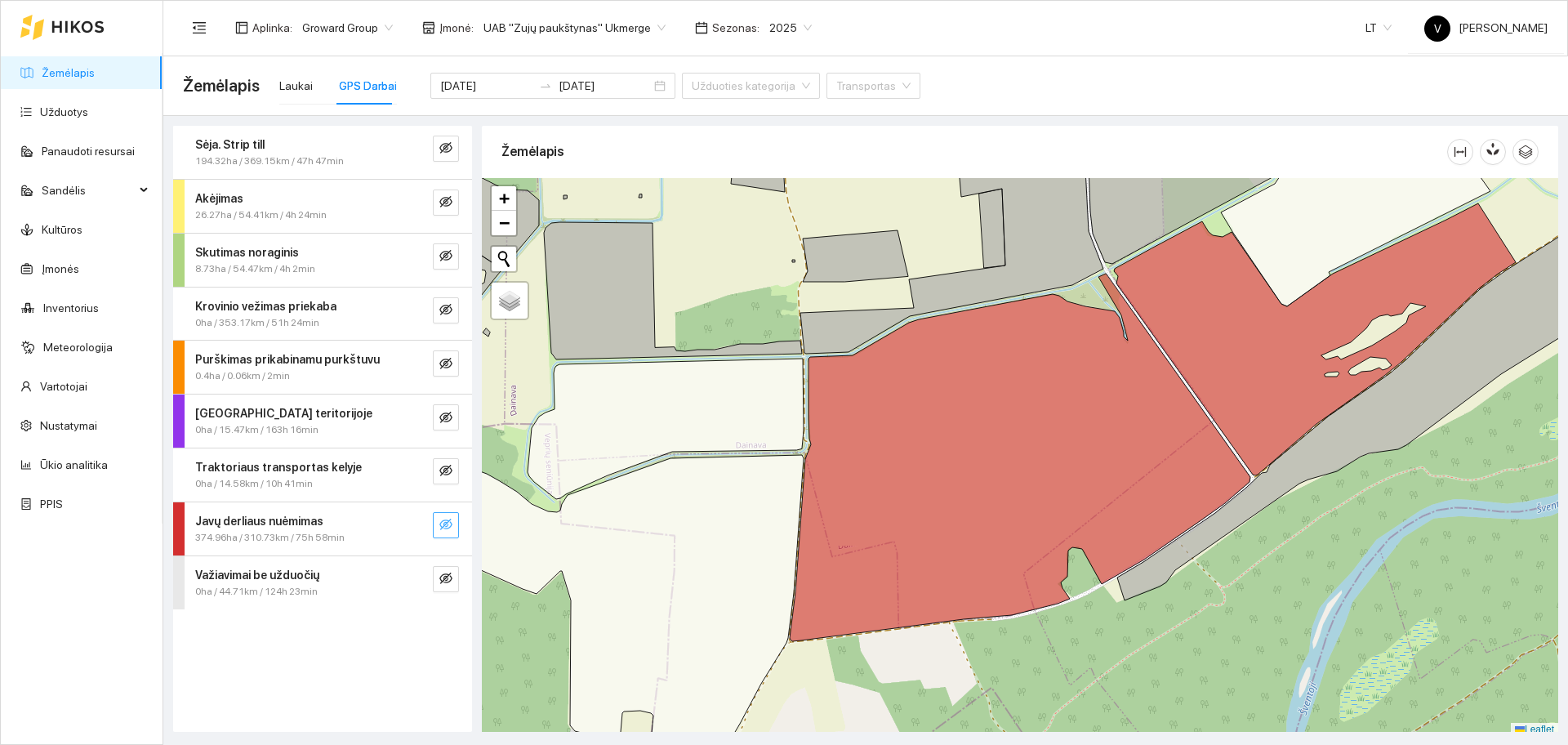
click at [446, 517] on button "button" at bounding box center [445, 525] width 26 height 26
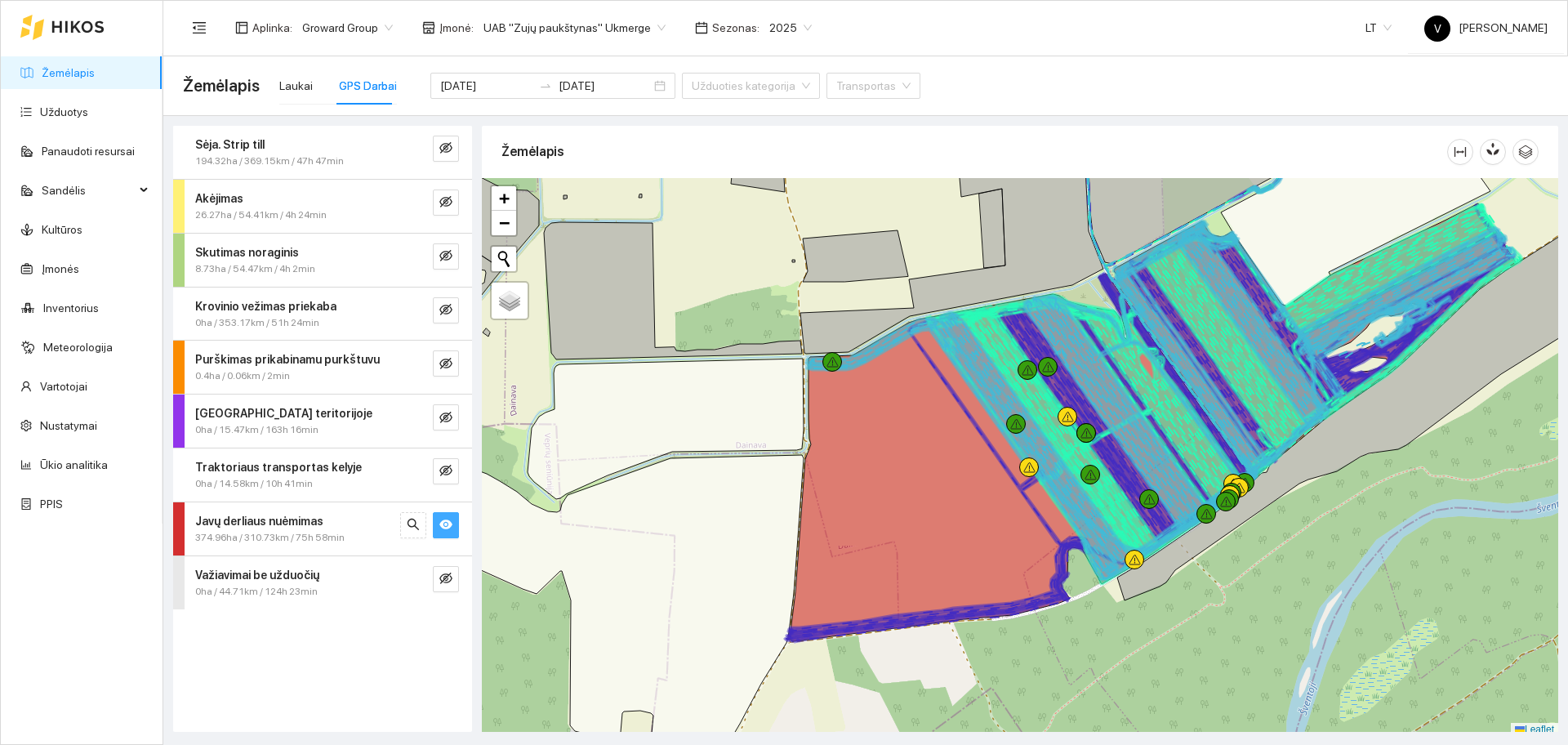
click at [446, 517] on button "button" at bounding box center [445, 525] width 26 height 26
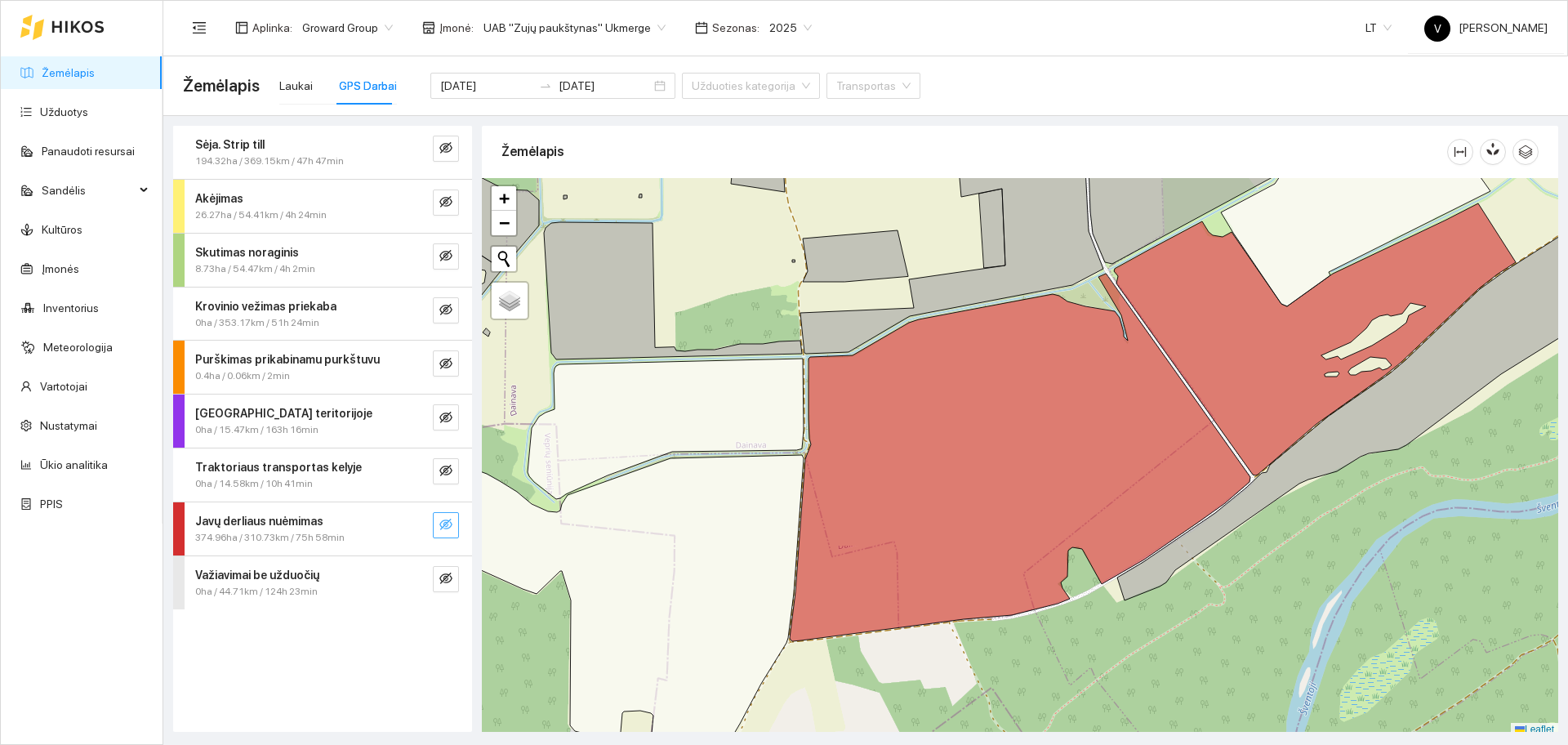
click at [446, 517] on button "button" at bounding box center [445, 525] width 26 height 26
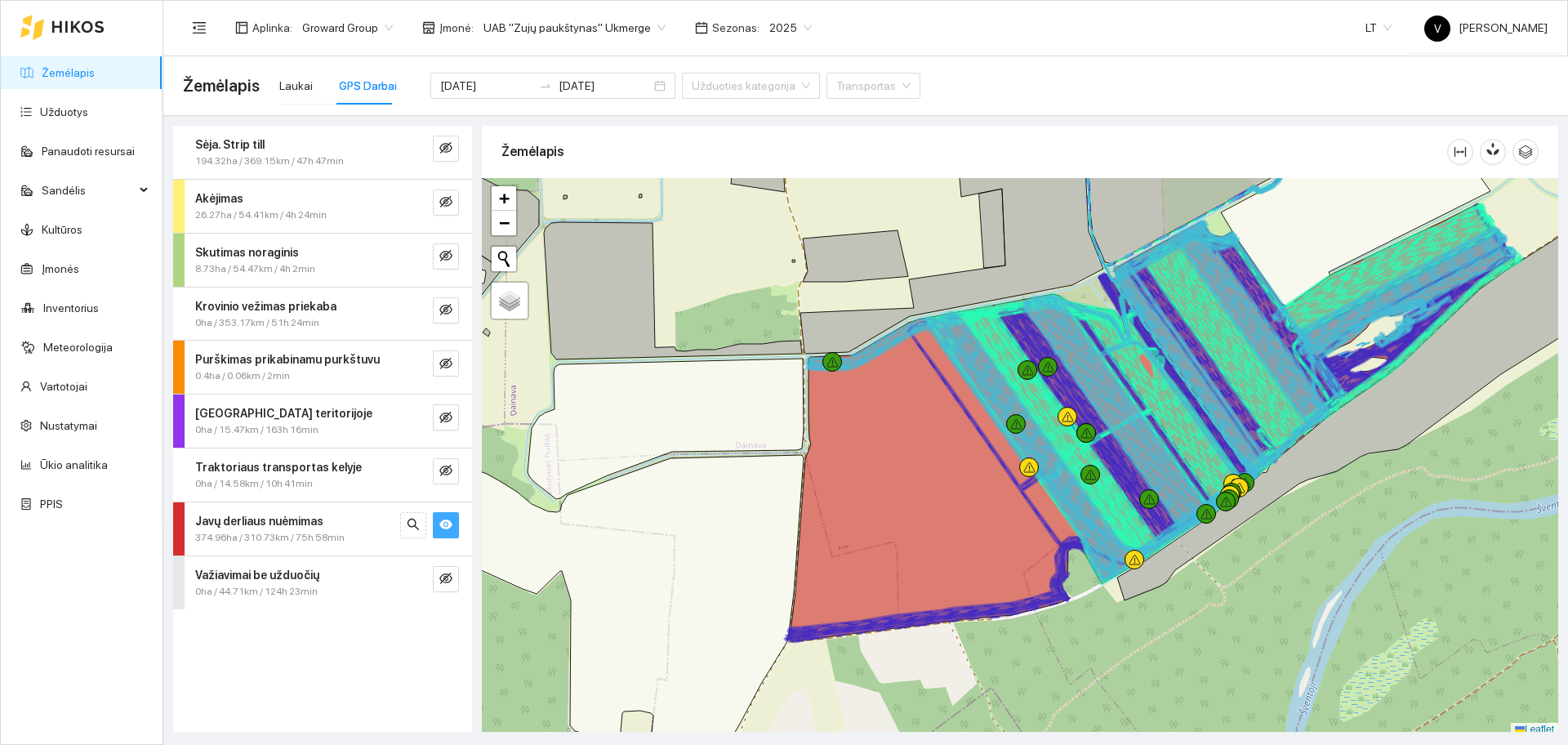
click at [446, 517] on button "button" at bounding box center [445, 525] width 26 height 26
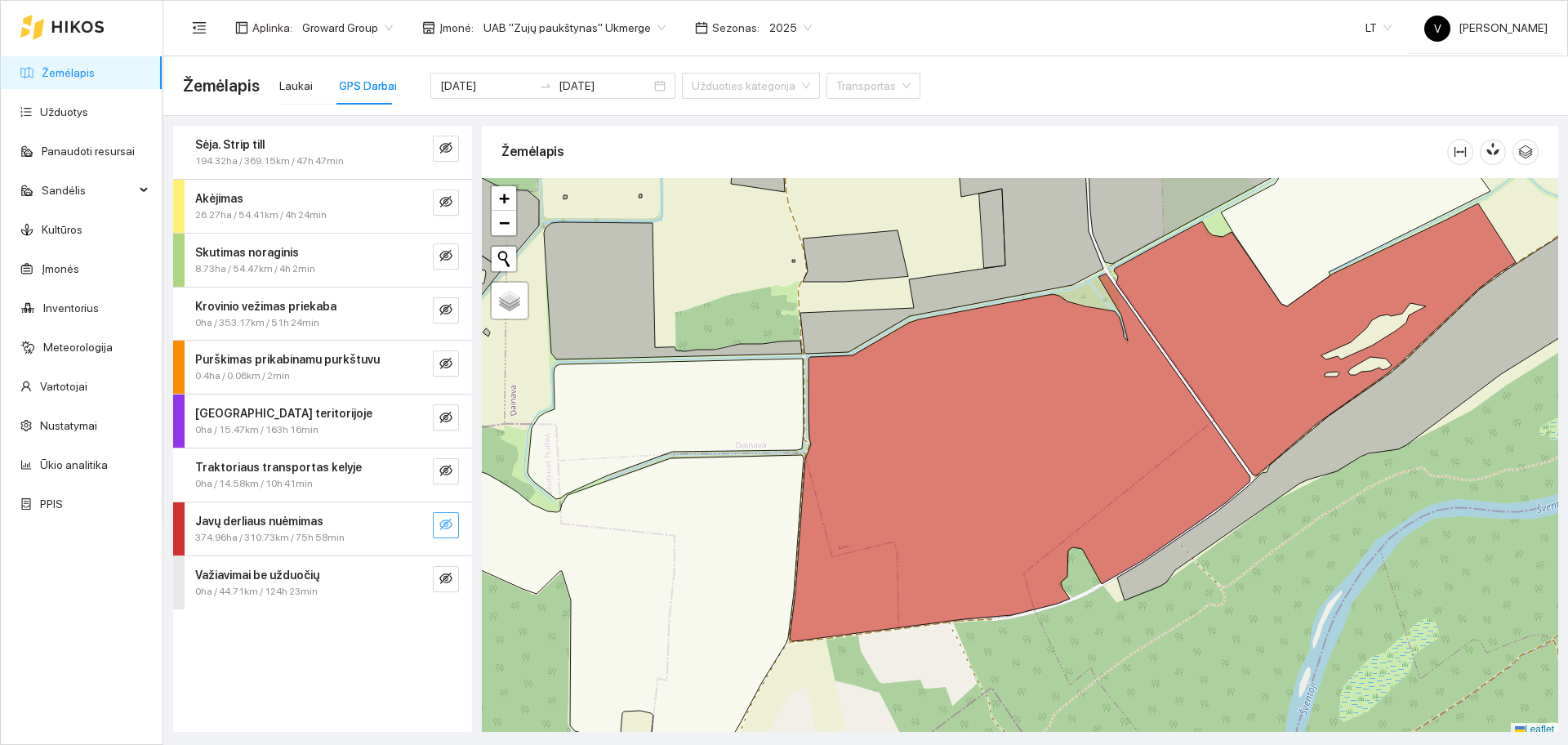
click at [446, 517] on button "button" at bounding box center [445, 525] width 26 height 26
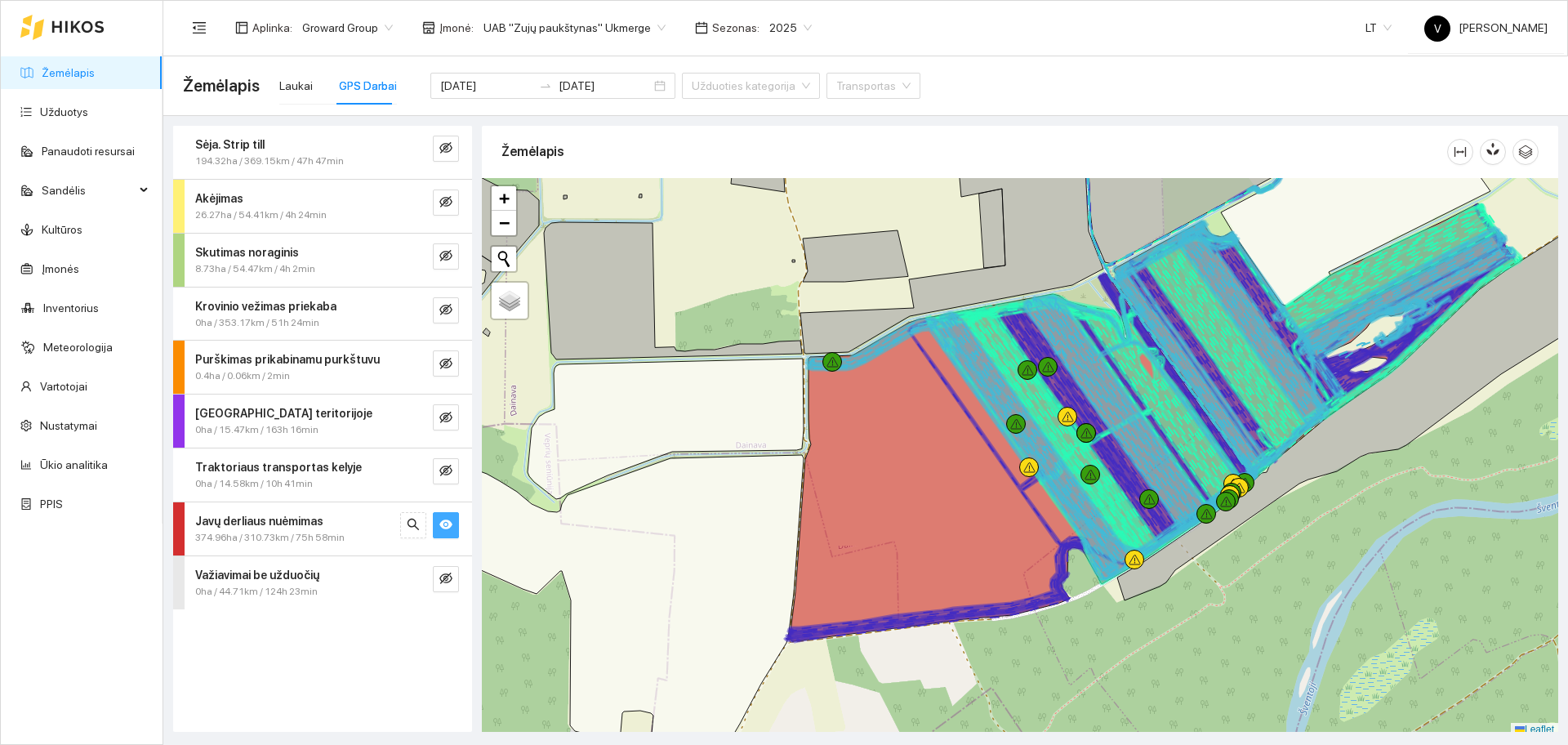
click at [446, 517] on button "button" at bounding box center [445, 525] width 26 height 26
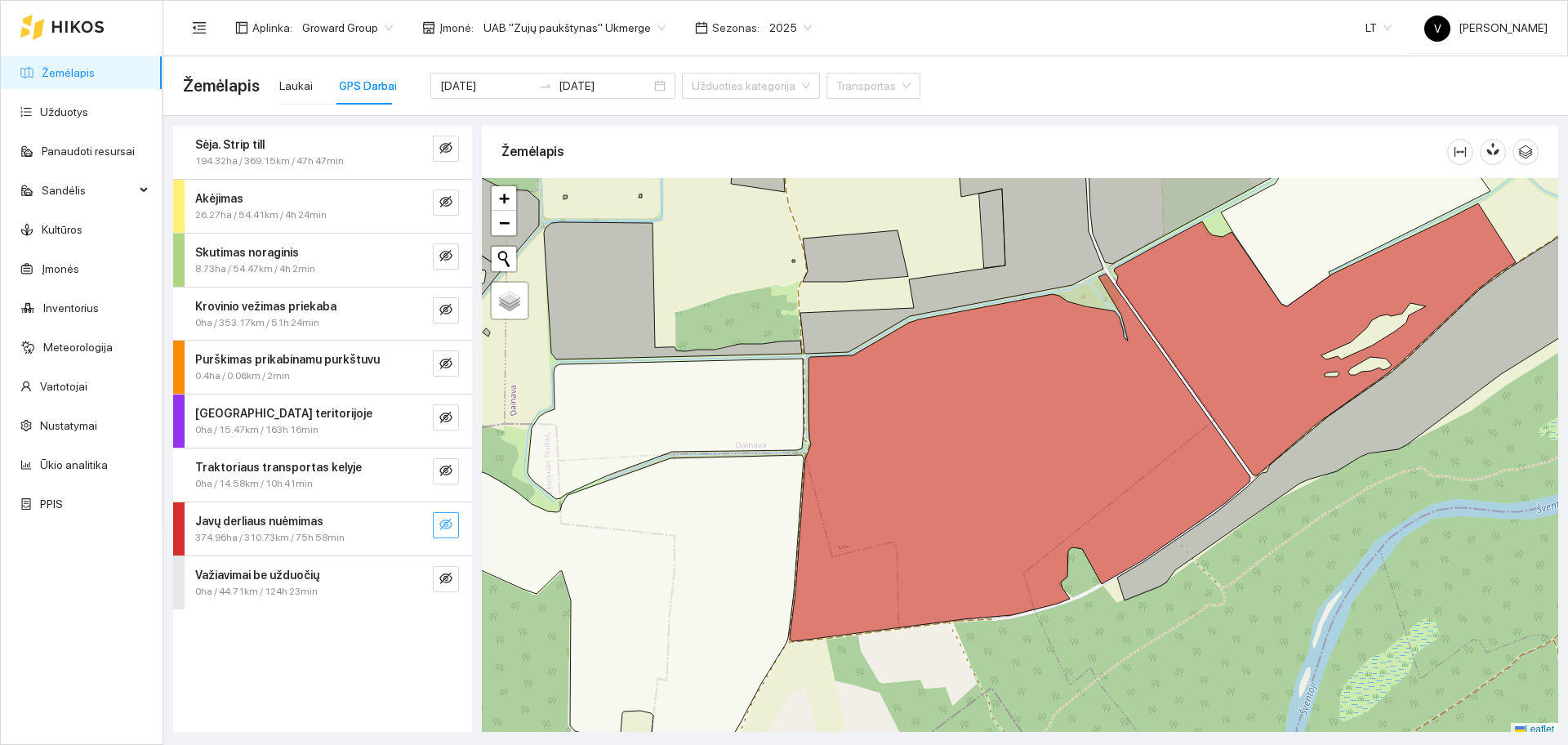
click at [446, 517] on button "button" at bounding box center [445, 525] width 26 height 26
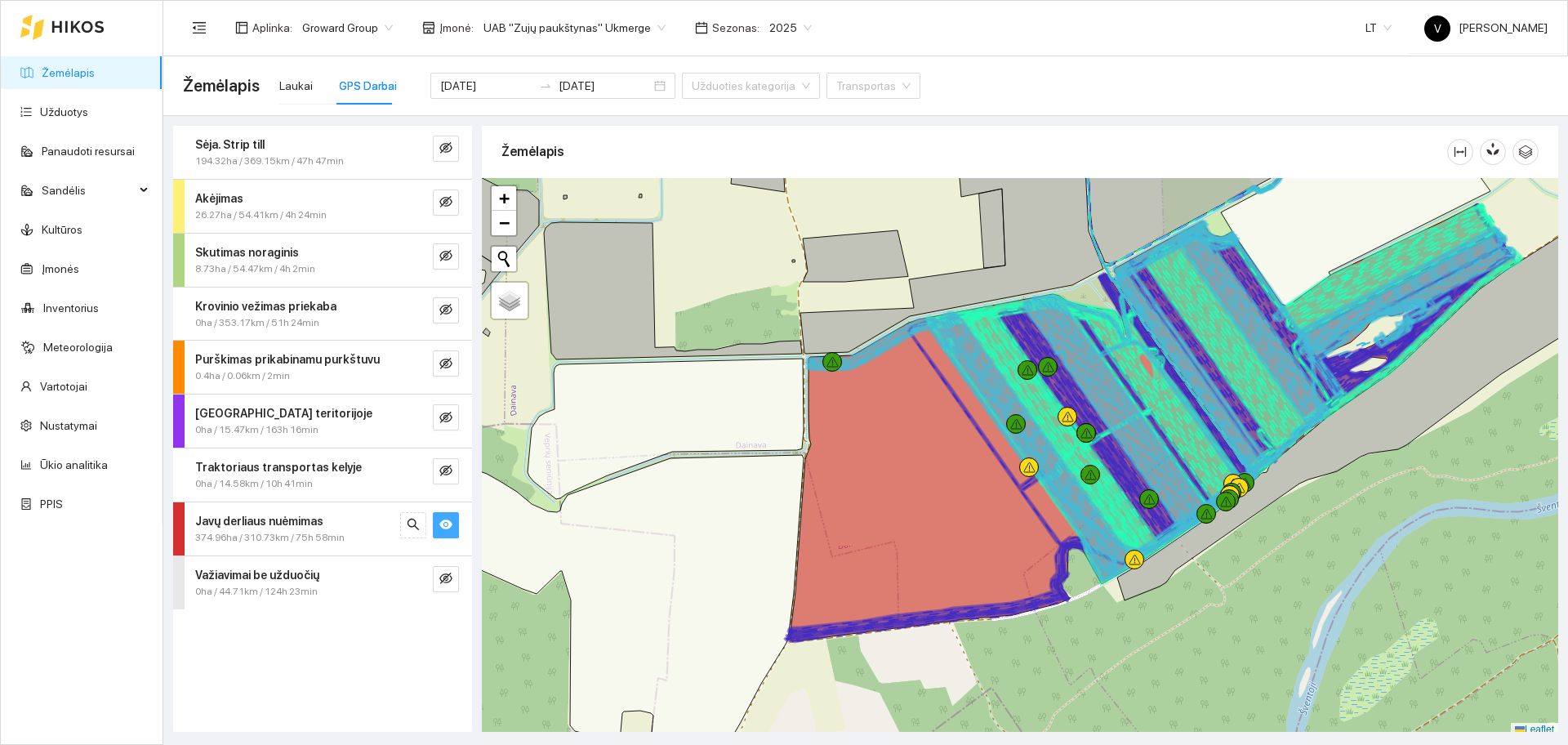
click at [446, 517] on button "button" at bounding box center [445, 525] width 26 height 26
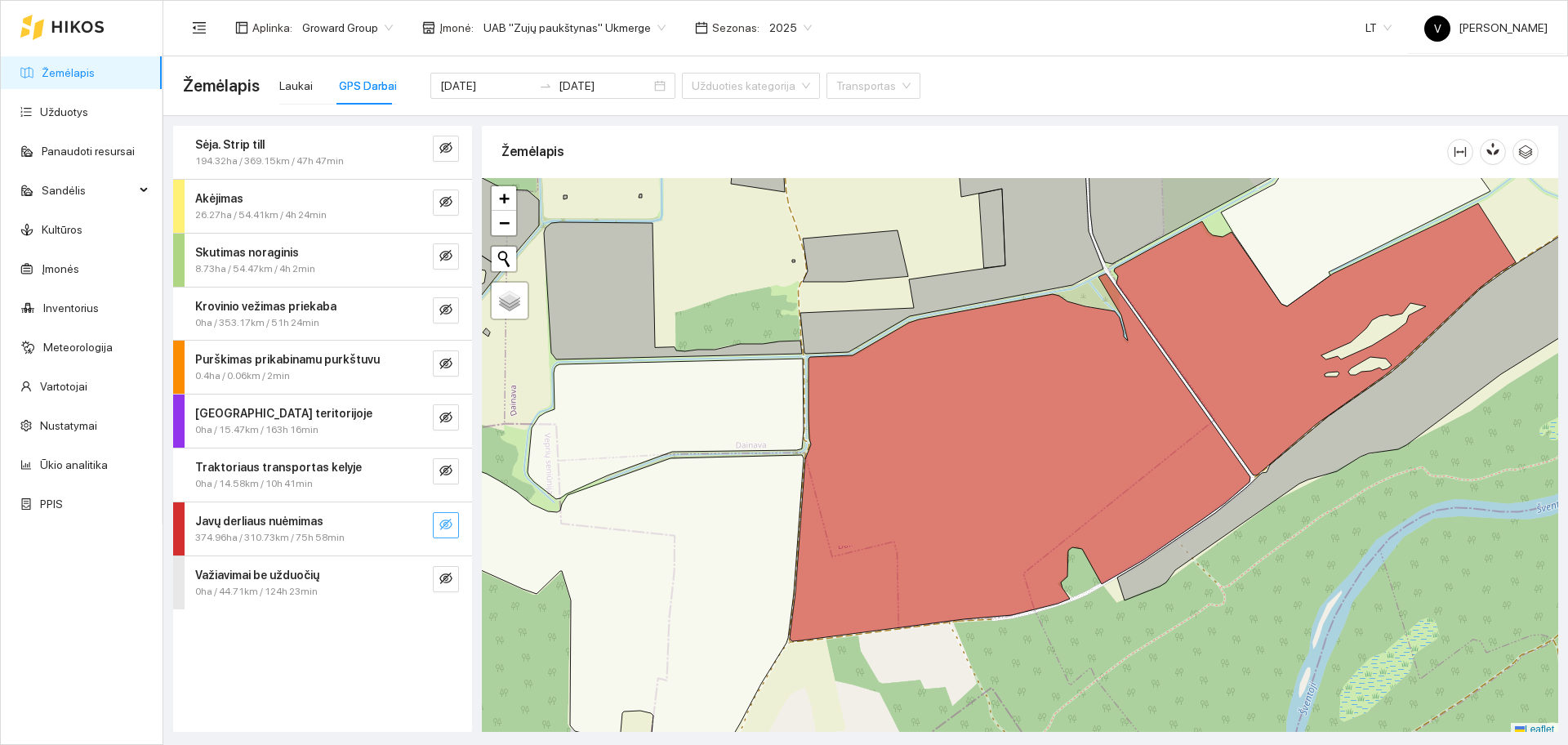
click at [441, 530] on icon "eye-invisible" at bounding box center [446, 525] width 13 height 13
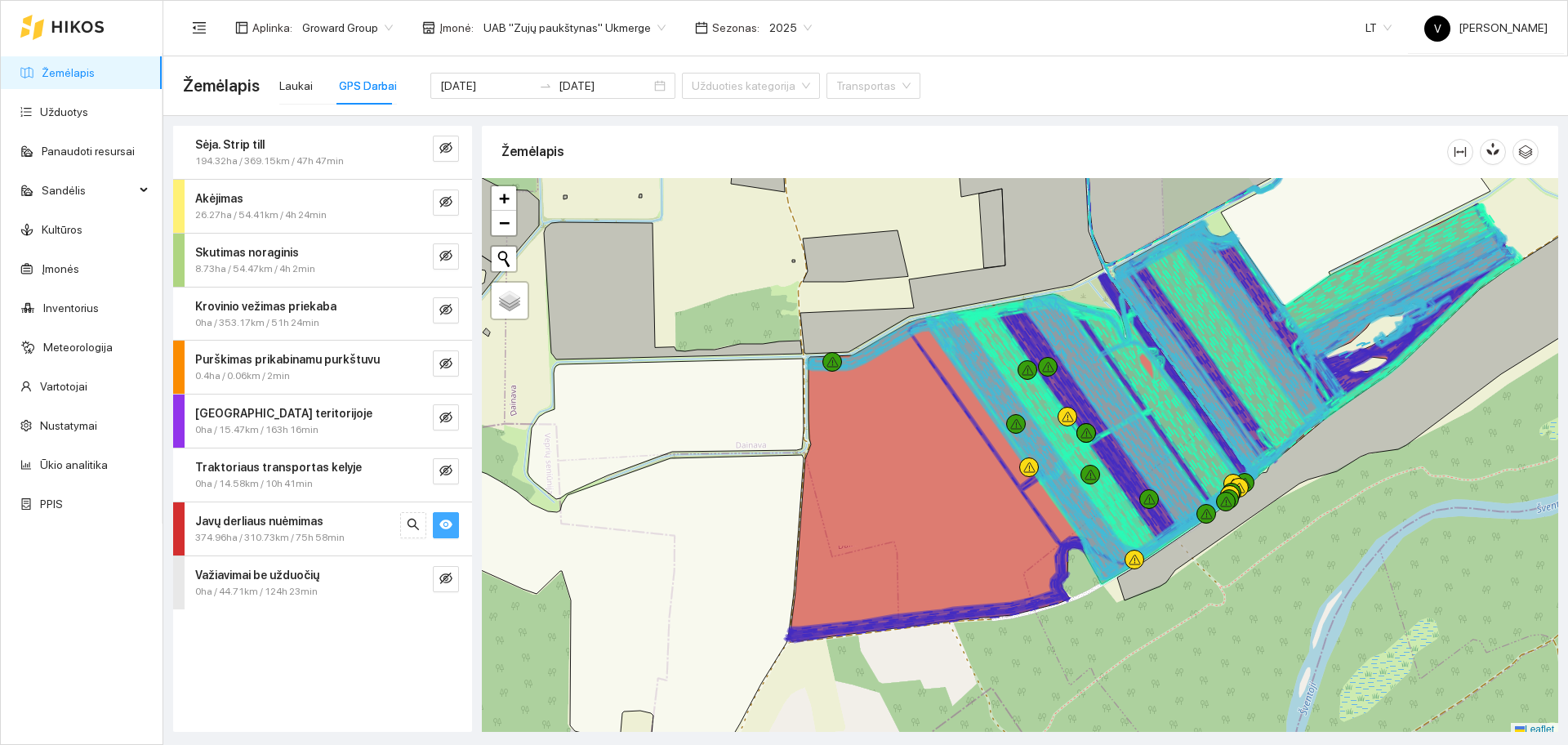
scroll to position [5, 0]
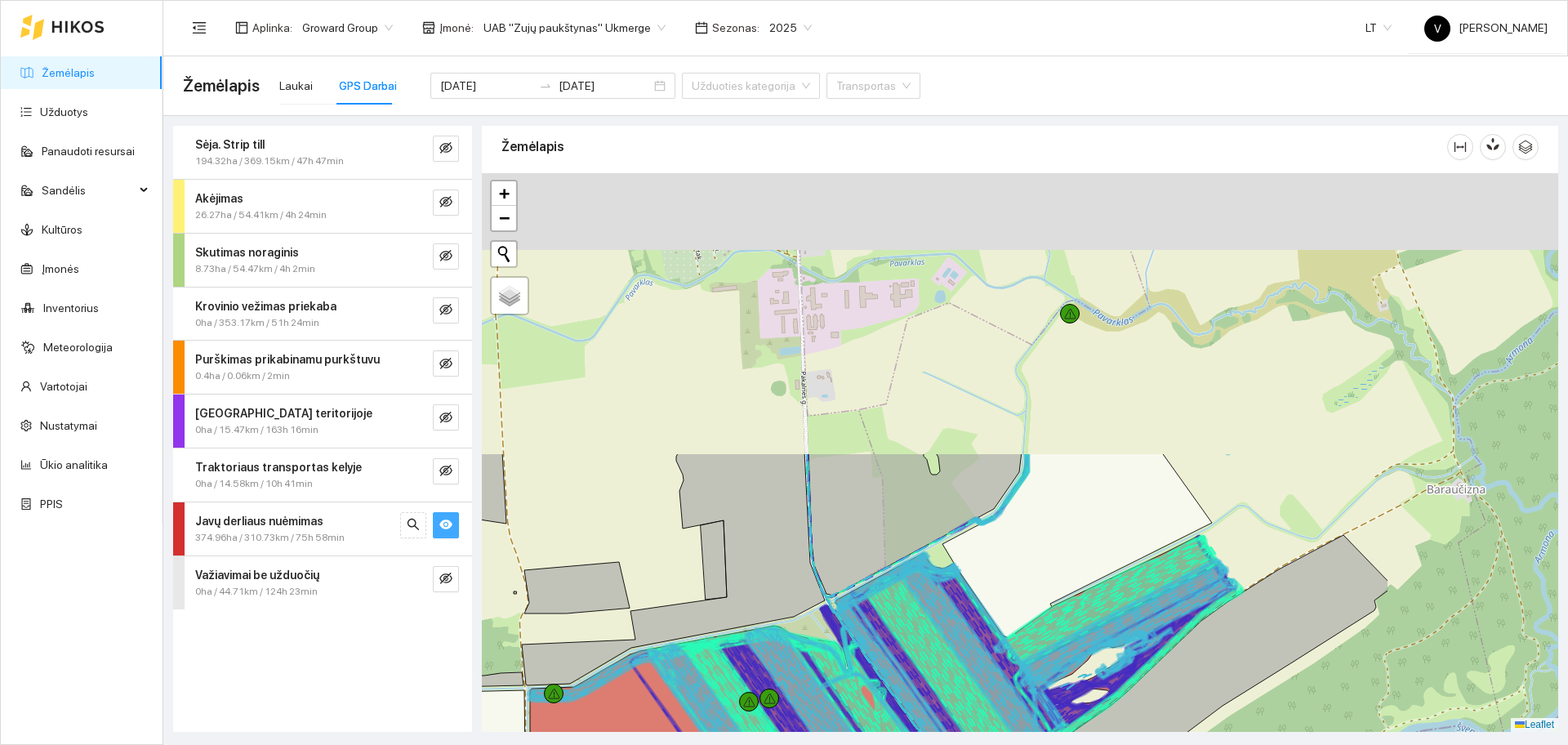
drag, startPoint x: 1327, startPoint y: 301, endPoint x: 1033, endPoint y: 666, distance: 468.7
click at [1033, 666] on icon at bounding box center [1052, 685] width 370 height 299
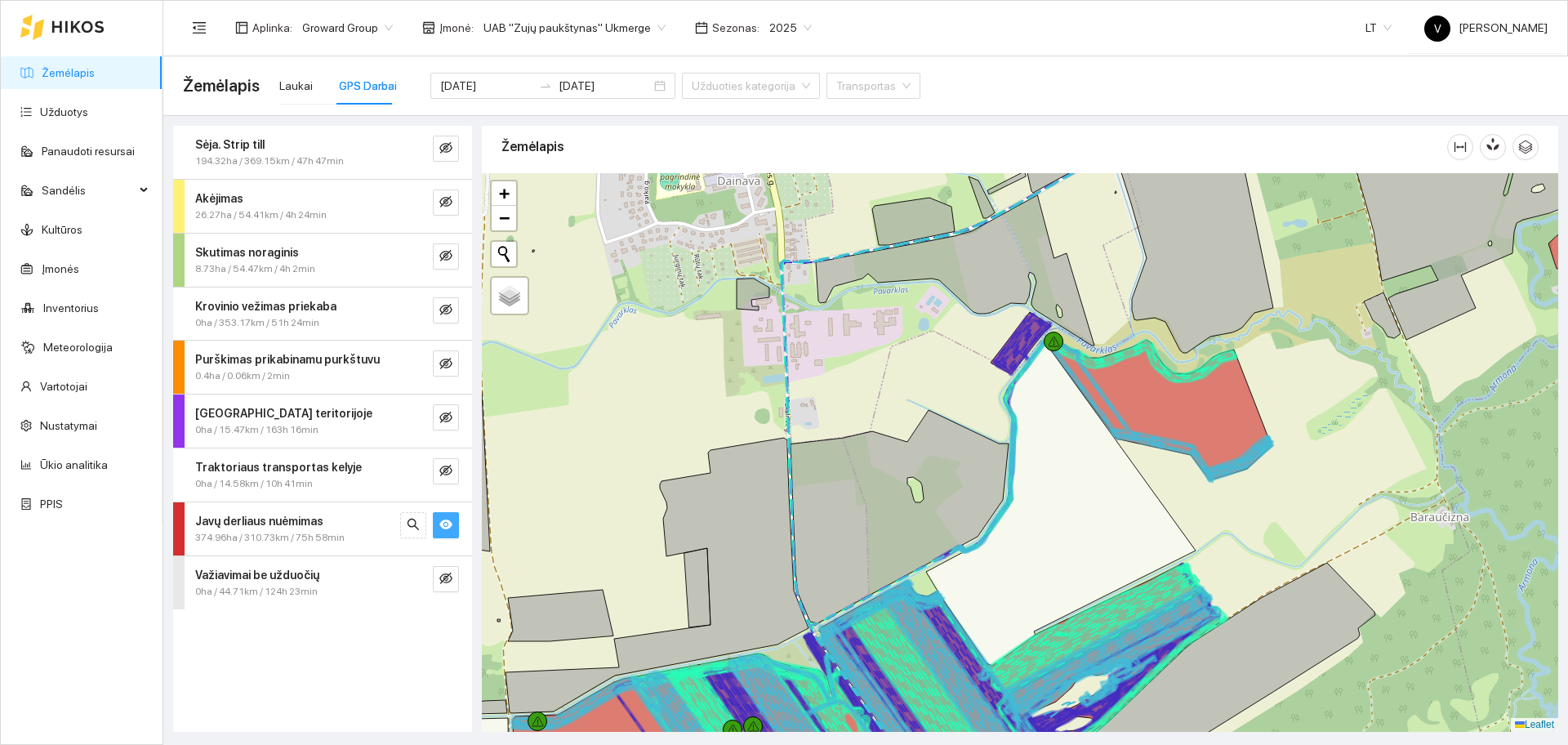
drag, startPoint x: 1223, startPoint y: 473, endPoint x: 1187, endPoint y: 562, distance: 96.0
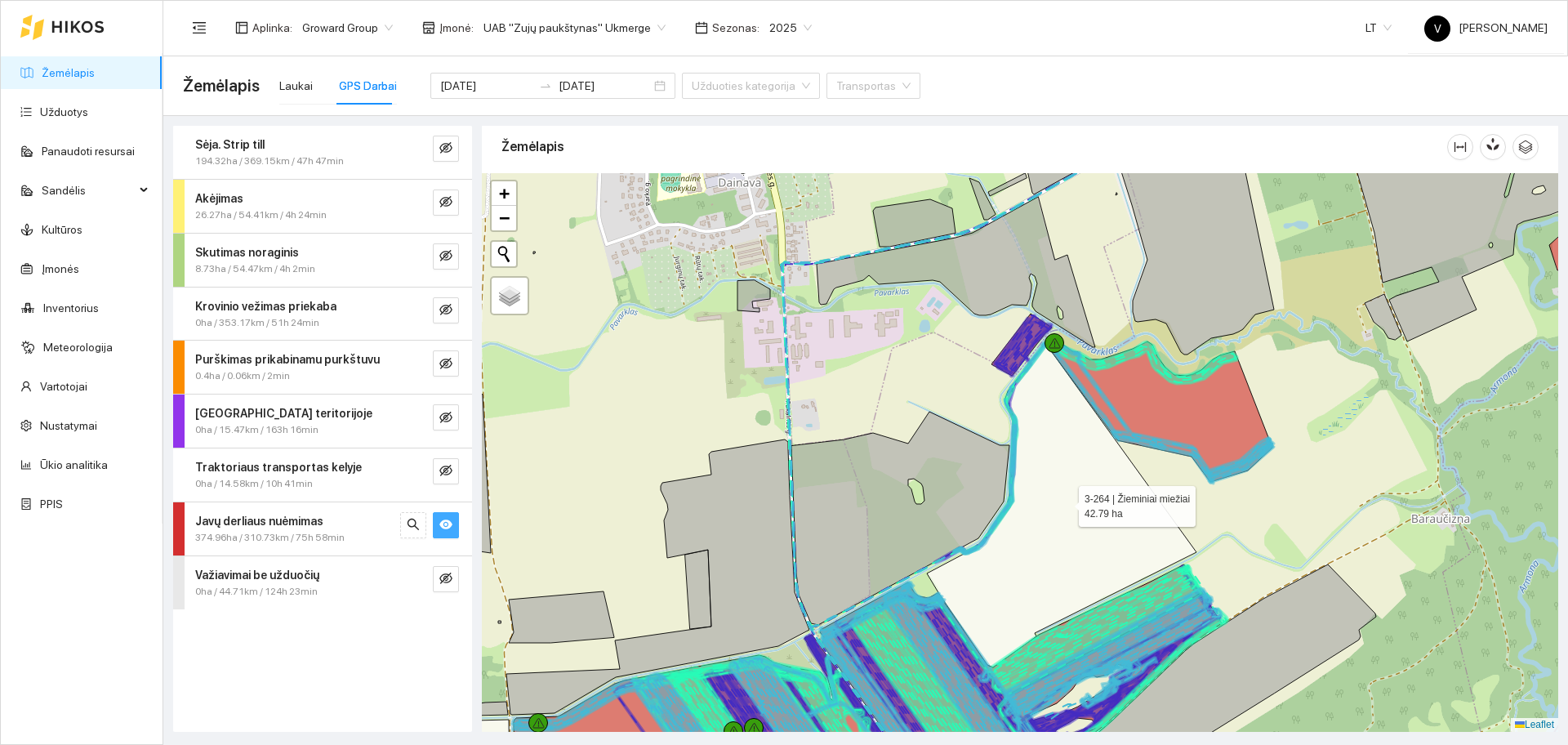
drag, startPoint x: 1187, startPoint y: 562, endPoint x: 1064, endPoint y: 502, distance: 136.9
click at [1064, 502] on icon at bounding box center [1061, 505] width 270 height 324
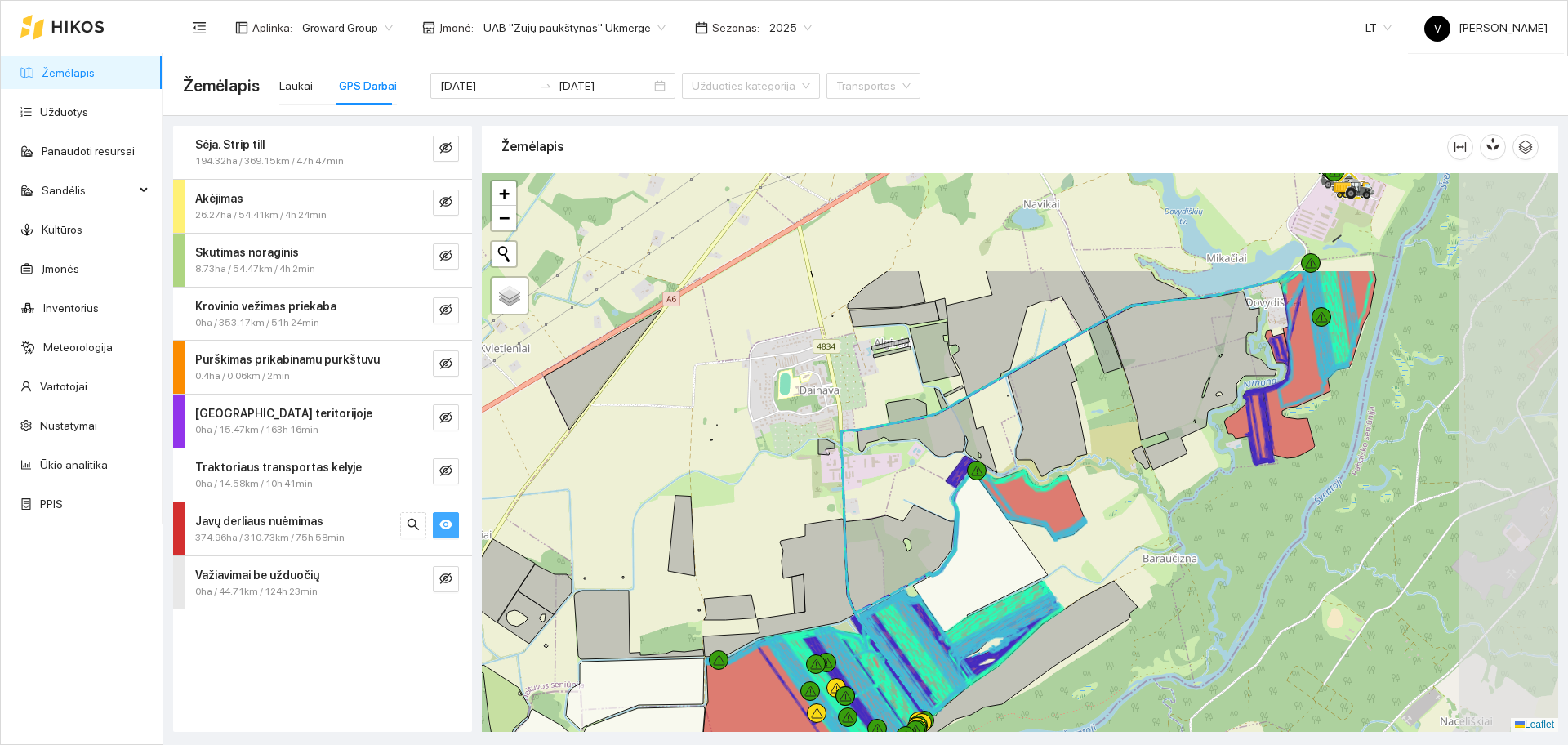
drag, startPoint x: 1350, startPoint y: 278, endPoint x: 1152, endPoint y: 433, distance: 251.5
click at [1152, 433] on icon at bounding box center [1192, 381] width 169 height 179
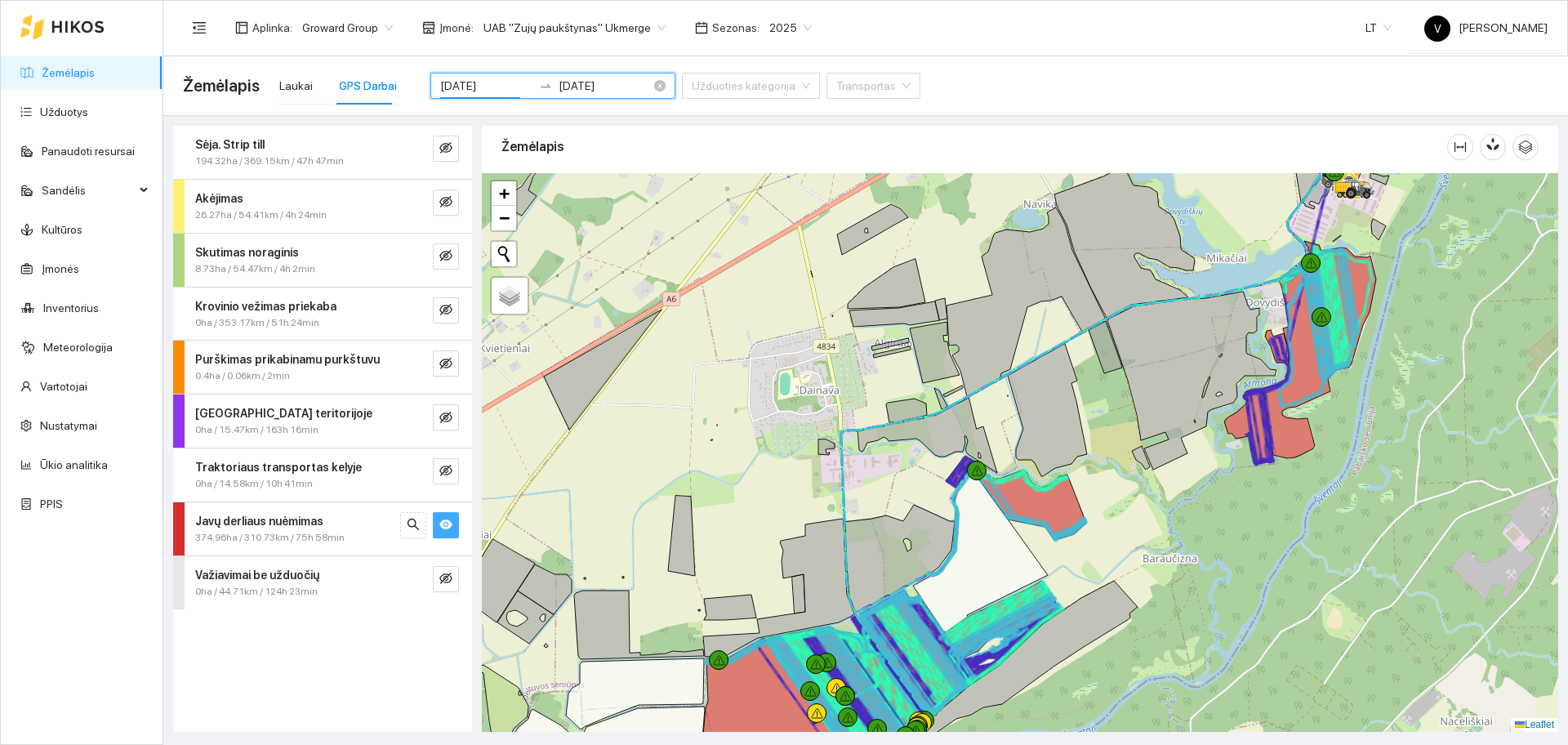
click at [480, 83] on input "2025-08-12" at bounding box center [487, 85] width 92 height 18
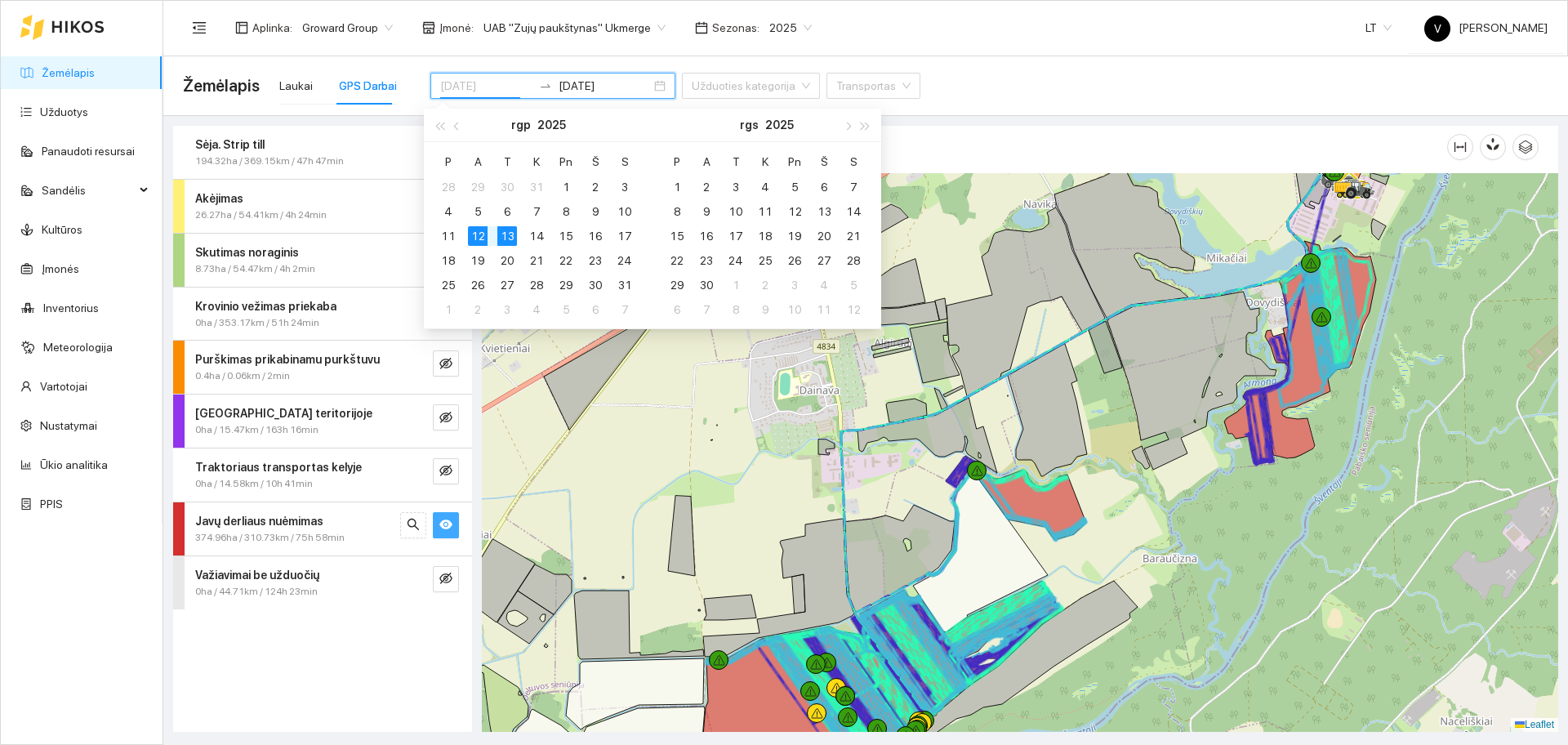
click at [518, 232] on td "13" at bounding box center [507, 236] width 30 height 25
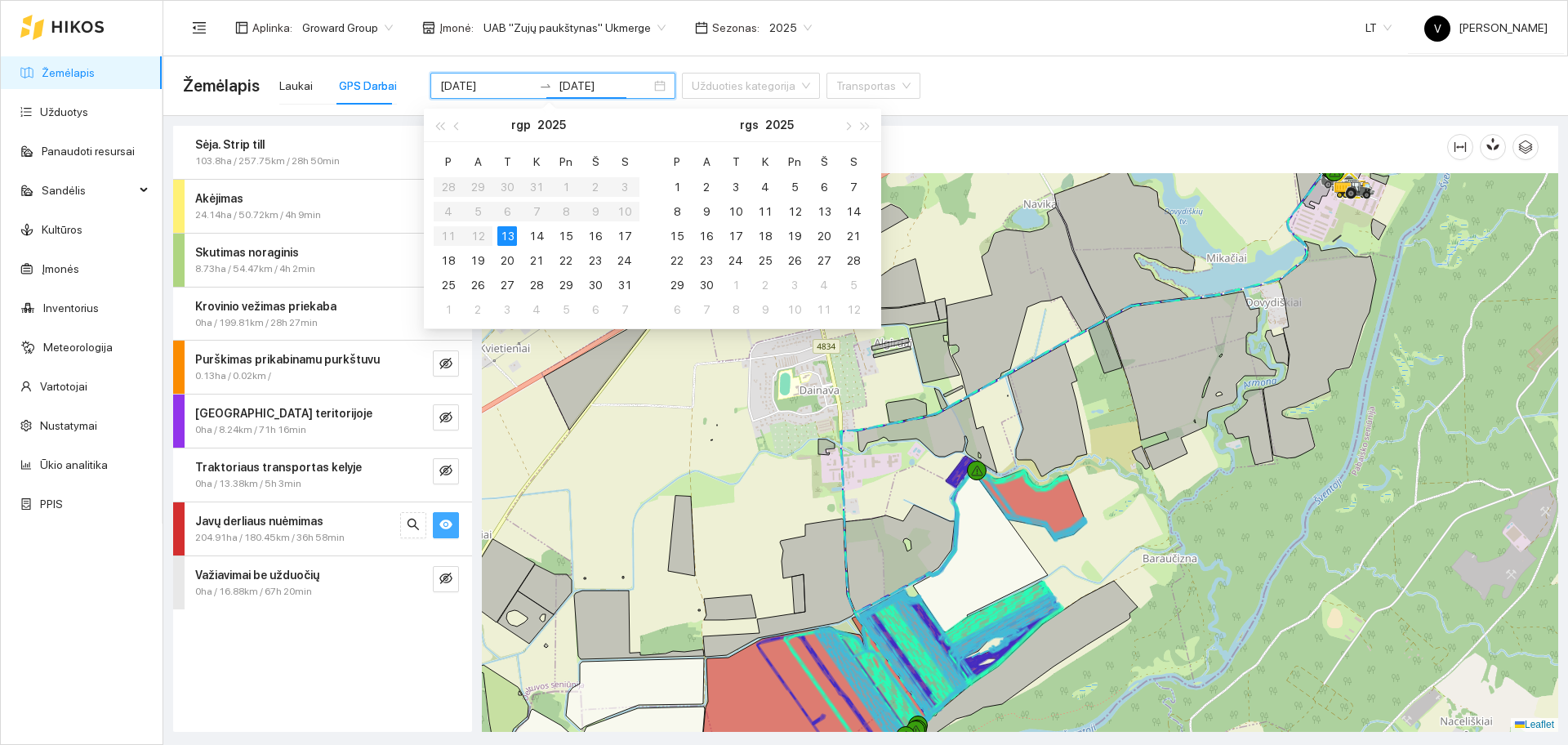
click at [508, 233] on div "13" at bounding box center [507, 236] width 19 height 19
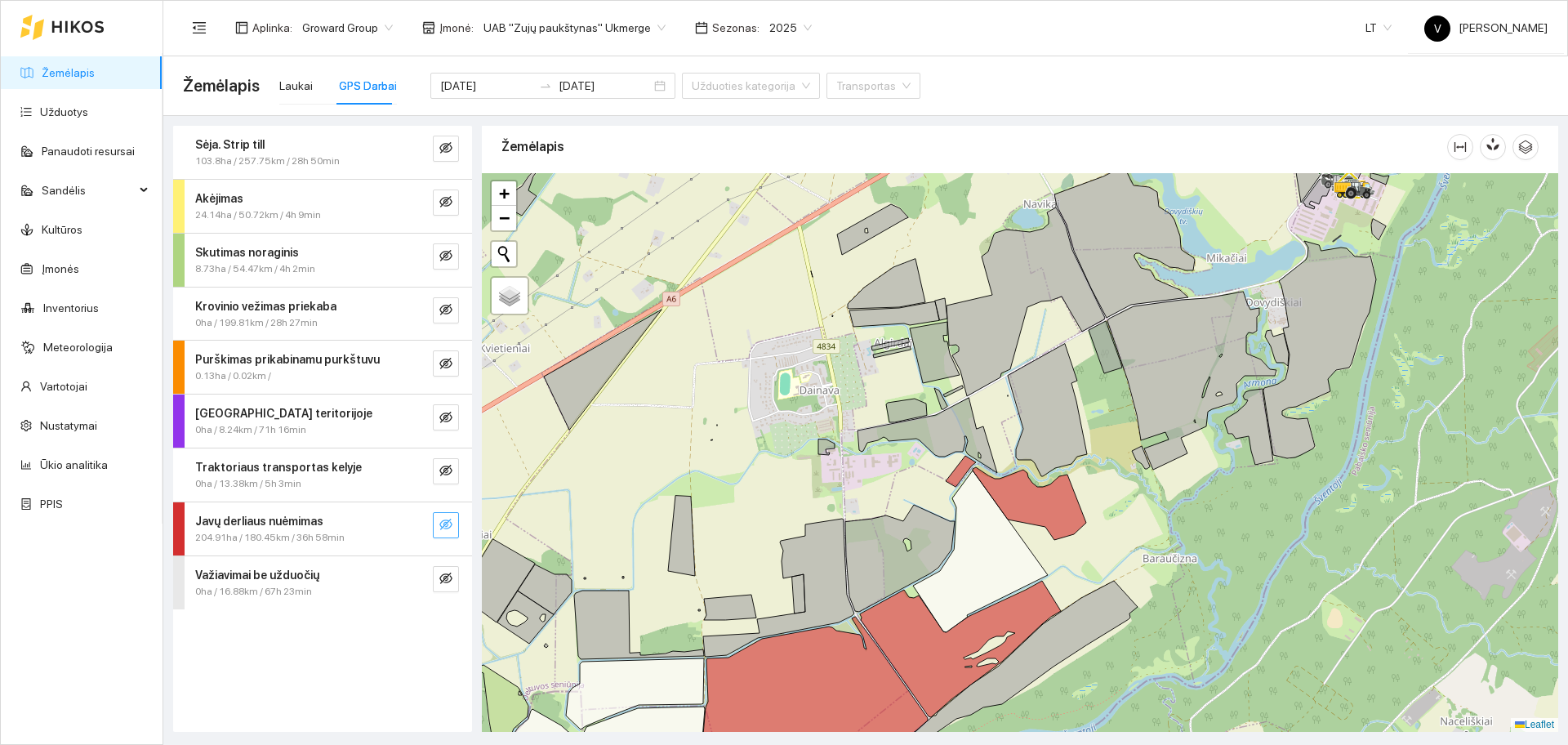
click at [444, 530] on icon "eye-invisible" at bounding box center [446, 525] width 13 height 13
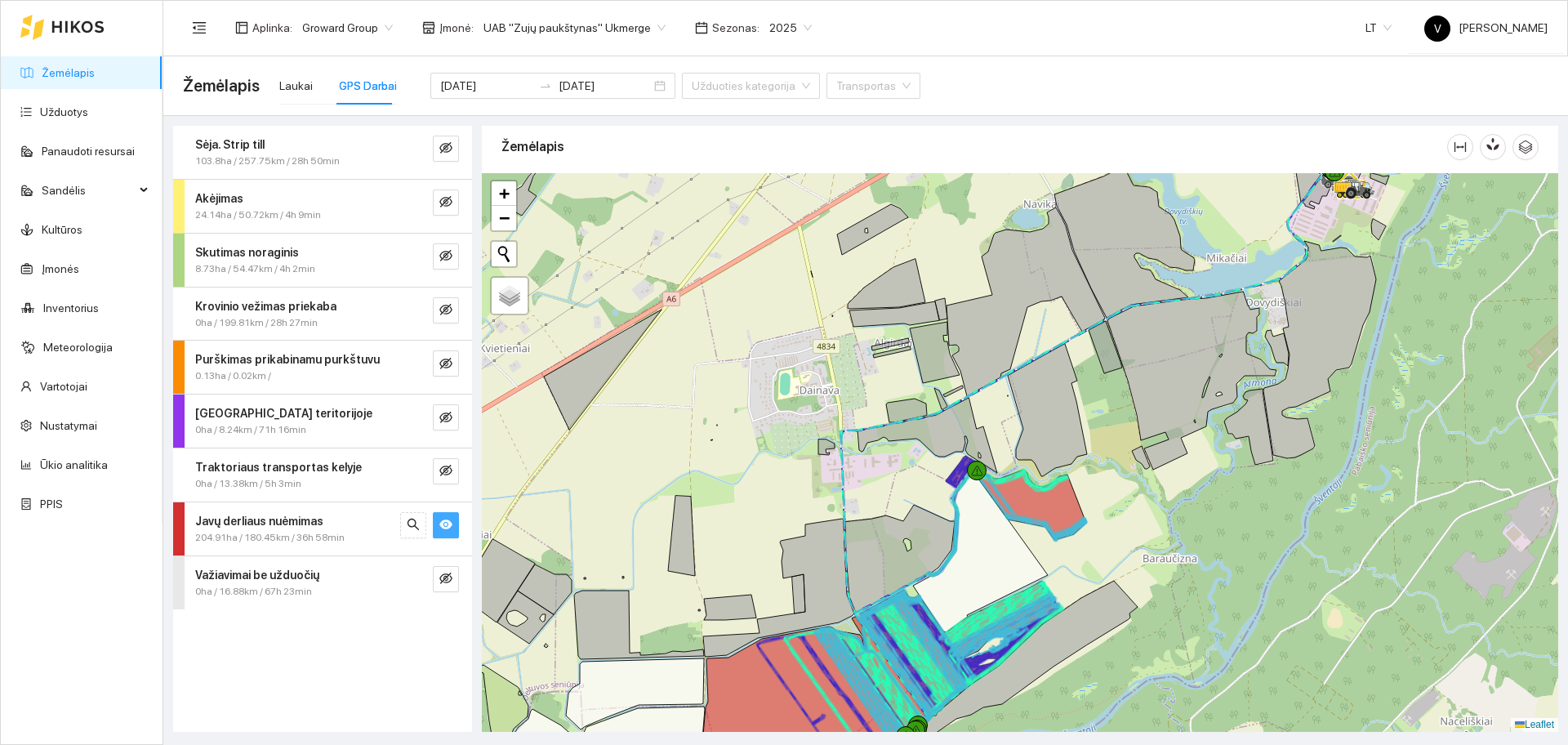
click at [444, 530] on icon "eye" at bounding box center [446, 525] width 13 height 13
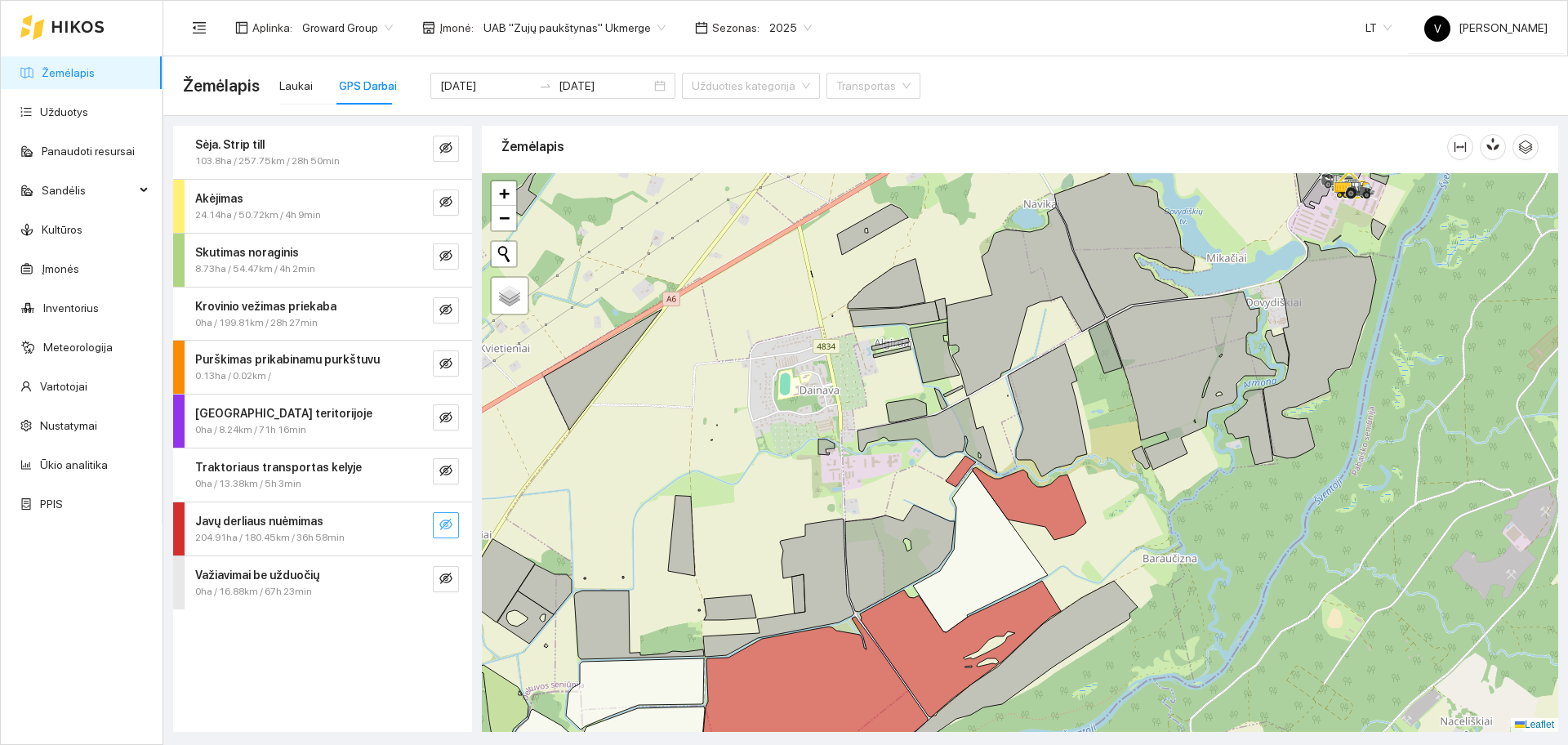
click at [444, 530] on icon "eye-invisible" at bounding box center [446, 525] width 13 height 13
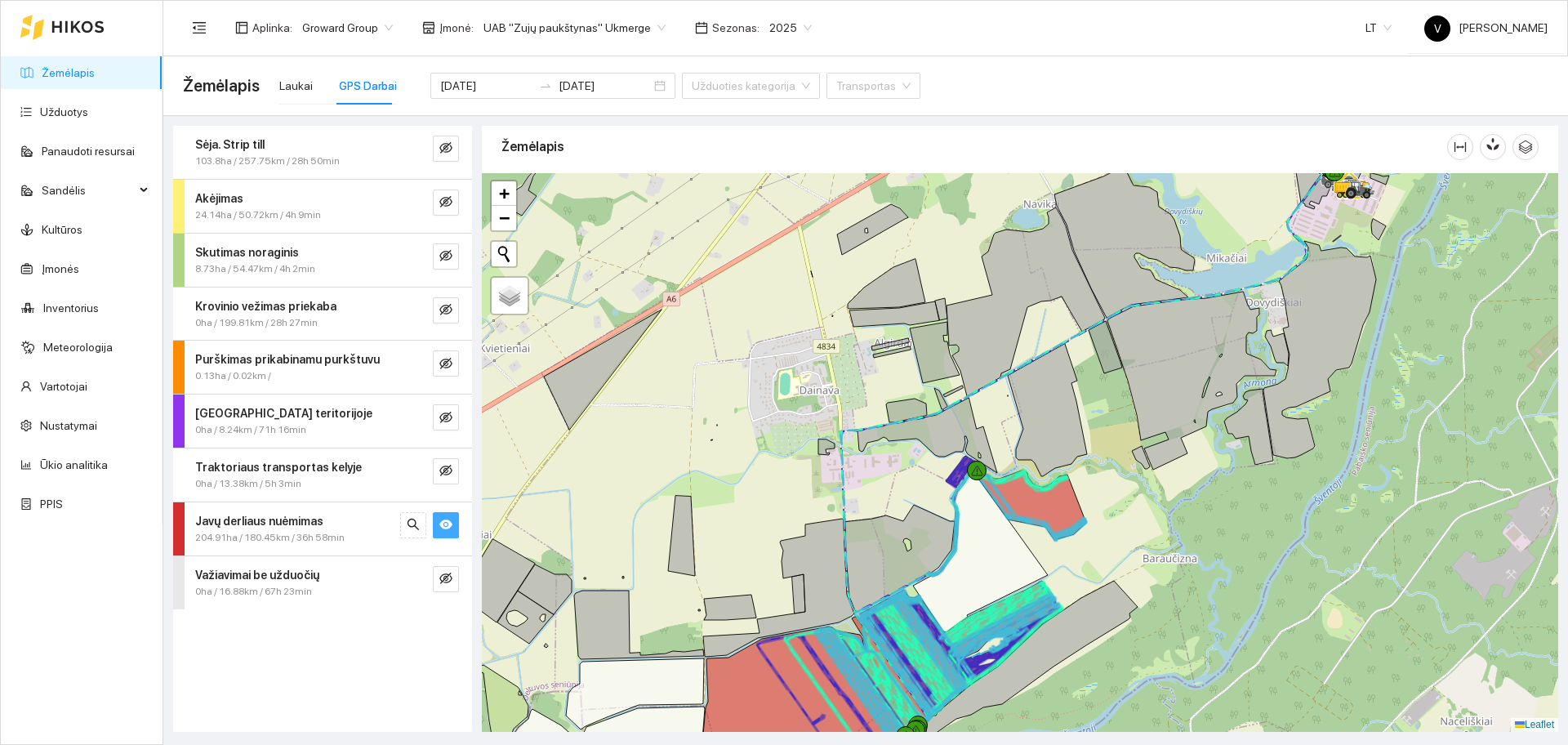
click at [444, 530] on icon "eye" at bounding box center [446, 525] width 13 height 13
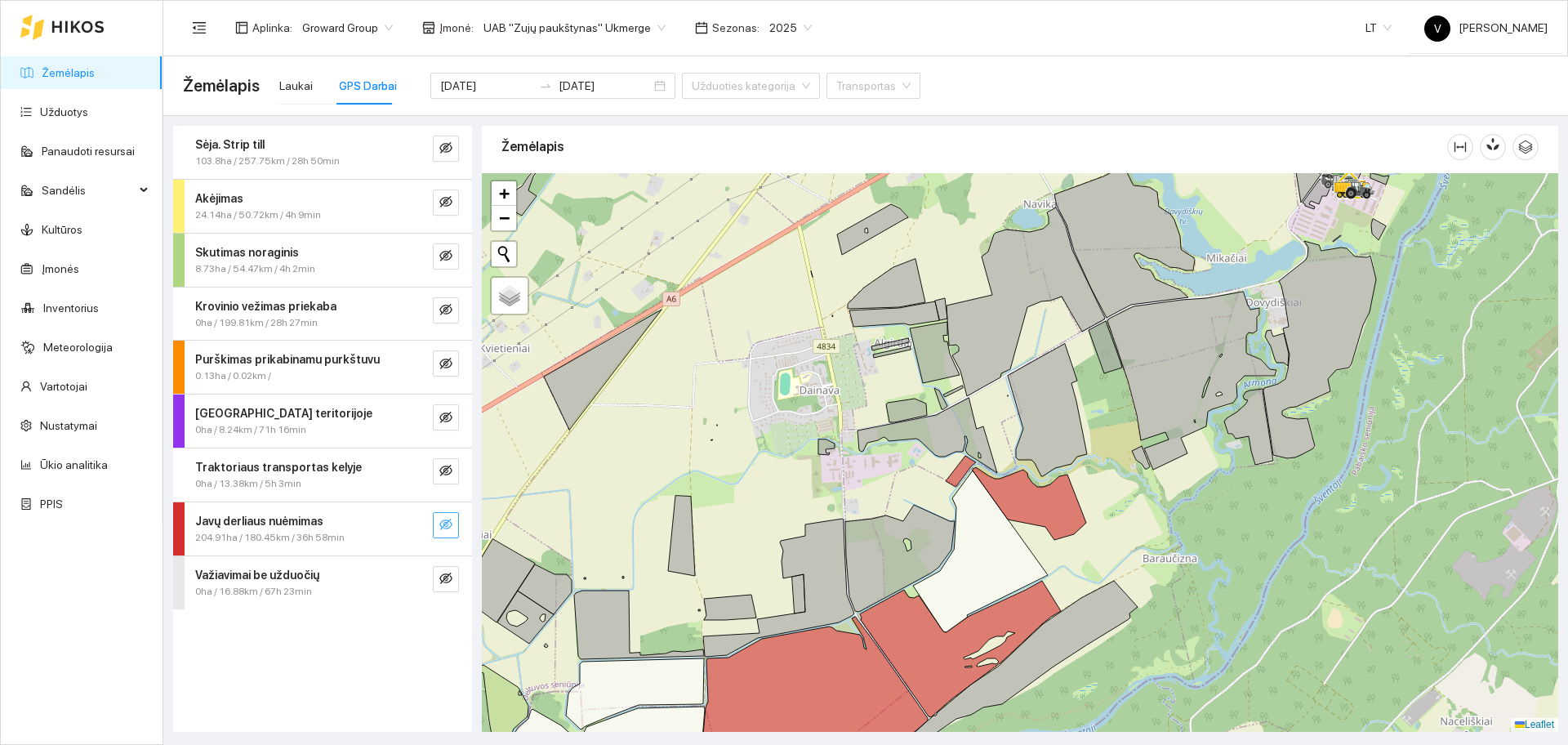
click at [444, 530] on icon "eye-invisible" at bounding box center [446, 525] width 13 height 13
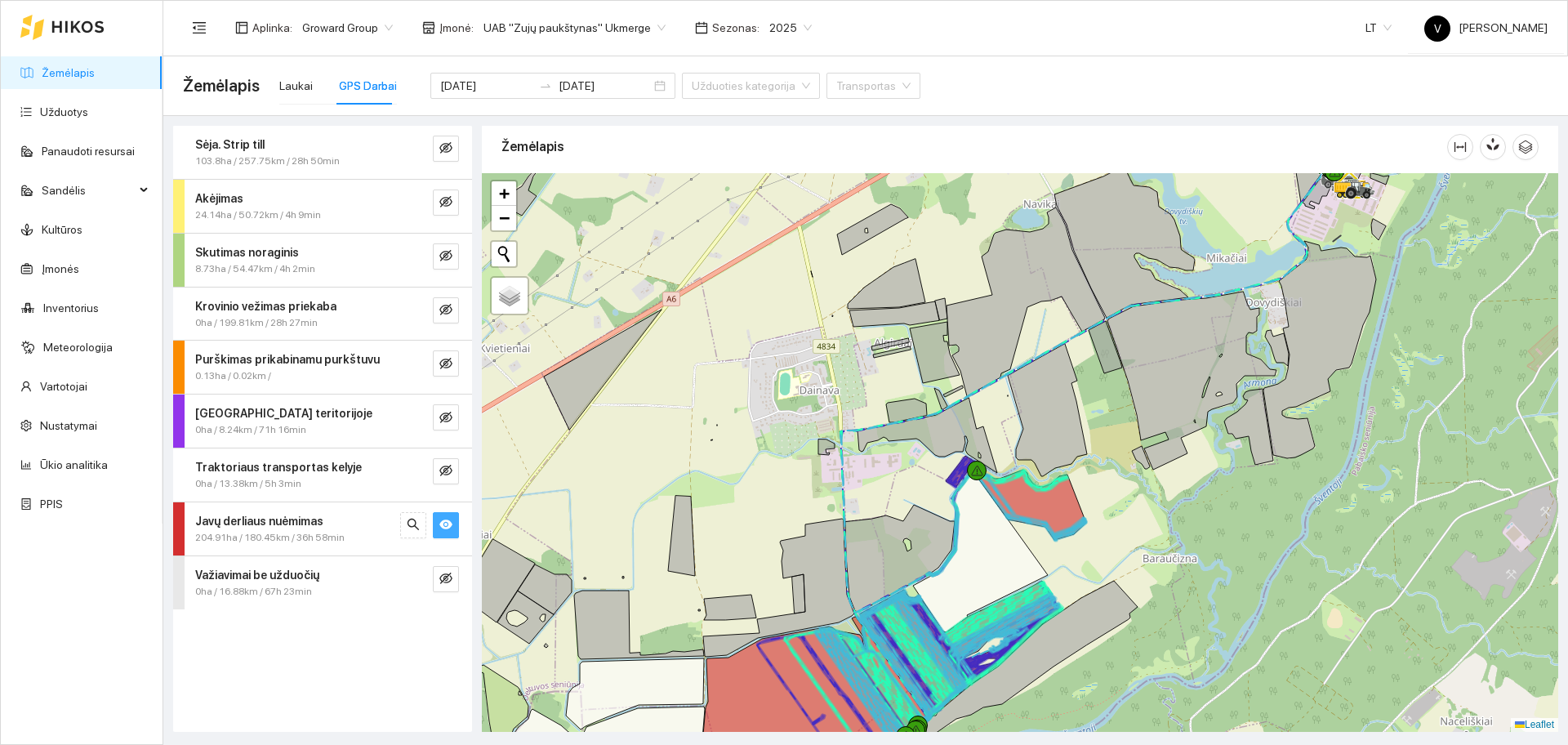
click at [444, 530] on icon "eye" at bounding box center [446, 525] width 13 height 13
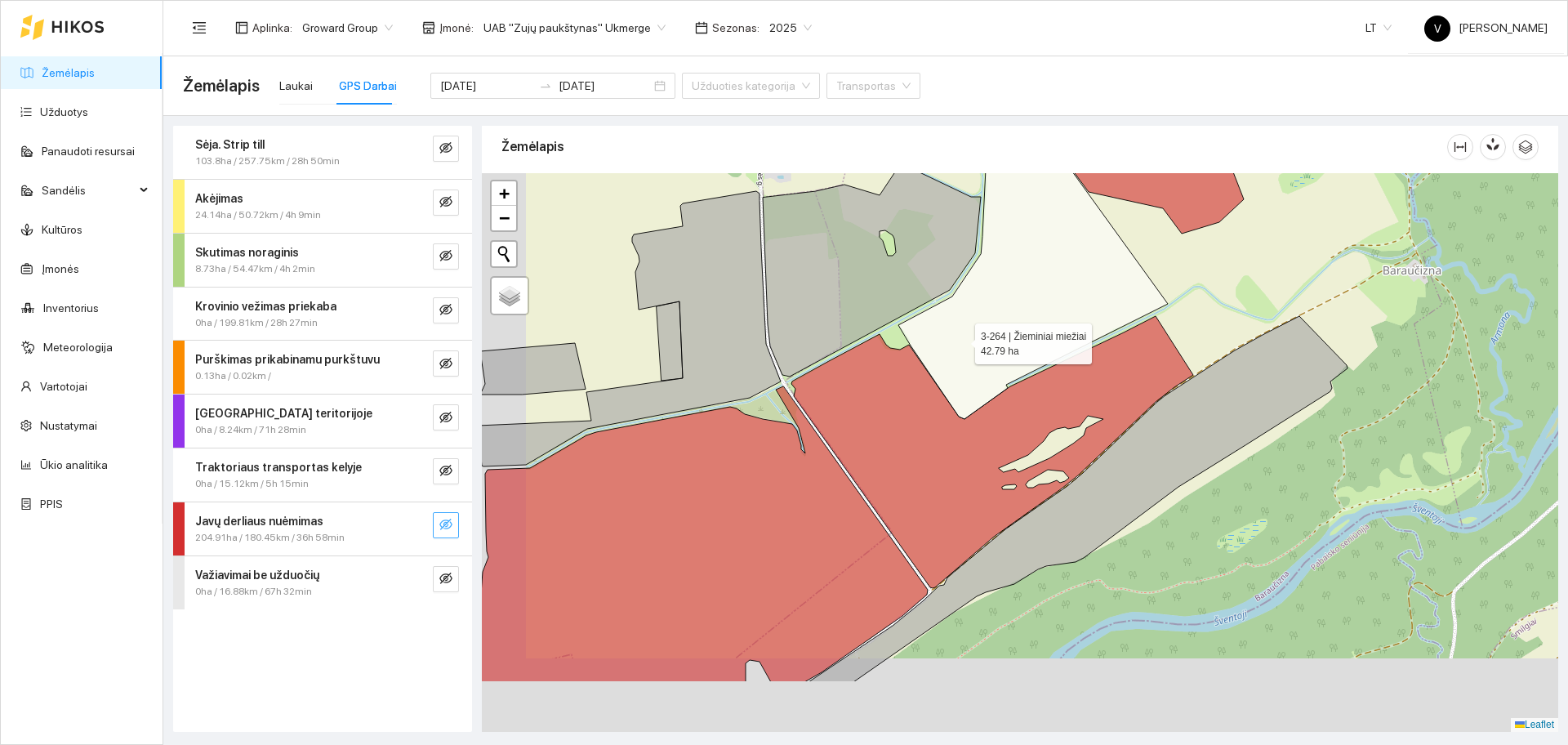
drag, startPoint x: 900, startPoint y: 415, endPoint x: 962, endPoint y: 338, distance: 98.9
click at [962, 338] on icon at bounding box center [1033, 257] width 270 height 324
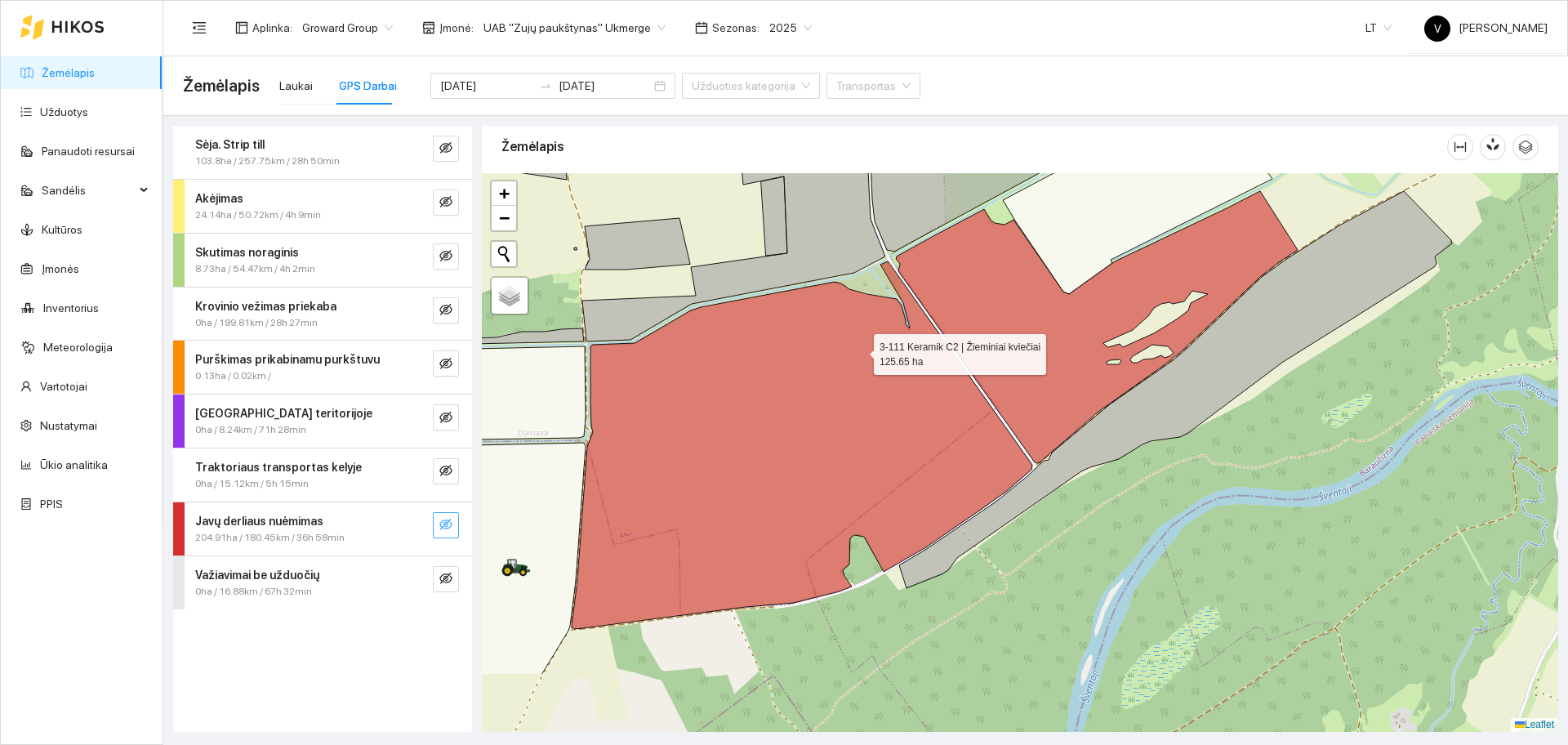
drag, startPoint x: 760, startPoint y: 466, endPoint x: 859, endPoint y: 351, distance: 151.7
click at [859, 351] on icon at bounding box center [802, 445] width 461 height 368
click at [441, 530] on icon "eye-invisible" at bounding box center [446, 525] width 13 height 13
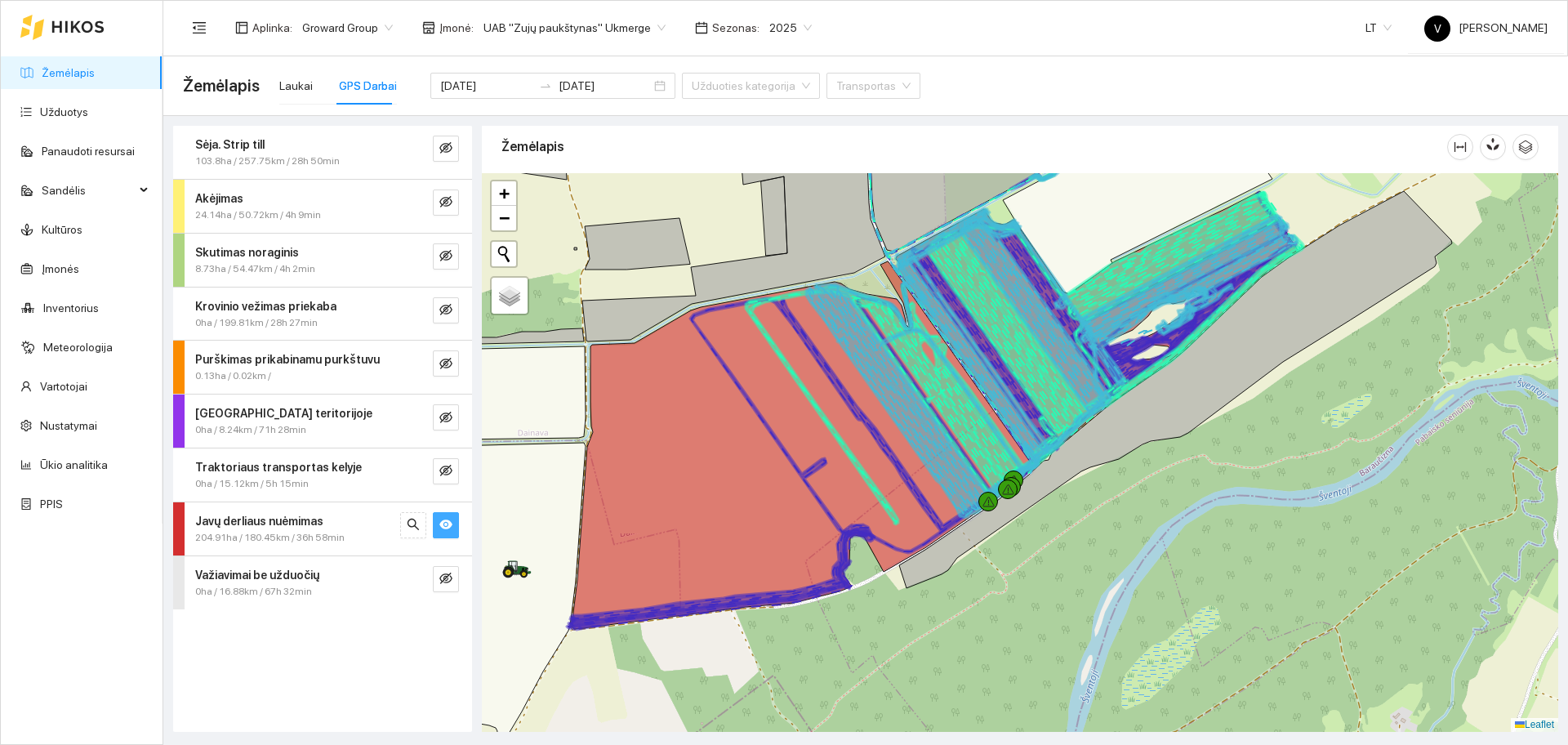
click at [441, 530] on icon "eye" at bounding box center [446, 525] width 13 height 13
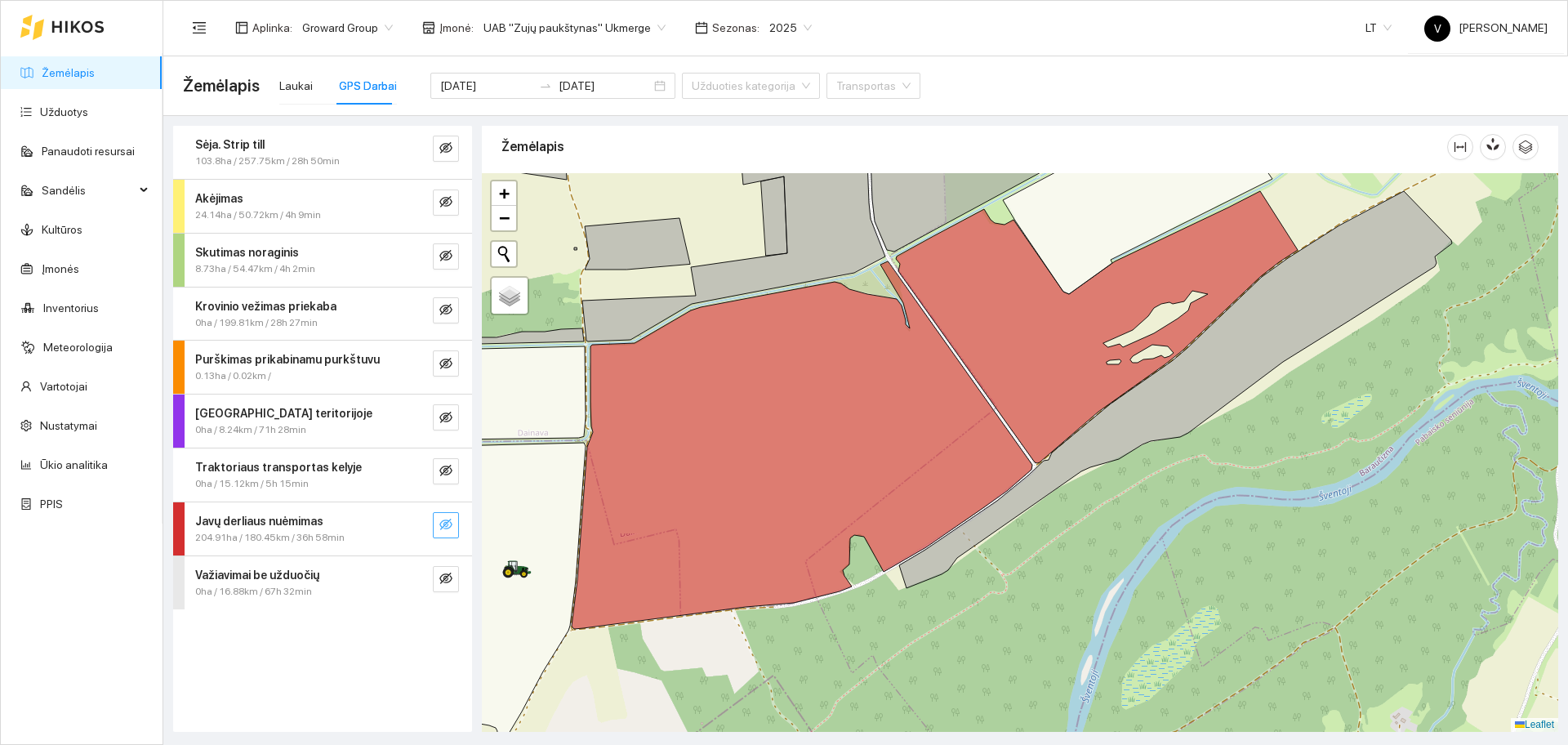
click at [441, 530] on icon "eye-invisible" at bounding box center [446, 525] width 13 height 13
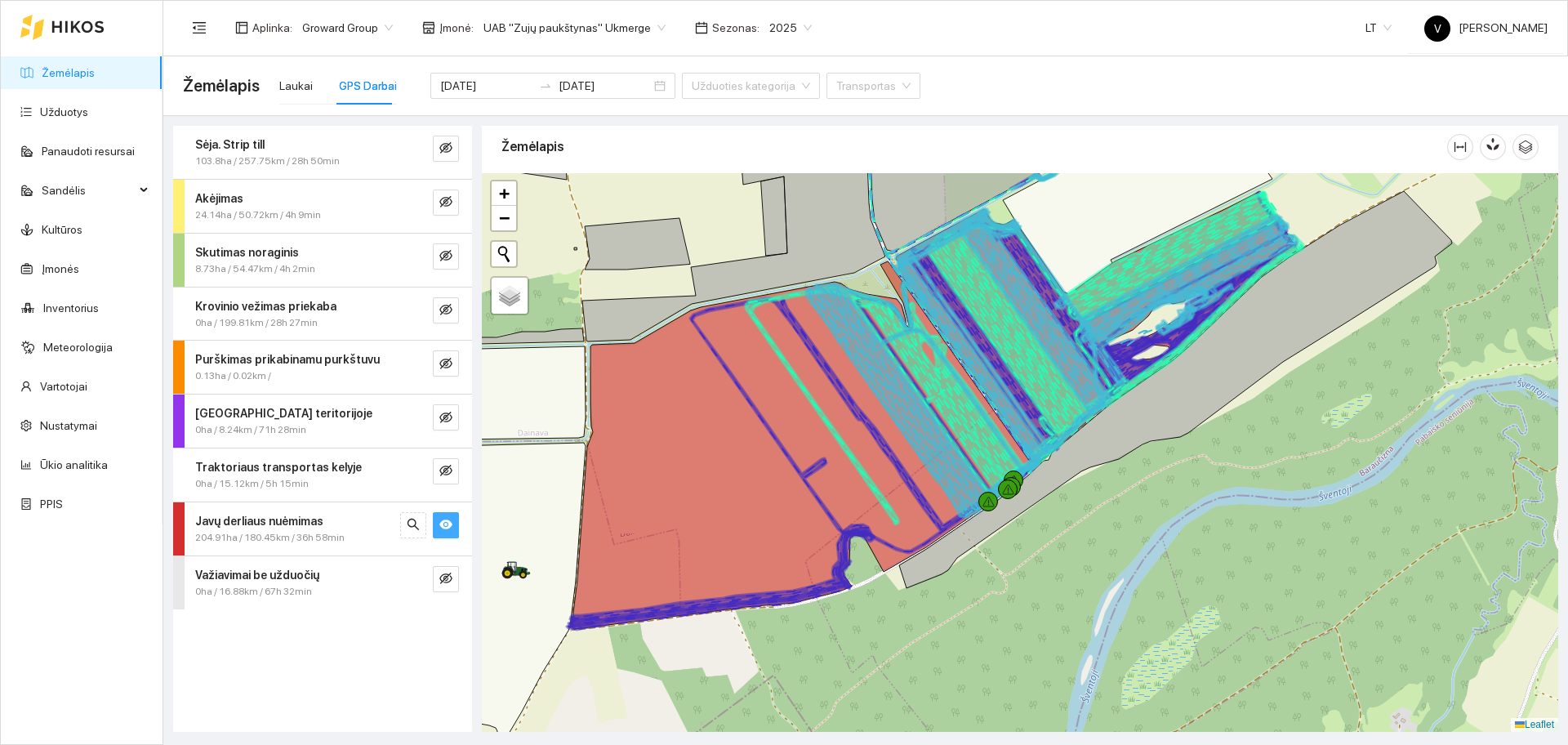
click at [441, 530] on icon "eye" at bounding box center [446, 525] width 13 height 13
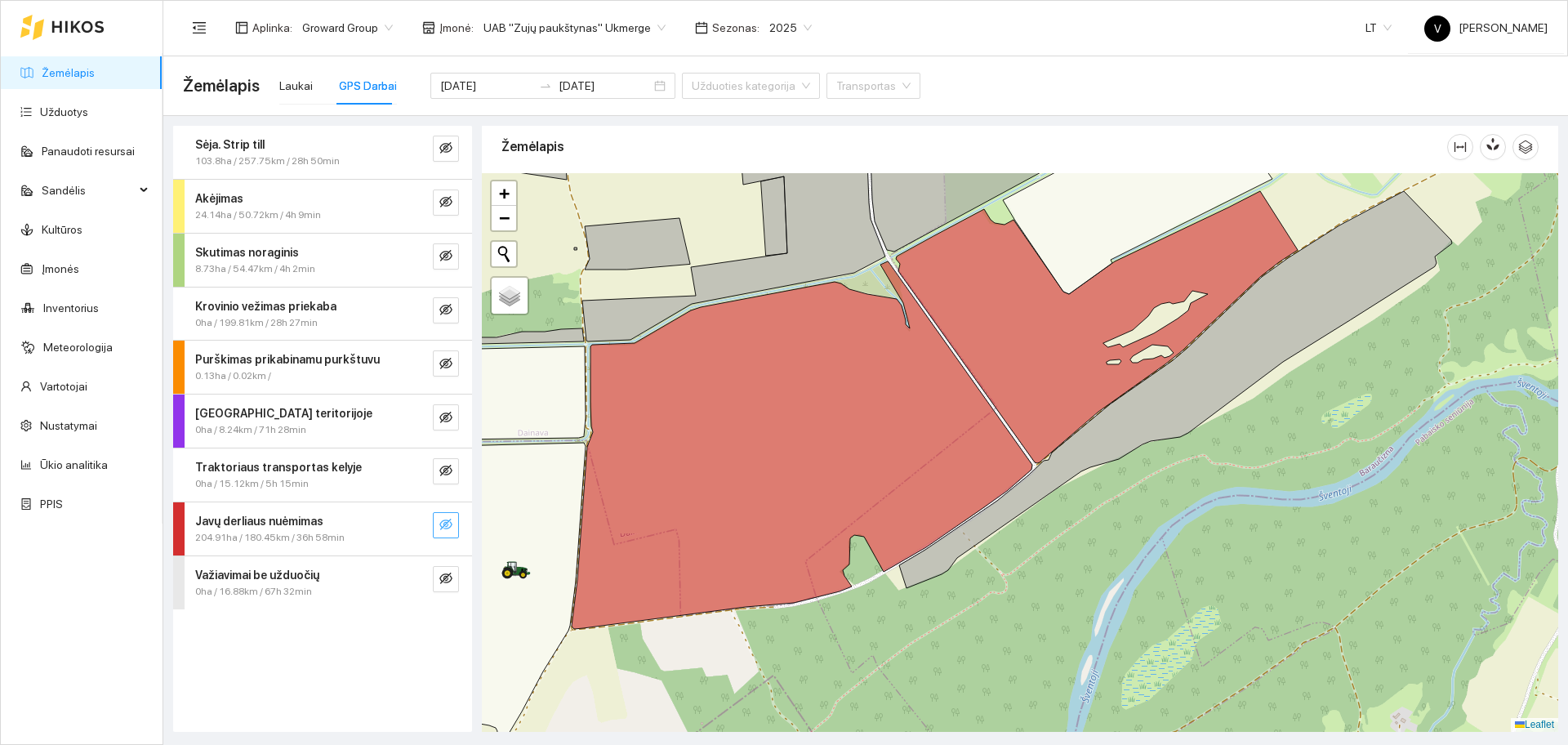
click at [441, 530] on icon "eye-invisible" at bounding box center [446, 525] width 13 height 13
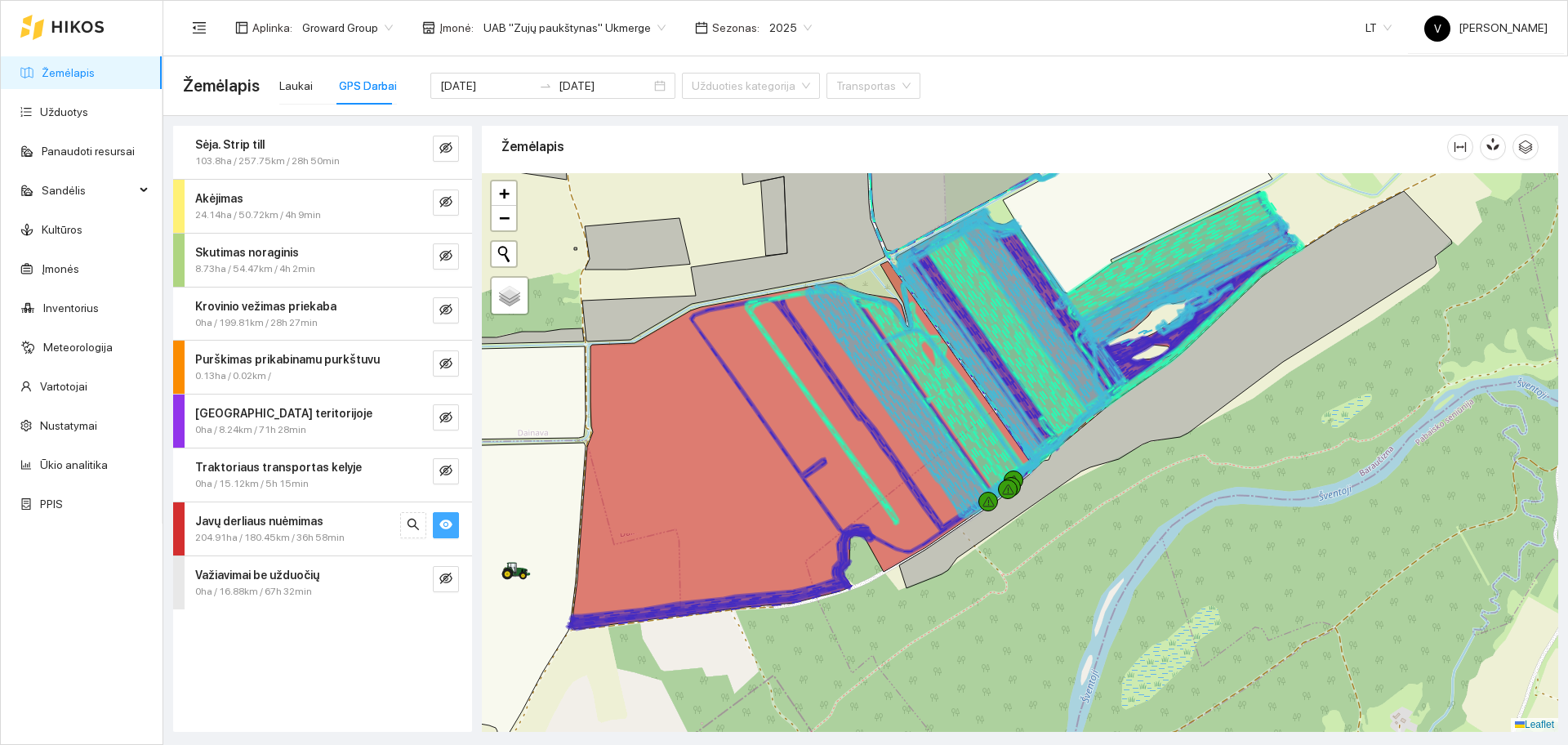
click at [441, 530] on icon "eye" at bounding box center [446, 525] width 13 height 13
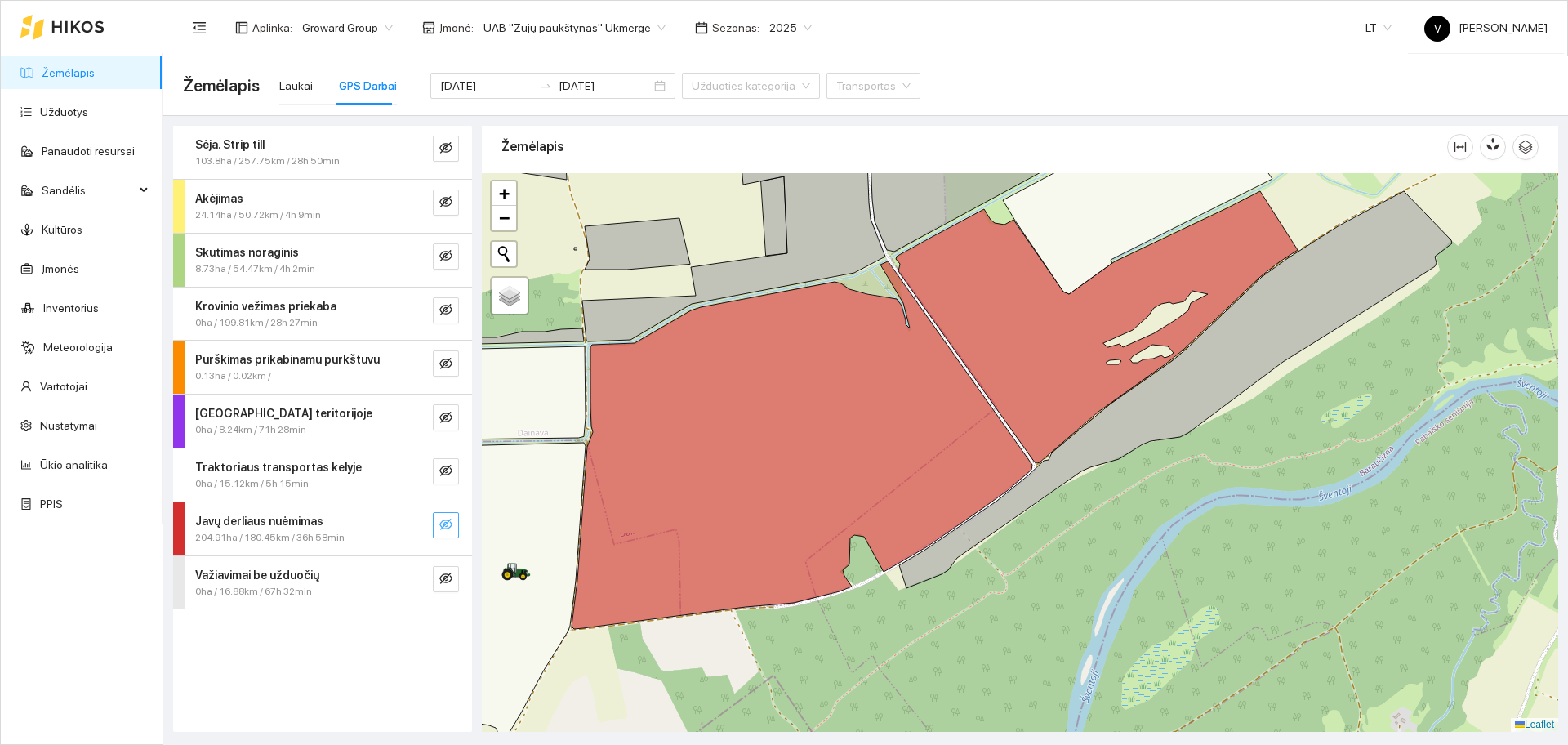
click at [441, 530] on icon "eye-invisible" at bounding box center [446, 525] width 13 height 13
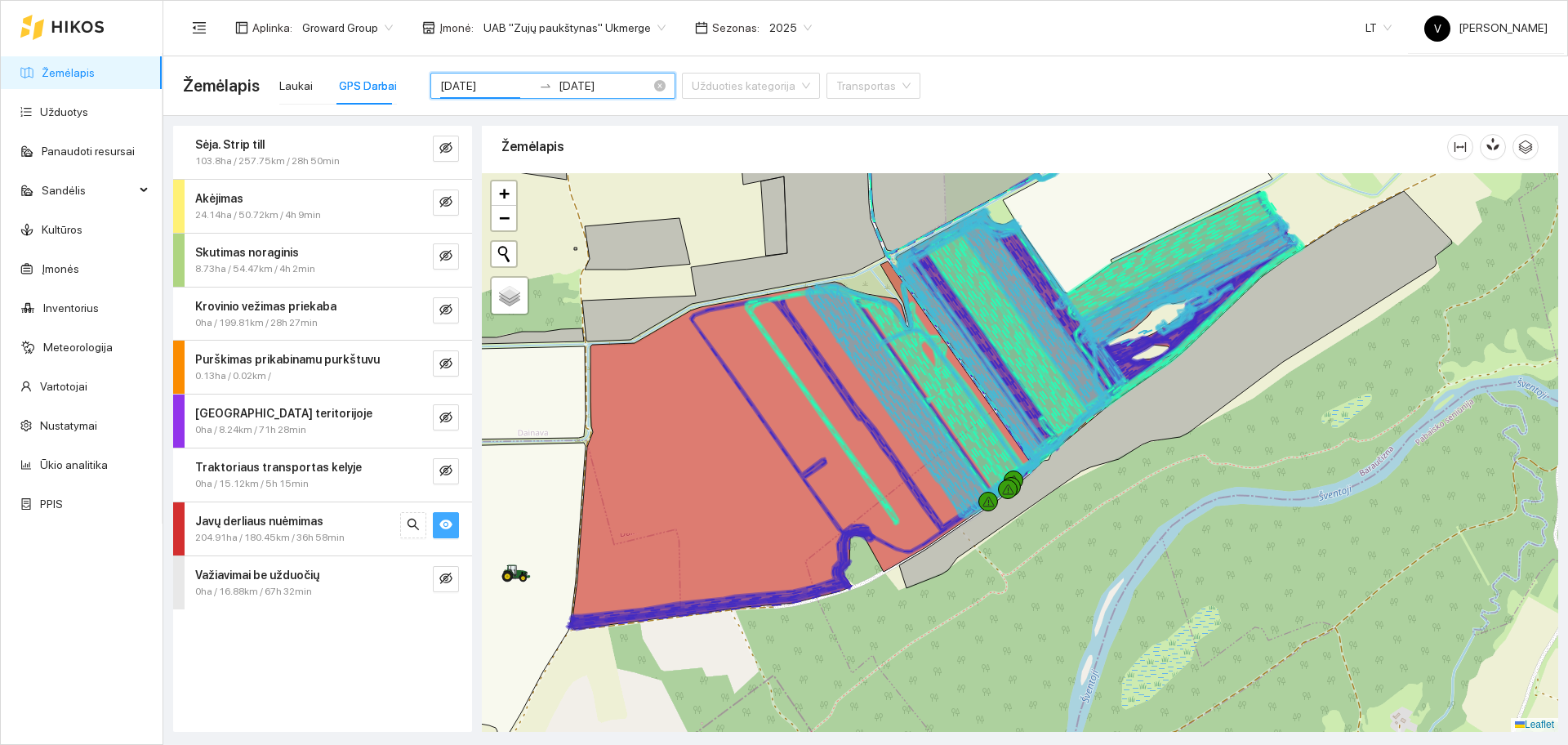
click at [474, 89] on input "[DATE]" at bounding box center [487, 85] width 92 height 18
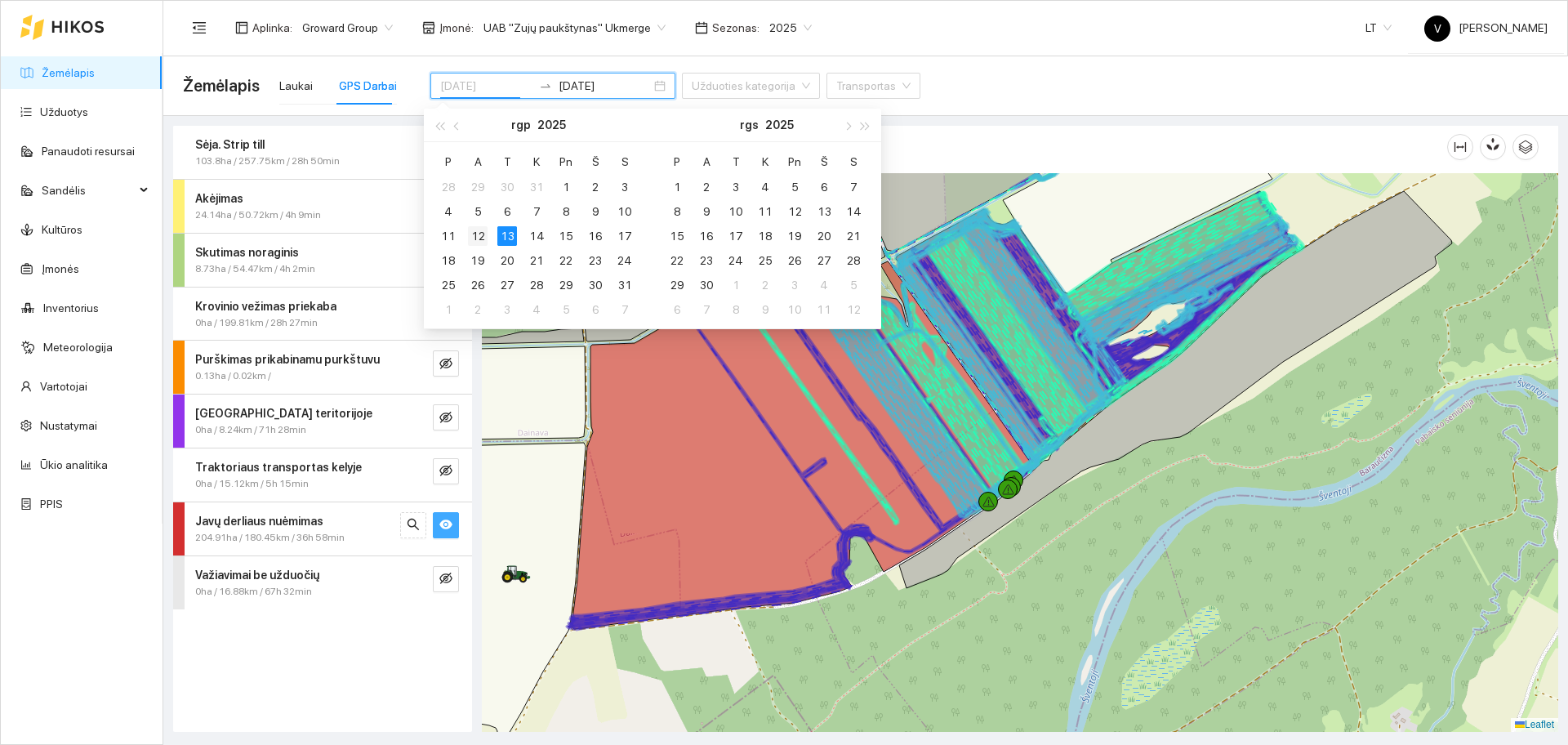
type input "2025-08-12"
click at [486, 235] on div "12" at bounding box center [478, 236] width 19 height 19
type input "[DATE]"
click at [442, 523] on icon "eye" at bounding box center [446, 525] width 13 height 10
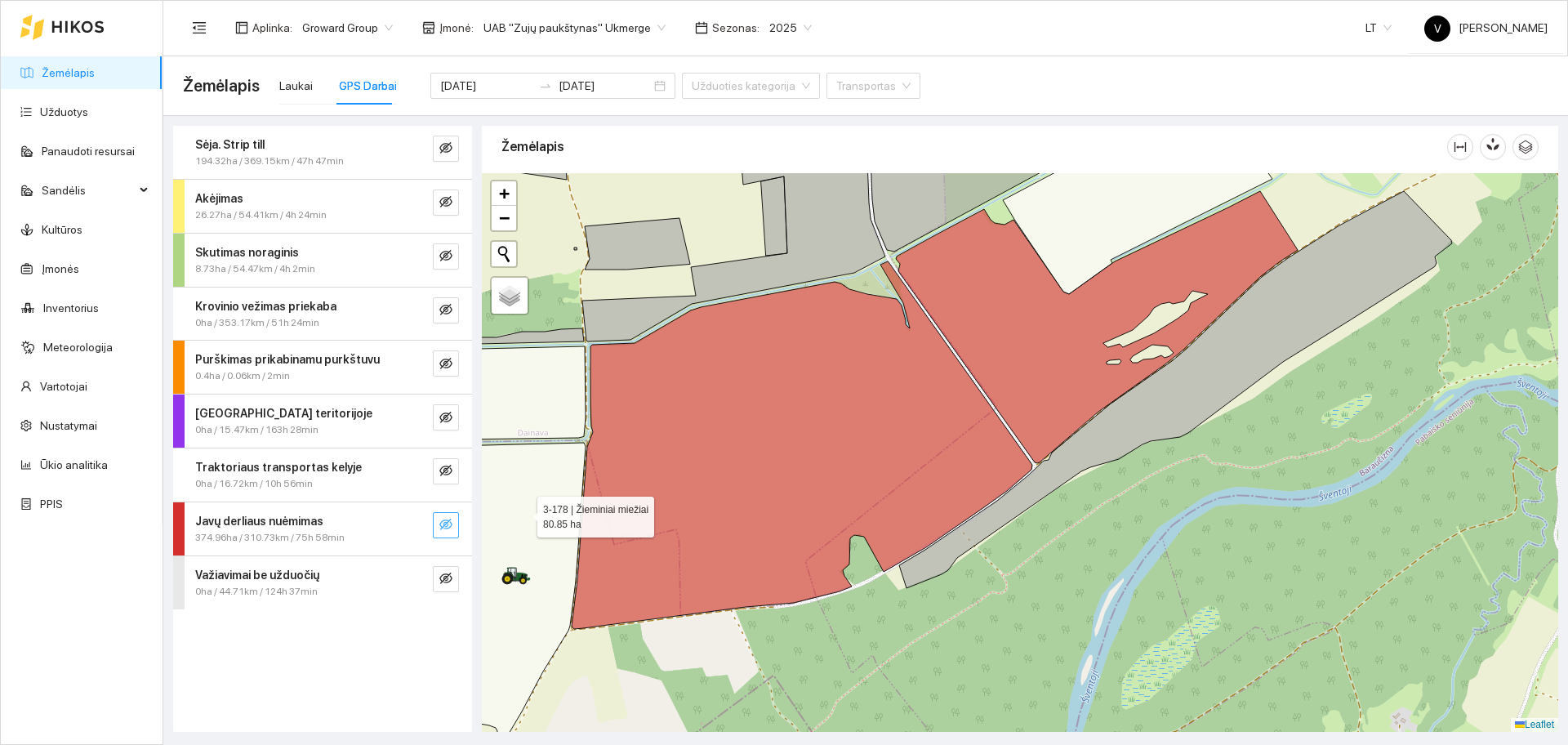
click at [521, 512] on icon at bounding box center [479, 615] width 212 height 347
click at [447, 522] on icon "eye-invisible" at bounding box center [446, 525] width 13 height 13
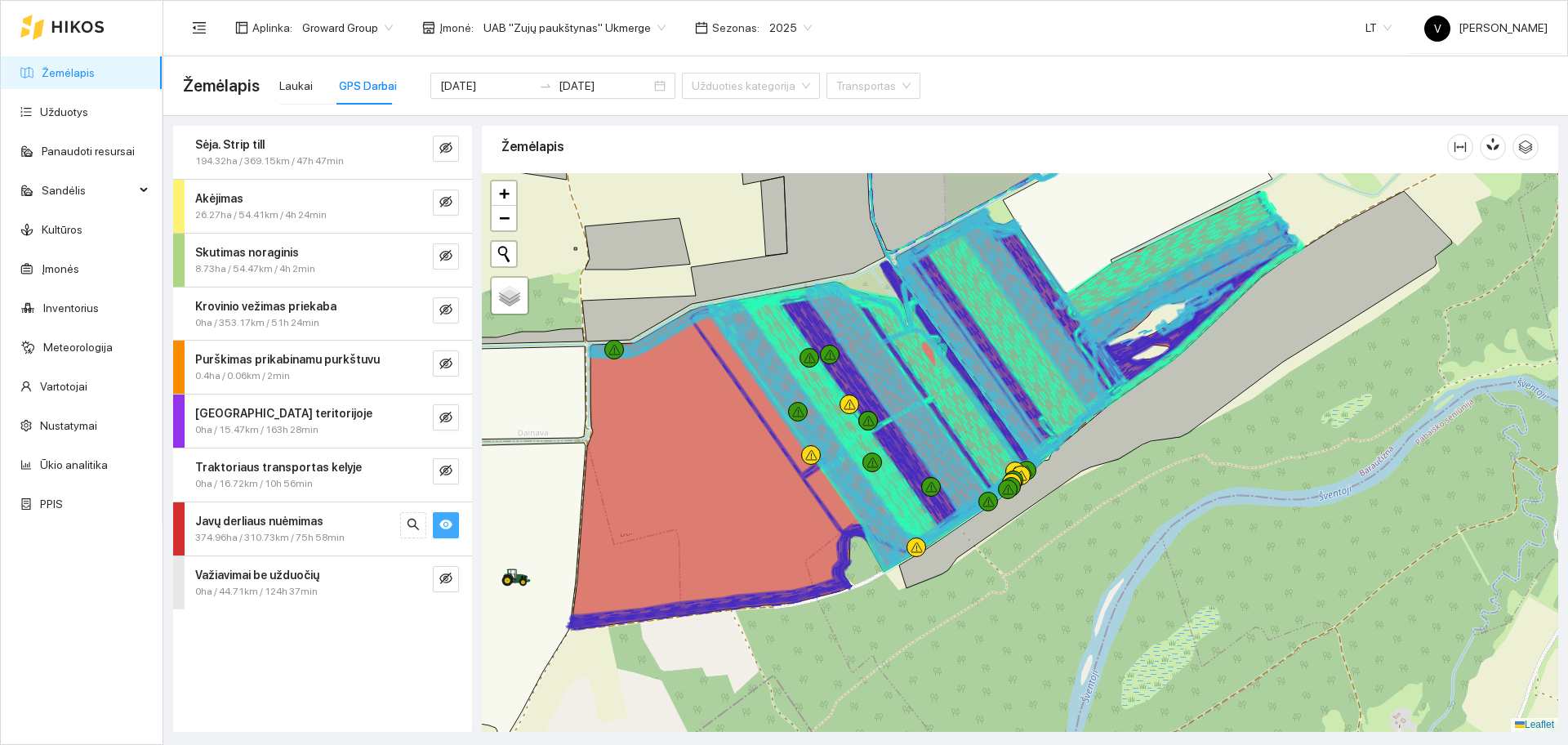
click at [447, 522] on icon "eye" at bounding box center [446, 525] width 13 height 10
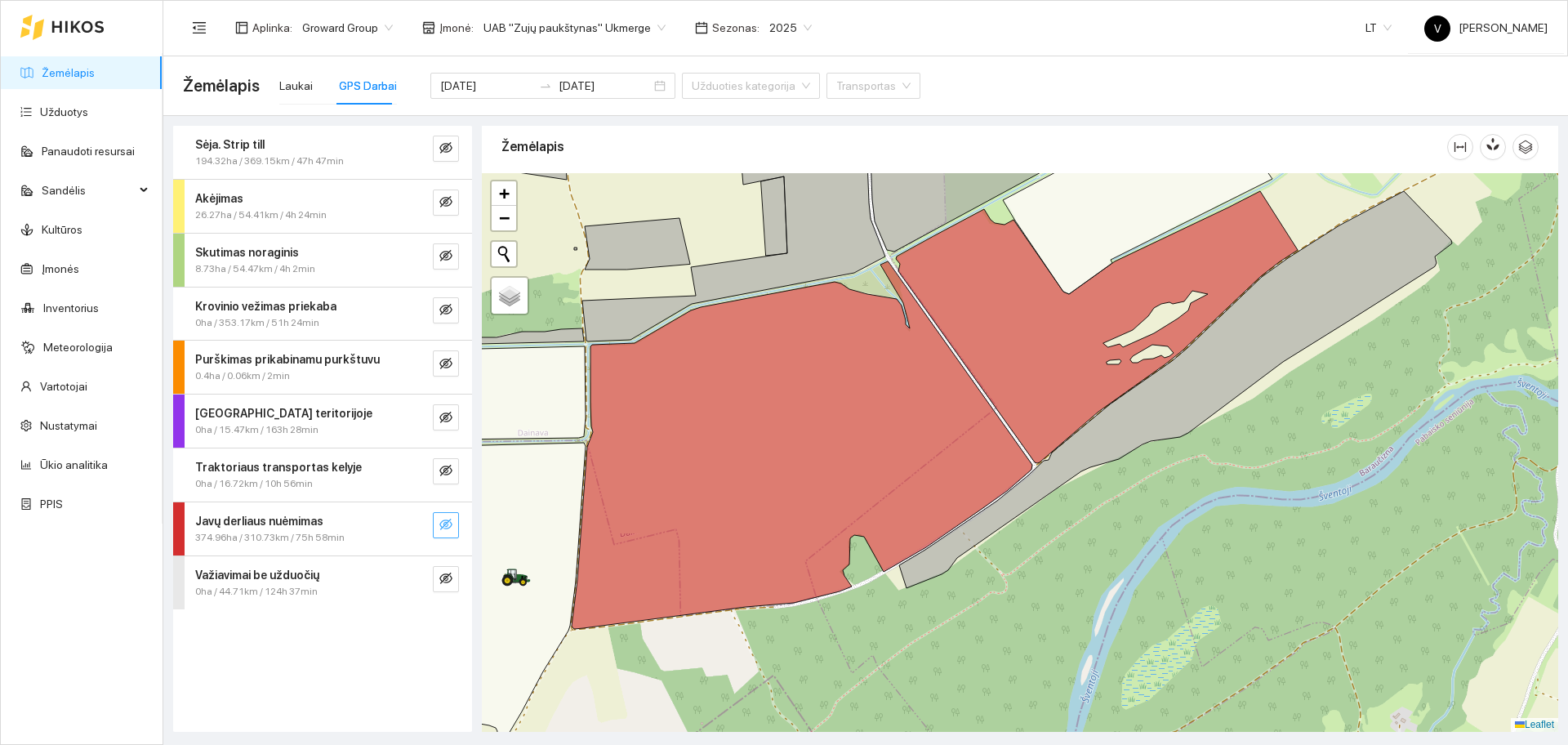
click at [447, 522] on icon "eye-invisible" at bounding box center [446, 525] width 13 height 13
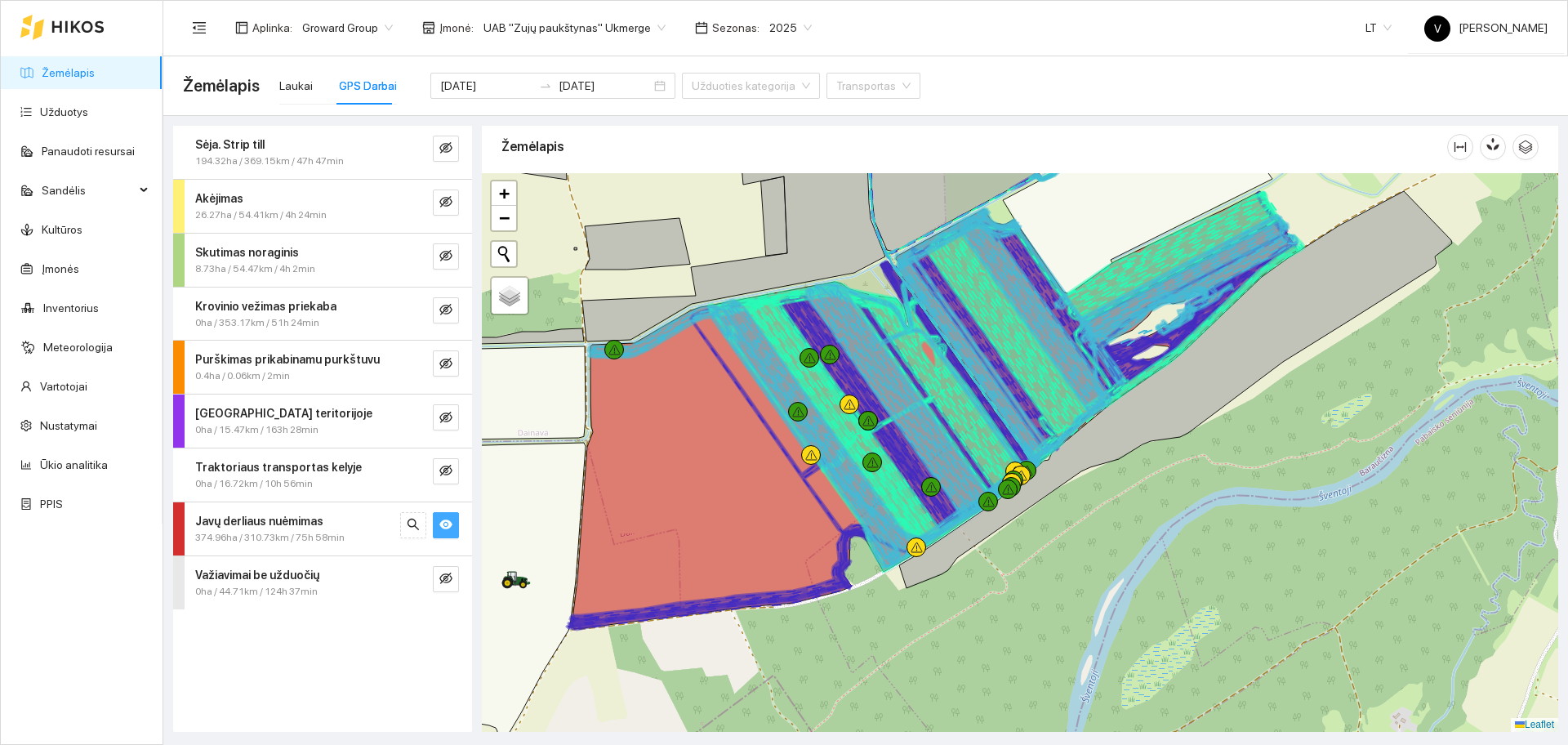
click at [447, 522] on icon "eye" at bounding box center [446, 525] width 13 height 10
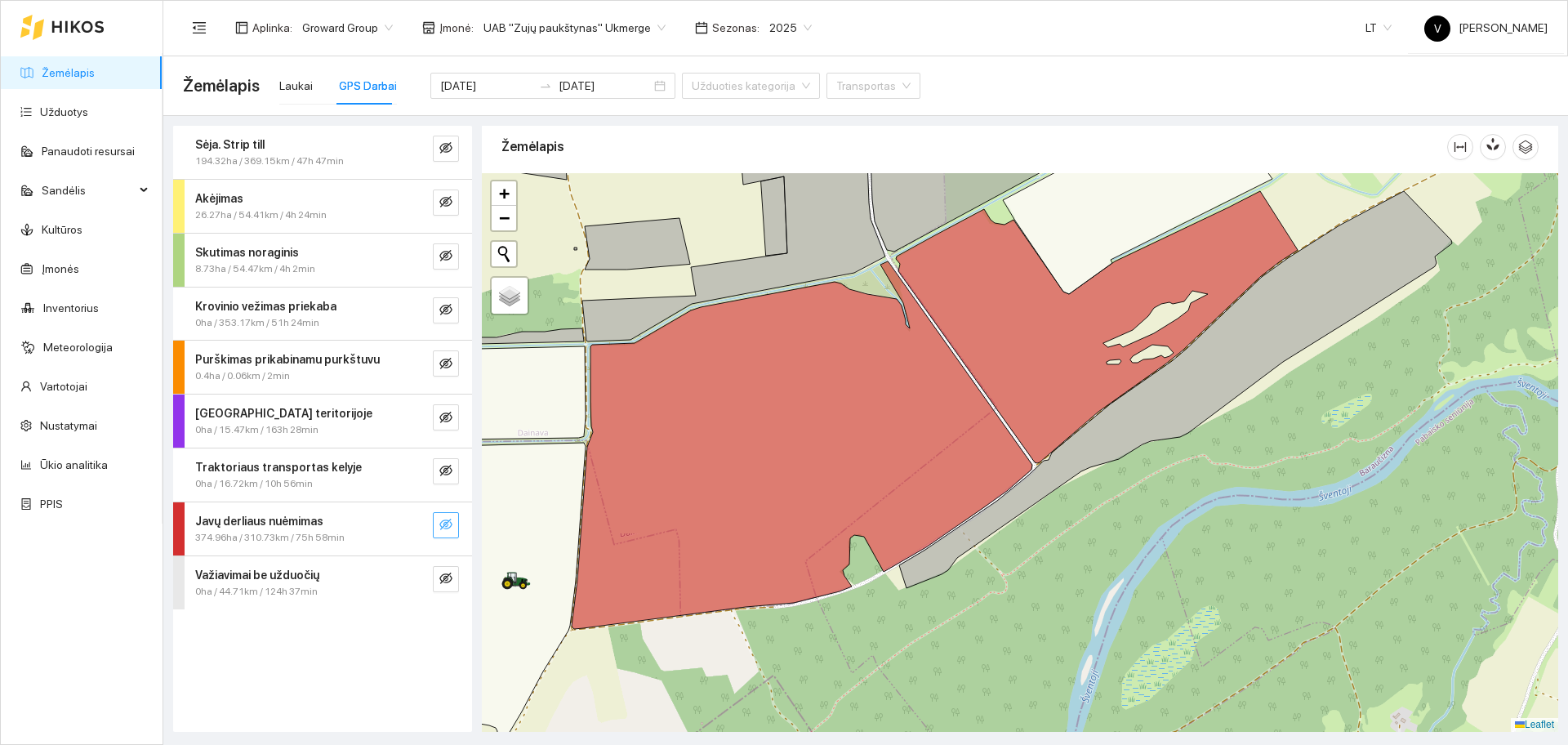
click at [447, 522] on icon "eye-invisible" at bounding box center [446, 525] width 13 height 13
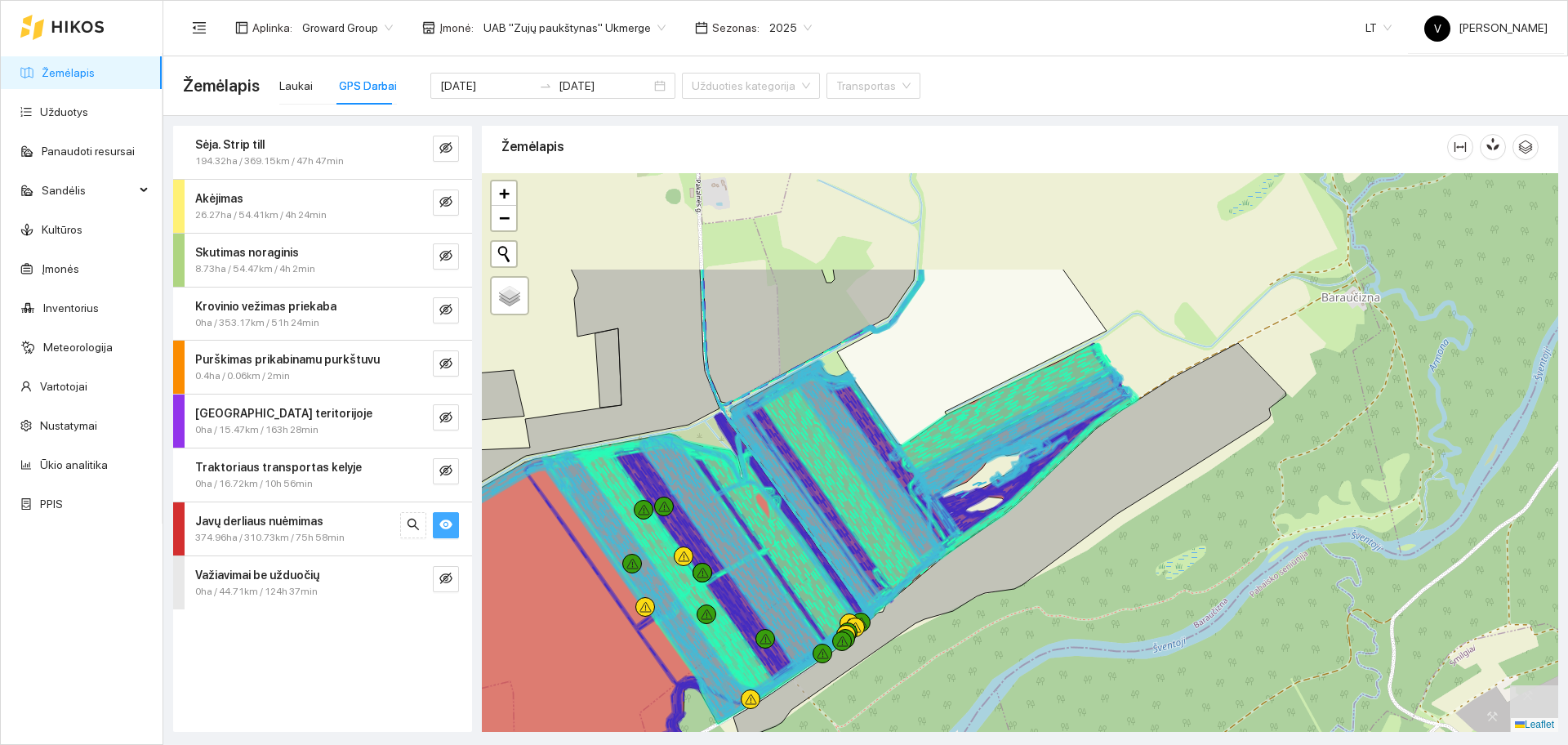
drag, startPoint x: 1238, startPoint y: 440, endPoint x: 1051, endPoint y: 632, distance: 268.0
click at [1051, 632] on div at bounding box center [1020, 452] width 1077 height 559
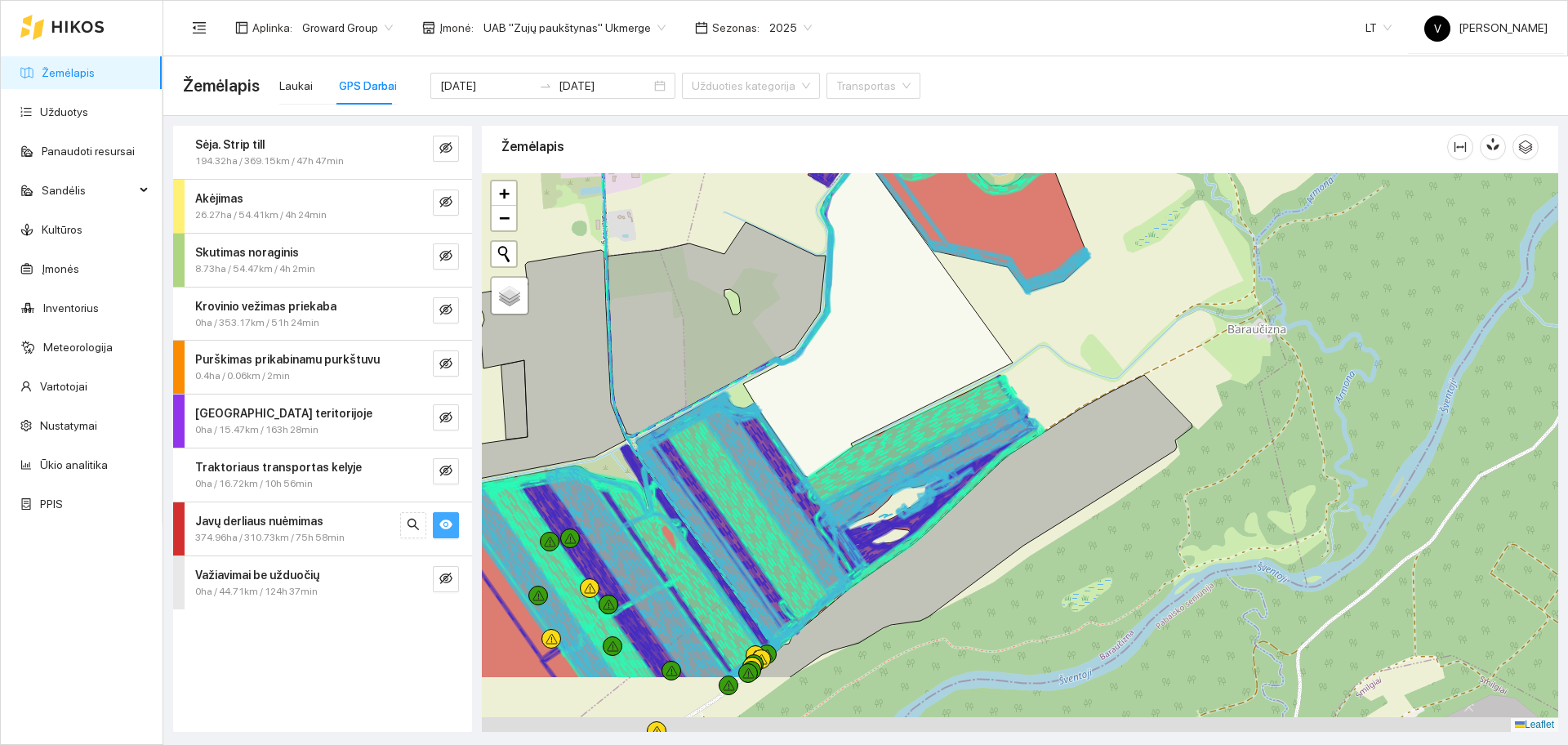
drag, startPoint x: 987, startPoint y: 511, endPoint x: 1006, endPoint y: 417, distance: 95.9
click at [1012, 411] on div at bounding box center [1020, 452] width 1077 height 559
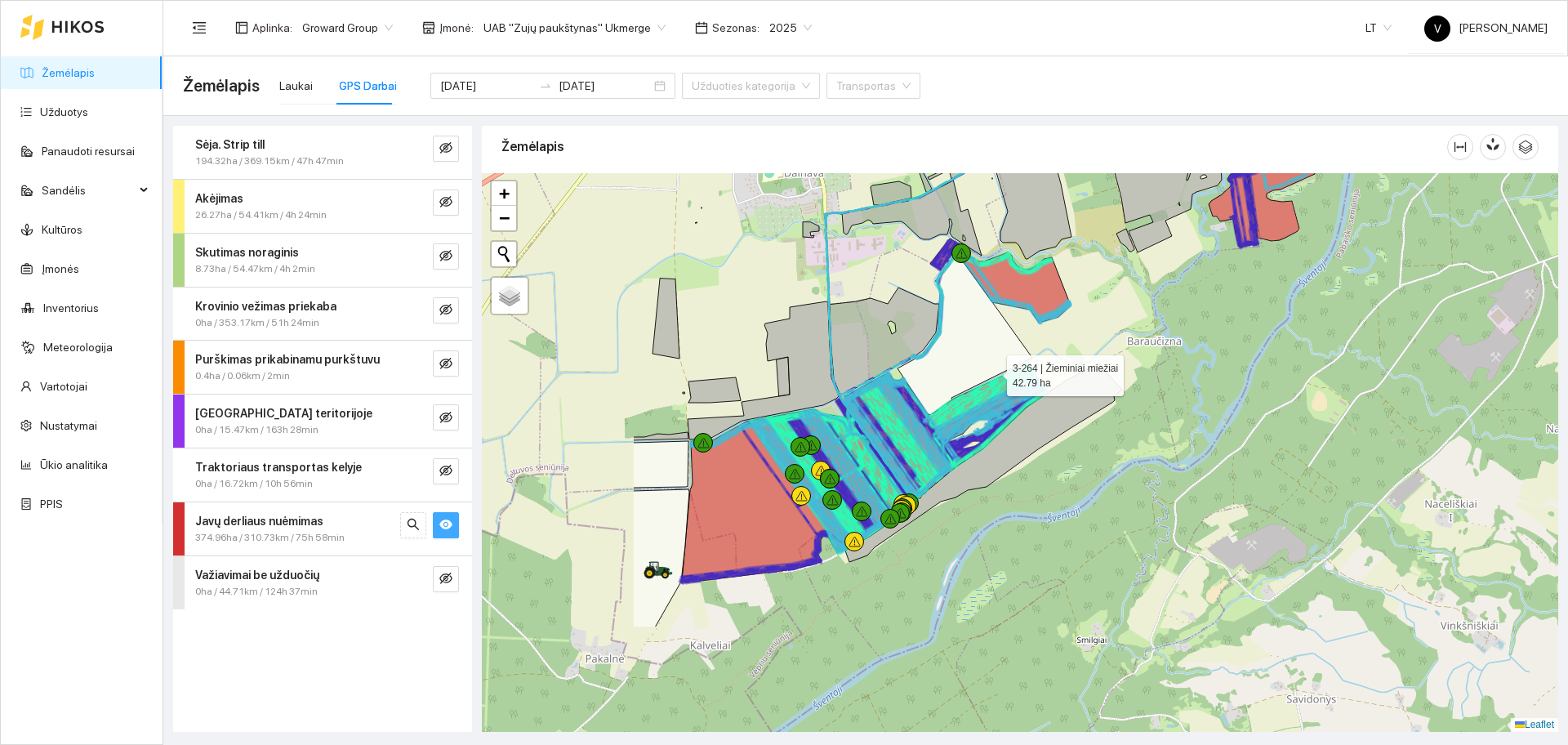
drag, startPoint x: 754, startPoint y: 522, endPoint x: 992, endPoint y: 372, distance: 281.3
click at [992, 372] on icon at bounding box center [964, 334] width 134 height 162
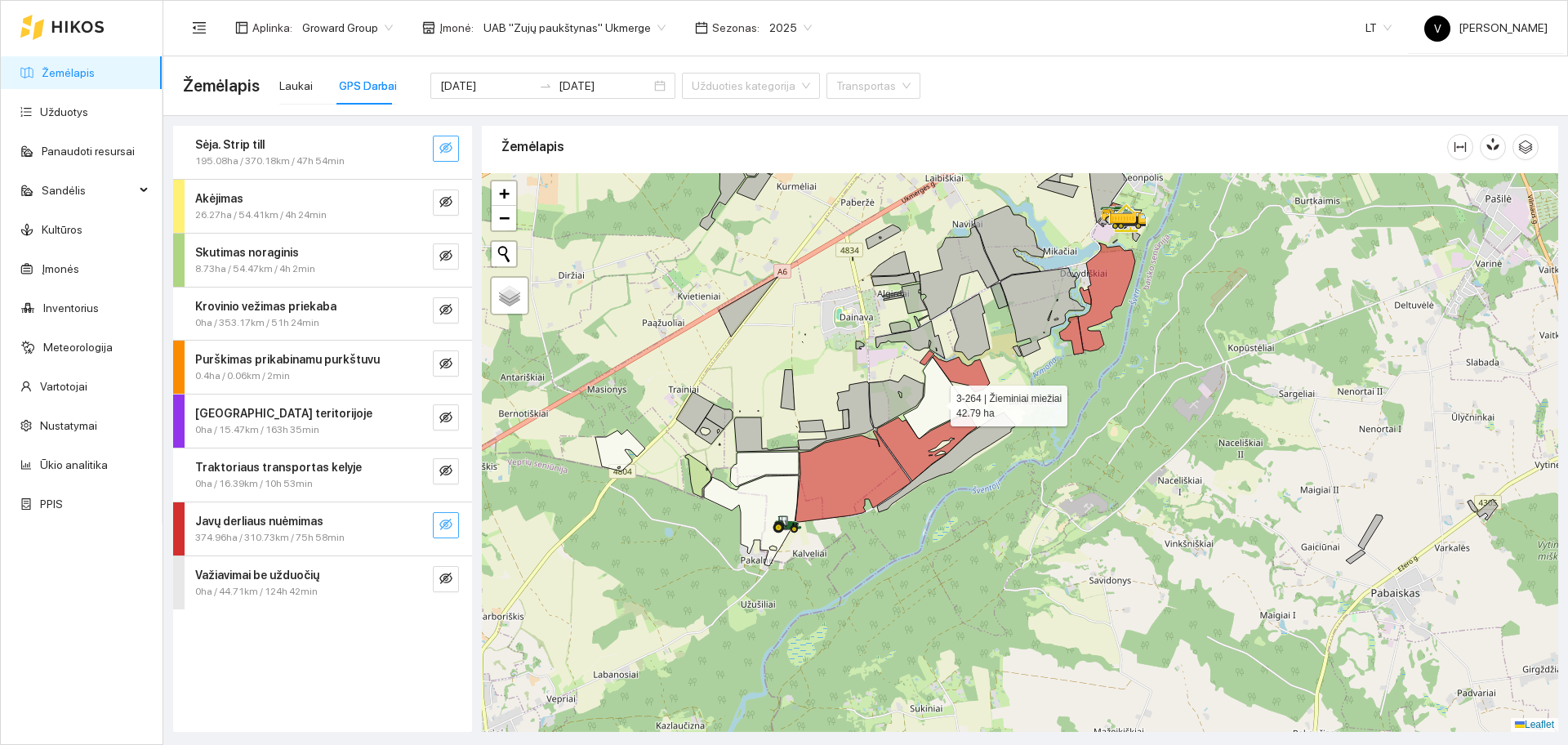
click at [452, 155] on icon "eye-invisible" at bounding box center [446, 148] width 13 height 13
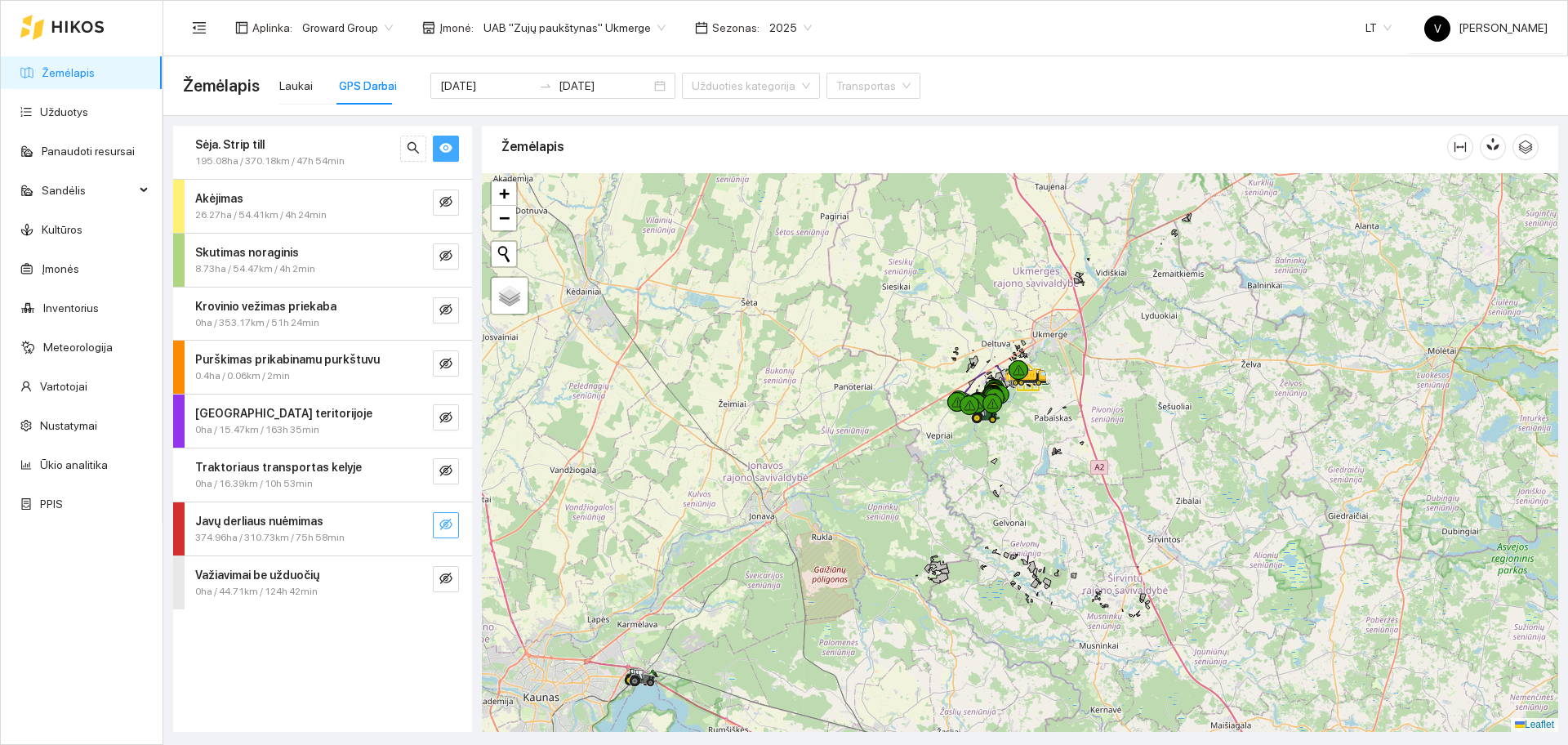
drag, startPoint x: 1153, startPoint y: 509, endPoint x: 1159, endPoint y: 418, distance: 91.2
click at [1159, 418] on div at bounding box center [1020, 452] width 1077 height 559
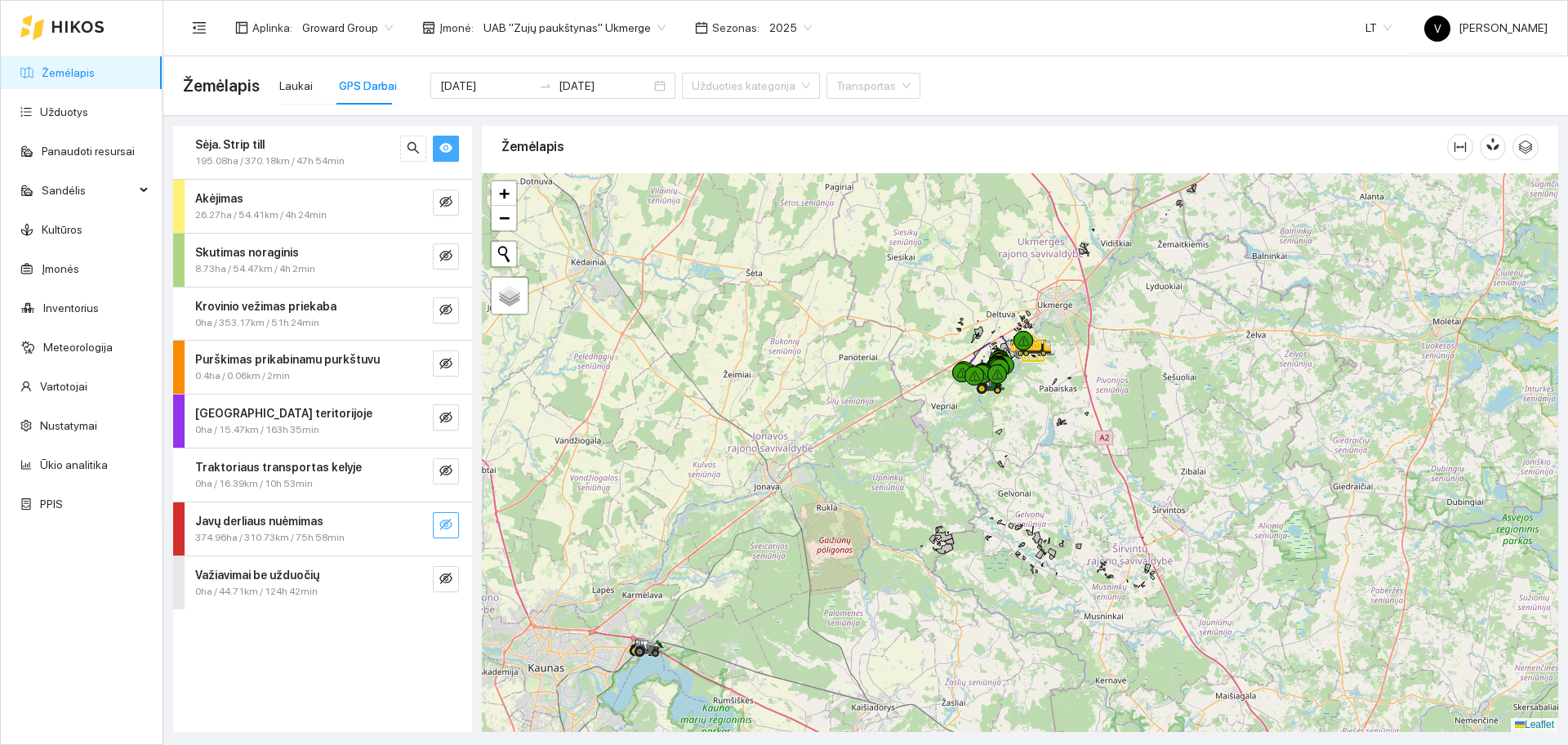
drag, startPoint x: 896, startPoint y: 556, endPoint x: 946, endPoint y: 507, distance: 70.0
click at [905, 543] on div at bounding box center [1020, 452] width 1077 height 559
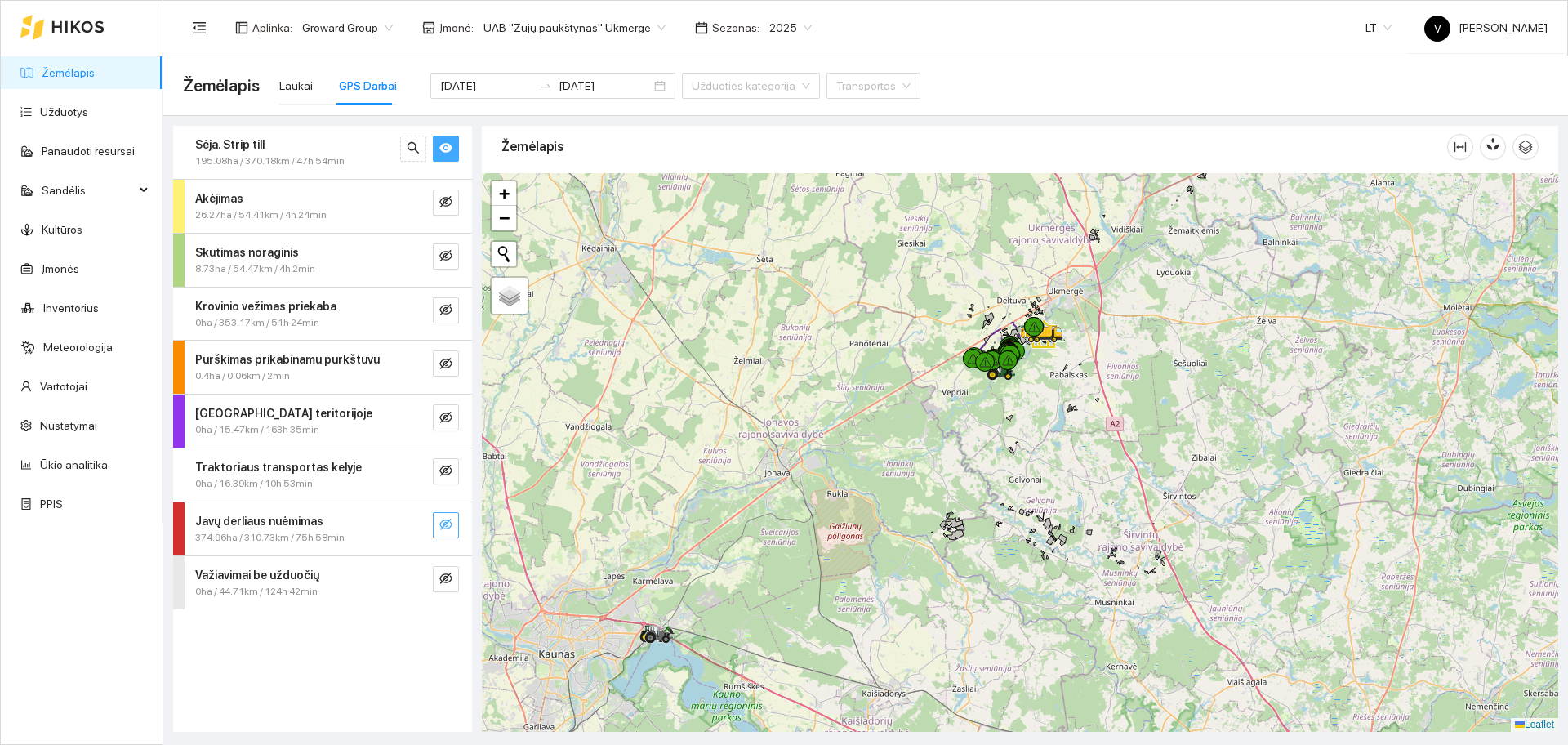
drag, startPoint x: 999, startPoint y: 391, endPoint x: 995, endPoint y: 475, distance: 84.1
click at [996, 474] on div at bounding box center [1020, 452] width 1077 height 559
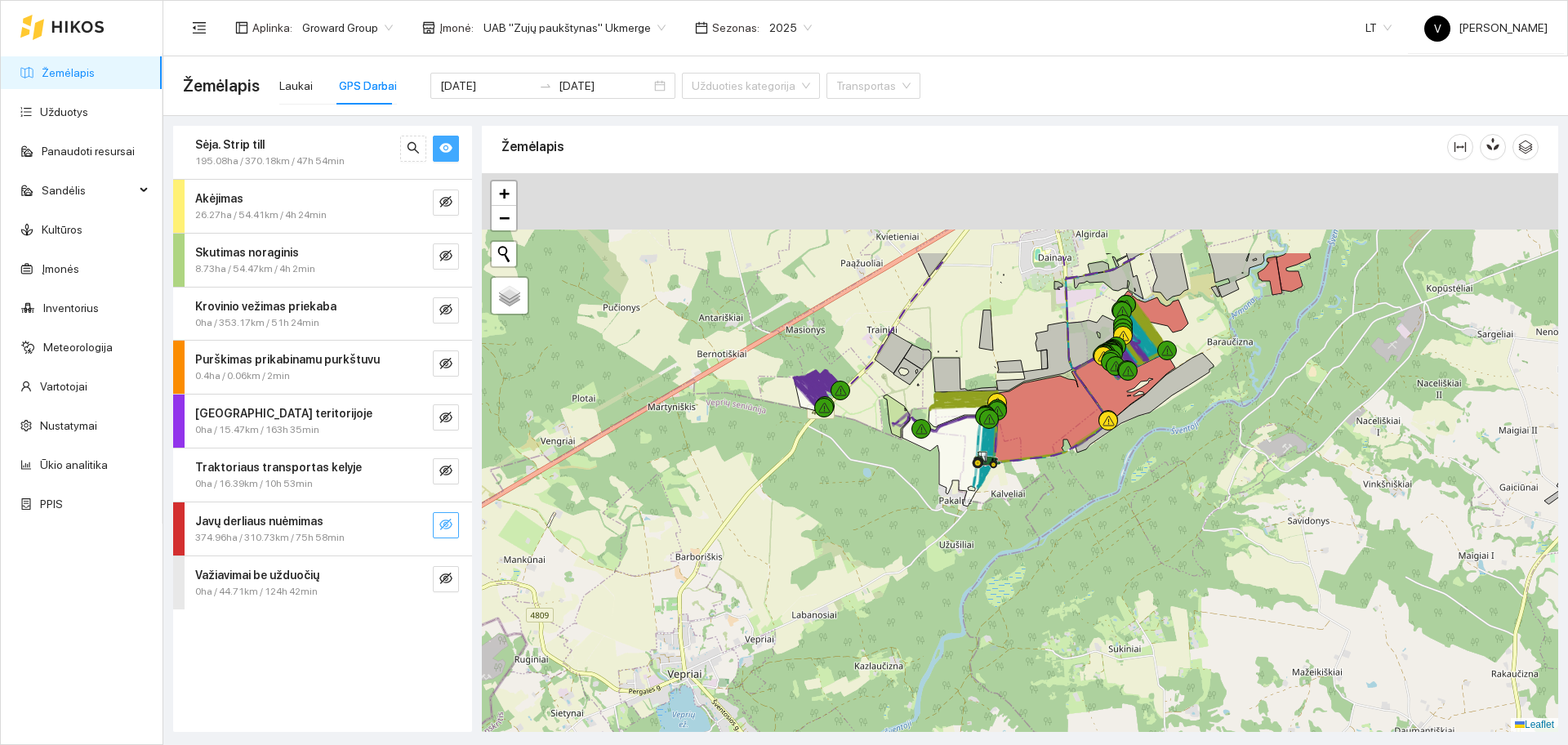
drag, startPoint x: 988, startPoint y: 364, endPoint x: 945, endPoint y: 622, distance: 261.6
click at [945, 621] on div at bounding box center [1020, 452] width 1077 height 559
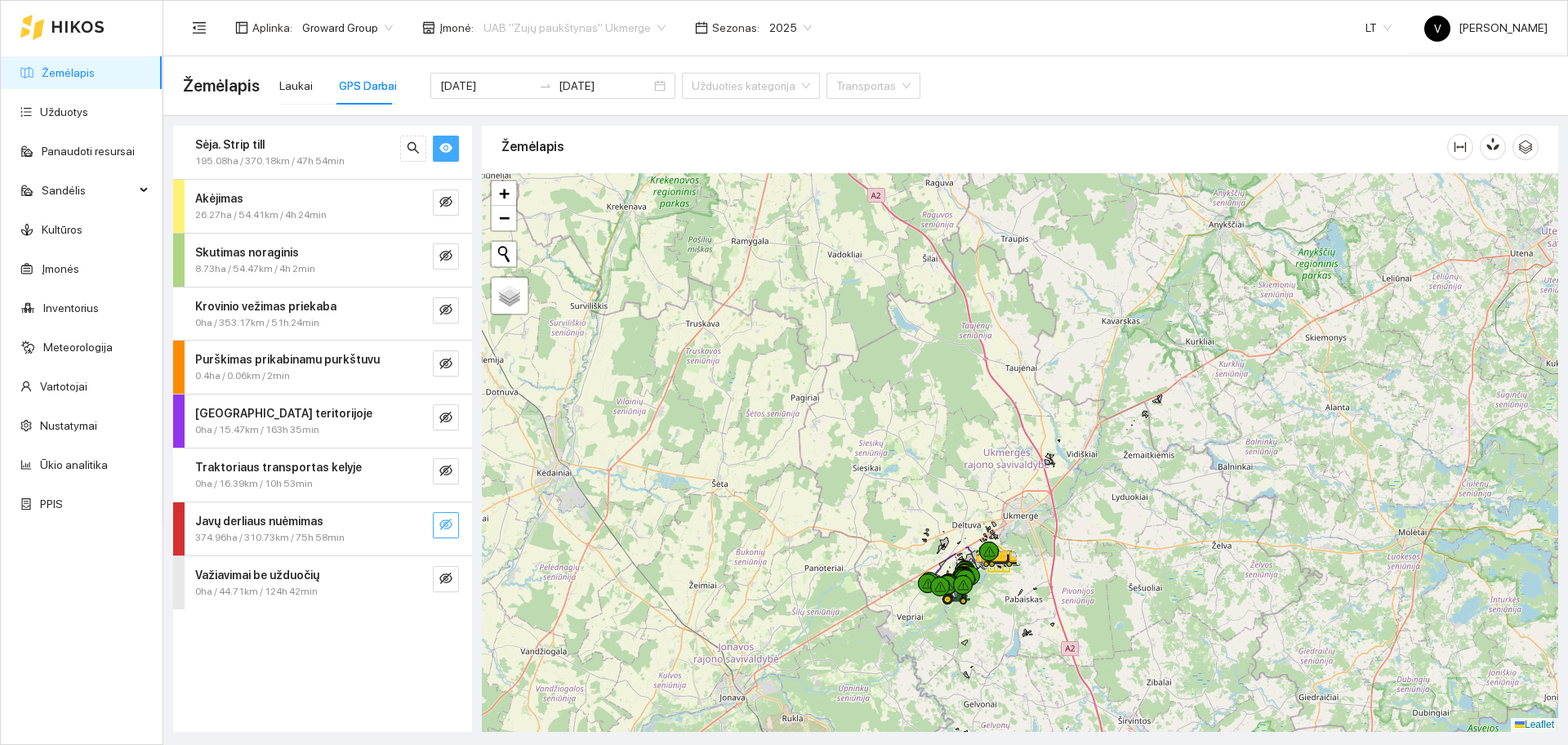
click at [560, 25] on span "UAB "Zujų paukštynas" Ukmerge" at bounding box center [575, 28] width 182 height 25
click at [546, 60] on div "Visos" at bounding box center [566, 60] width 178 height 18
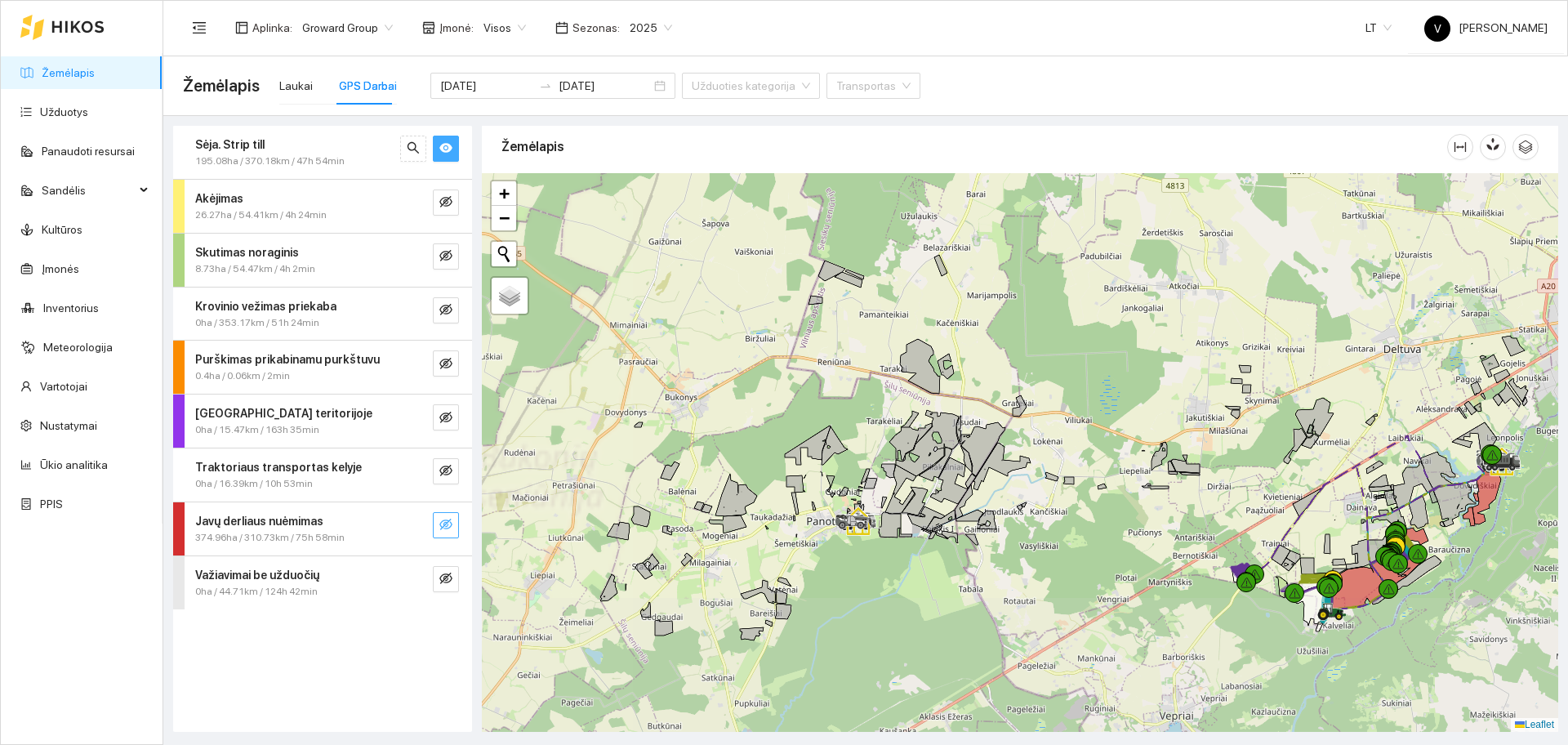
drag, startPoint x: 888, startPoint y: 551, endPoint x: 1112, endPoint y: 410, distance: 264.7
click at [1113, 411] on div at bounding box center [1020, 452] width 1077 height 559
click at [444, 151] on icon "eye" at bounding box center [446, 149] width 13 height 10
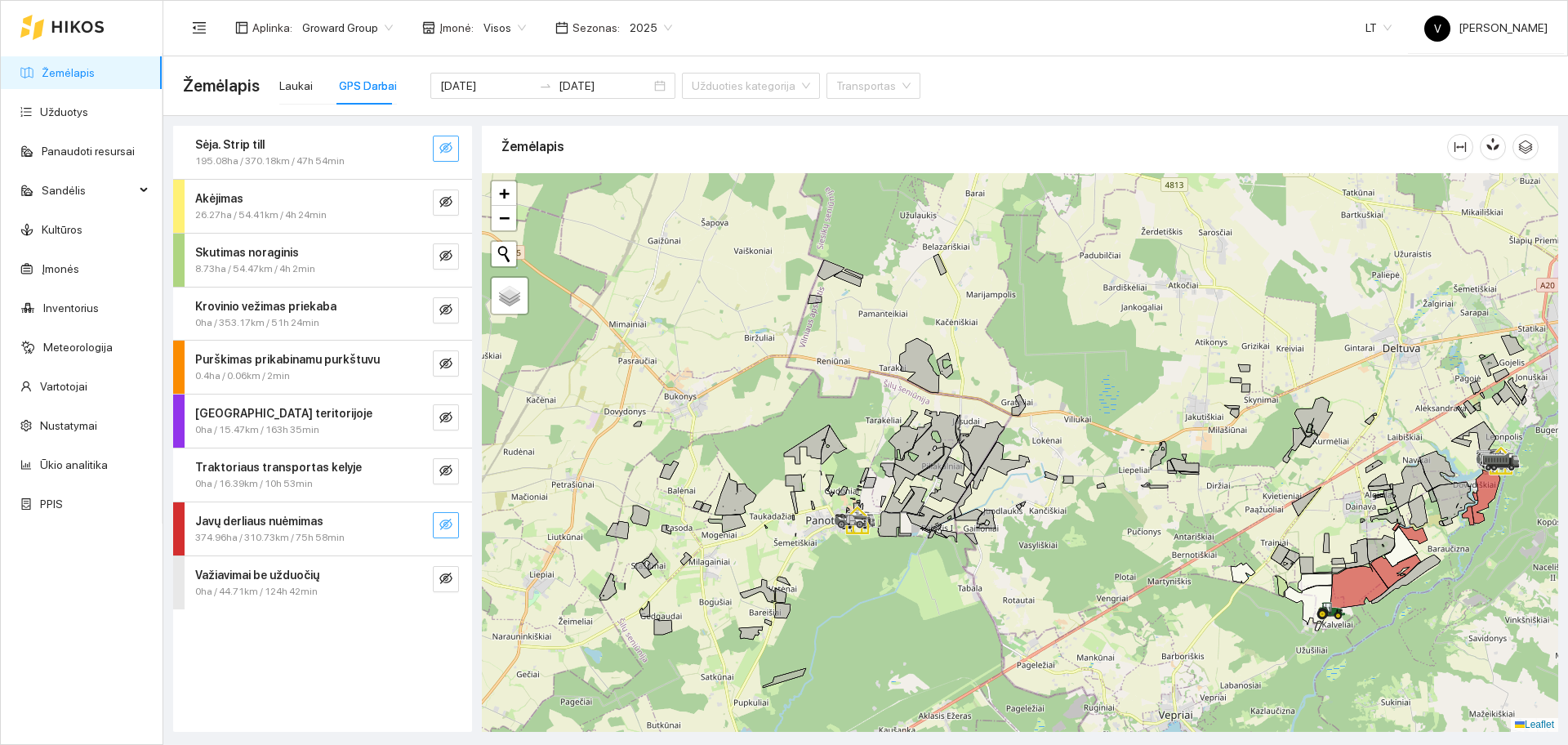
click at [444, 151] on icon "eye-invisible" at bounding box center [446, 148] width 13 height 13
click at [927, 486] on icon at bounding box center [914, 500] width 26 height 29
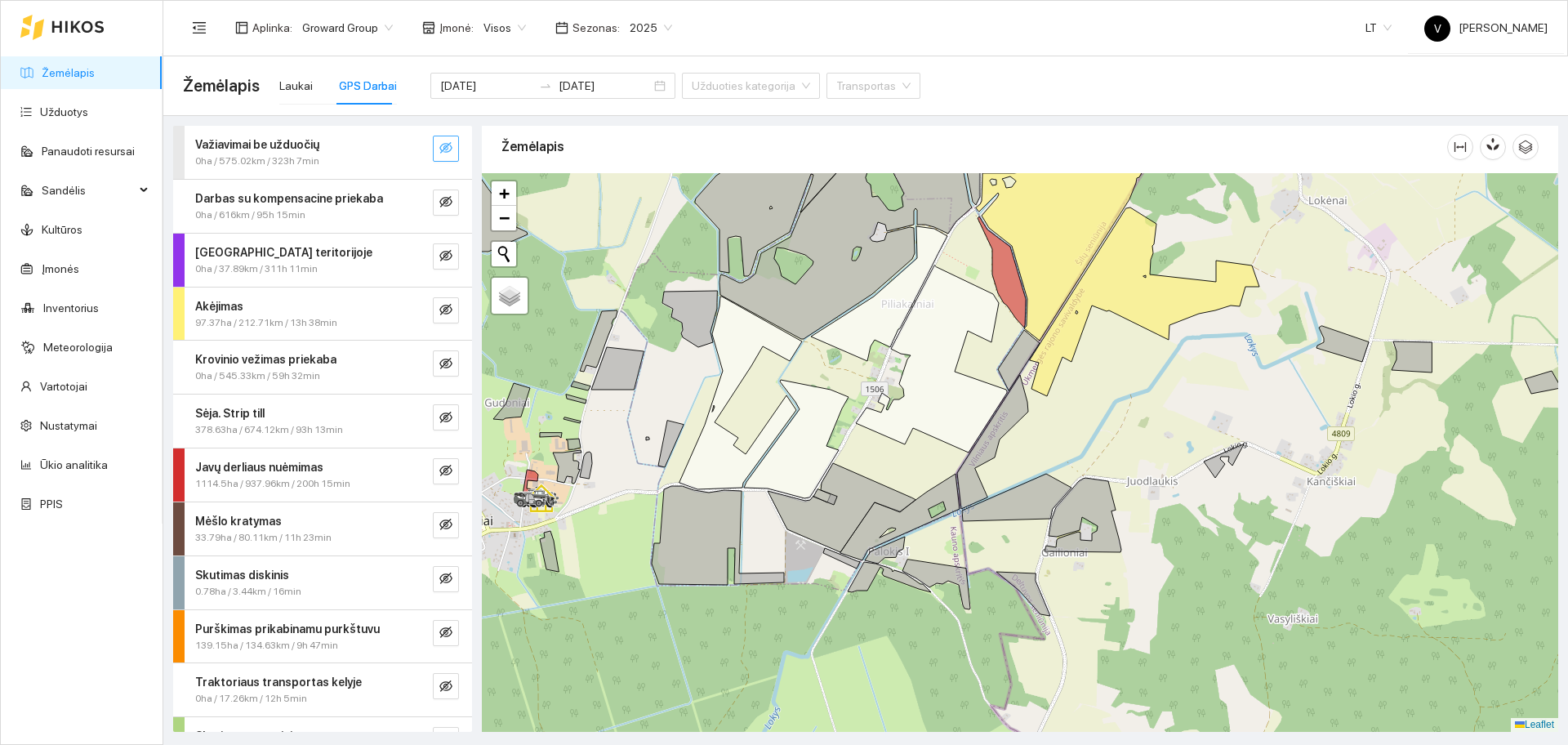
click at [440, 145] on icon "eye-invisible" at bounding box center [446, 148] width 13 height 13
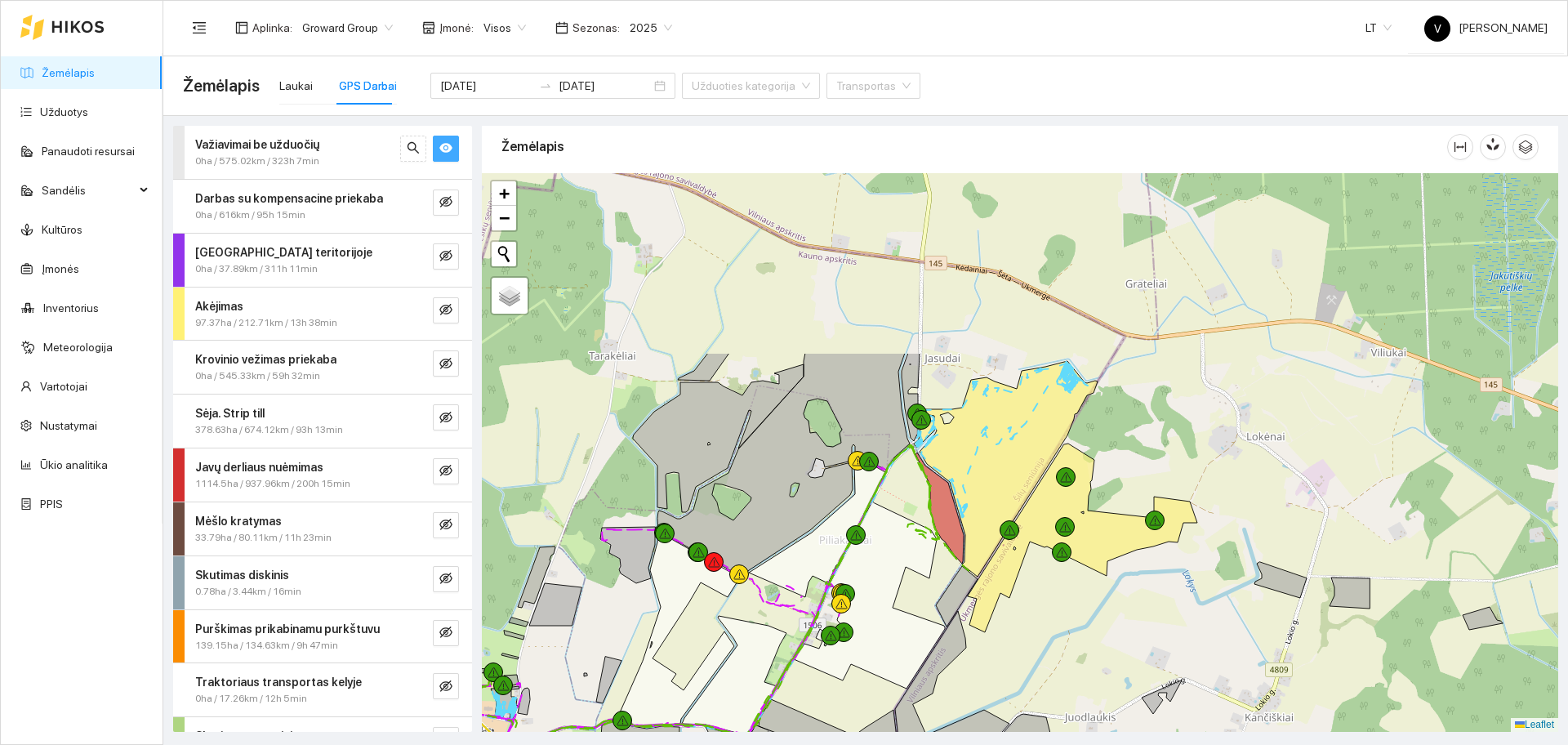
drag, startPoint x: 998, startPoint y: 316, endPoint x: 936, endPoint y: 552, distance: 244.0
click at [936, 552] on div at bounding box center [1020, 452] width 1077 height 559
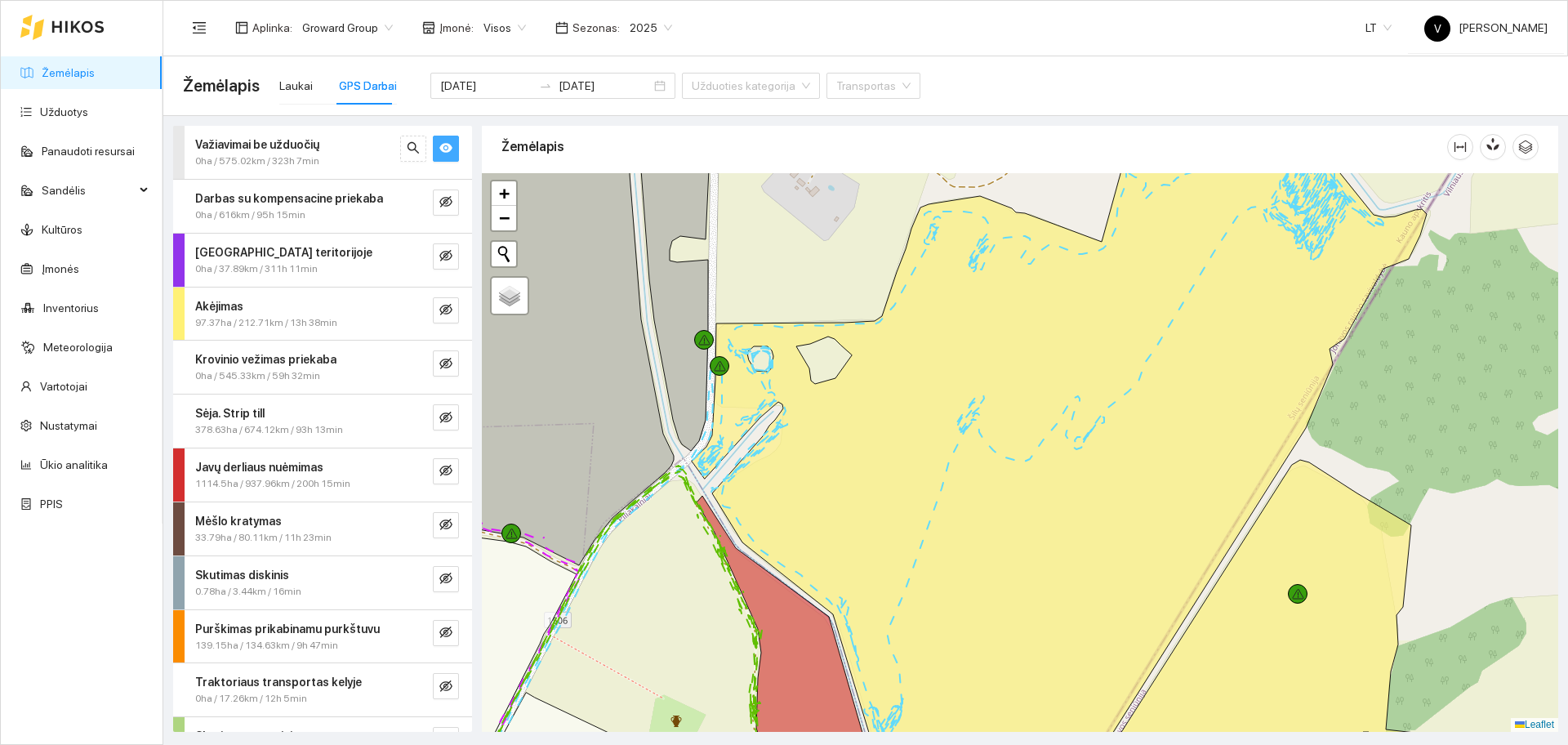
click at [440, 144] on icon "eye" at bounding box center [446, 149] width 13 height 10
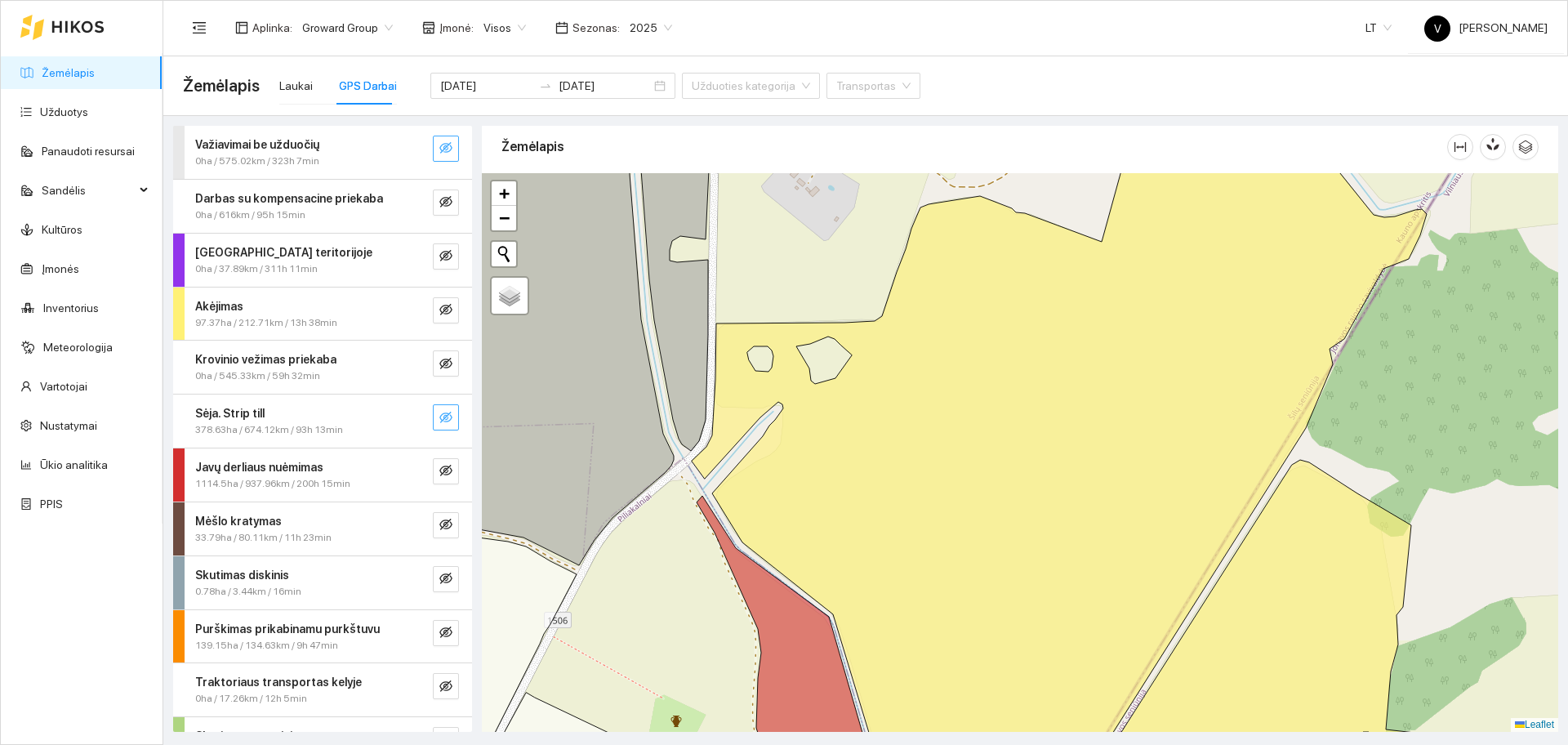
click at [433, 419] on button "button" at bounding box center [445, 417] width 26 height 26
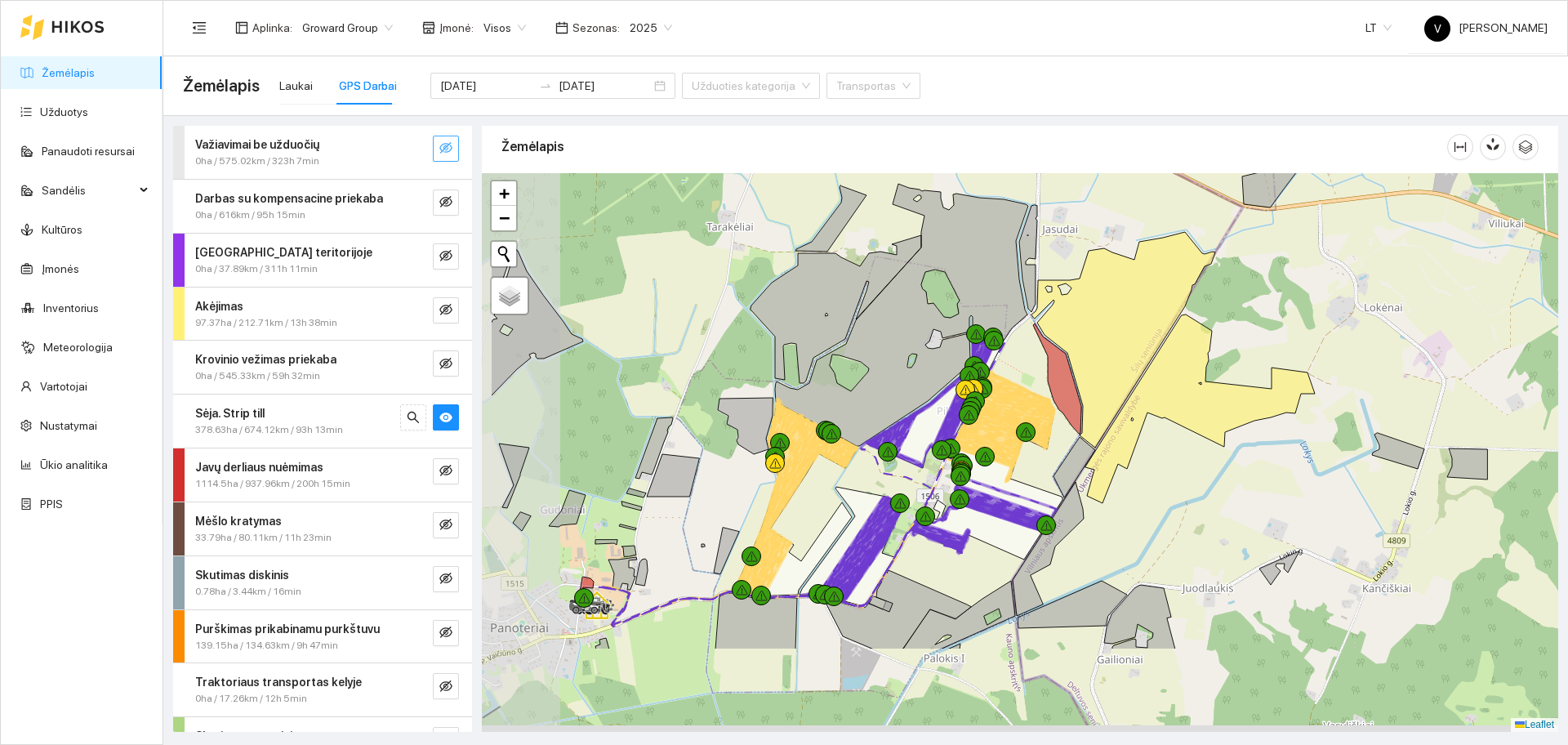
drag, startPoint x: 850, startPoint y: 535, endPoint x: 967, endPoint y: 396, distance: 181.7
click at [967, 396] on div at bounding box center [975, 401] width 19 height 19
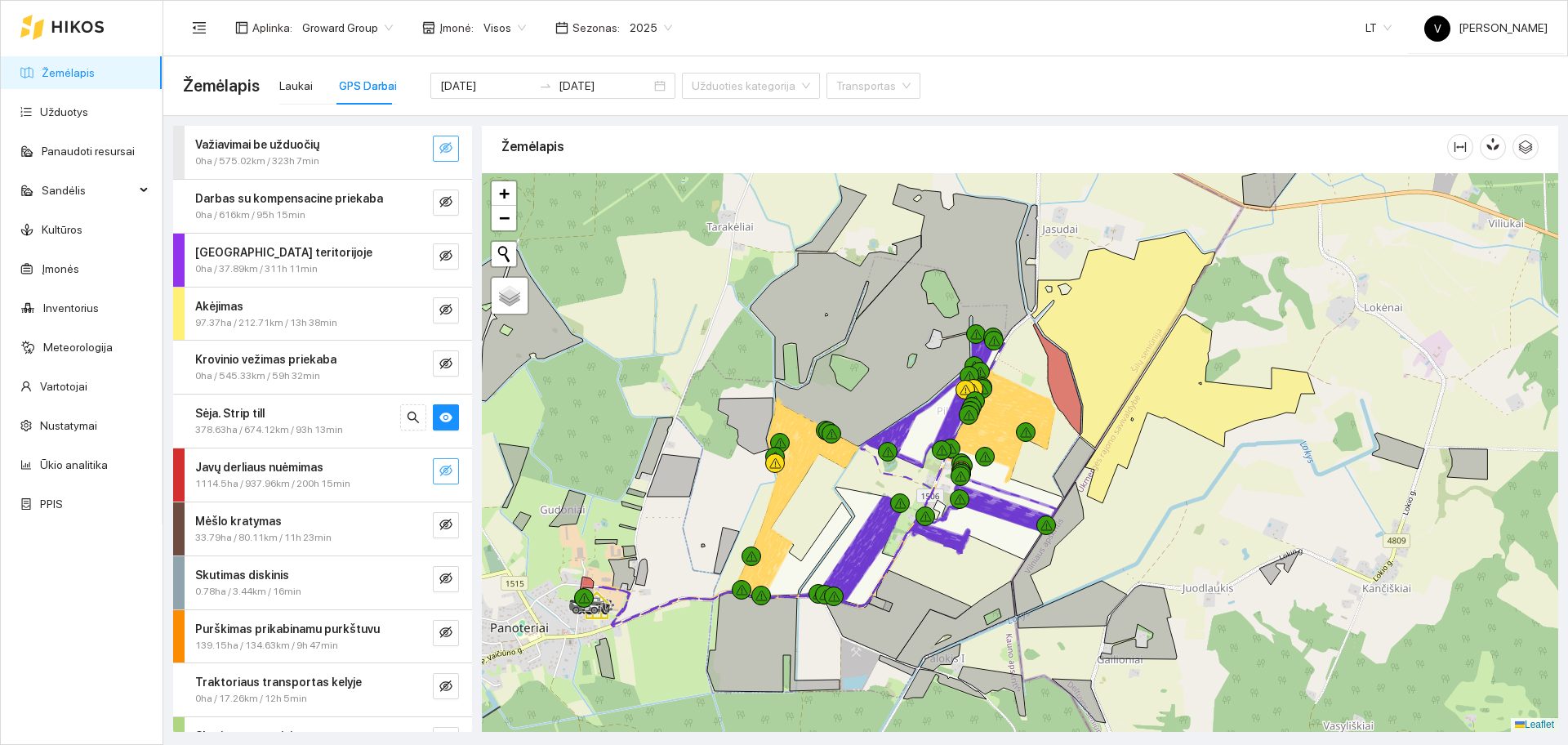
click at [440, 464] on icon "eye-invisible" at bounding box center [446, 470] width 13 height 13
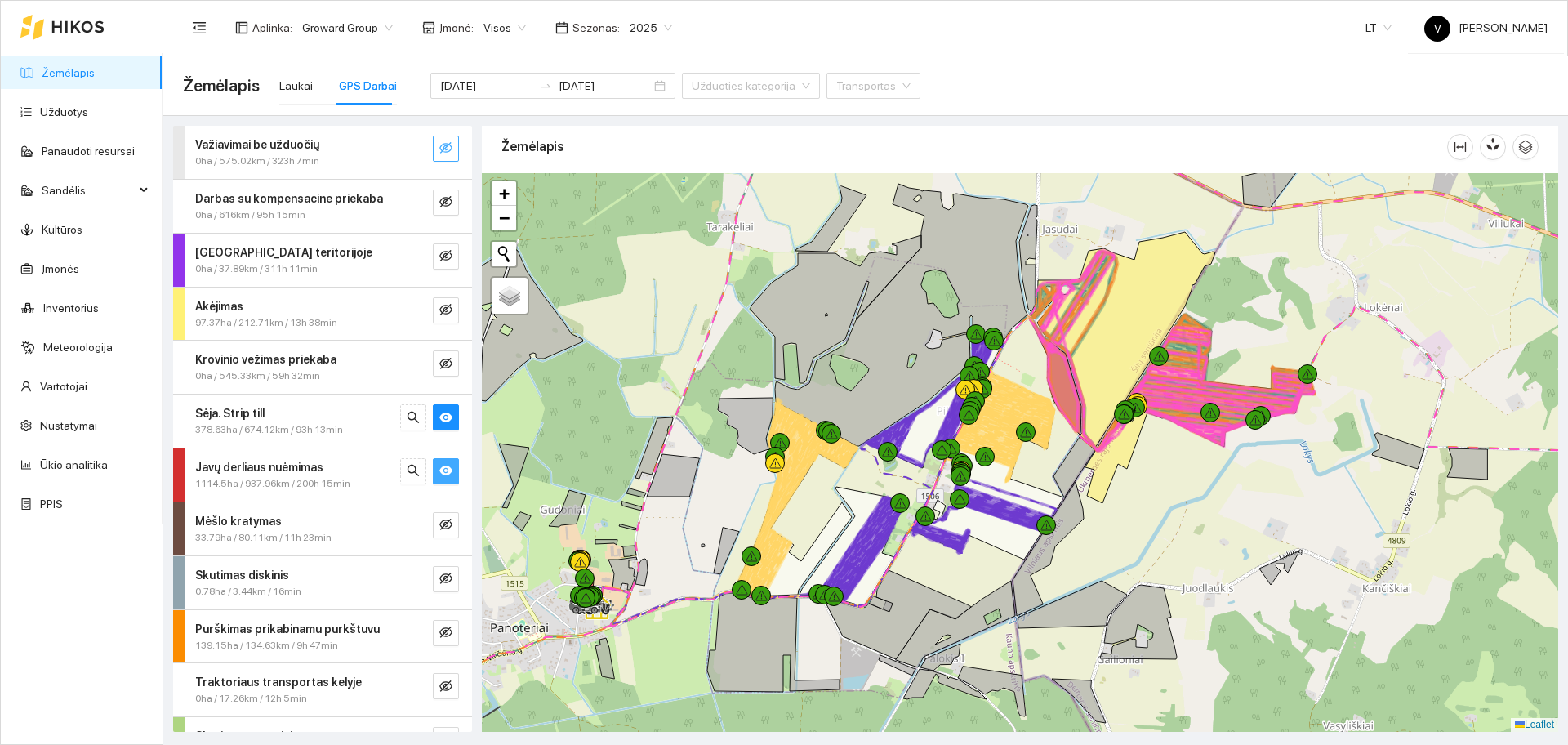
click at [440, 464] on icon "eye" at bounding box center [446, 470] width 13 height 13
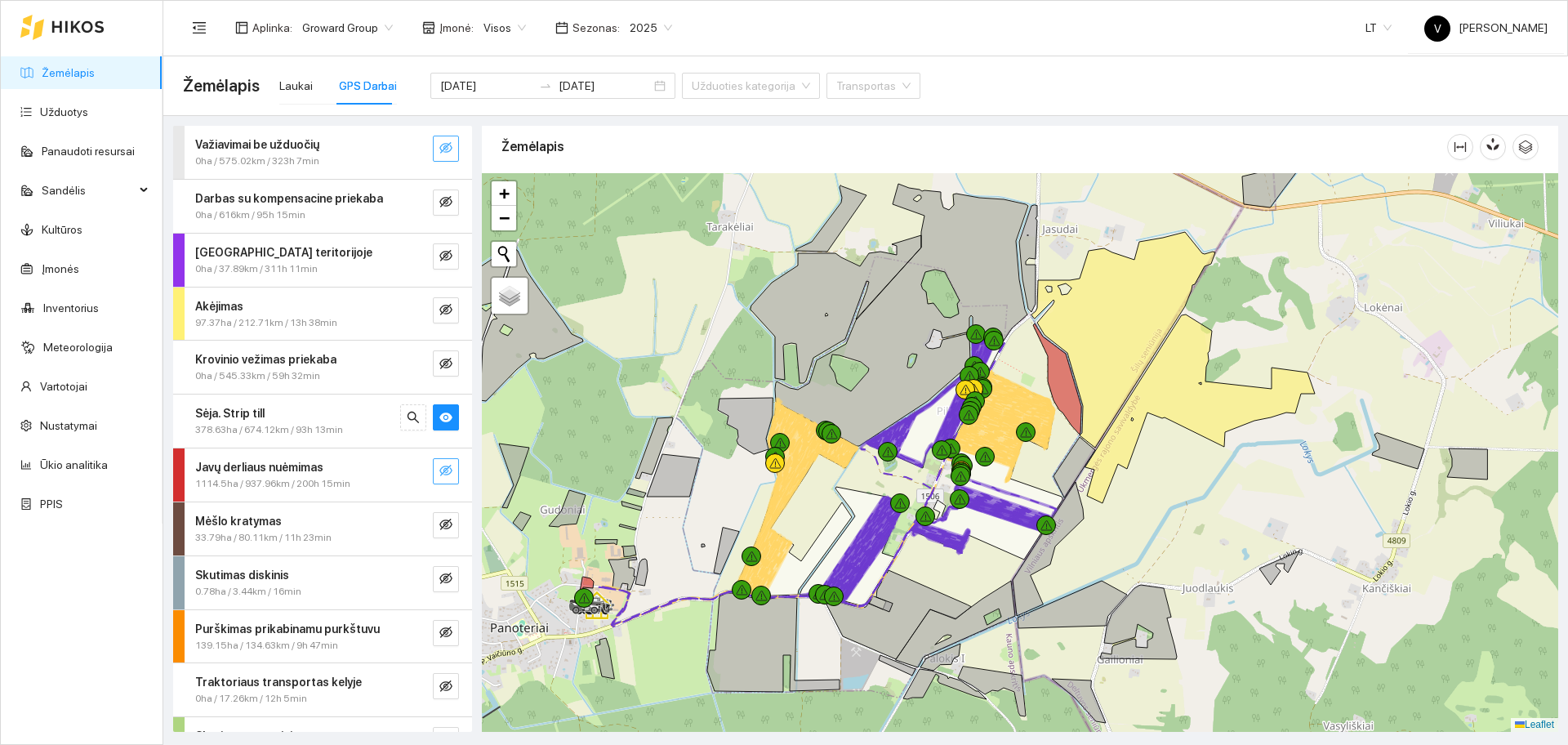
click at [440, 464] on icon "eye-invisible" at bounding box center [446, 470] width 13 height 13
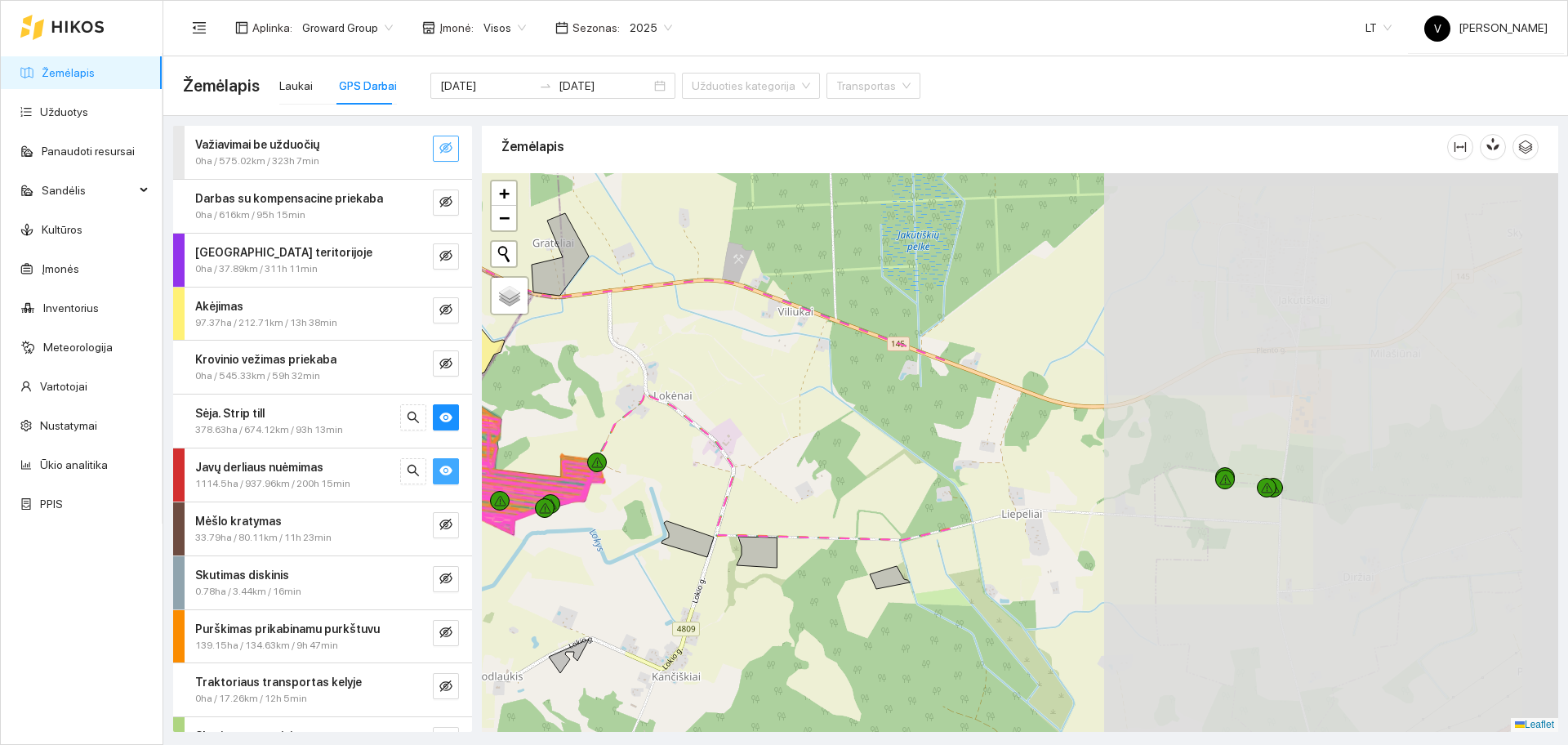
drag, startPoint x: 1053, startPoint y: 423, endPoint x: 507, endPoint y: 547, distance: 559.9
click at [501, 550] on div at bounding box center [1020, 452] width 1077 height 559
